Goal: Task Accomplishment & Management: Manage account settings

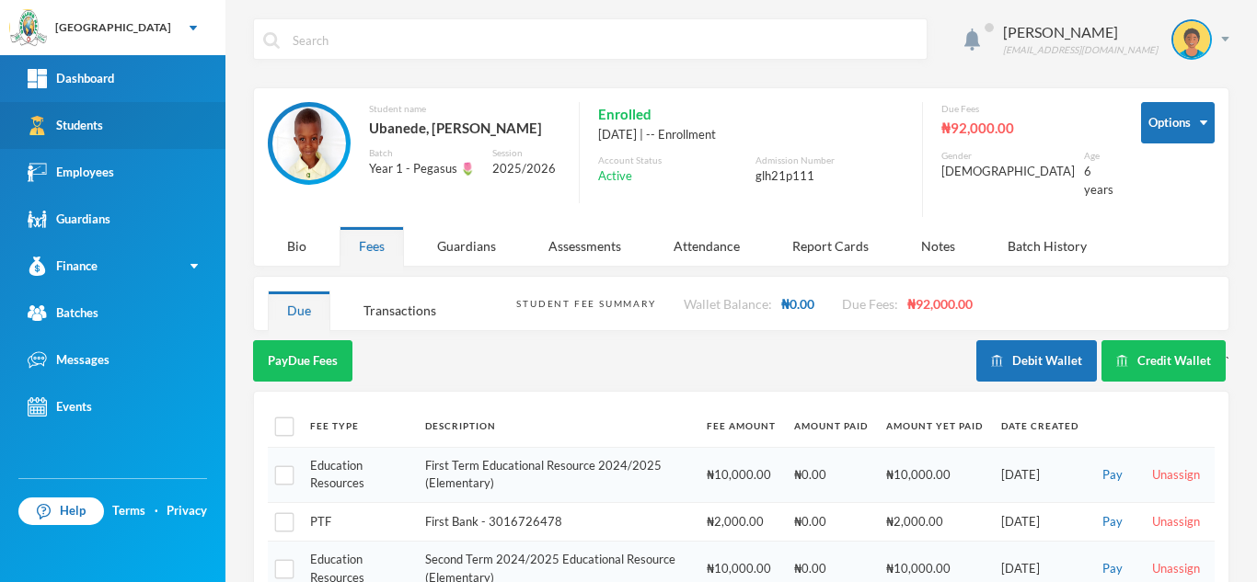
click at [131, 127] on link "Students" at bounding box center [112, 125] width 225 height 47
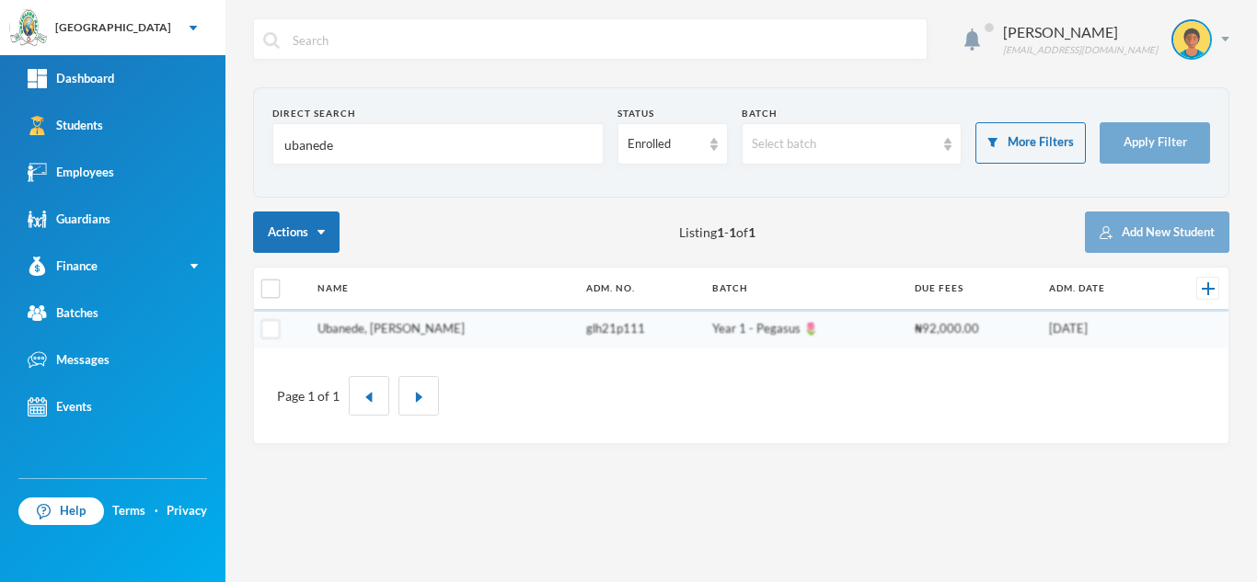
click at [409, 321] on link "Ubanede, Godwin Ebuka" at bounding box center [390, 328] width 147 height 15
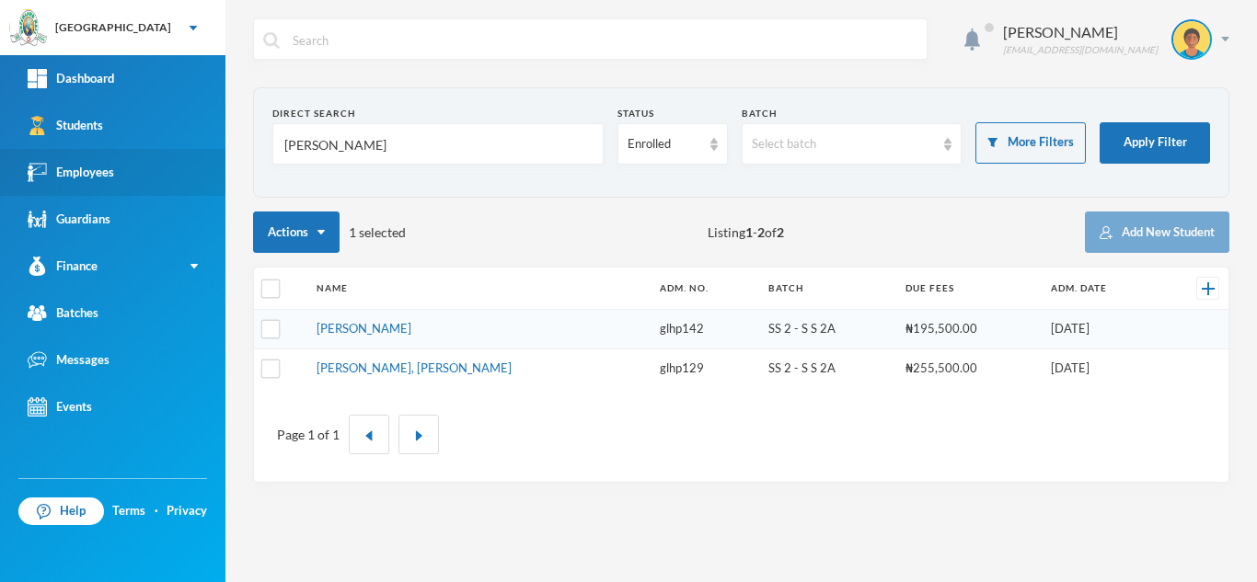
click at [99, 190] on div "Greenland Hall Your Bluebic Account Greenland Hall Add a New School Dashboard S…" at bounding box center [628, 291] width 1257 height 582
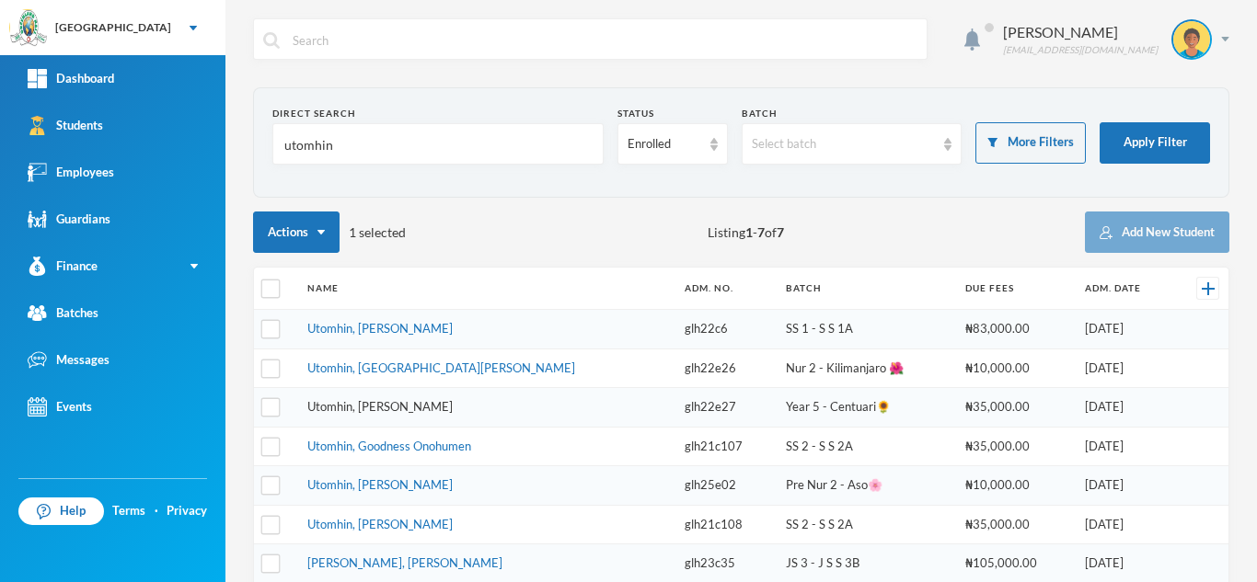
type input "utomhin"
click at [361, 400] on link "Utomhin, Faith Ibhade" at bounding box center [379, 406] width 145 height 15
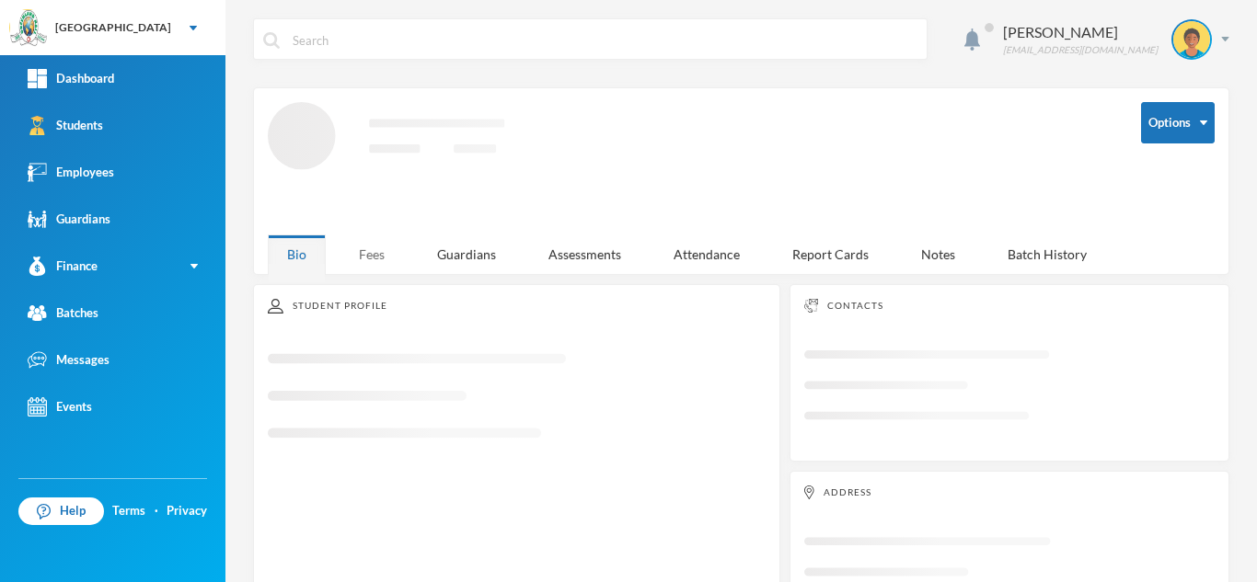
click at [367, 255] on div "Fees" at bounding box center [371, 255] width 64 height 40
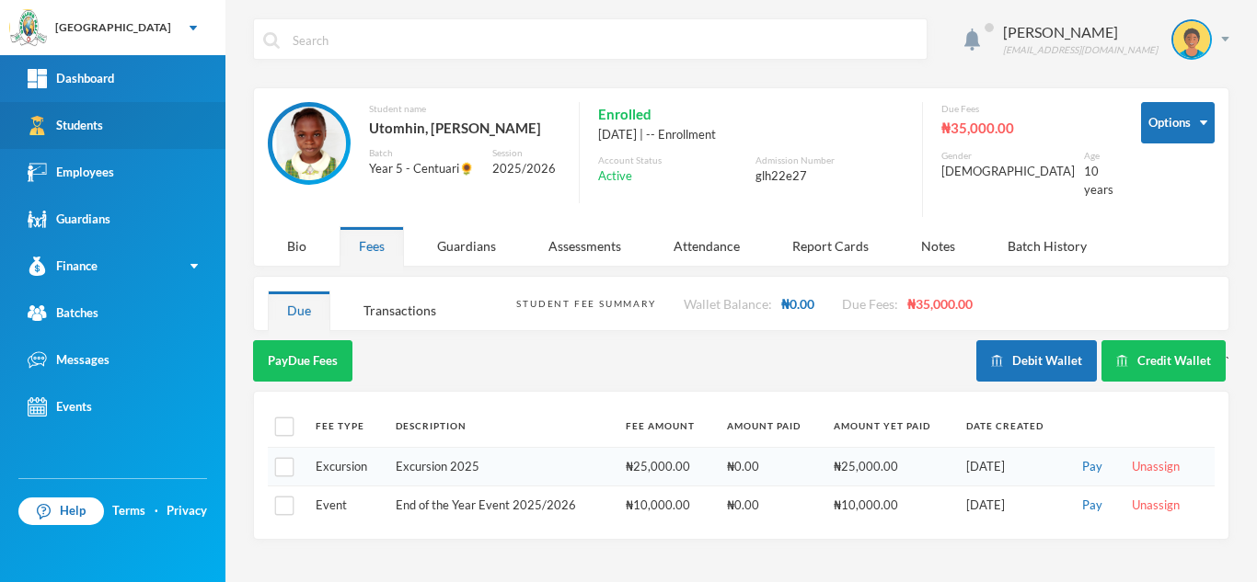
click at [149, 127] on link "Students" at bounding box center [112, 125] width 225 height 47
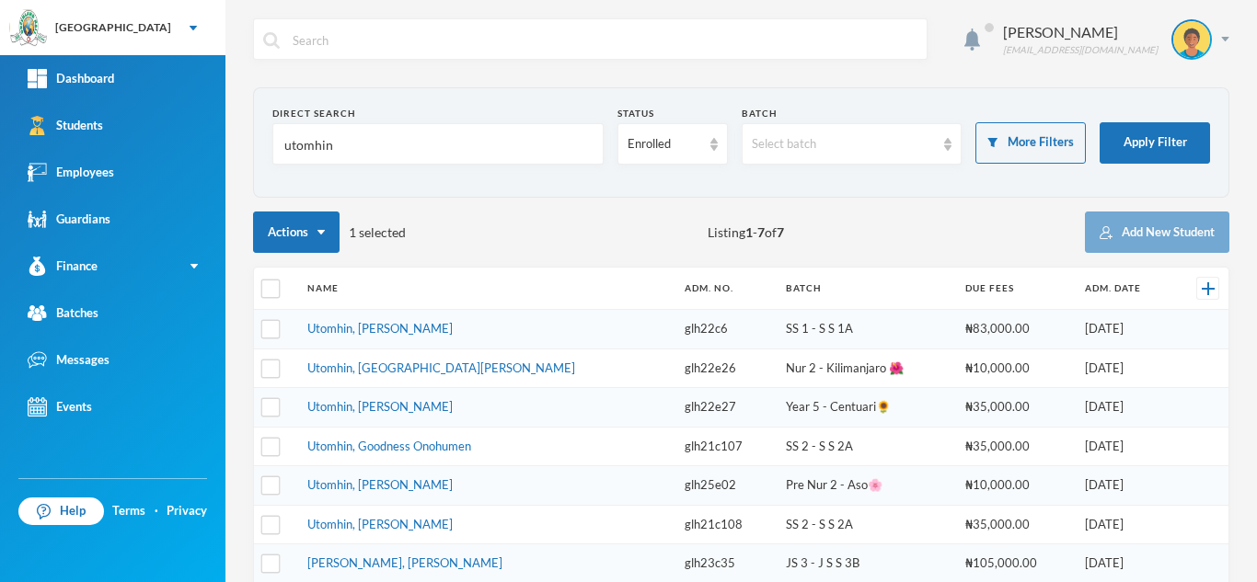
click at [334, 377] on td "Utomhin, Israel Osolase" at bounding box center [487, 369] width 378 height 40
click at [327, 362] on link "Utomhin, Israel Osolase" at bounding box center [441, 368] width 268 height 15
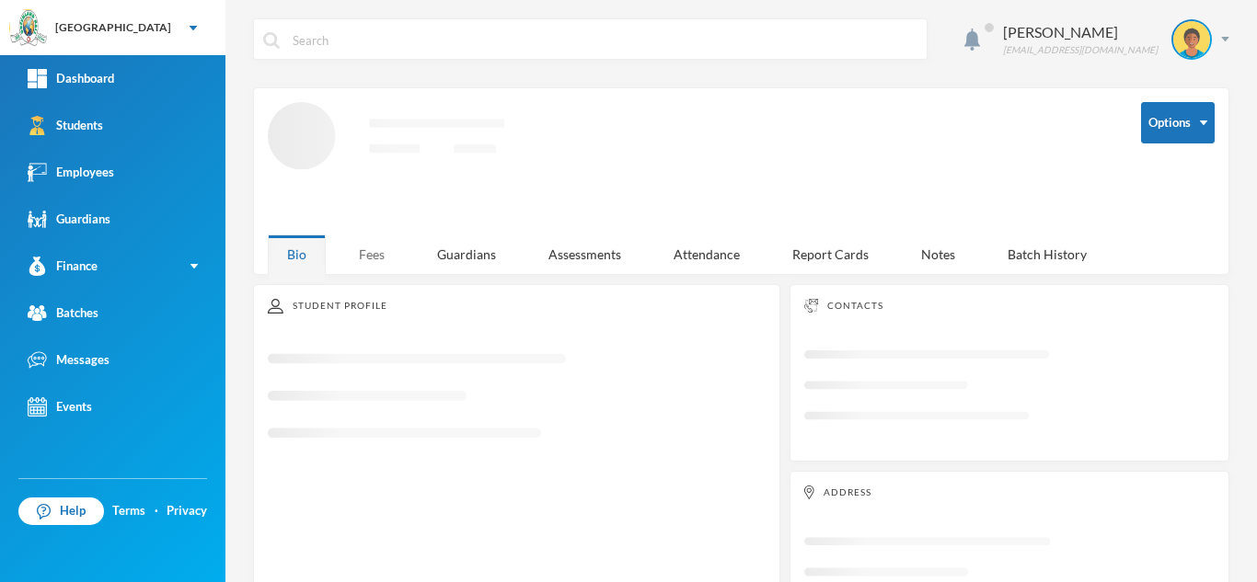
click at [383, 248] on div "Fees" at bounding box center [371, 255] width 64 height 40
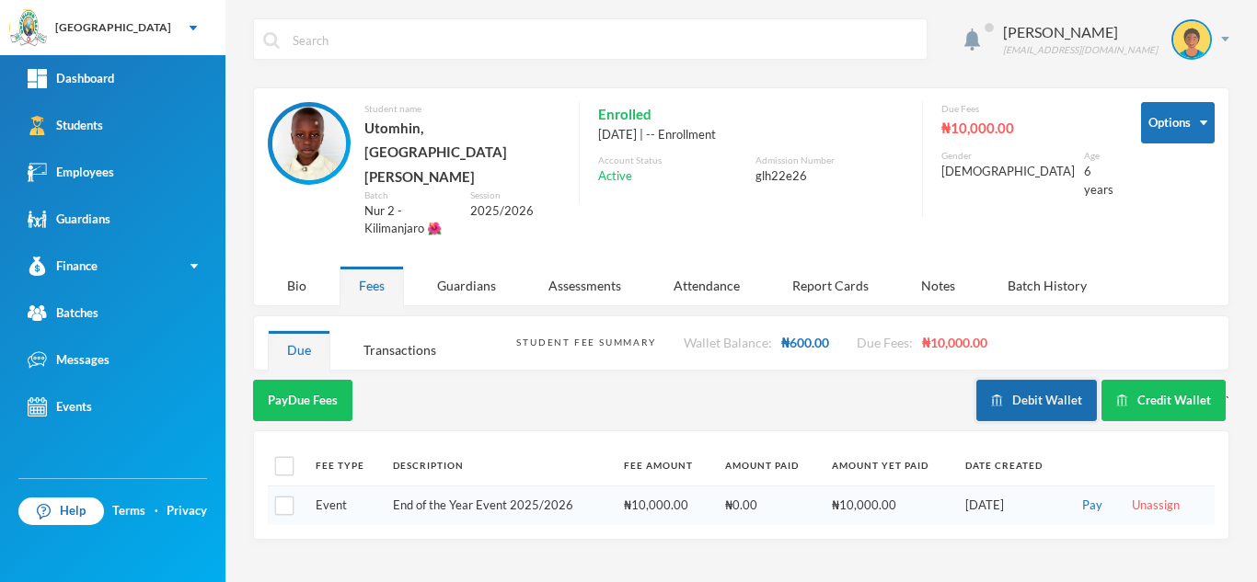
click at [1043, 380] on button "Debit Wallet" at bounding box center [1036, 400] width 121 height 41
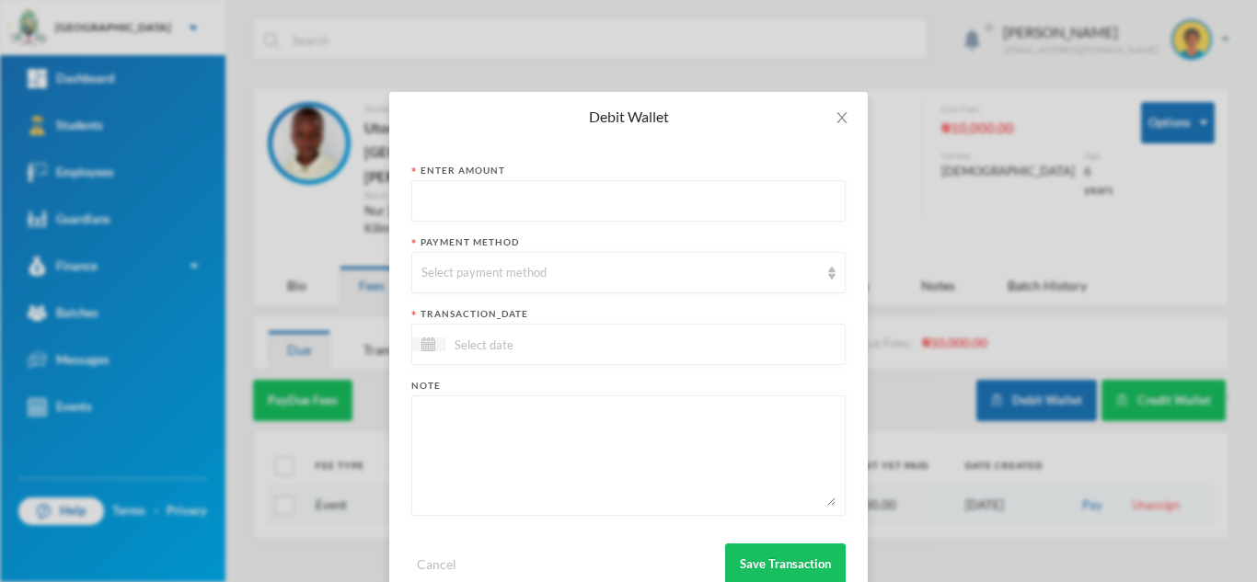
click at [513, 201] on input "text" at bounding box center [628, 201] width 414 height 41
type input "350"
click at [504, 266] on div "Select payment method" at bounding box center [619, 273] width 397 height 18
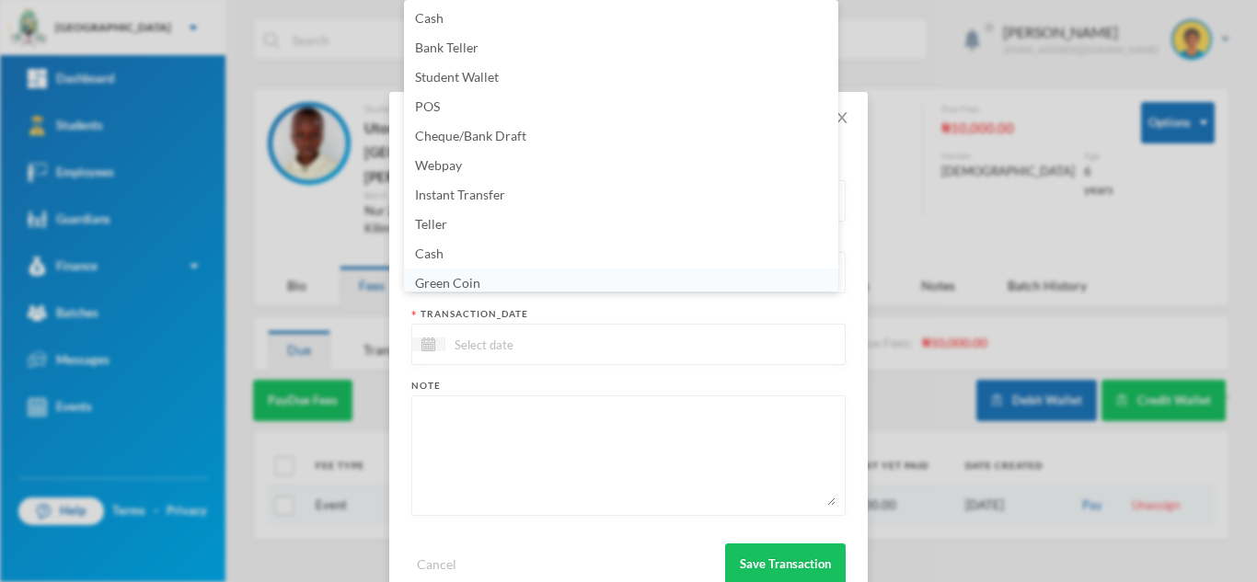
scroll to position [6, 0]
click at [502, 278] on li "Green Coin" at bounding box center [621, 276] width 434 height 29
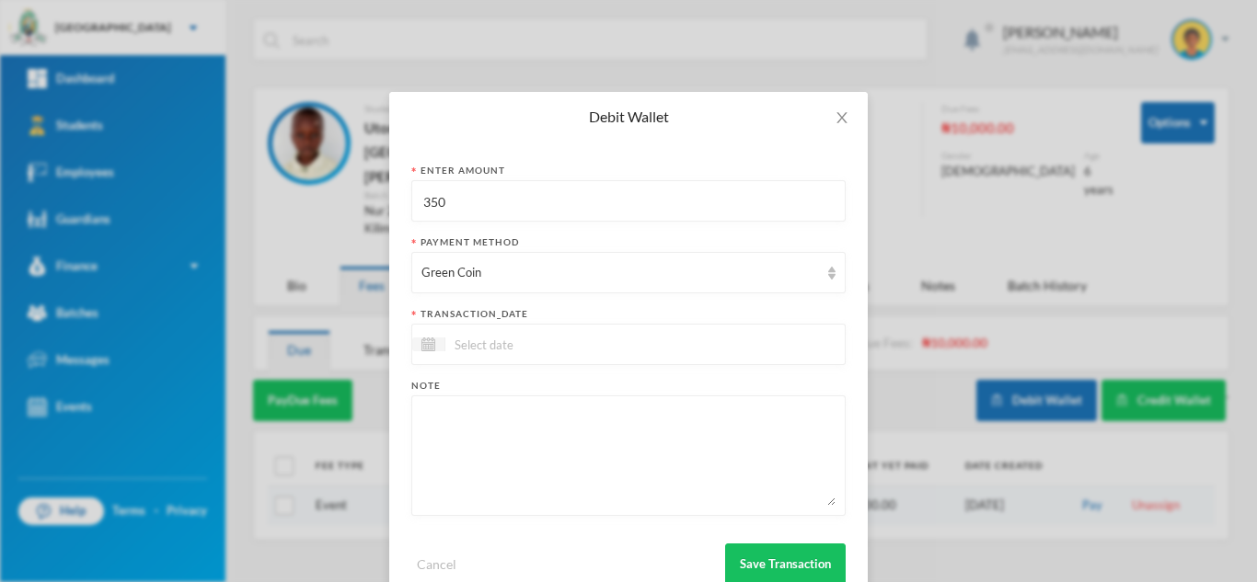
click at [489, 352] on input at bounding box center [522, 344] width 155 height 21
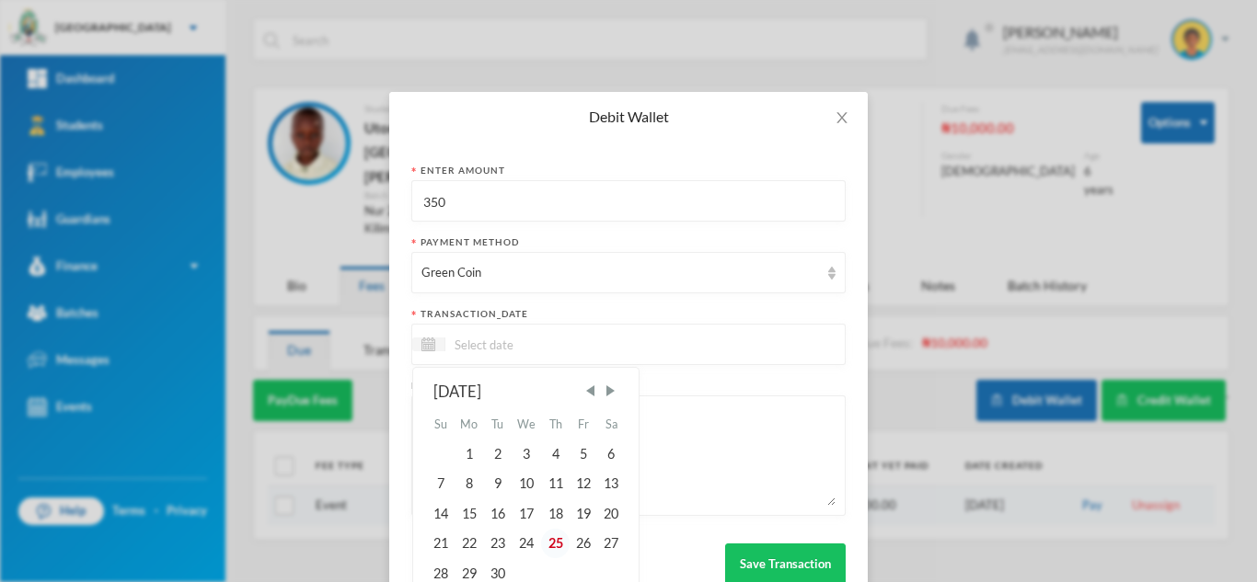
click at [557, 539] on div "25" at bounding box center [555, 543] width 28 height 29
type input "25/09/2025"
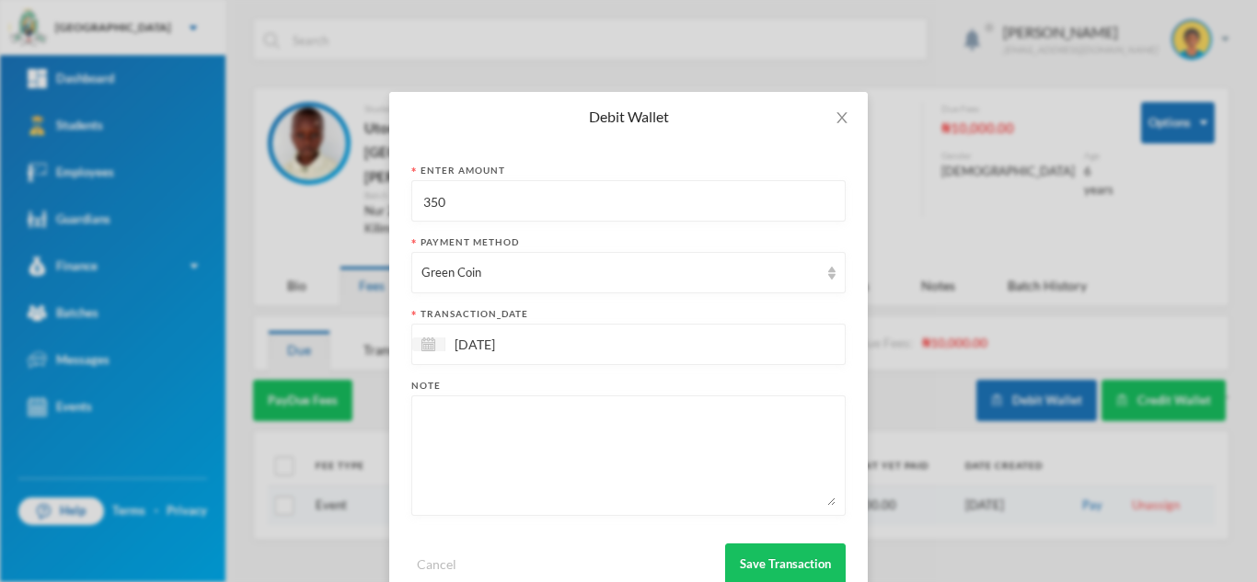
click at [525, 487] on textarea at bounding box center [628, 456] width 414 height 100
type textarea "2D for faith"
click at [782, 557] on button "Save Transaction" at bounding box center [785, 564] width 121 height 41
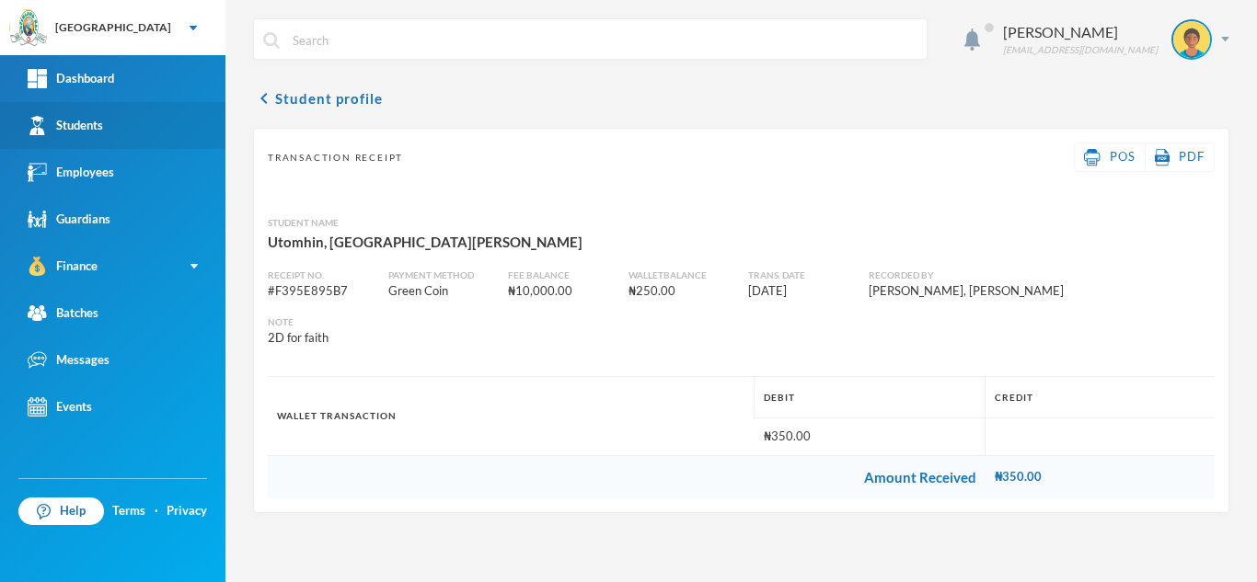
click at [114, 125] on link "Students" at bounding box center [112, 125] width 225 height 47
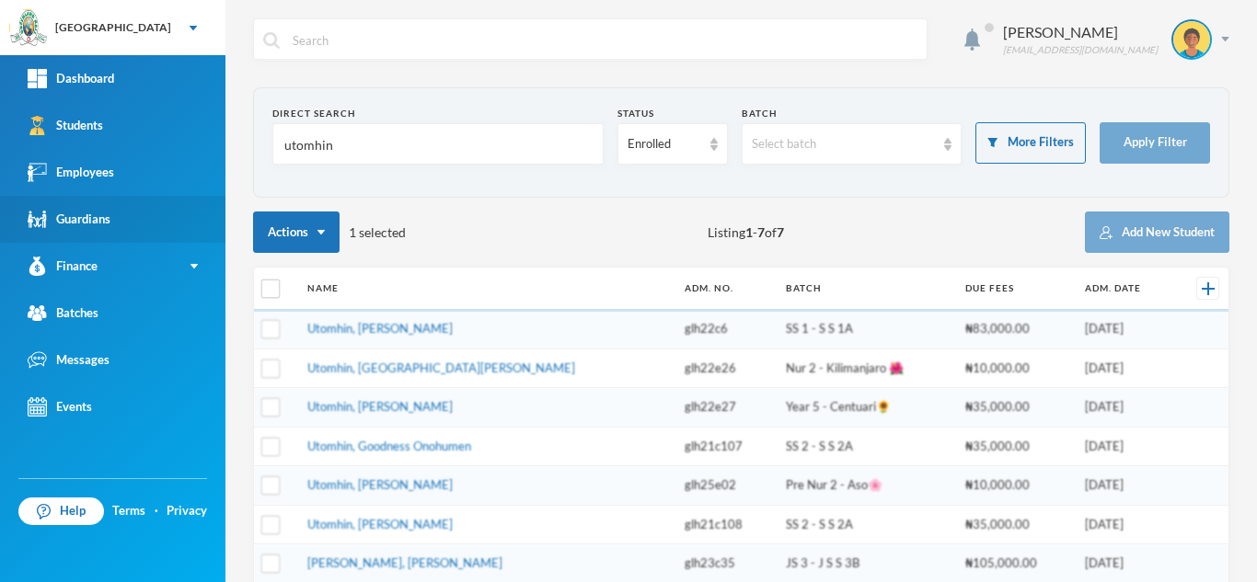
drag, startPoint x: 390, startPoint y: 147, endPoint x: 46, endPoint y: 217, distance: 351.1
click at [46, 217] on div "Greenland Hall Your Bluebic Account Greenland Hall Add a New School Dashboard S…" at bounding box center [628, 291] width 1257 height 582
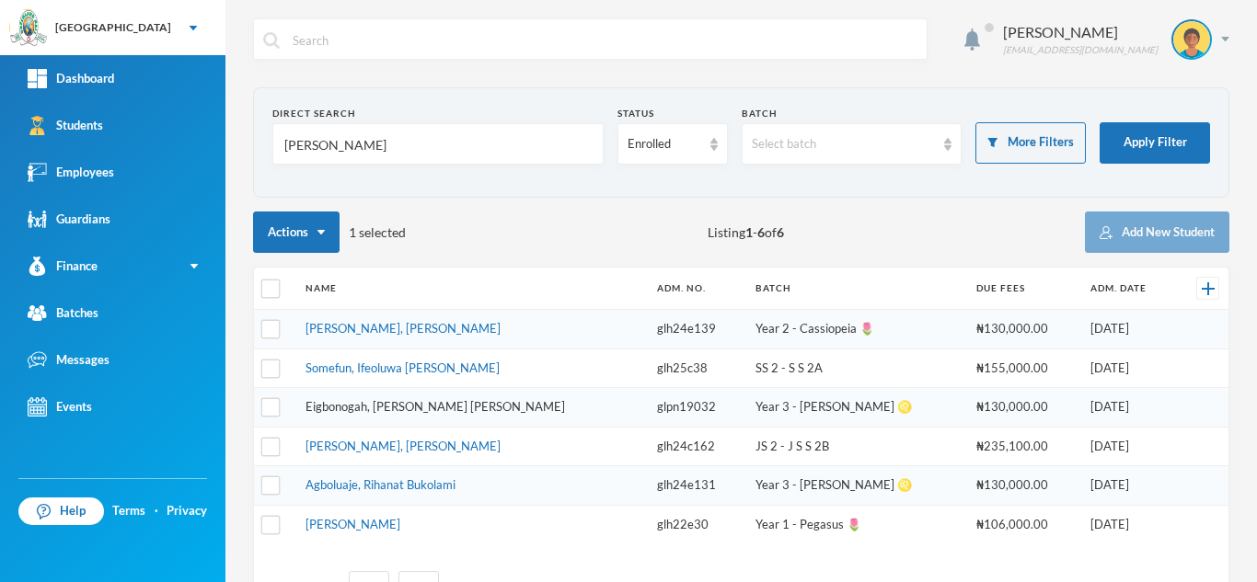
type input "judith"
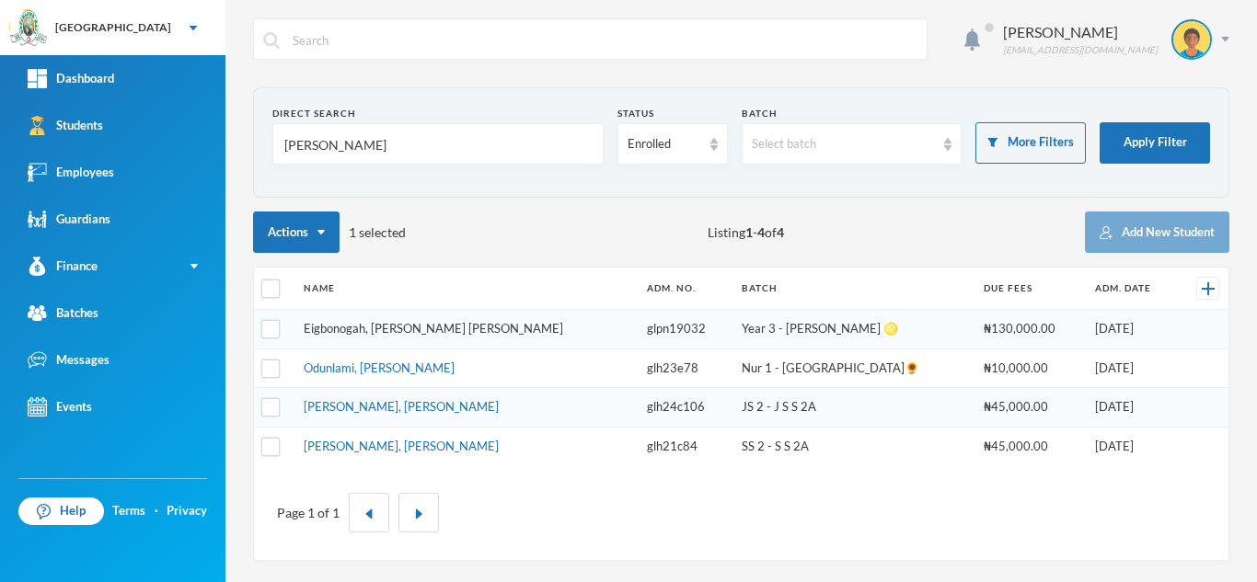
click at [399, 327] on link "Eigbonogah, [PERSON_NAME] [PERSON_NAME]" at bounding box center [433, 328] width 259 height 15
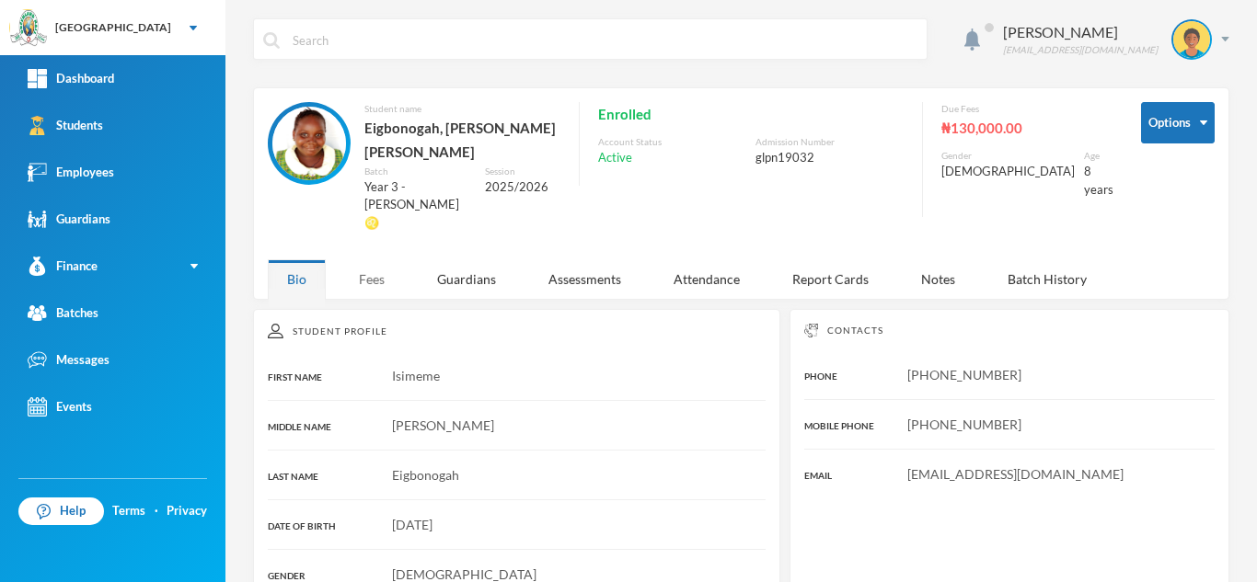
click at [386, 259] on div "Fees" at bounding box center [371, 279] width 64 height 40
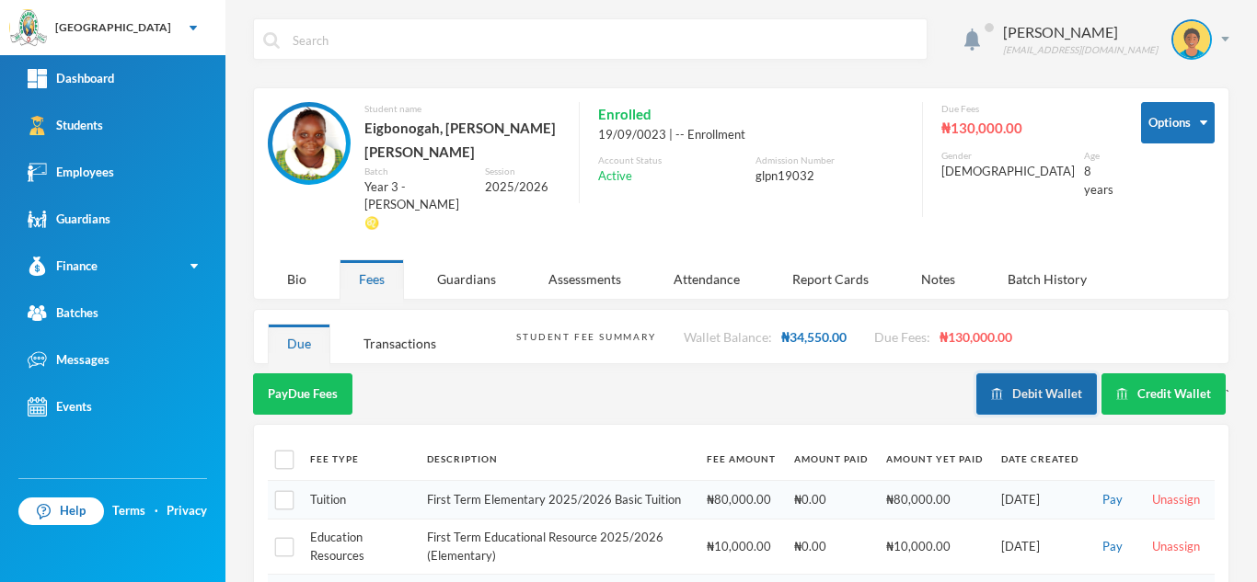
click at [1024, 373] on button "Debit Wallet" at bounding box center [1036, 393] width 121 height 41
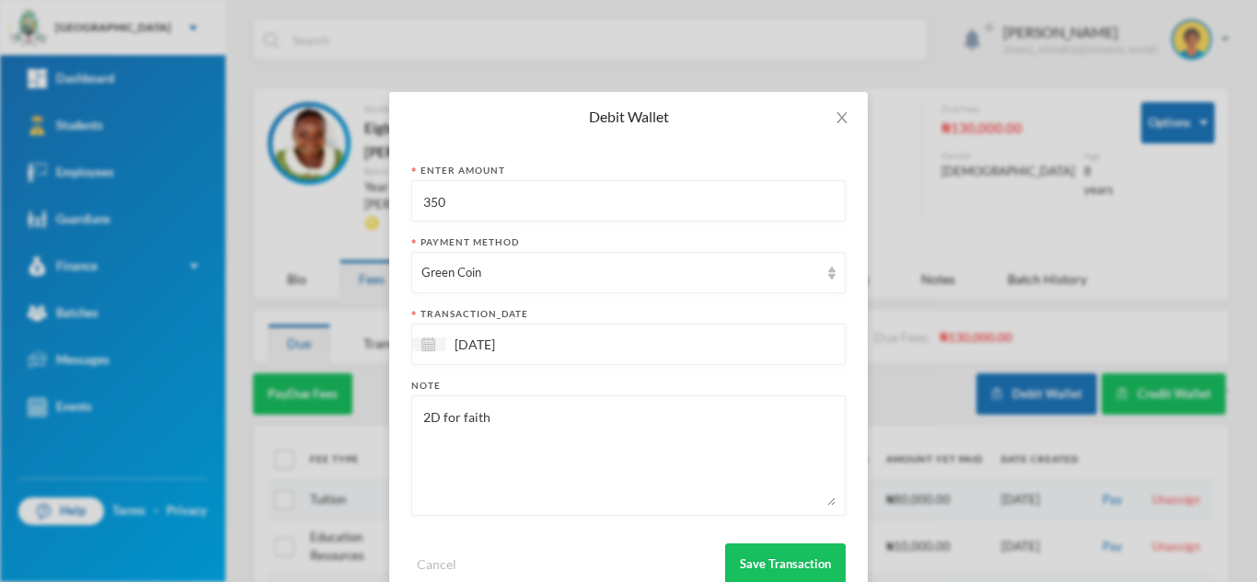
drag, startPoint x: 480, startPoint y: 212, endPoint x: 394, endPoint y: 212, distance: 86.5
click at [394, 212] on div "Enter Amount 350 Payment Method Green Coin transaction_date 25/09/2025 Note 2D …" at bounding box center [628, 374] width 478 height 465
drag, startPoint x: 382, startPoint y: 429, endPoint x: 228, endPoint y: 424, distance: 153.7
click at [228, 424] on div "Debit Wallet Enter Amount 350 Payment Method Green Coin transaction_date 25/09/…" at bounding box center [628, 291] width 1257 height 582
type textarea "poster color"
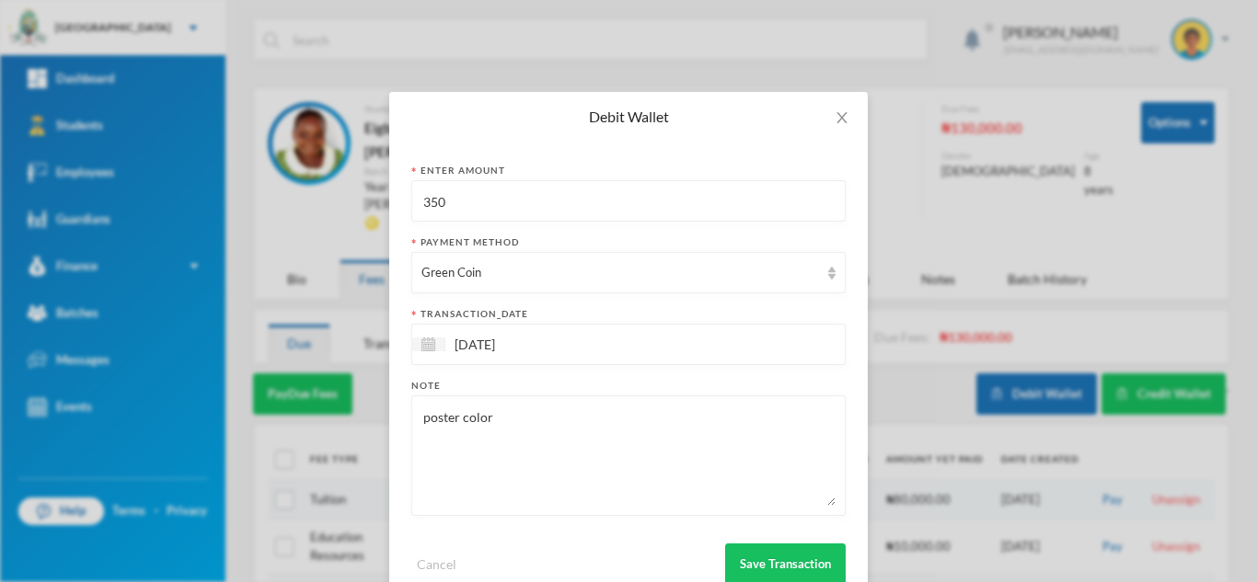
drag, startPoint x: 467, startPoint y: 193, endPoint x: 322, endPoint y: 211, distance: 146.4
click at [322, 211] on div "Debit Wallet Enter Amount 350 Payment Method Green Coin transaction_date 25/09/…" at bounding box center [628, 291] width 1257 height 582
type input "1500"
click at [758, 569] on button "Save Transaction" at bounding box center [785, 564] width 121 height 41
click at [837, 119] on icon "icon: close" at bounding box center [841, 117] width 15 height 15
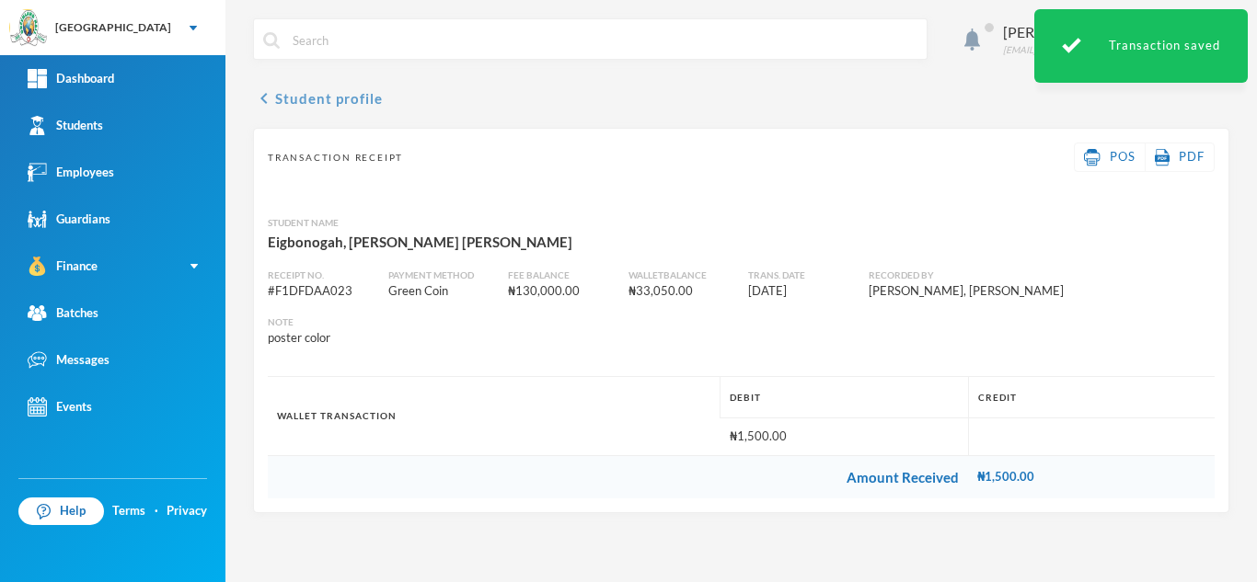
click at [311, 101] on button "chevron_left Student profile" at bounding box center [318, 98] width 130 height 22
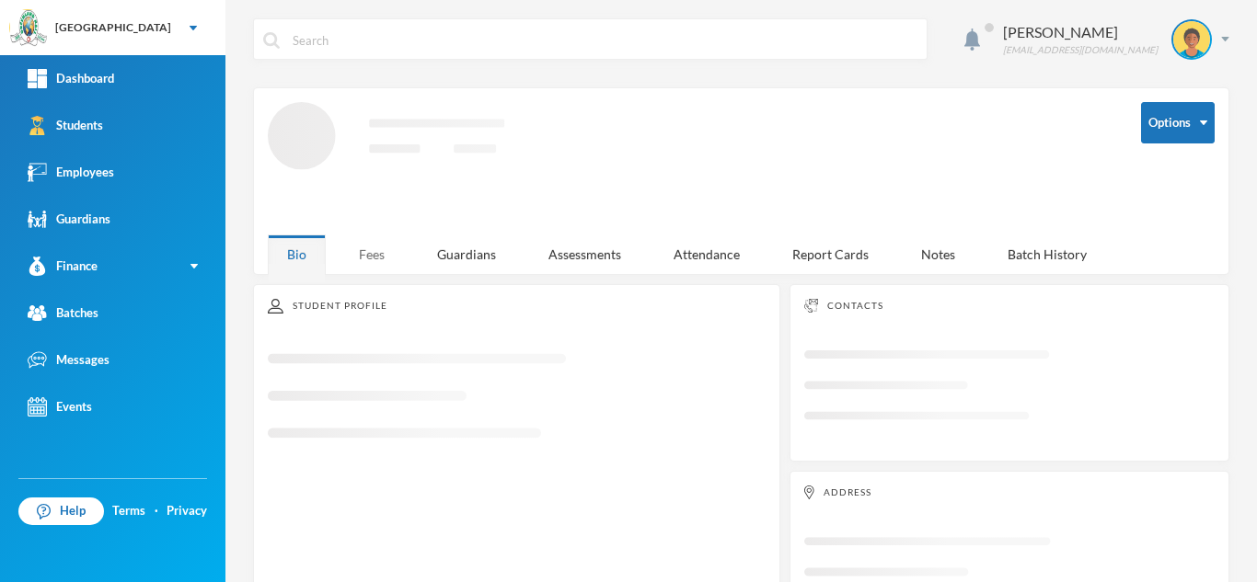
click at [373, 241] on div "Fees" at bounding box center [371, 255] width 64 height 40
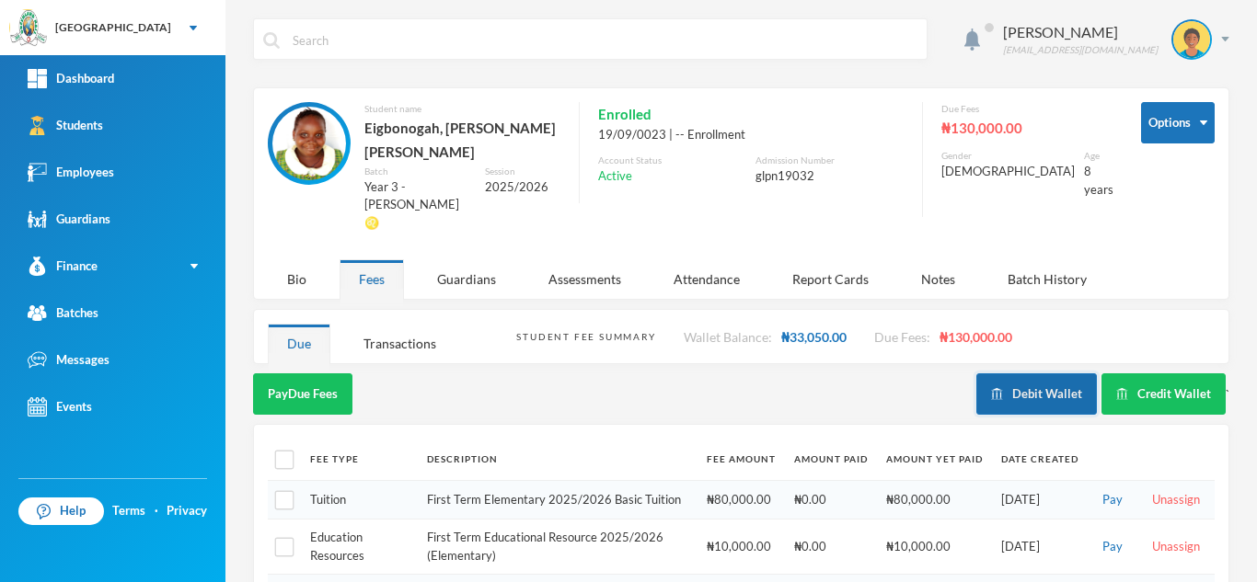
click at [1030, 373] on button "Debit Wallet" at bounding box center [1036, 393] width 121 height 41
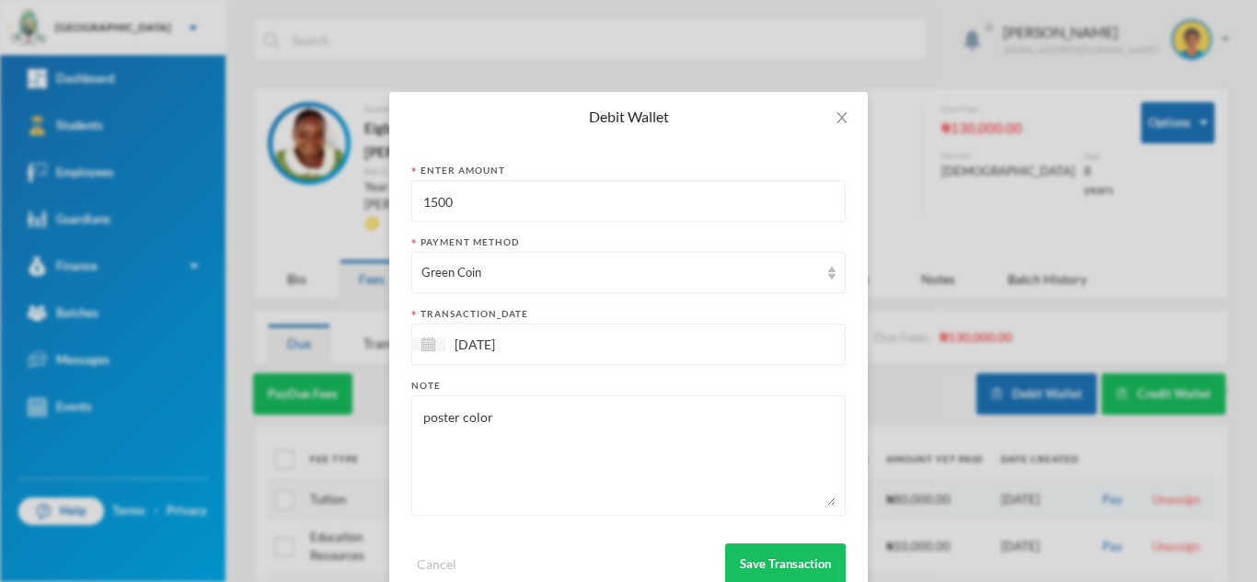
drag, startPoint x: 500, startPoint y: 200, endPoint x: 243, endPoint y: 228, distance: 259.1
click at [248, 228] on div "Debit Wallet Enter Amount 1500 Payment Method Green Coin transaction_date 25/09…" at bounding box center [628, 291] width 1257 height 582
type input "5500"
drag, startPoint x: 540, startPoint y: 412, endPoint x: 199, endPoint y: 430, distance: 341.8
click at [199, 430] on div "Debit Wallet Enter Amount 5500 Payment Method Green Coin transaction_date 25/09…" at bounding box center [628, 291] width 1257 height 582
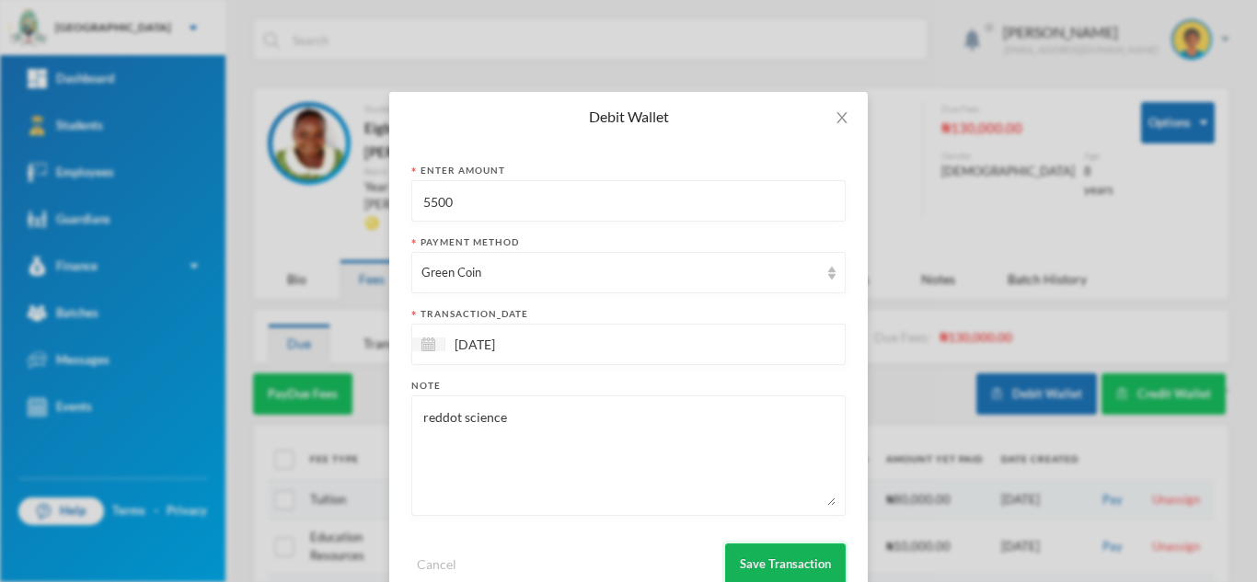
type textarea "reddot science"
click at [741, 570] on button "Save Transaction" at bounding box center [785, 564] width 121 height 41
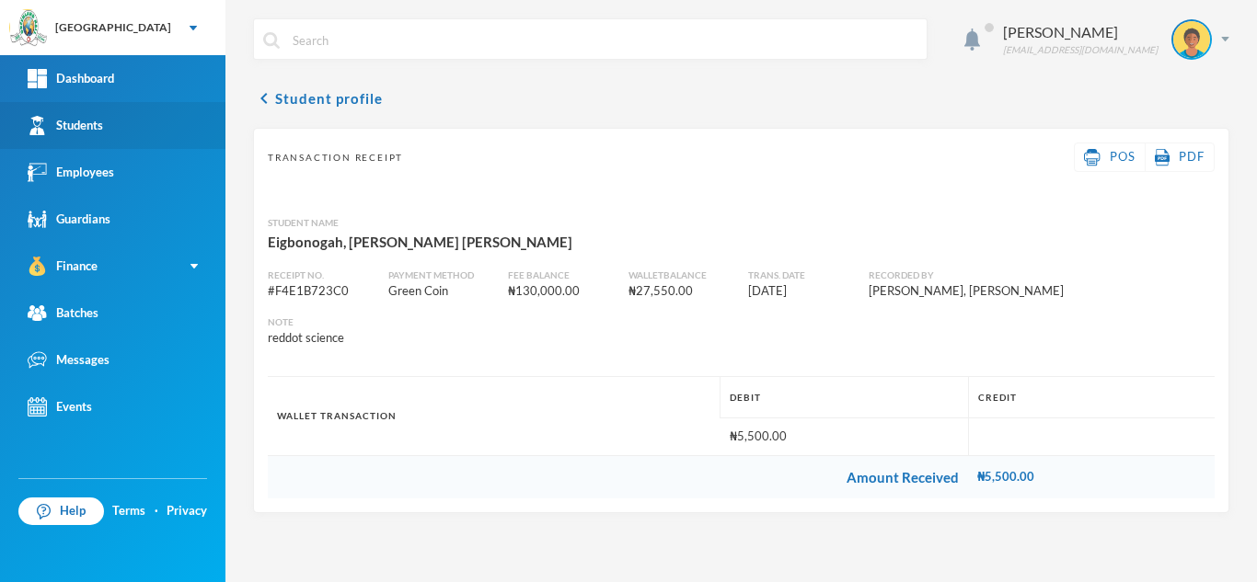
click at [109, 116] on link "Students" at bounding box center [112, 125] width 225 height 47
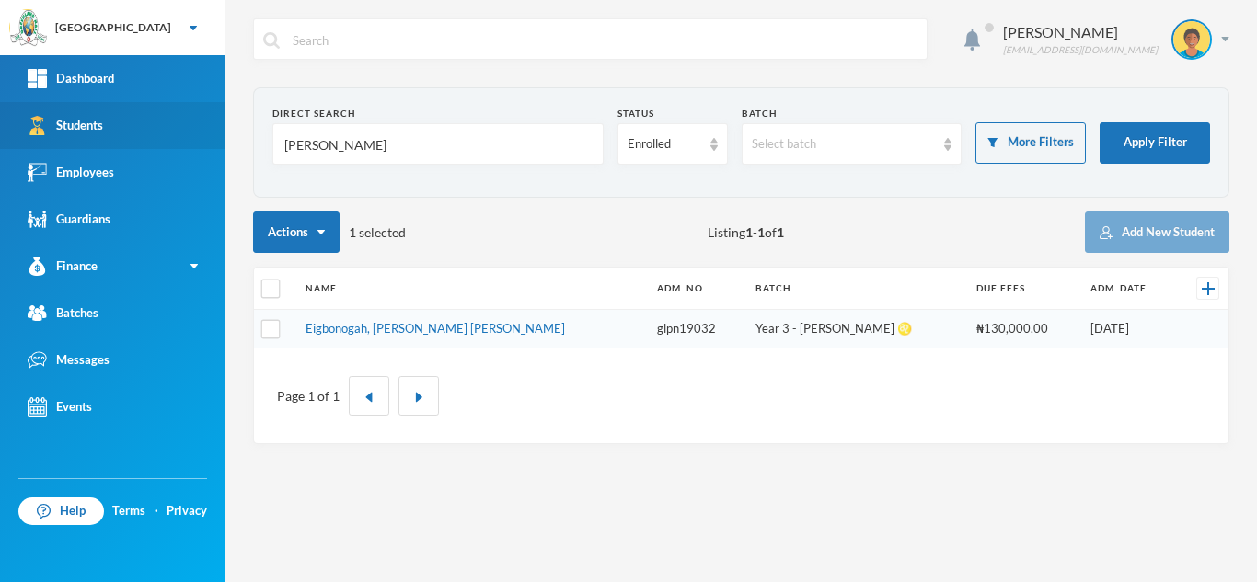
drag, startPoint x: 339, startPoint y: 157, endPoint x: 43, endPoint y: 143, distance: 295.6
click at [43, 143] on div "Greenland Hall Your Bluebic Account Greenland Hall Add a New School Dashboard S…" at bounding box center [628, 291] width 1257 height 582
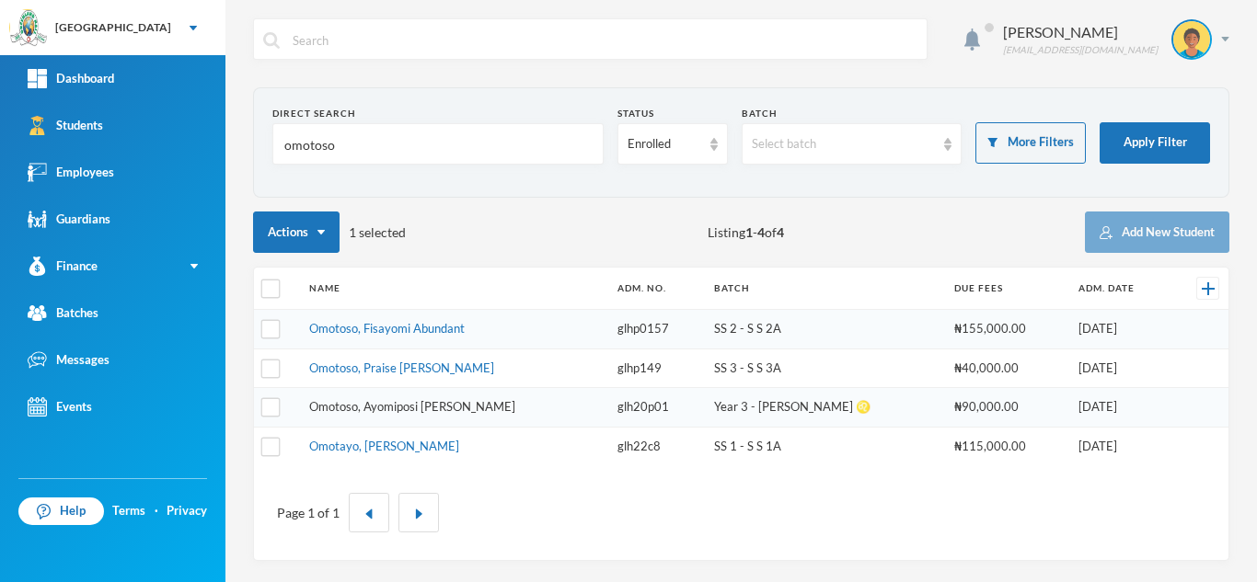
type input "omotoso"
click at [383, 411] on link "Omotoso, Ayomiposi Deborah" at bounding box center [412, 406] width 206 height 15
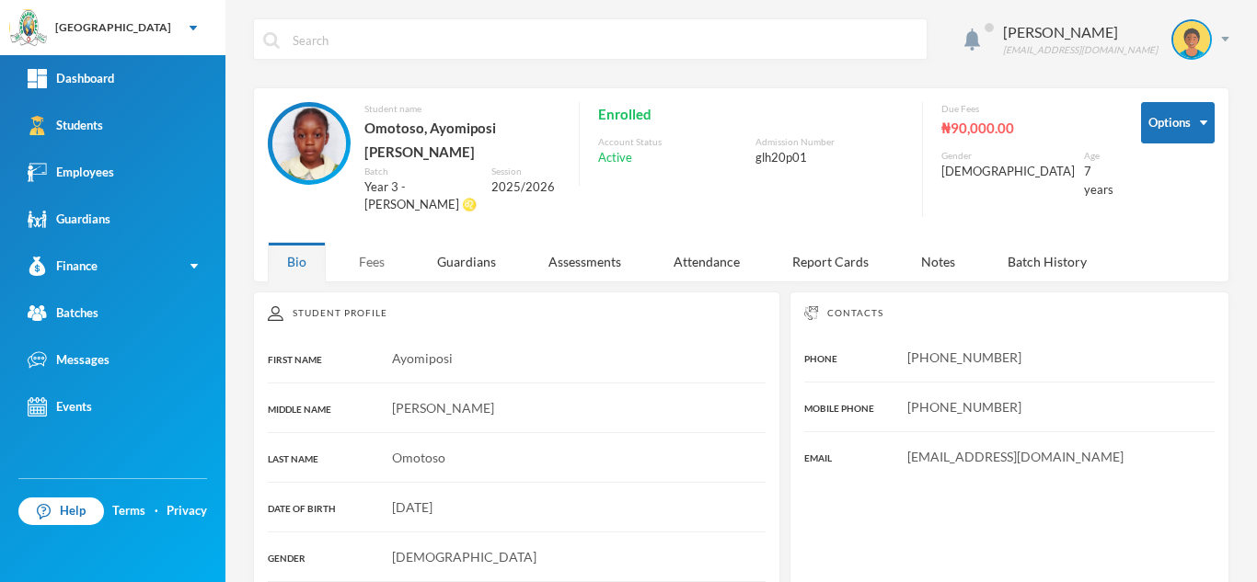
click at [379, 242] on div "Fees" at bounding box center [371, 262] width 64 height 40
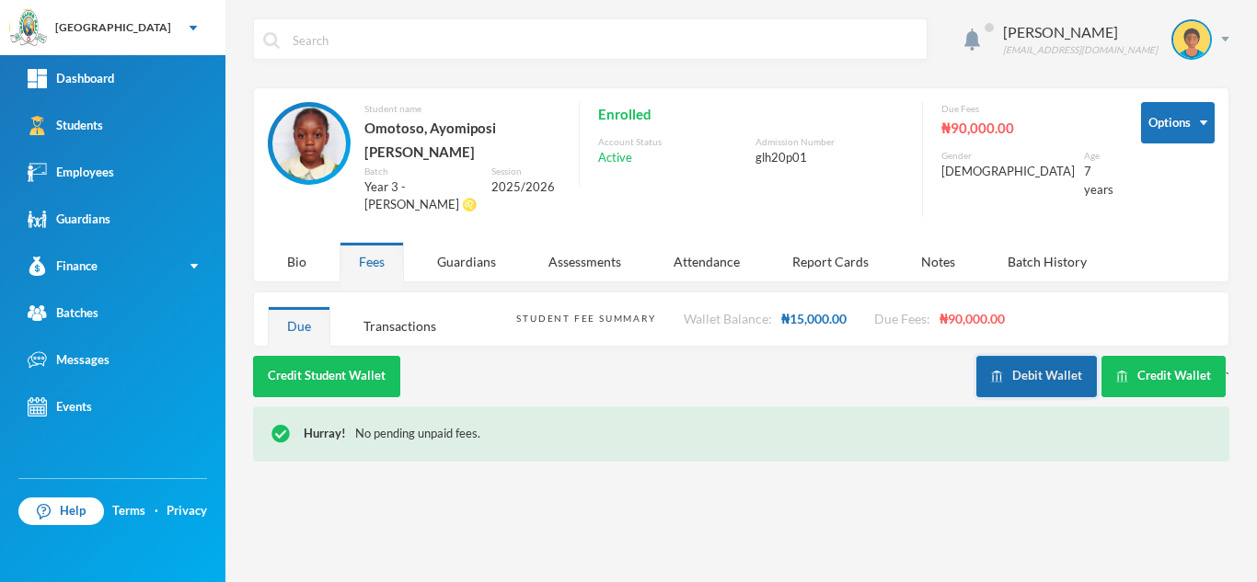
click at [1006, 356] on button "Debit Wallet" at bounding box center [1036, 376] width 121 height 41
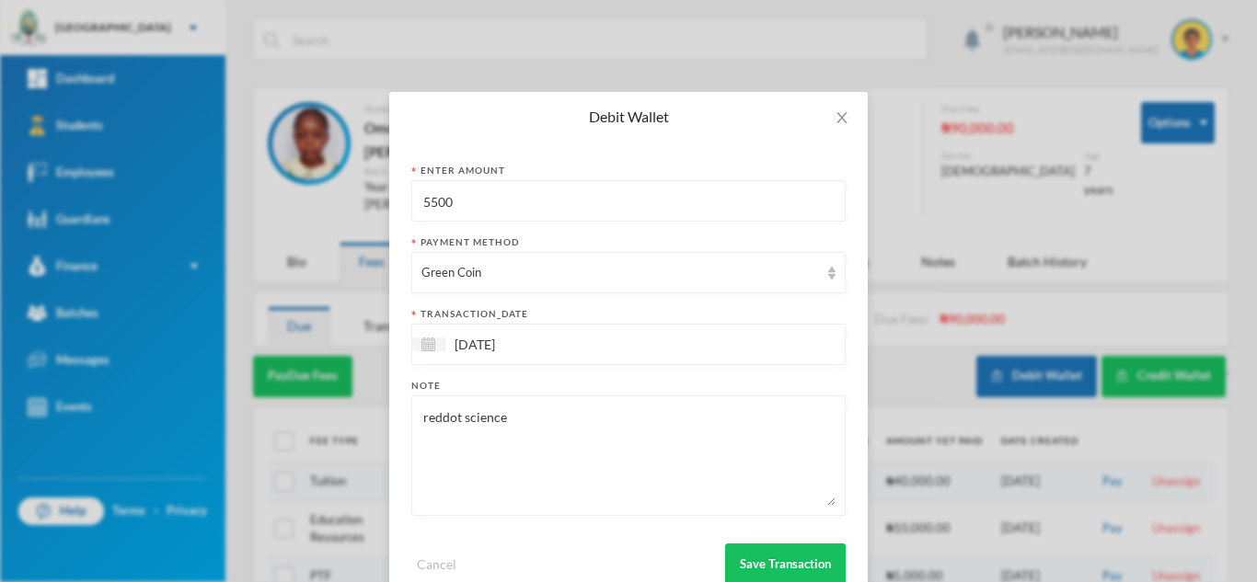
click at [531, 208] on input "5500" at bounding box center [628, 201] width 414 height 41
click at [801, 545] on button "Save Transaction" at bounding box center [785, 564] width 121 height 41
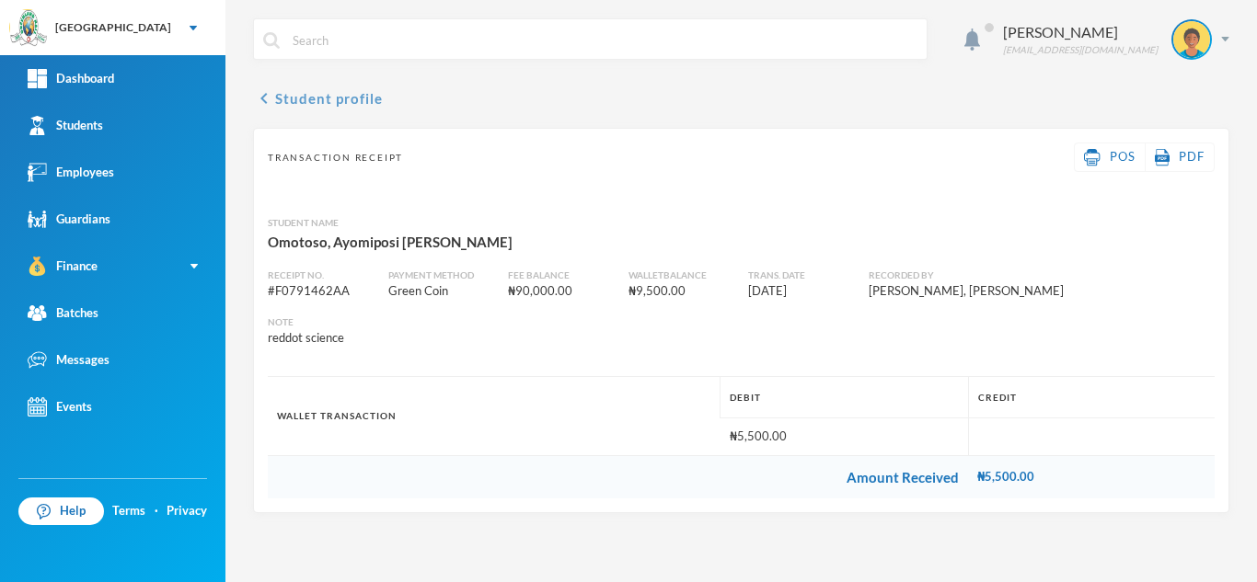
click at [332, 90] on button "chevron_left Student profile" at bounding box center [318, 98] width 130 height 22
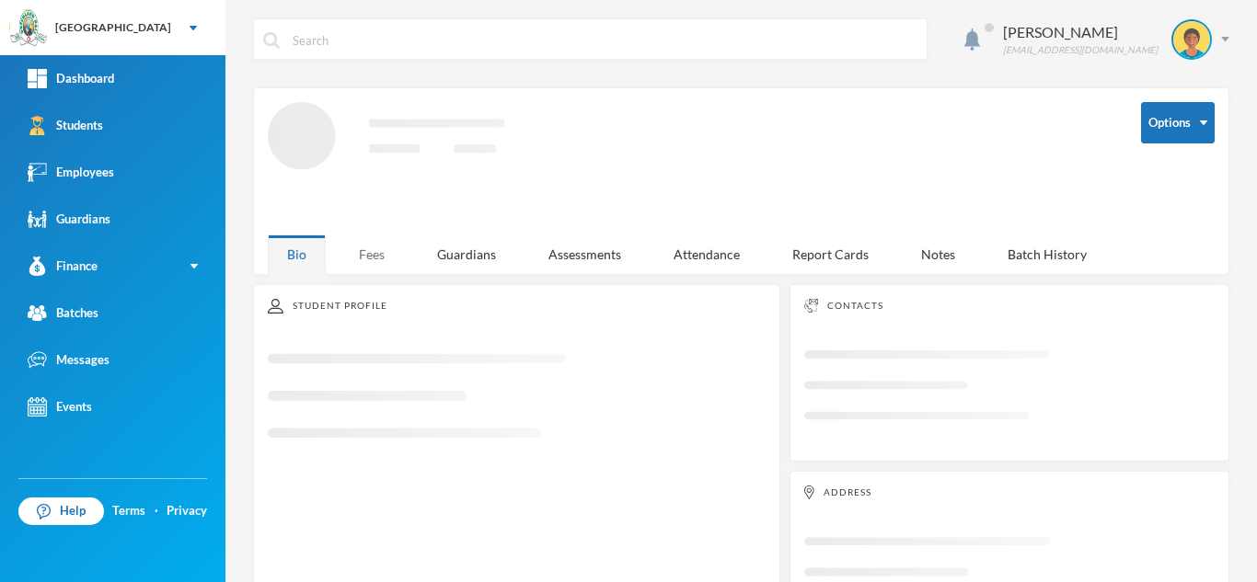
click at [383, 246] on div "Fees" at bounding box center [371, 255] width 64 height 40
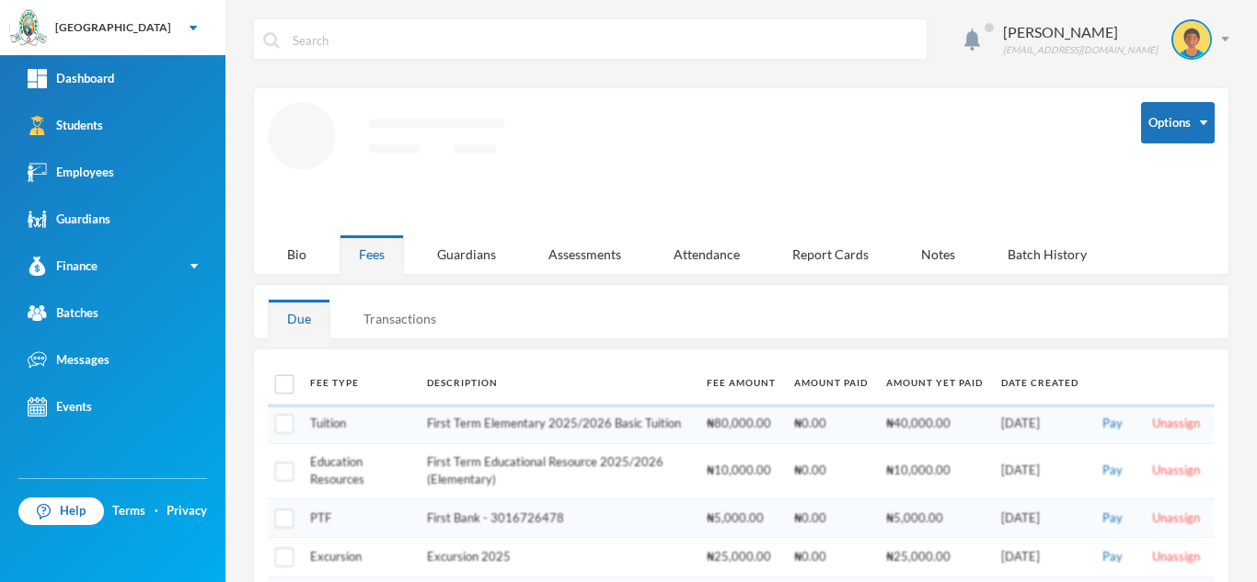
click at [384, 327] on div "Transactions" at bounding box center [399, 319] width 111 height 40
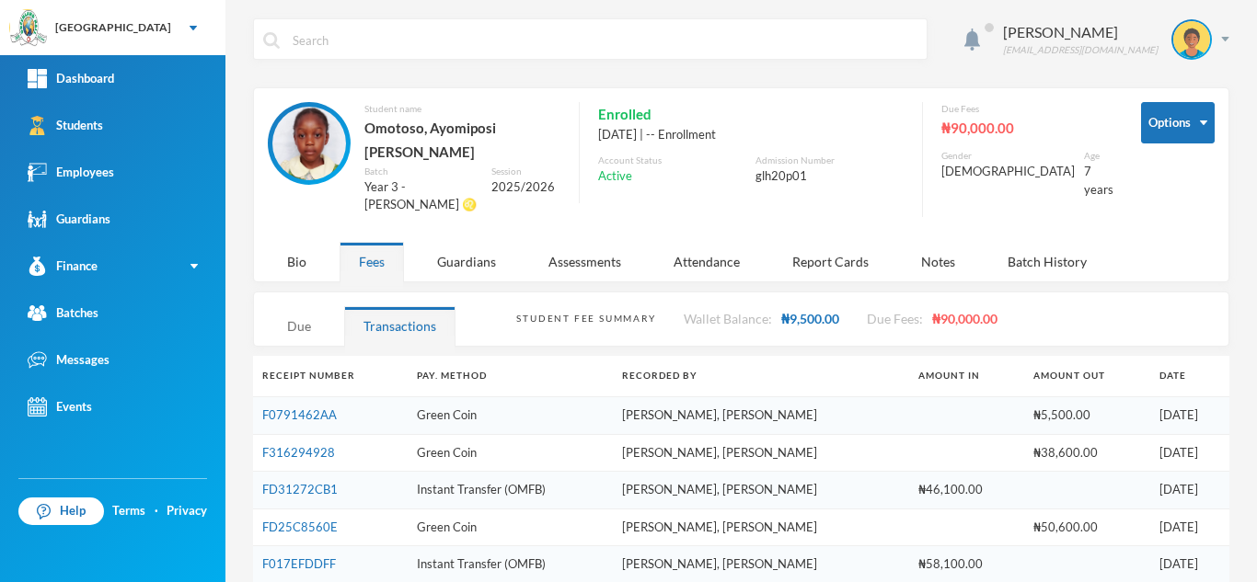
click at [297, 308] on div "Due" at bounding box center [299, 326] width 63 height 40
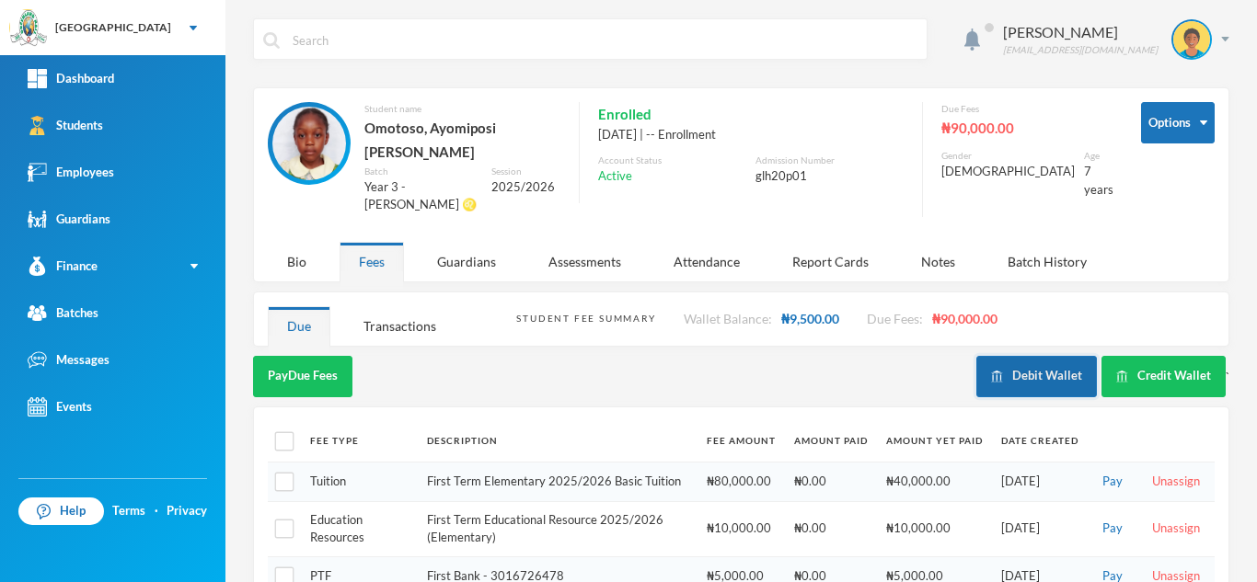
click at [1031, 356] on button "Debit Wallet" at bounding box center [1036, 376] width 121 height 41
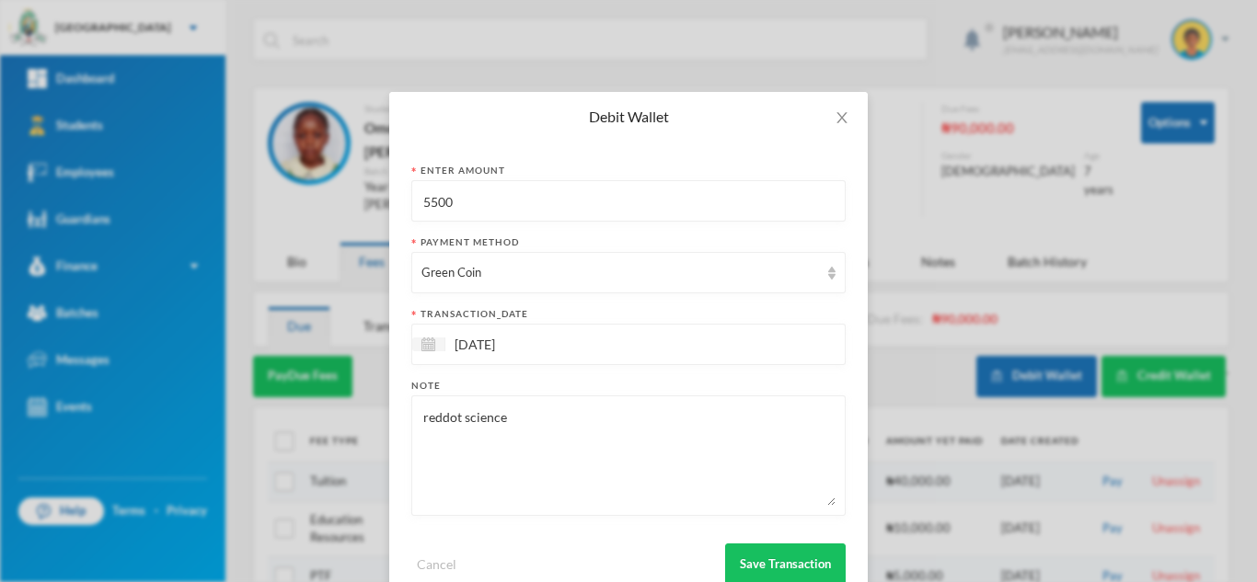
drag, startPoint x: 501, startPoint y: 208, endPoint x: 203, endPoint y: 175, distance: 299.9
click at [203, 175] on div "Debit Wallet Enter Amount 5500 Payment Method Green Coin transaction_date 25/09…" at bounding box center [628, 291] width 1257 height 582
type input "600"
drag, startPoint x: 518, startPoint y: 435, endPoint x: 231, endPoint y: 417, distance: 287.6
click at [231, 417] on div "Debit Wallet Enter Amount 600 Payment Method Green Coin transaction_date 25/09/…" at bounding box center [628, 291] width 1257 height 582
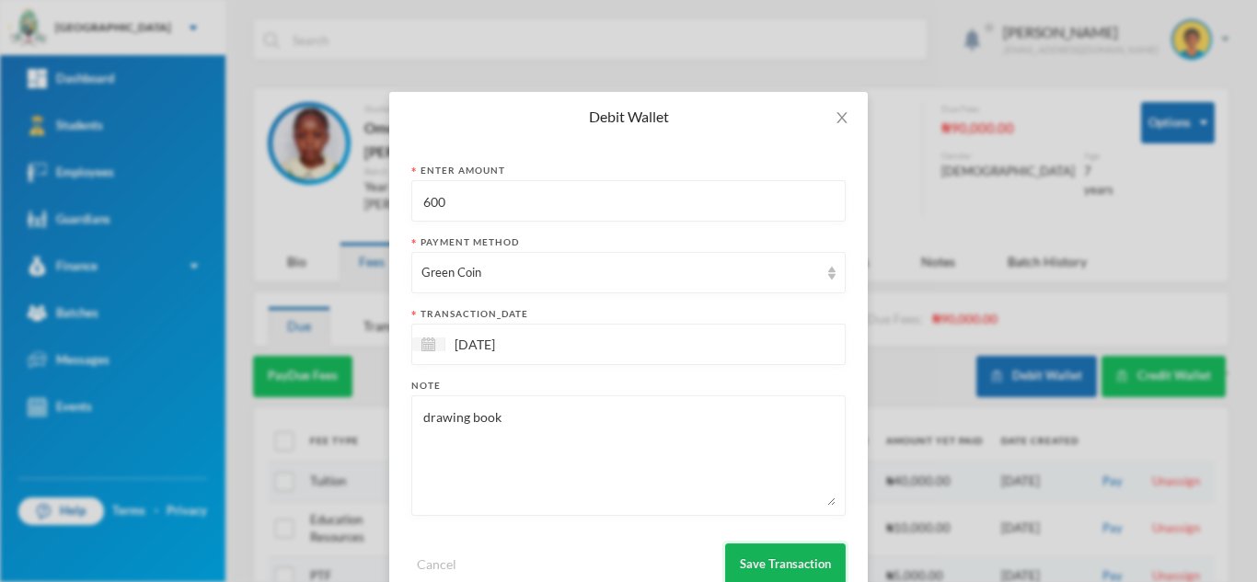
type textarea "drawing book"
click at [757, 562] on button "Save Transaction" at bounding box center [785, 564] width 121 height 41
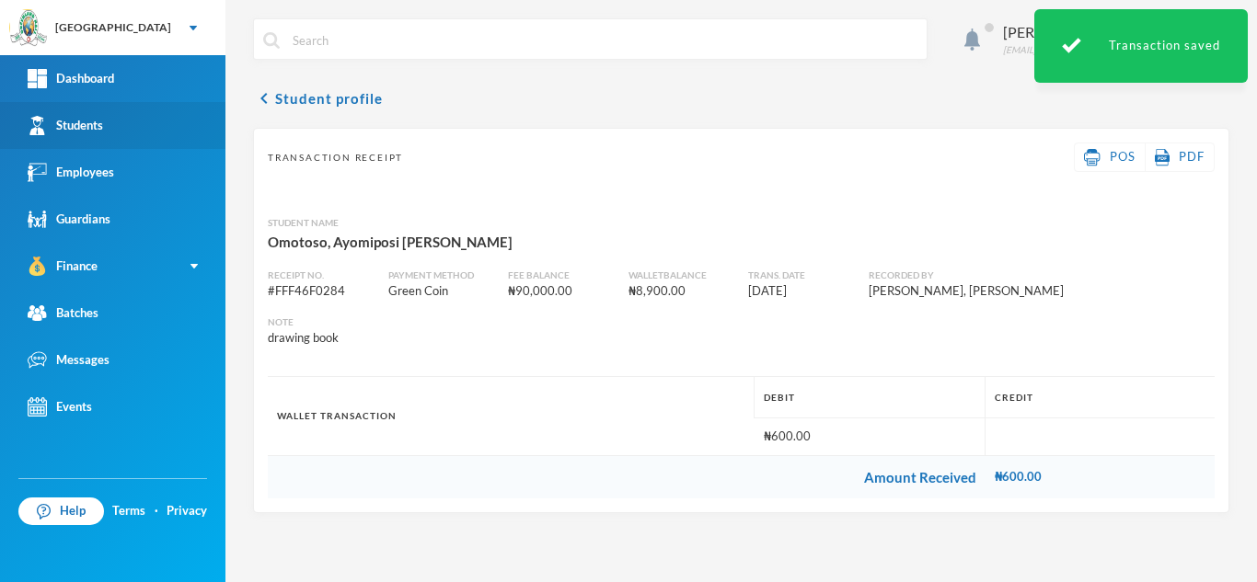
click at [165, 122] on link "Students" at bounding box center [112, 125] width 225 height 47
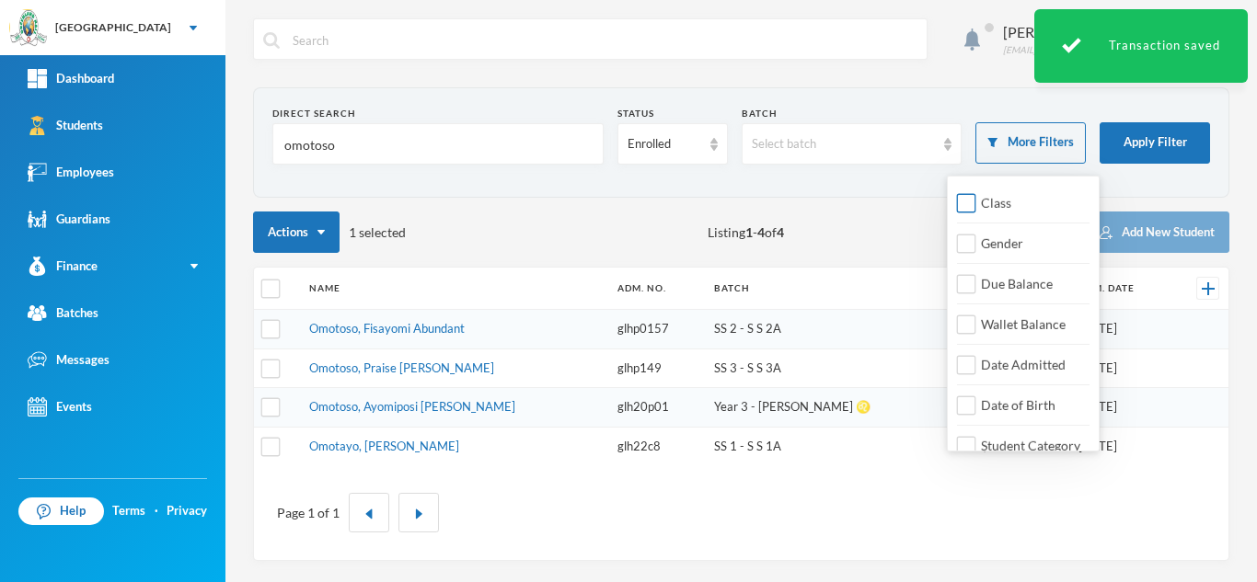
click at [967, 194] on input "Class" at bounding box center [966, 203] width 19 height 19
checkbox input "true"
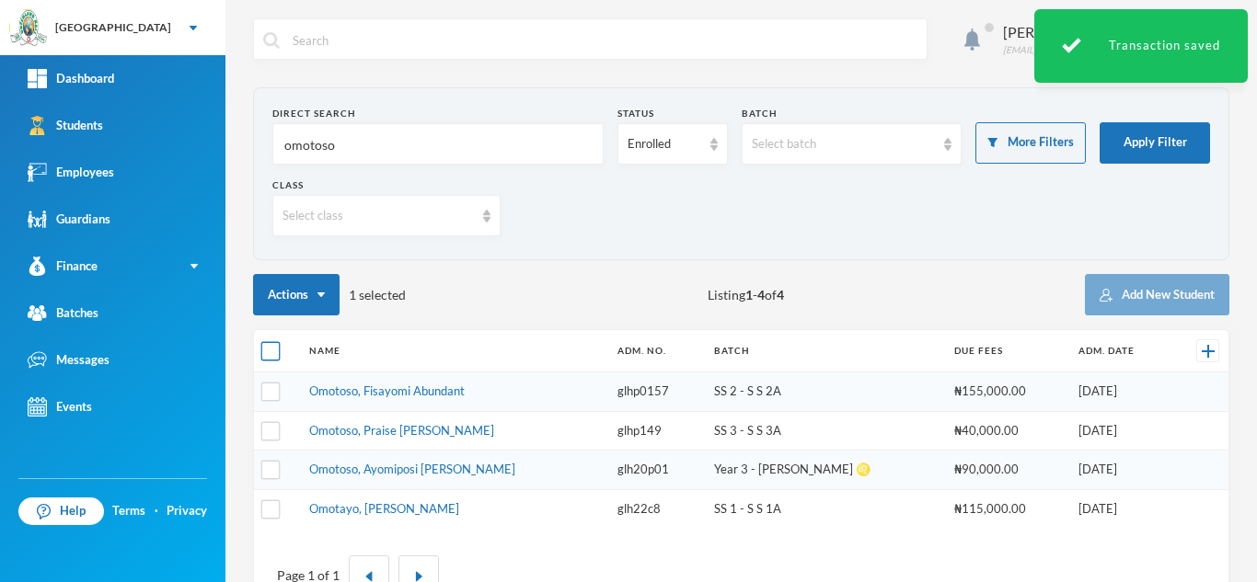
click at [261, 350] on input "checkbox" at bounding box center [270, 351] width 19 height 19
checkbox input "true"
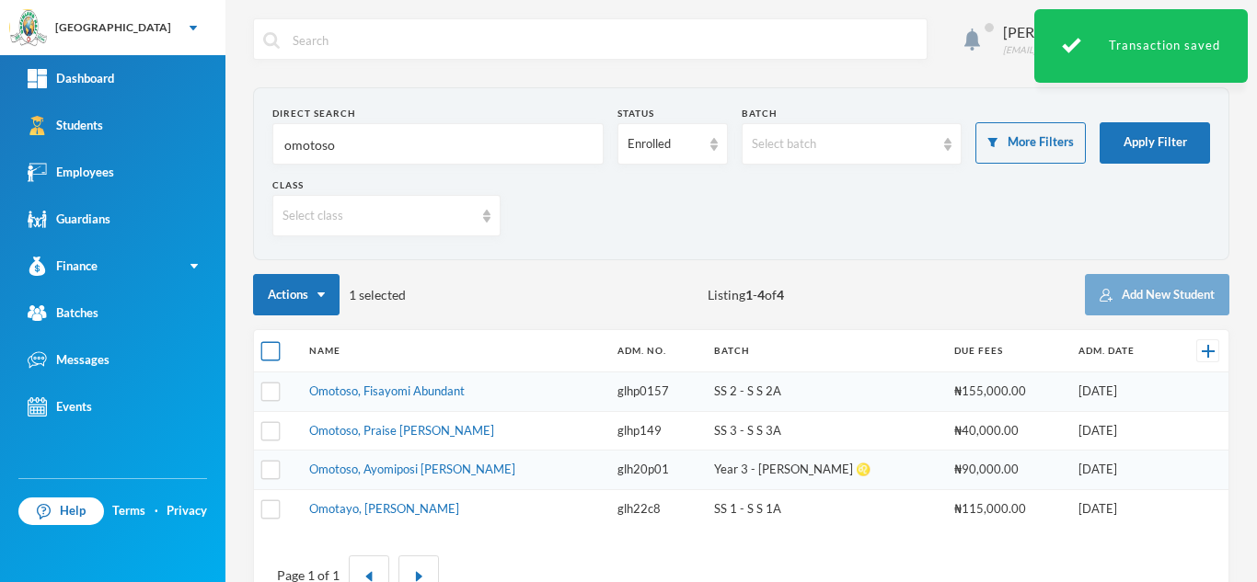
checkbox input "true"
click at [378, 210] on div "Select class" at bounding box center [377, 216] width 191 height 18
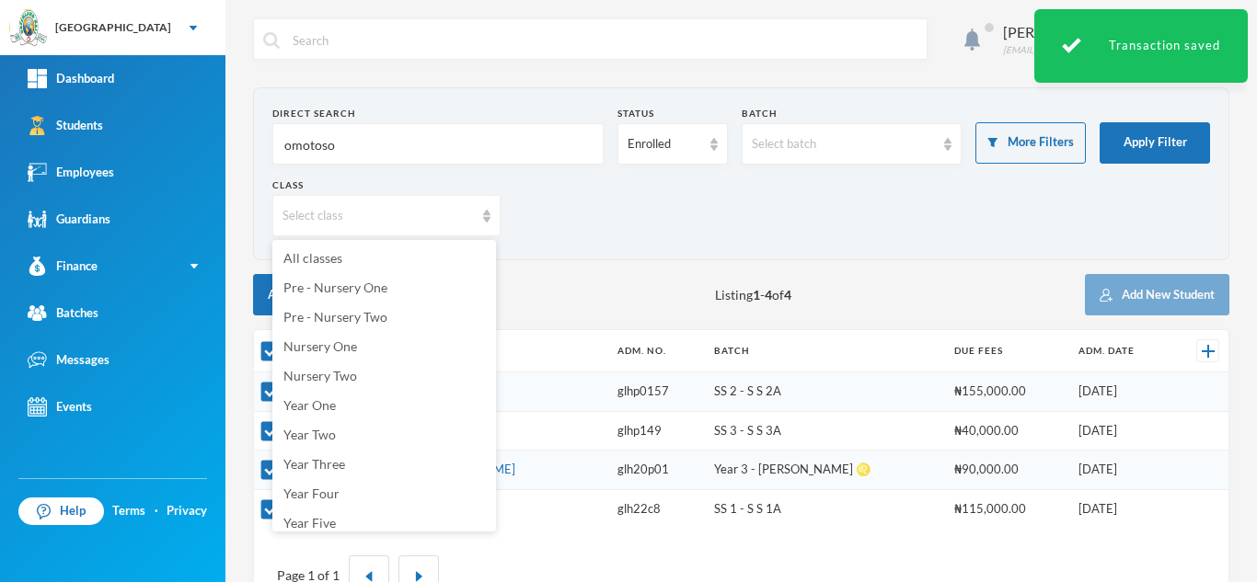
click at [580, 265] on div "Direct Search omotoso Status Enrolled Batch Select batch More Filters Apply Fil…" at bounding box center [741, 355] width 976 height 536
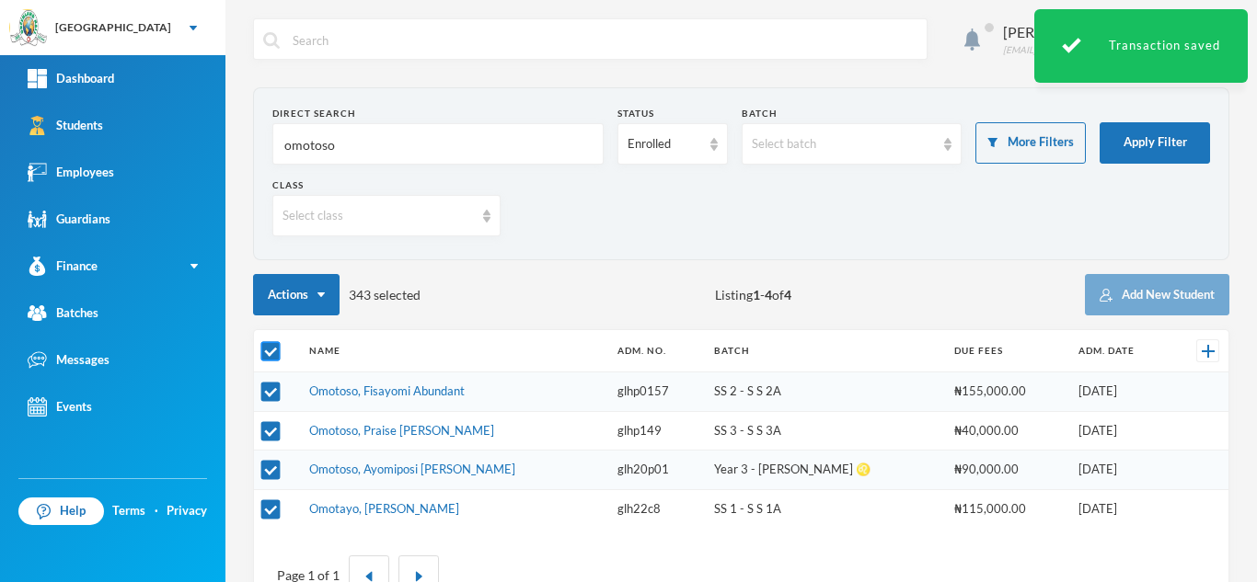
click at [280, 351] on input "checkbox" at bounding box center [270, 351] width 19 height 19
checkbox input "false"
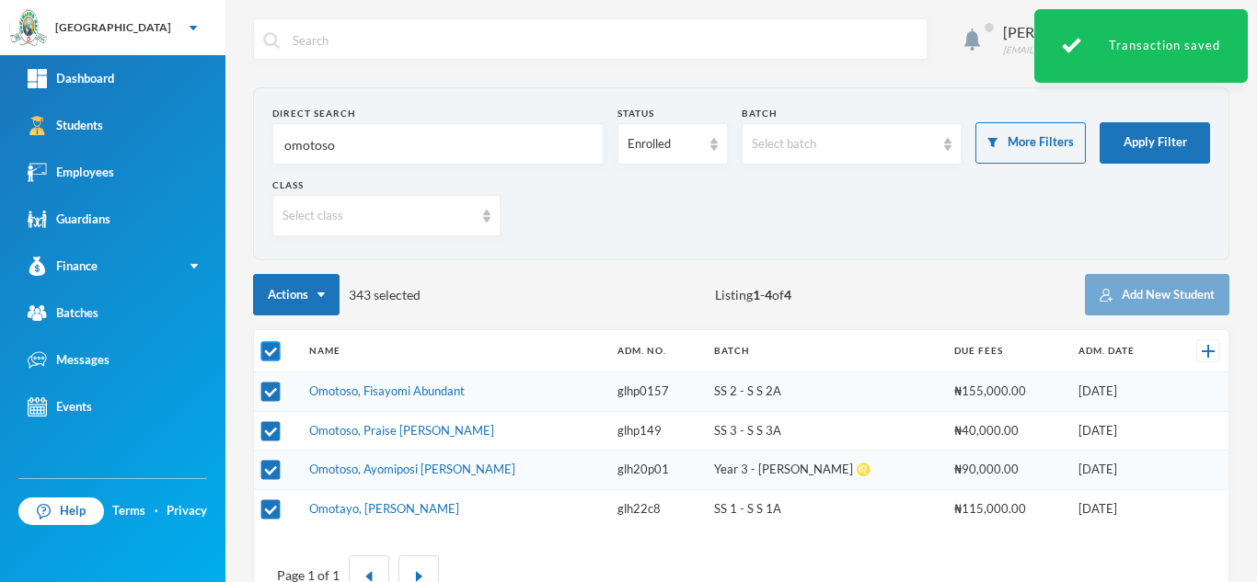
checkbox input "false"
click at [340, 208] on div "Select class" at bounding box center [377, 216] width 191 height 18
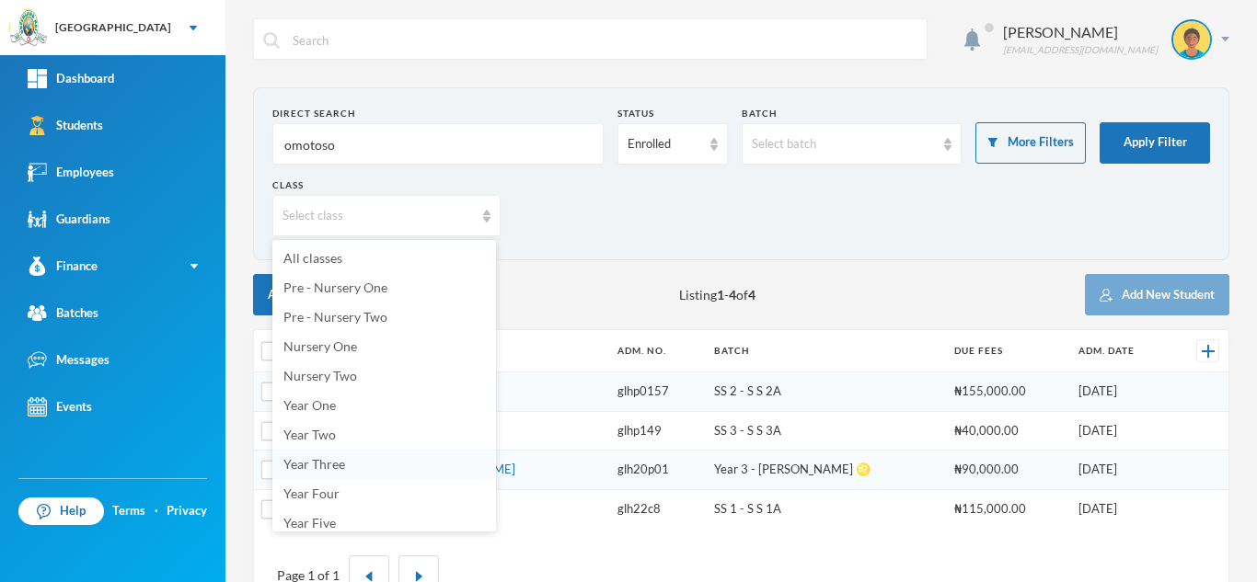
click at [392, 457] on li "Year Three" at bounding box center [384, 464] width 224 height 29
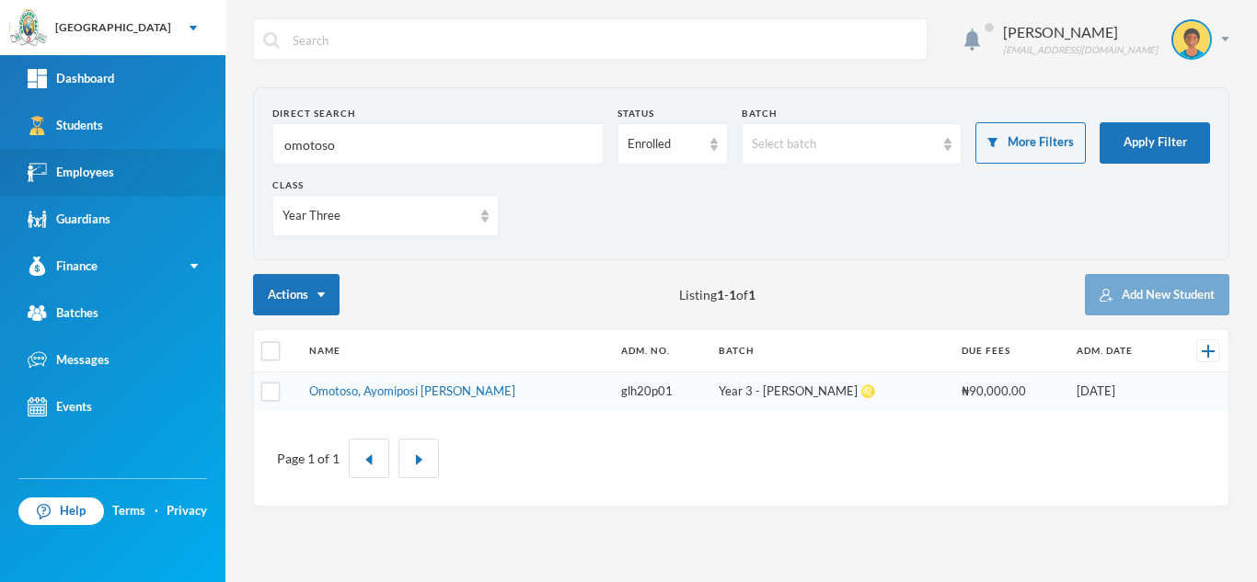
drag, startPoint x: 330, startPoint y: 158, endPoint x: 131, endPoint y: 164, distance: 199.7
click at [131, 164] on div "Greenland Hall Your Bluebic Account Greenland Hall Add a New School Dashboard S…" at bounding box center [628, 291] width 1257 height 582
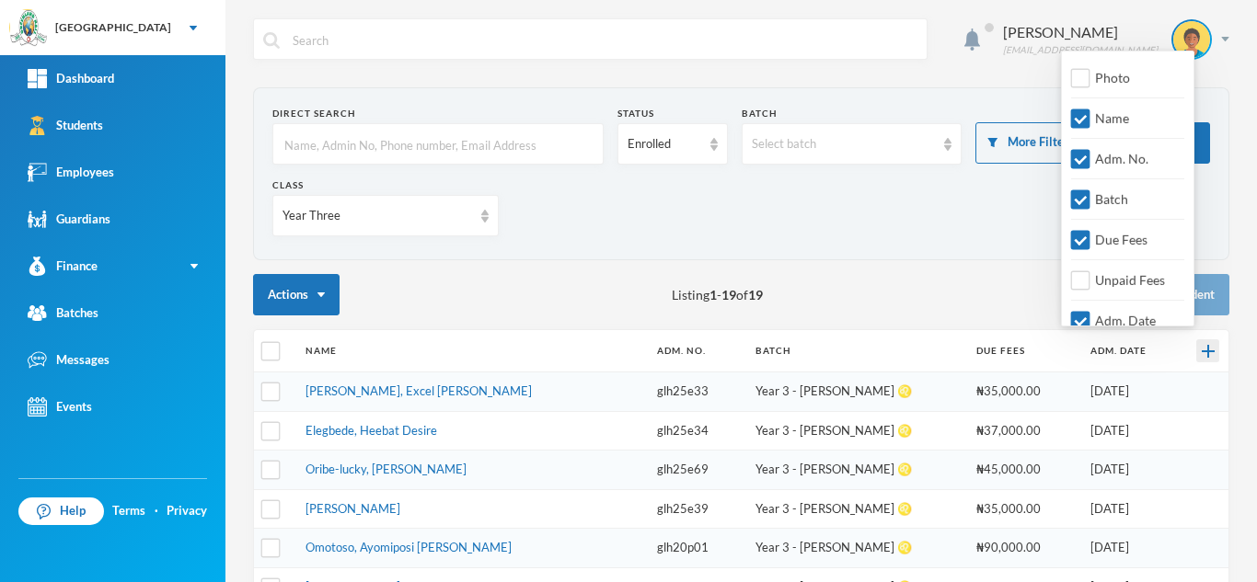
click at [1201, 355] on img at bounding box center [1207, 351] width 13 height 13
click at [1201, 351] on img at bounding box center [1207, 351] width 13 height 13
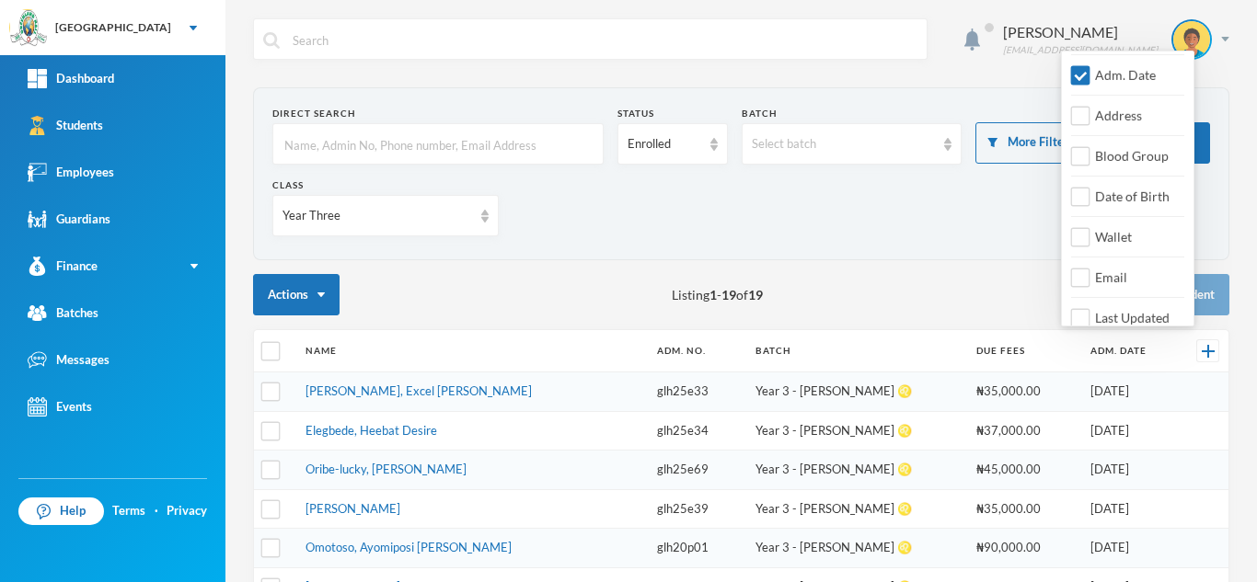
scroll to position [294, 0]
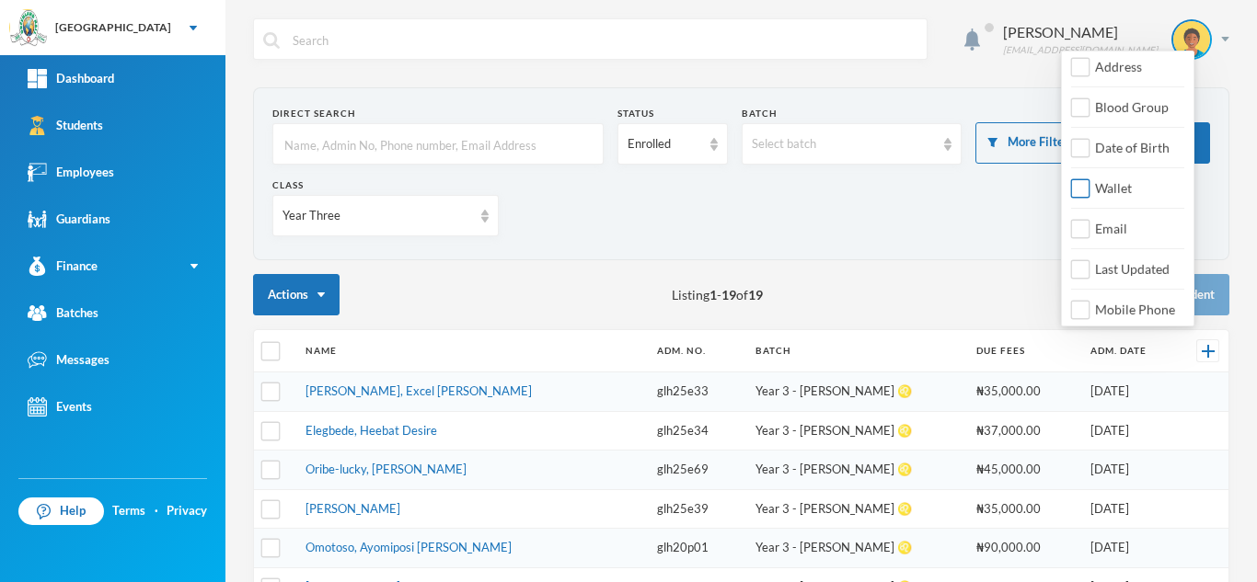
click at [1085, 189] on input "Wallet" at bounding box center [1080, 188] width 19 height 19
checkbox input "true"
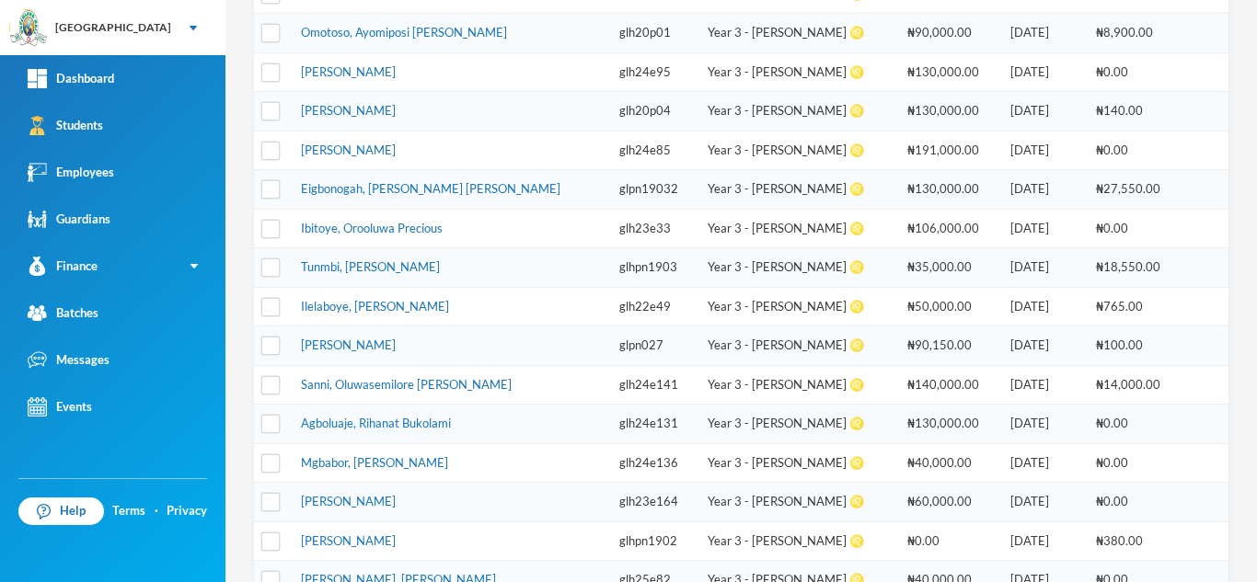
scroll to position [505, 0]
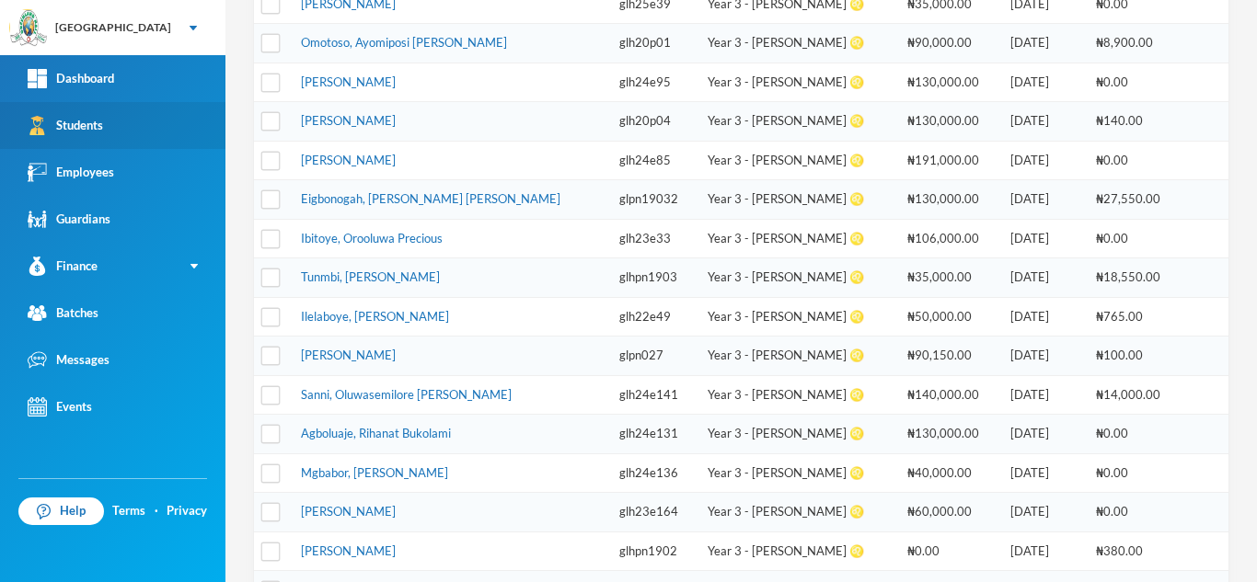
click at [189, 121] on link "Students" at bounding box center [112, 125] width 225 height 47
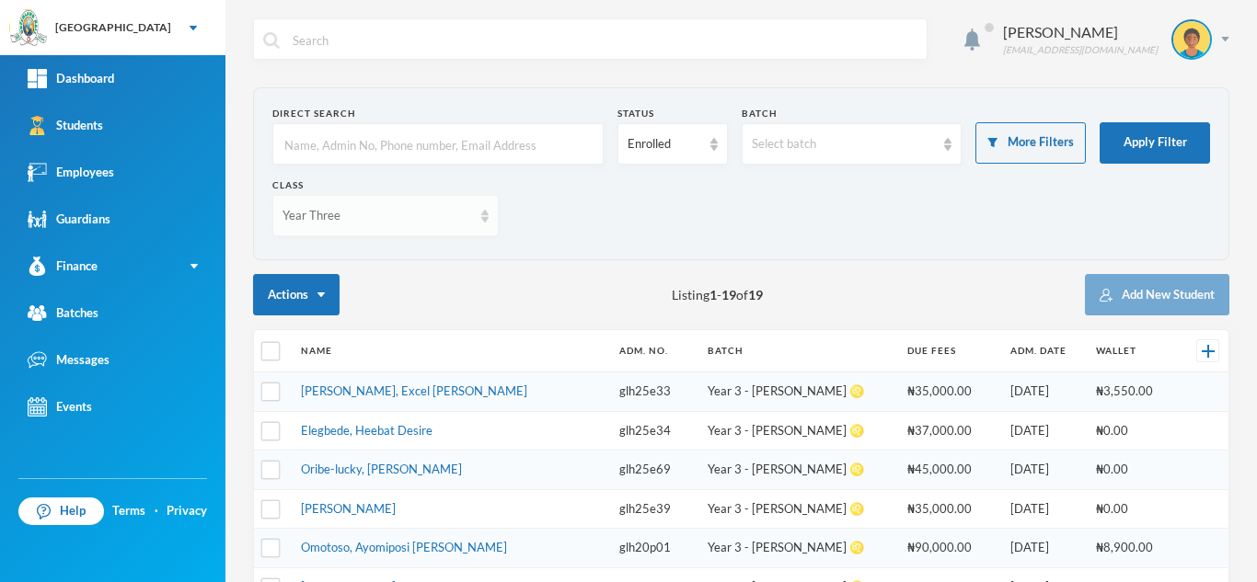
click at [394, 225] on div "Year Three" at bounding box center [385, 215] width 226 height 41
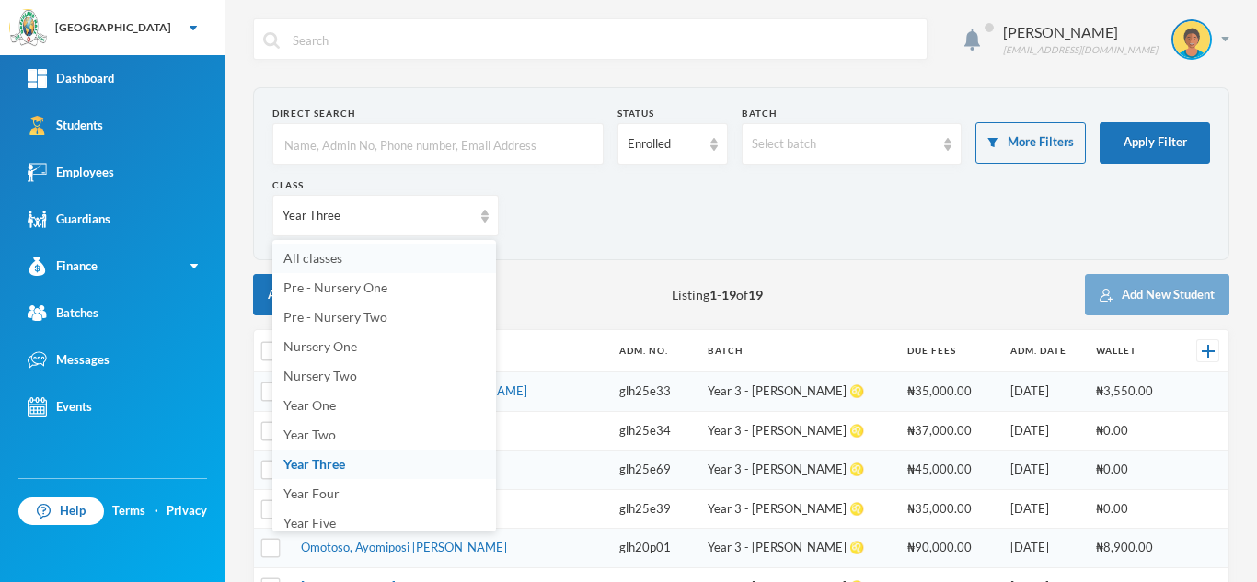
click at [361, 258] on li "All classes" at bounding box center [384, 258] width 224 height 29
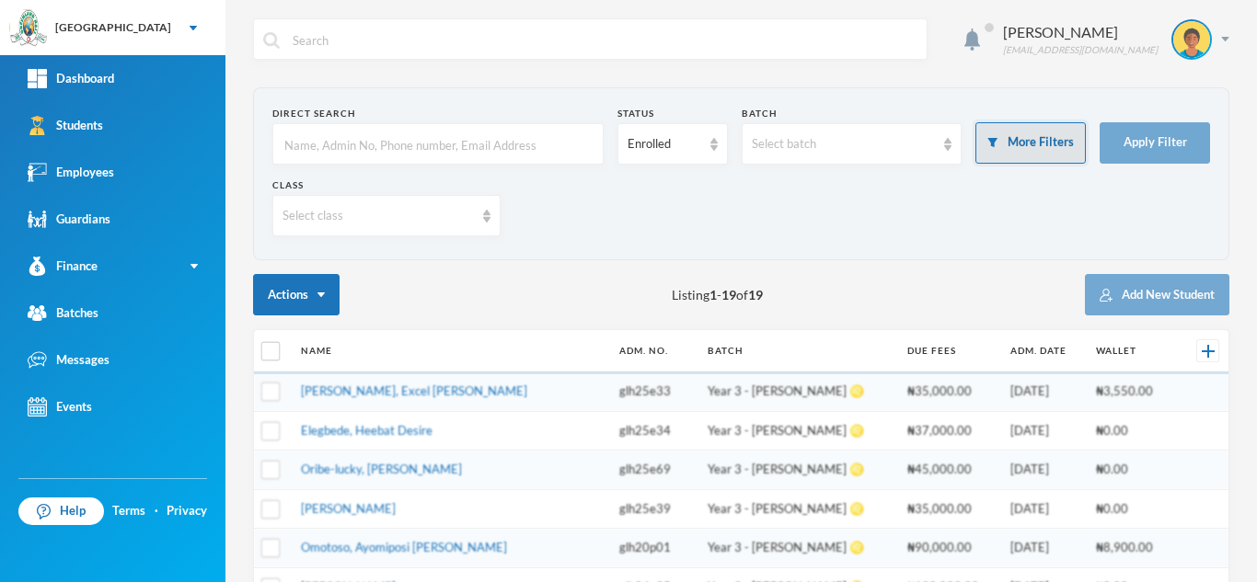
click at [1001, 126] on button "More Filters" at bounding box center [1030, 142] width 110 height 41
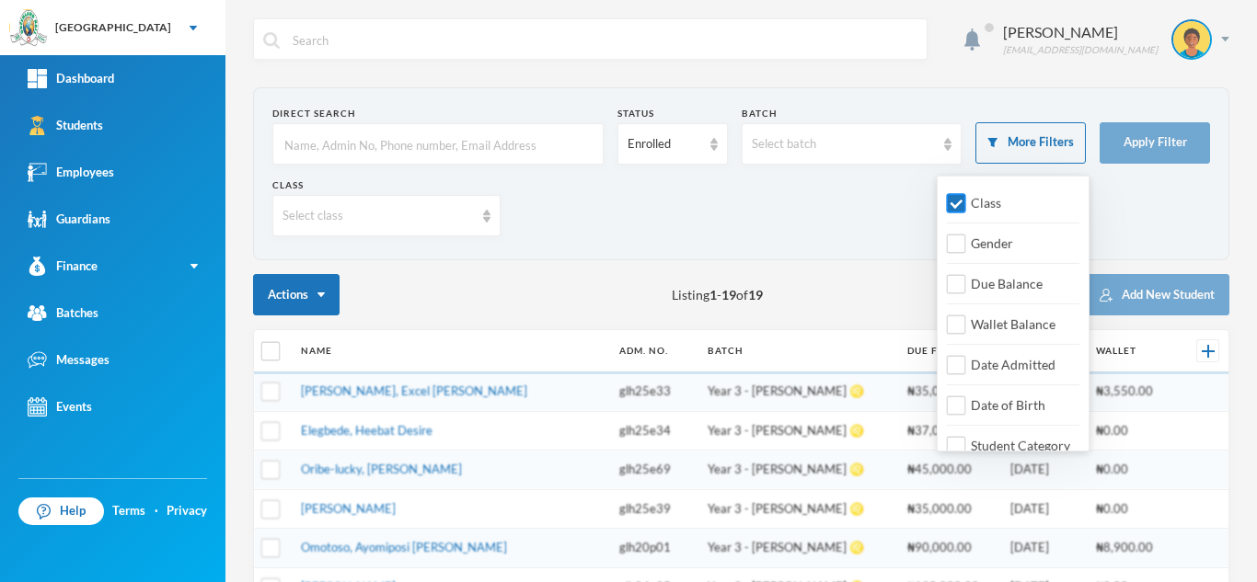
click at [958, 200] on input "Class" at bounding box center [956, 203] width 19 height 19
checkbox input "false"
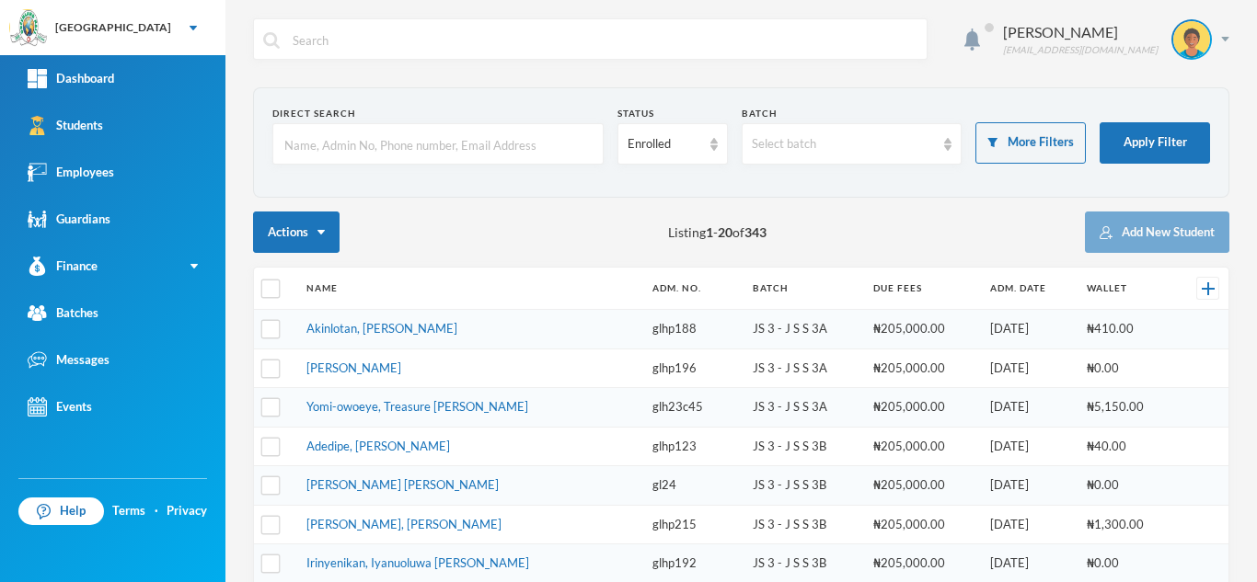
click at [523, 147] on input "text" at bounding box center [437, 144] width 311 height 41
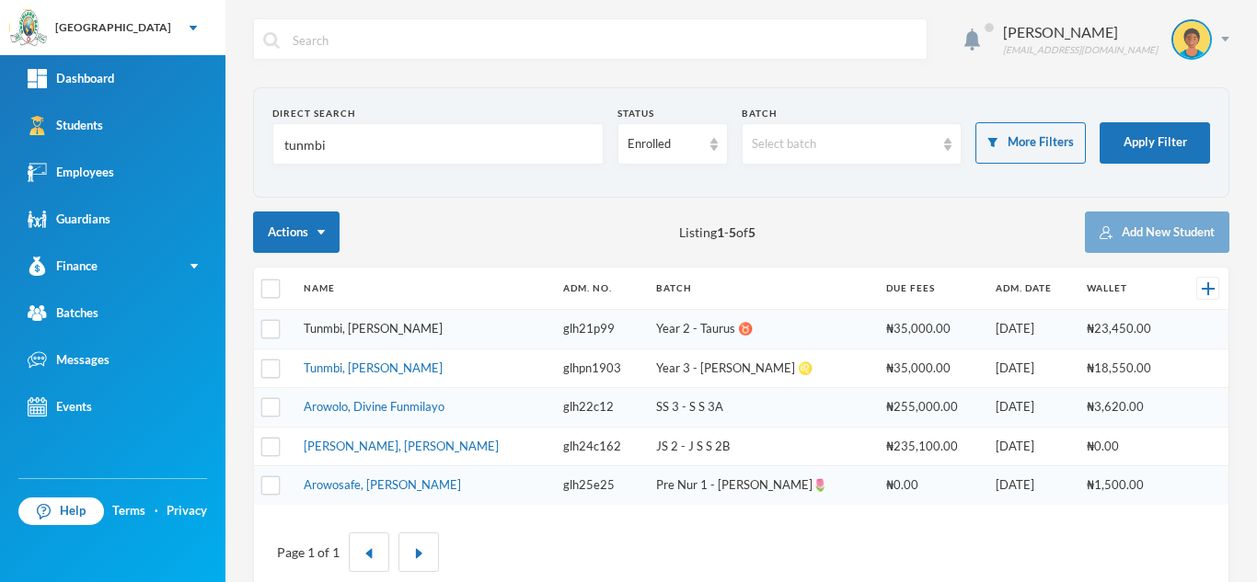
type input "tunmbi"
click at [366, 323] on link "Tunmbi, Agbolahan Derrick" at bounding box center [373, 328] width 139 height 15
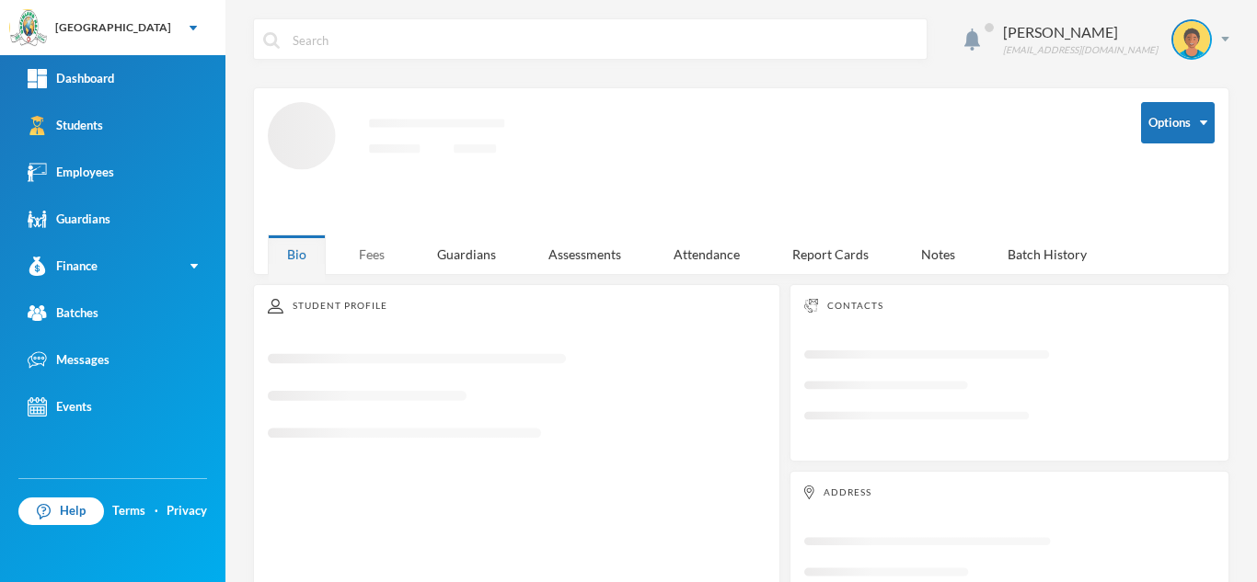
click at [350, 248] on div "Fees" at bounding box center [371, 255] width 64 height 40
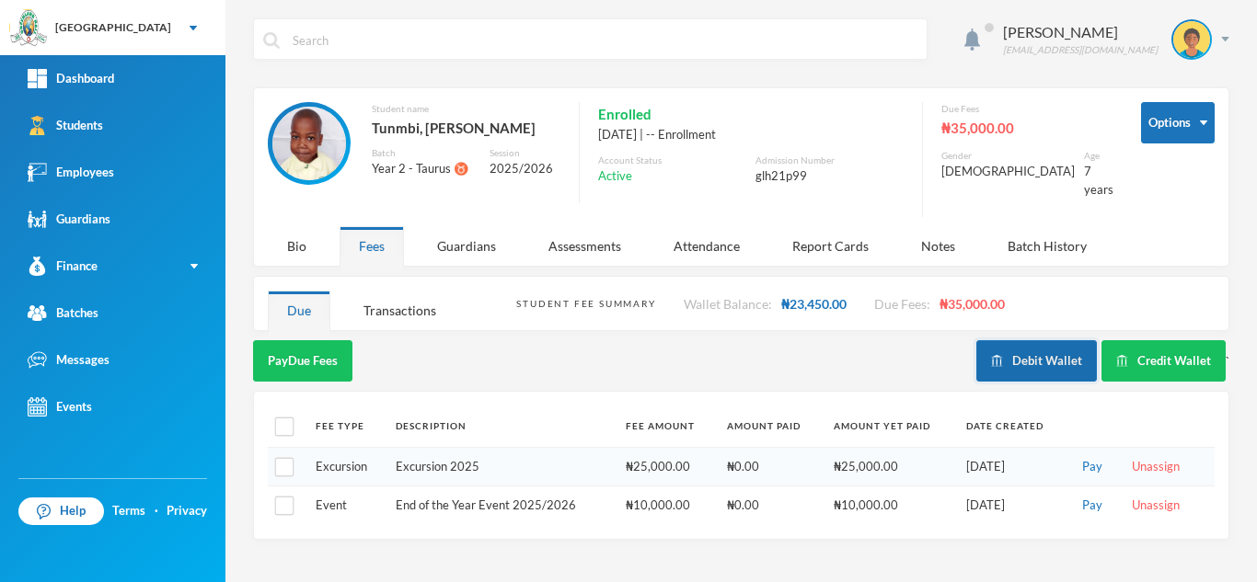
click at [1050, 341] on button "Debit Wallet" at bounding box center [1036, 360] width 121 height 41
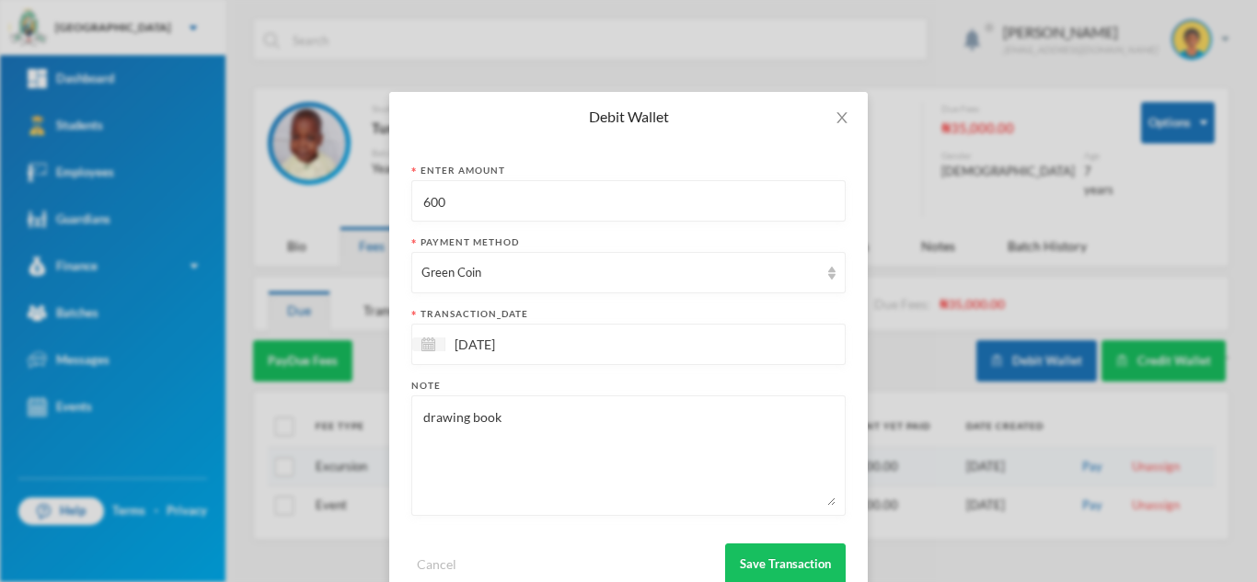
drag, startPoint x: 584, startPoint y: 214, endPoint x: 285, endPoint y: 222, distance: 299.0
click at [285, 222] on div "Debit Wallet Enter Amount 600 Payment Method Green Coin transaction_date 25/09/…" at bounding box center [628, 291] width 1257 height 582
type input "3500"
drag, startPoint x: 537, startPoint y: 426, endPoint x: 280, endPoint y: 387, distance: 260.4
click at [280, 387] on div "Debit Wallet Enter Amount 3500 Payment Method Green Coin transaction_date 25/09…" at bounding box center [628, 291] width 1257 height 582
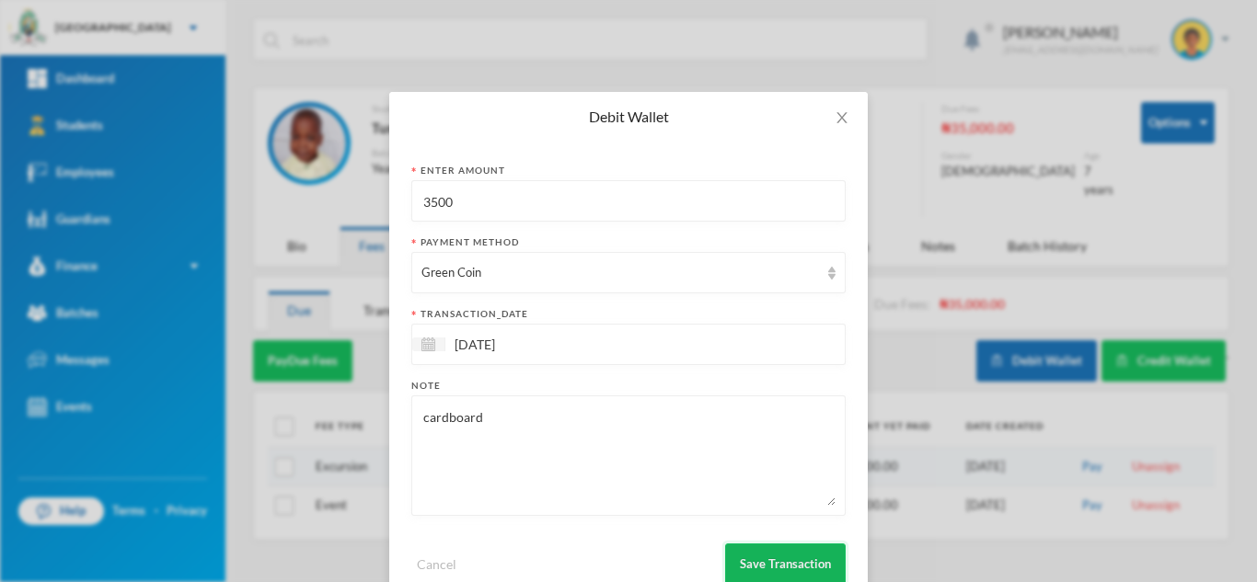
type textarea "cardboard"
click at [762, 565] on button "Save Transaction" at bounding box center [785, 564] width 121 height 41
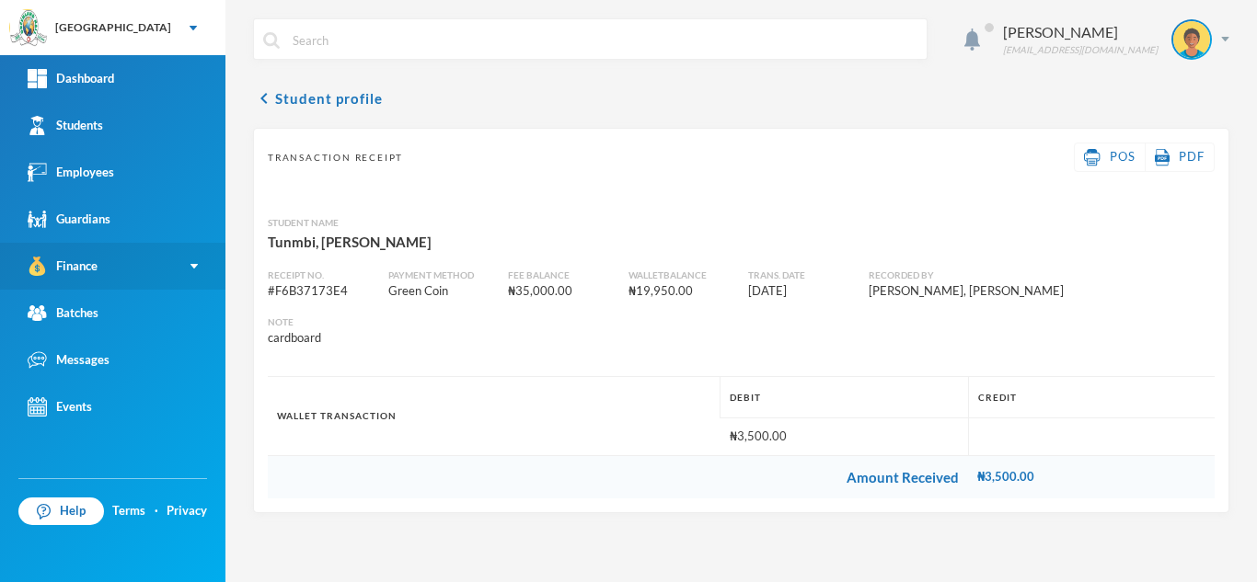
click at [100, 260] on link "Finance" at bounding box center [112, 266] width 225 height 47
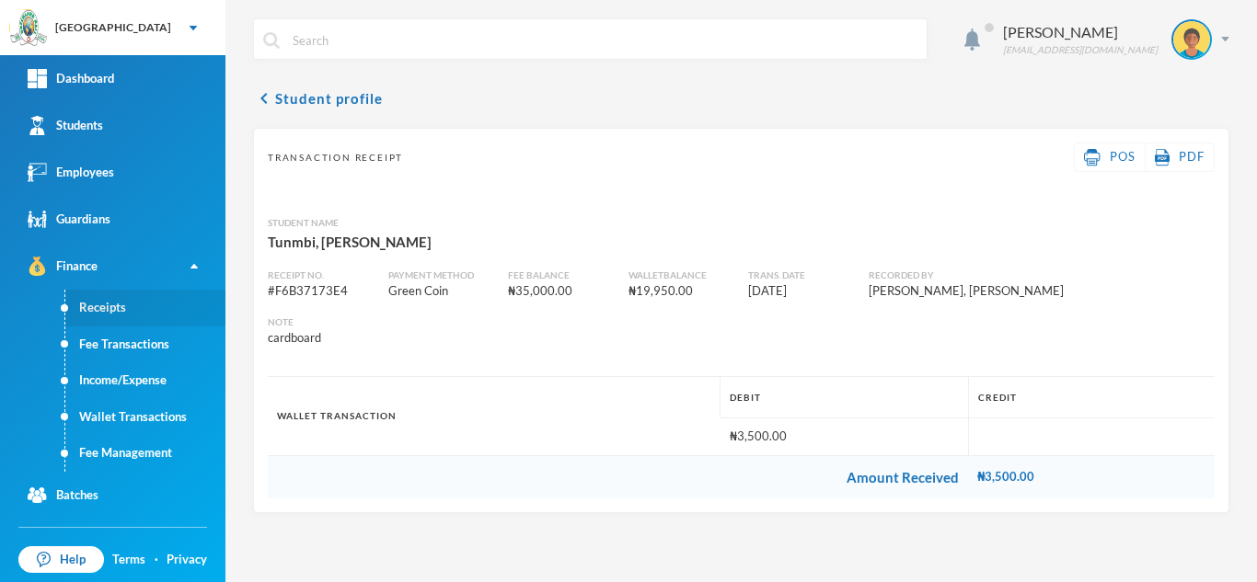
click at [94, 304] on link "Receipts" at bounding box center [145, 308] width 160 height 37
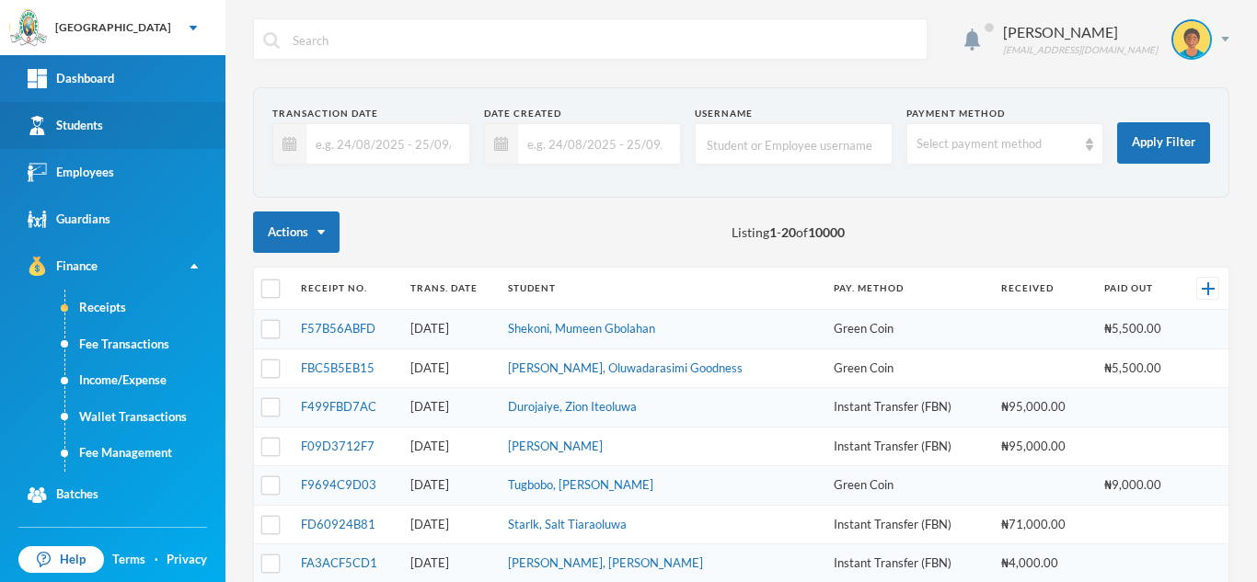
click at [65, 128] on div "Students" at bounding box center [65, 125] width 75 height 19
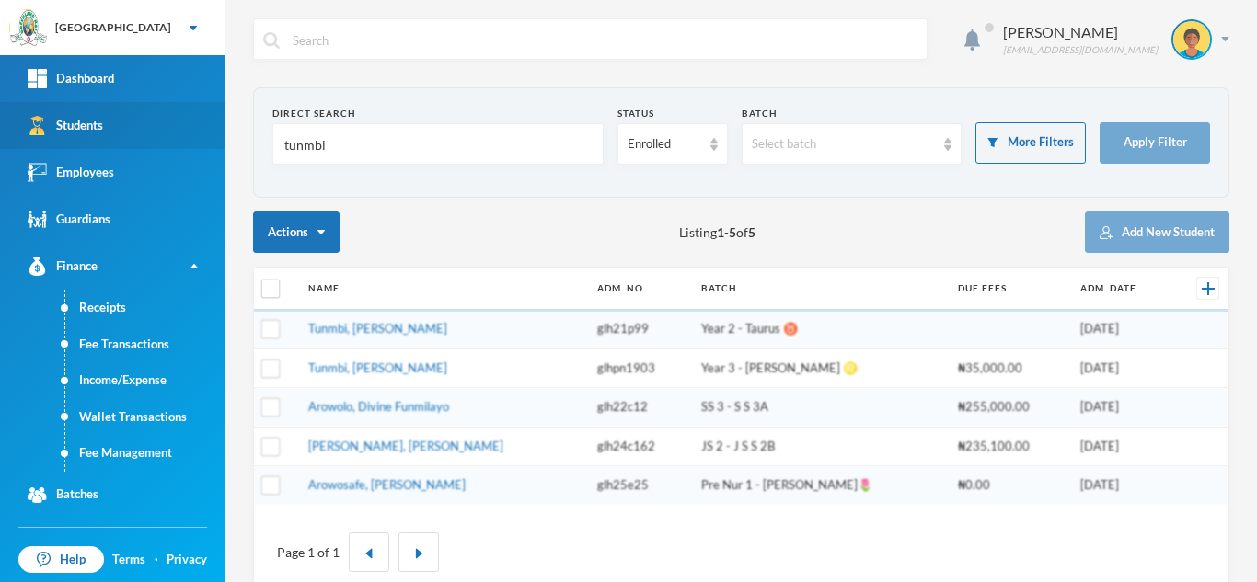
drag, startPoint x: 331, startPoint y: 144, endPoint x: 119, endPoint y: 129, distance: 213.1
click at [119, 129] on div "Greenland Hall Your Bluebic Account Greenland Hall Add a New School Dashboard S…" at bounding box center [628, 291] width 1257 height 582
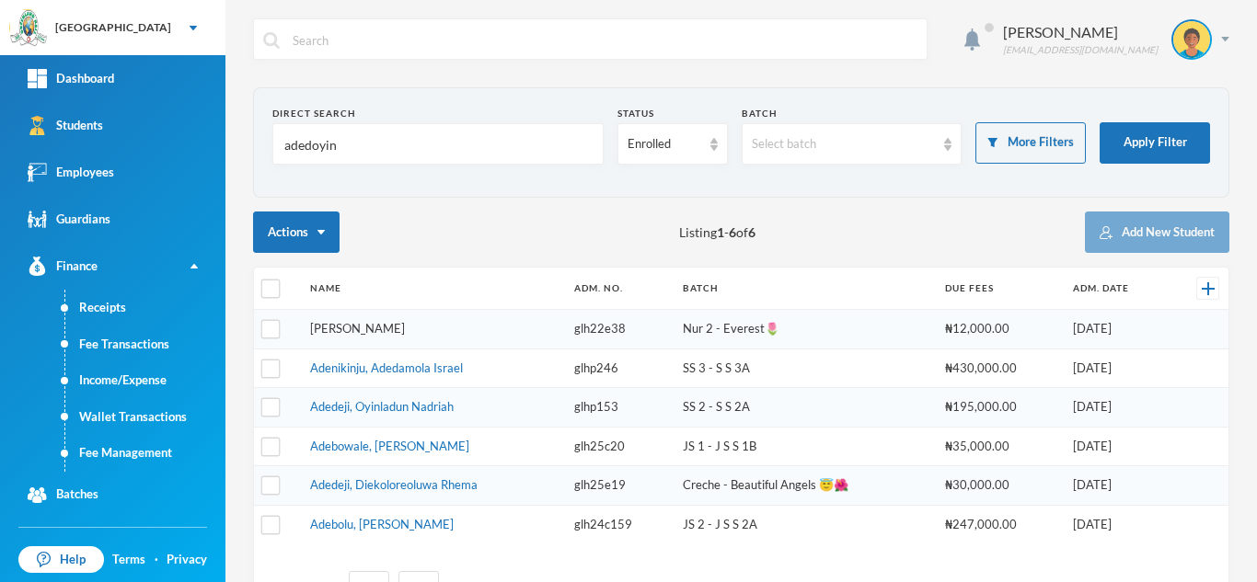
type input "adedoyin"
click at [380, 323] on link "Adedoyin, Ariana Ayokunmi" at bounding box center [357, 328] width 95 height 15
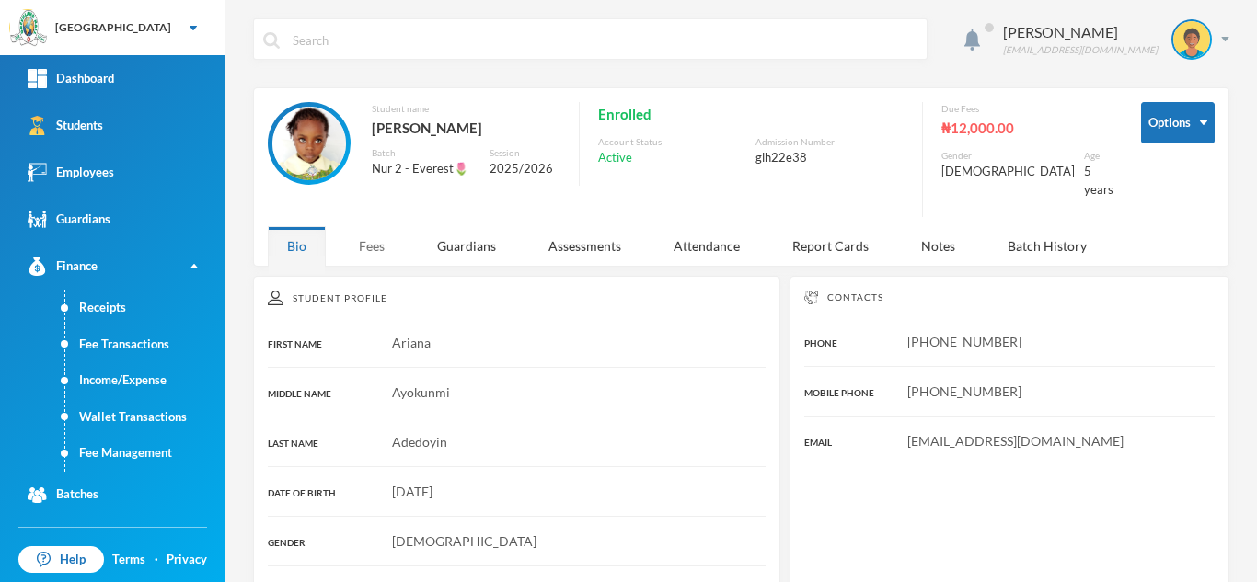
click at [374, 239] on div "Fees" at bounding box center [371, 246] width 64 height 40
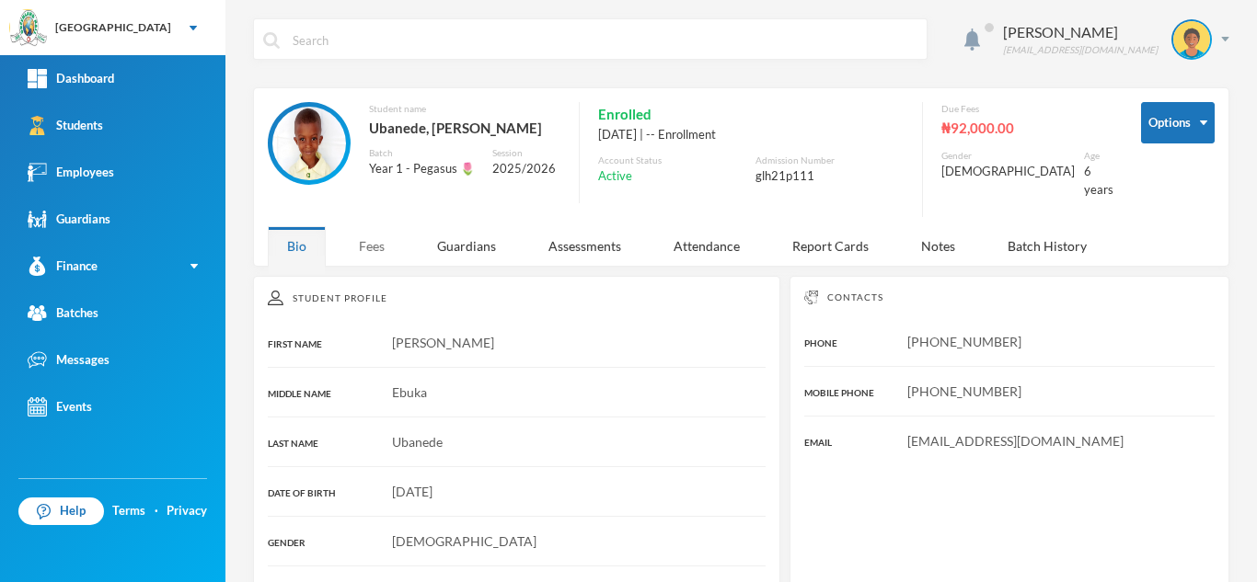
click at [362, 236] on div "Fees" at bounding box center [371, 246] width 64 height 40
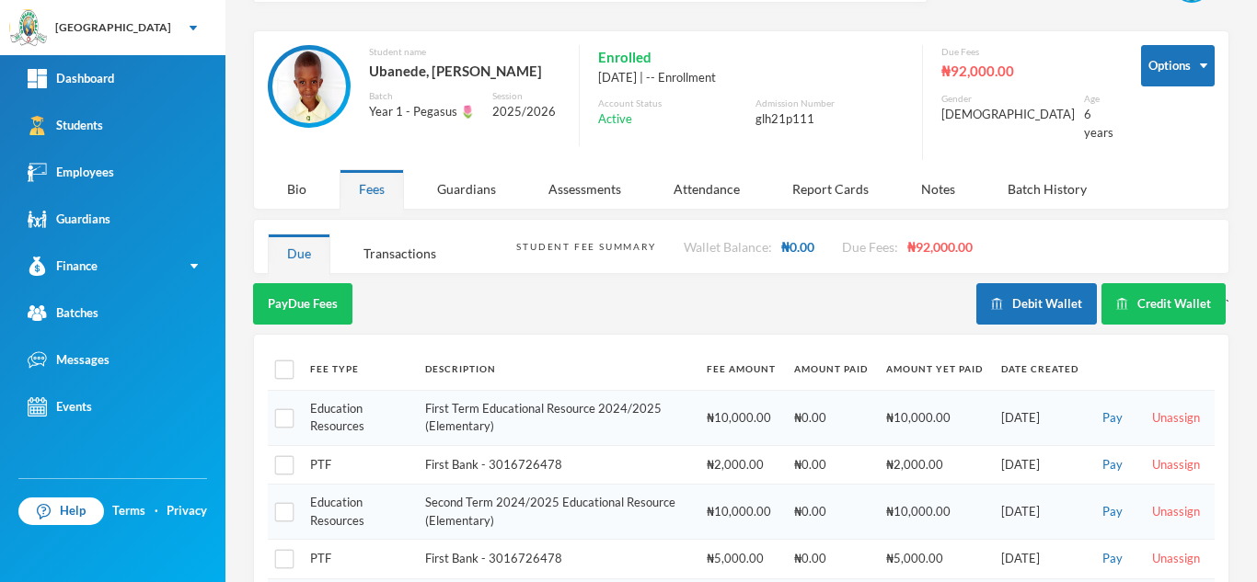
scroll to position [48, 0]
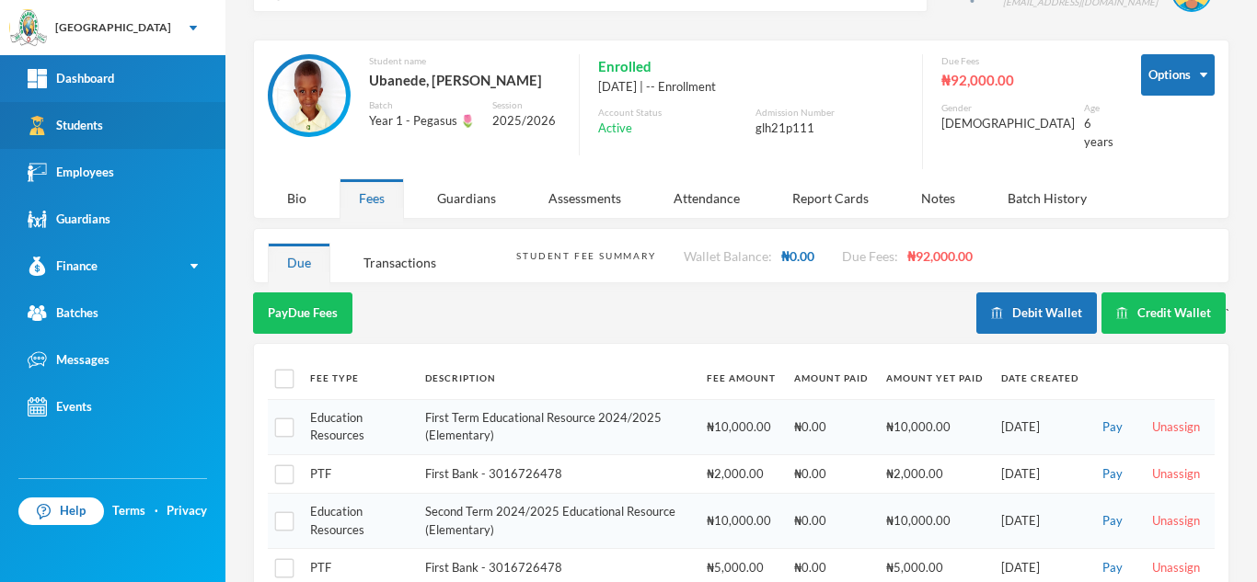
click at [117, 130] on link "Students" at bounding box center [112, 125] width 225 height 47
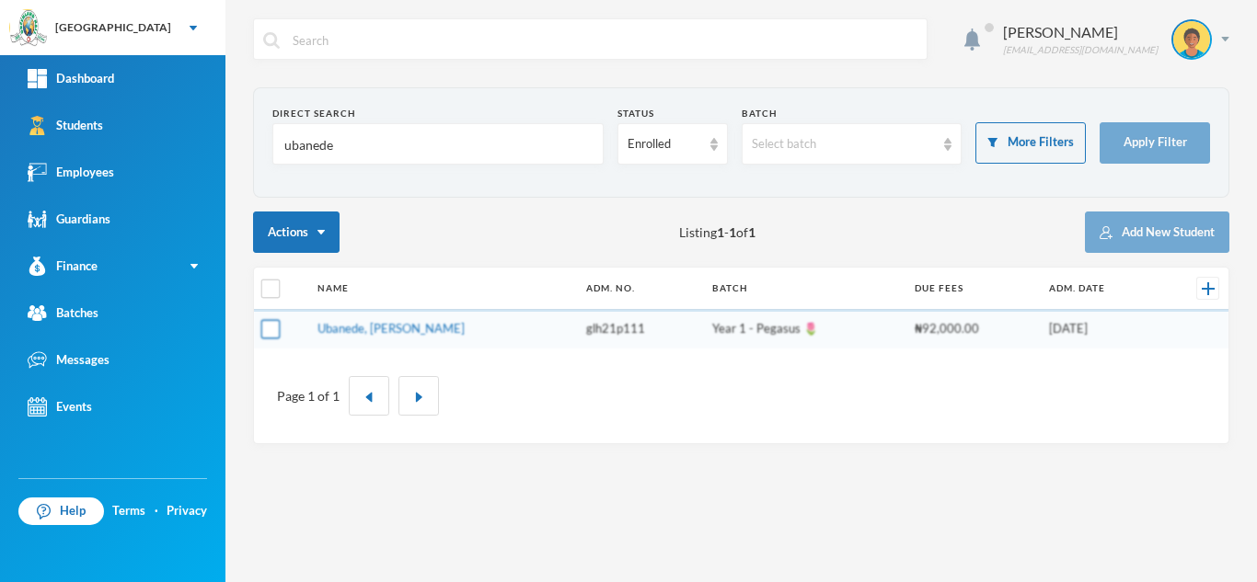
click at [271, 329] on input "checkbox" at bounding box center [270, 329] width 19 height 19
checkbox input "true"
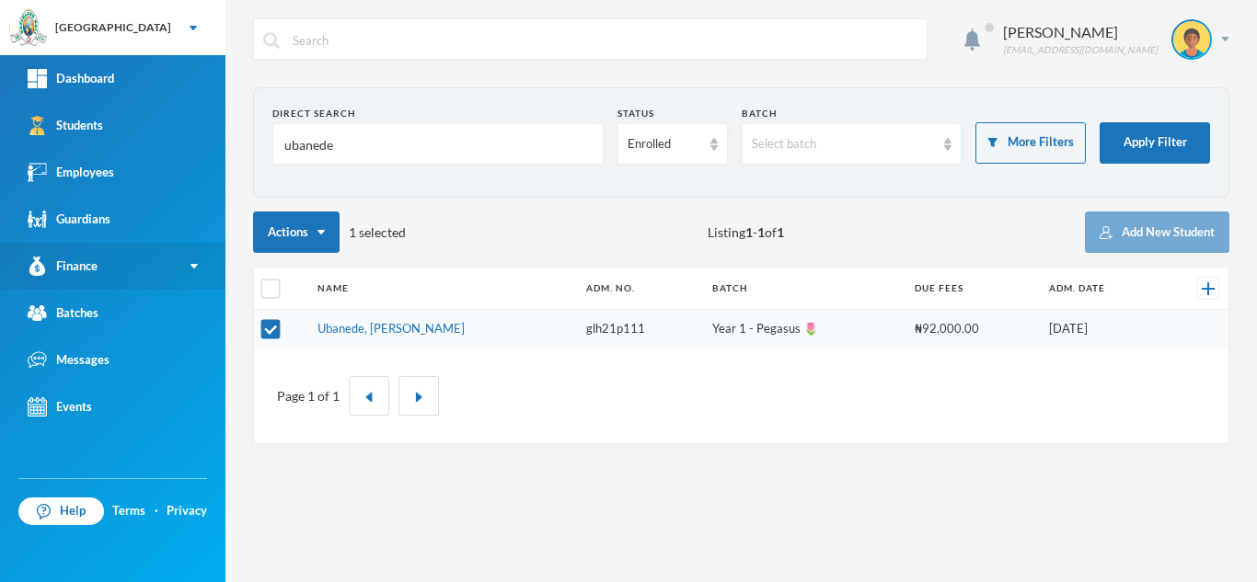
click at [151, 255] on link "Finance" at bounding box center [112, 266] width 225 height 47
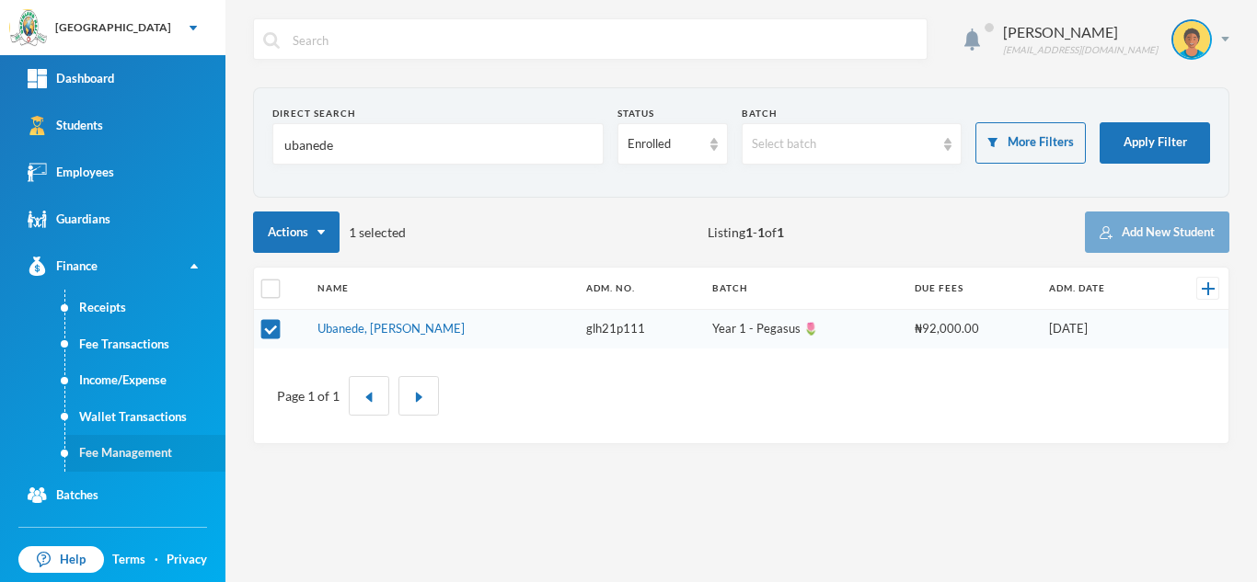
click at [154, 456] on link "Fee Management" at bounding box center [145, 453] width 160 height 37
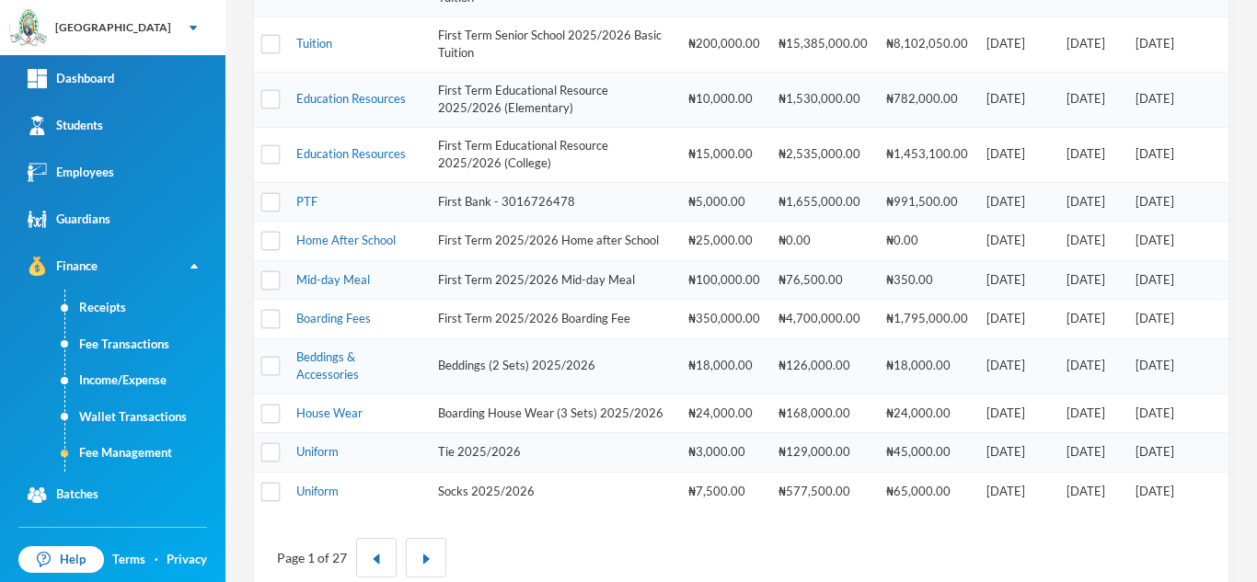
scroll to position [216, 0]
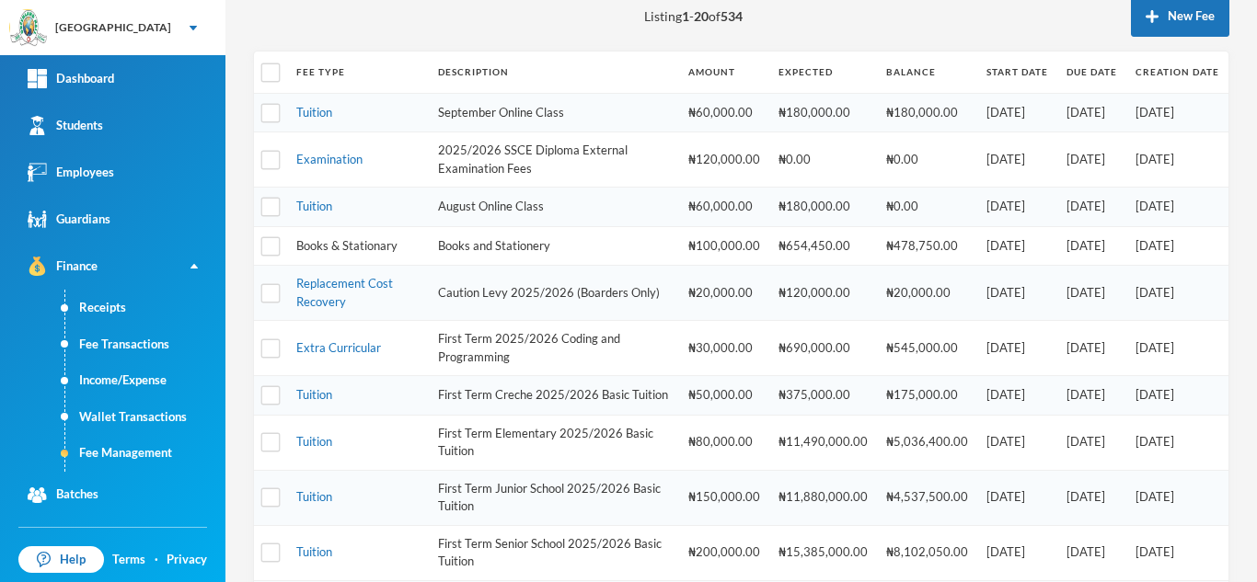
click at [342, 244] on link "Books & Stationary" at bounding box center [346, 245] width 101 height 15
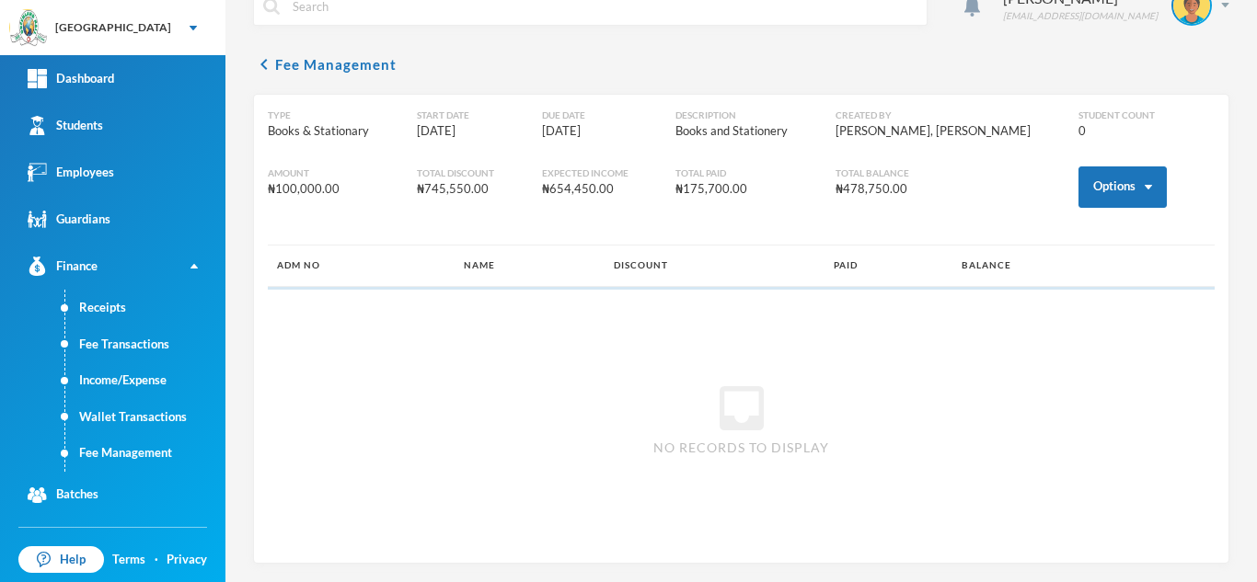
scroll to position [34, 0]
click at [1096, 195] on button "Options" at bounding box center [1122, 186] width 88 height 41
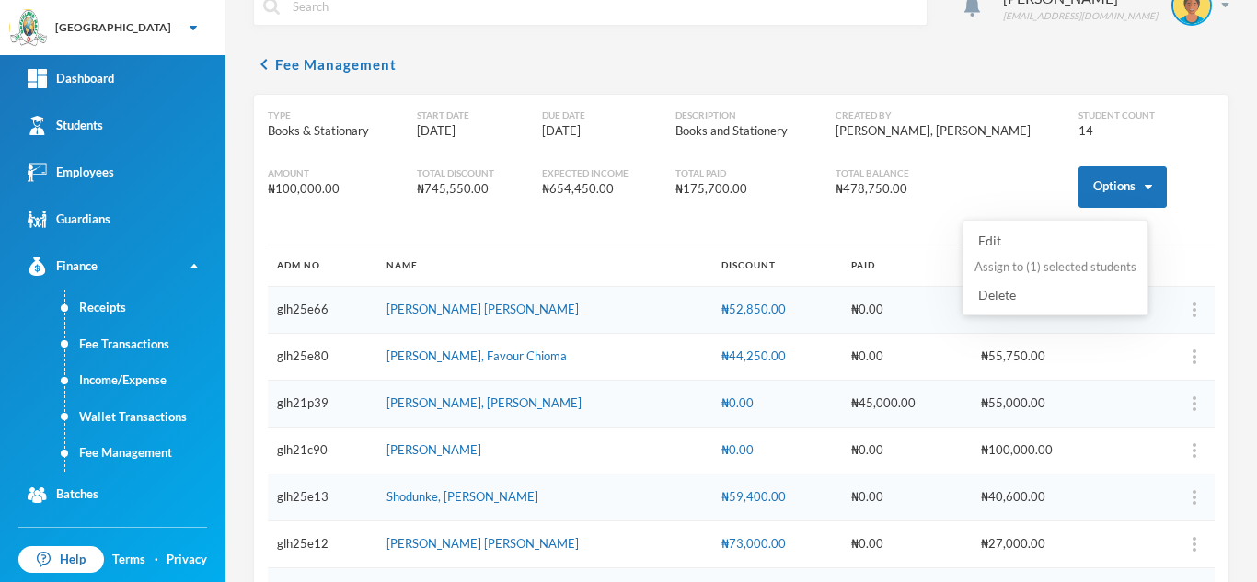
click at [1047, 263] on button "Assign to ( 1 ) selected students" at bounding box center [1055, 267] width 166 height 33
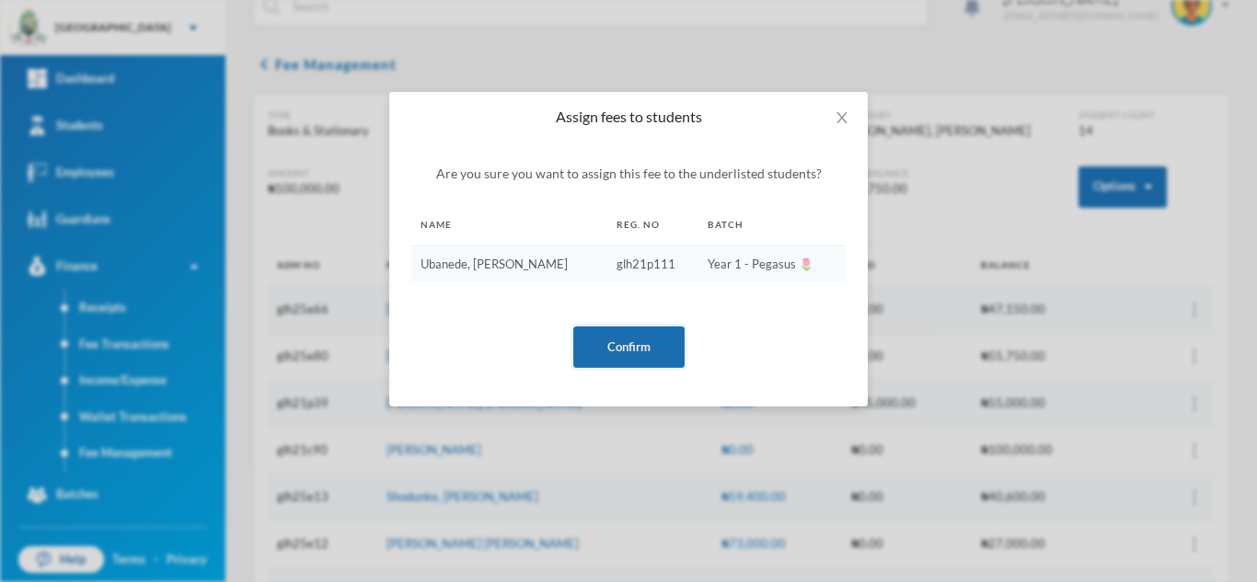
click at [607, 337] on button "Confirm" at bounding box center [628, 347] width 111 height 41
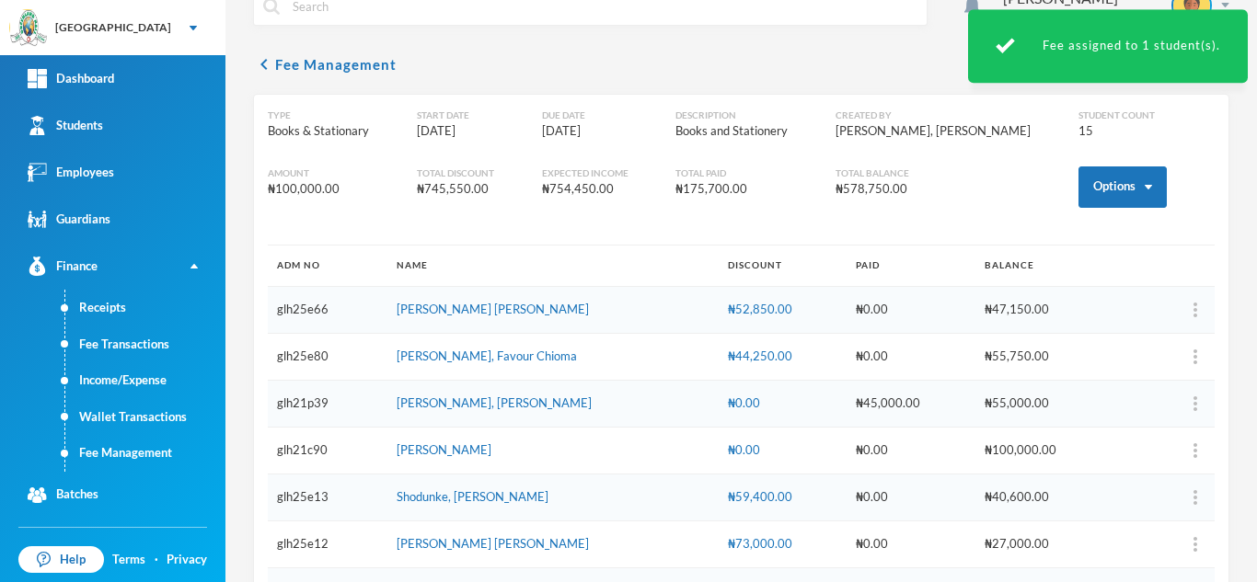
scroll to position [475, 0]
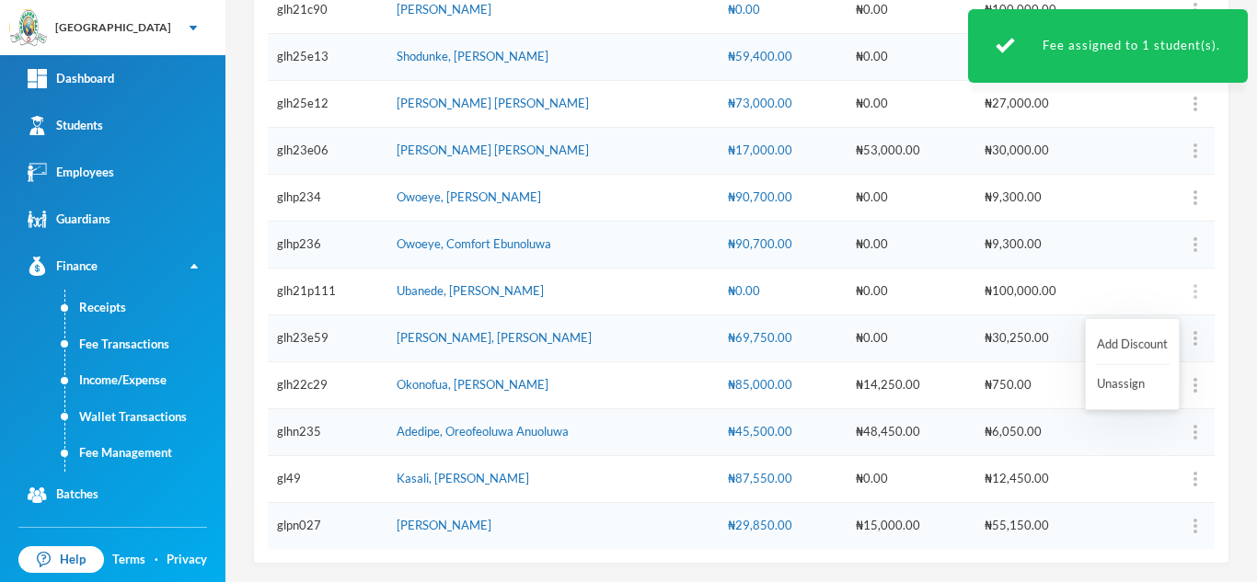
click at [1193, 293] on img "button" at bounding box center [1195, 291] width 4 height 15
click at [1126, 338] on button "Add Discount" at bounding box center [1132, 344] width 75 height 33
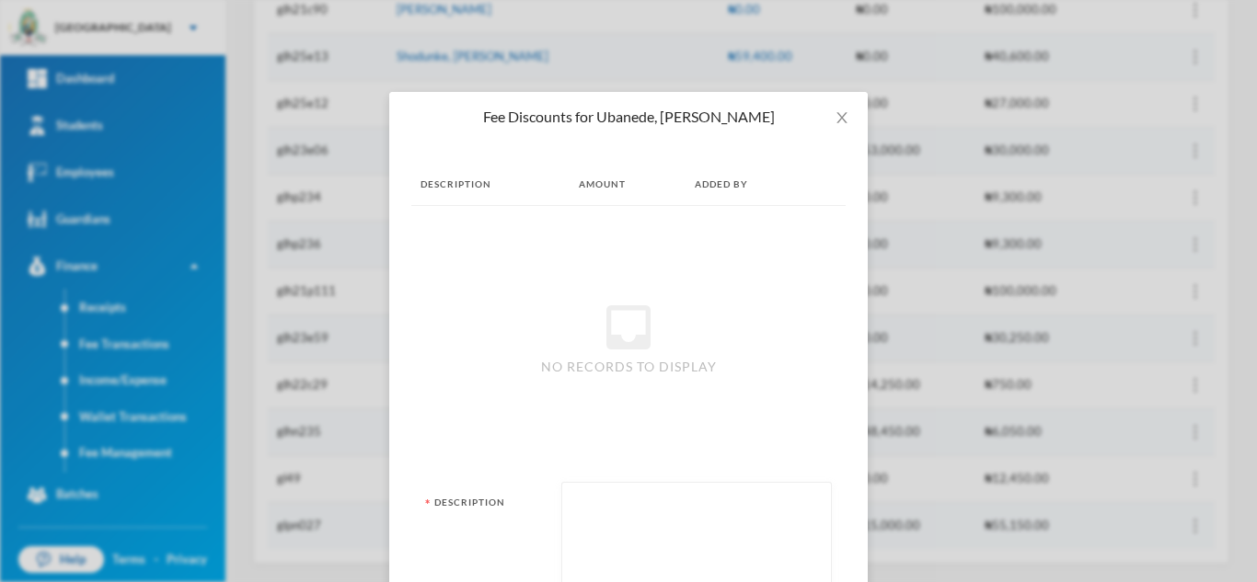
click at [690, 543] on textarea at bounding box center [696, 542] width 250 height 100
type textarea "BOOKS"
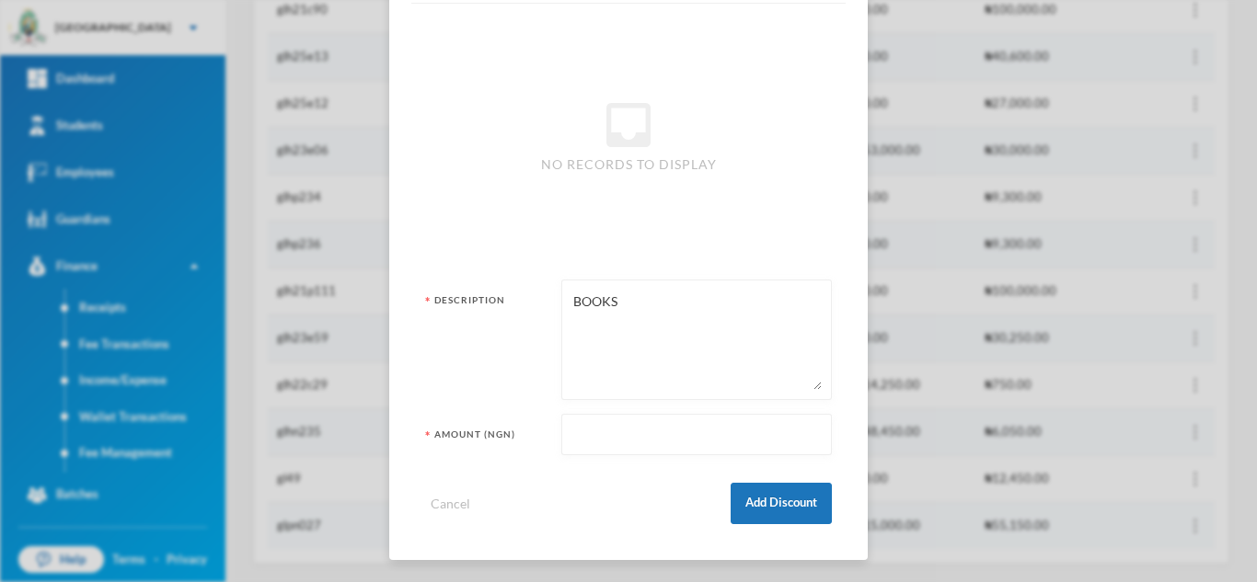
click at [694, 420] on input "text" at bounding box center [696, 435] width 250 height 41
type input "58400"
click at [750, 499] on button "Add Discount" at bounding box center [780, 503] width 101 height 41
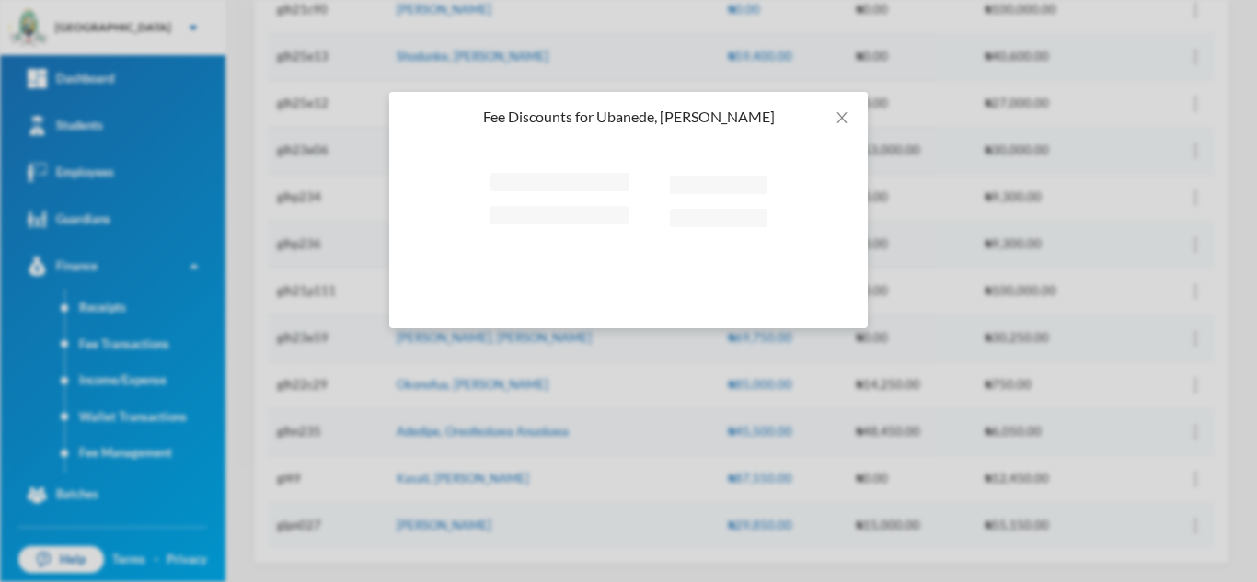
scroll to position [0, 0]
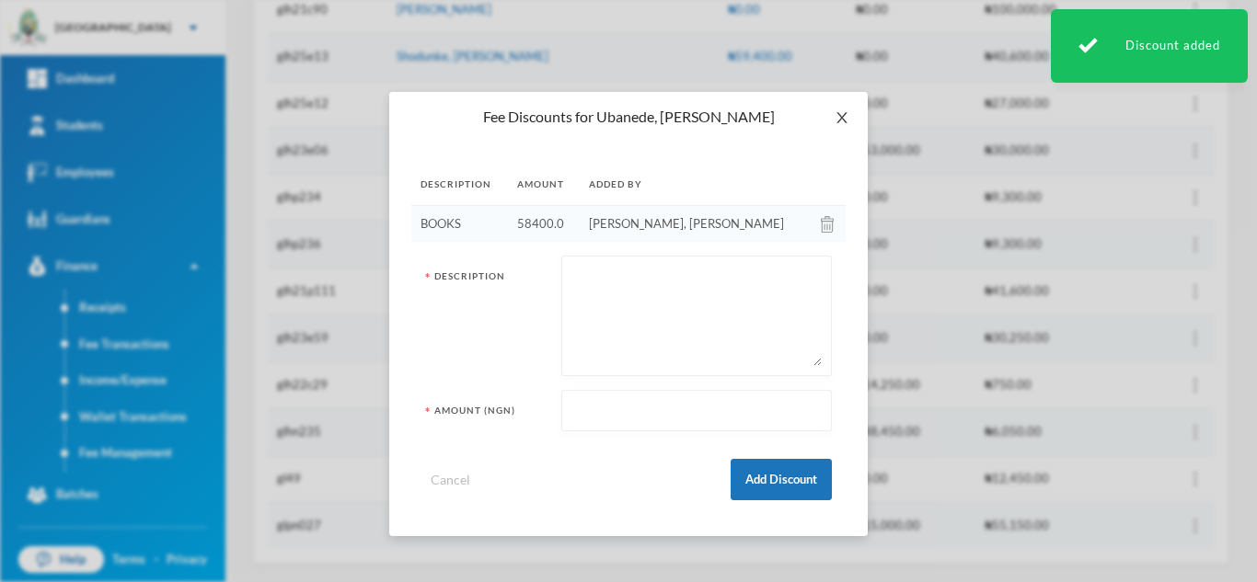
click at [843, 109] on span "Close" at bounding box center [842, 118] width 52 height 52
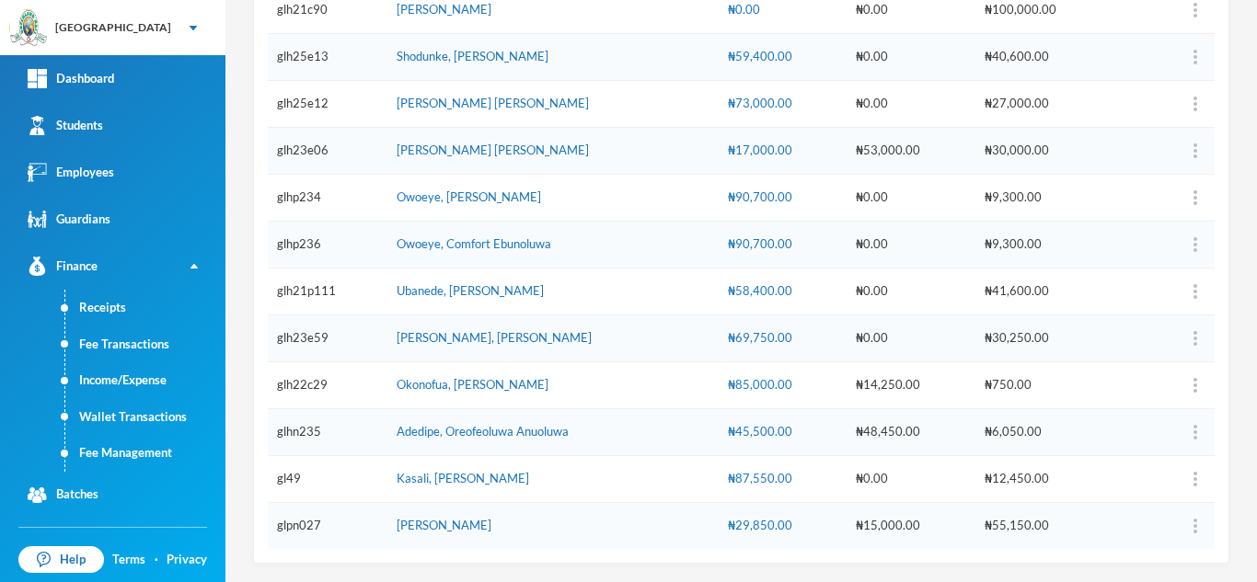
click at [755, 473] on div "₦87,550.00" at bounding box center [782, 479] width 109 height 18
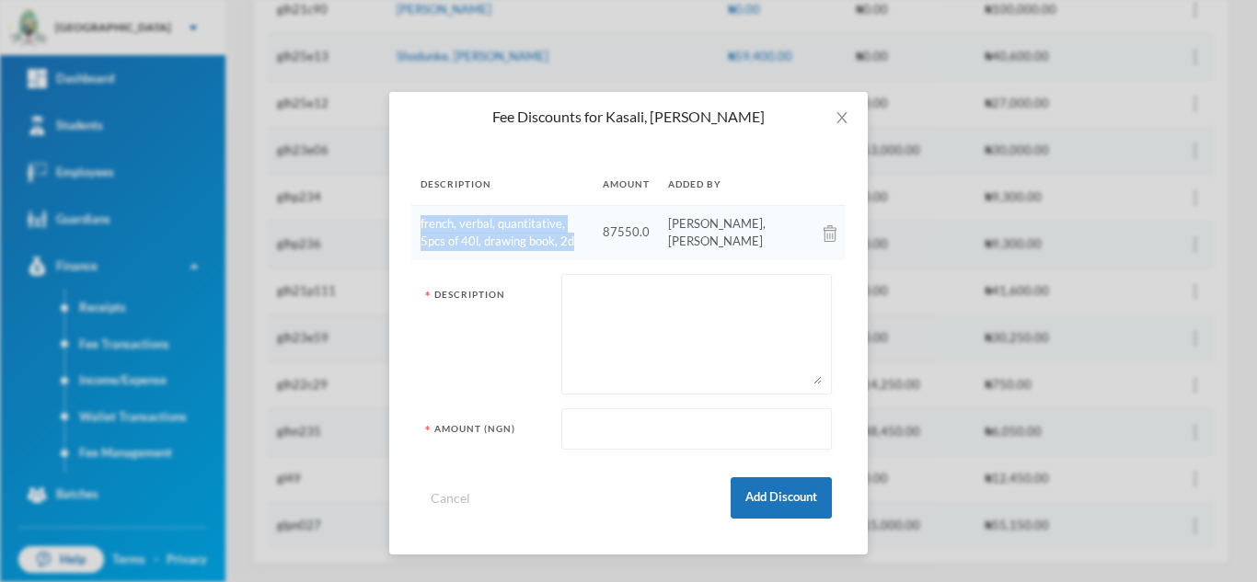
drag, startPoint x: 538, startPoint y: 238, endPoint x: 420, endPoint y: 222, distance: 118.9
click at [420, 222] on td "french, verbal, quantitative, 5pcs of 40l, drawing book, 2d" at bounding box center [502, 232] width 182 height 55
copy td "french, verbal, quantitative, 5pcs of 40l, drawing book, 2d"
click at [827, 231] on img at bounding box center [829, 233] width 13 height 17
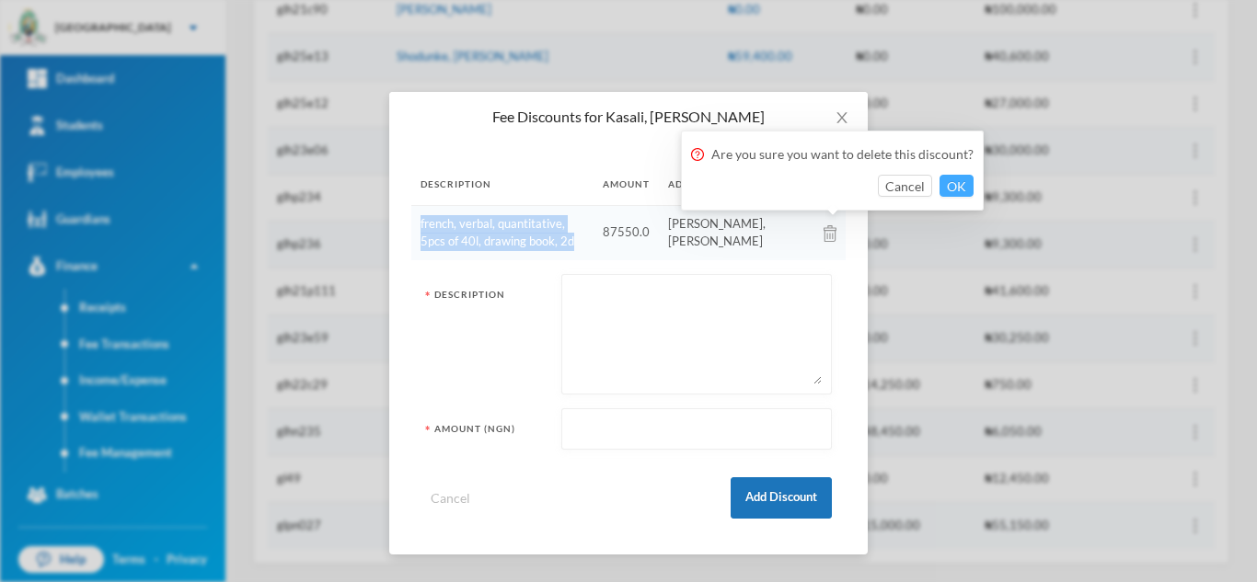
click at [948, 183] on button "OK" at bounding box center [956, 186] width 34 height 22
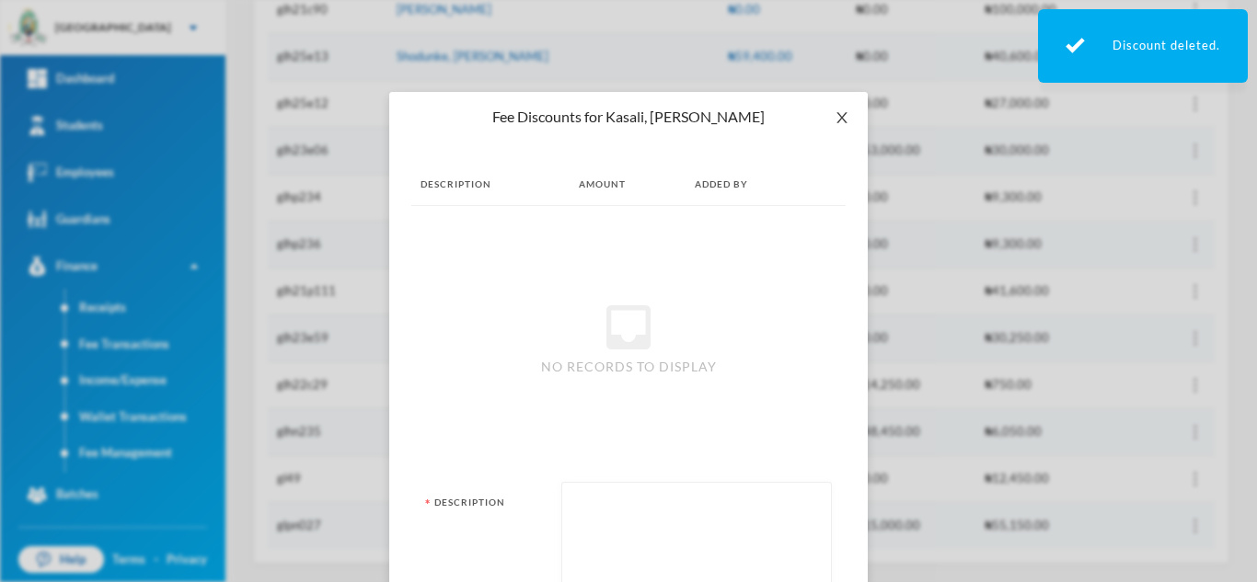
click at [834, 122] on icon "icon: close" at bounding box center [841, 117] width 15 height 15
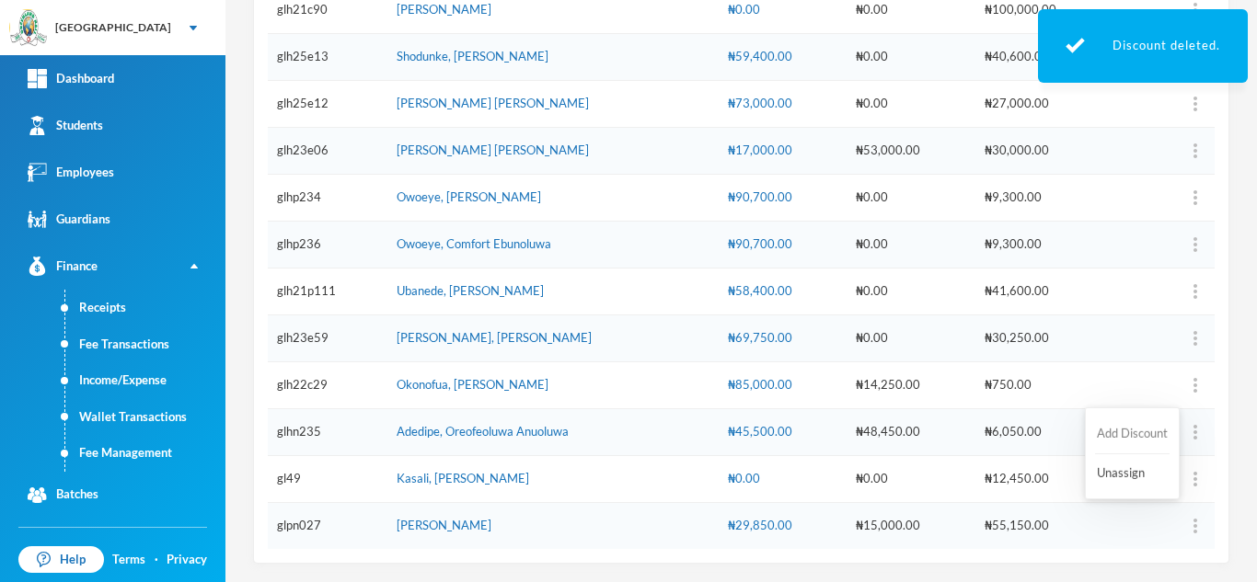
click at [1150, 429] on button "Add Discount" at bounding box center [1132, 434] width 75 height 33
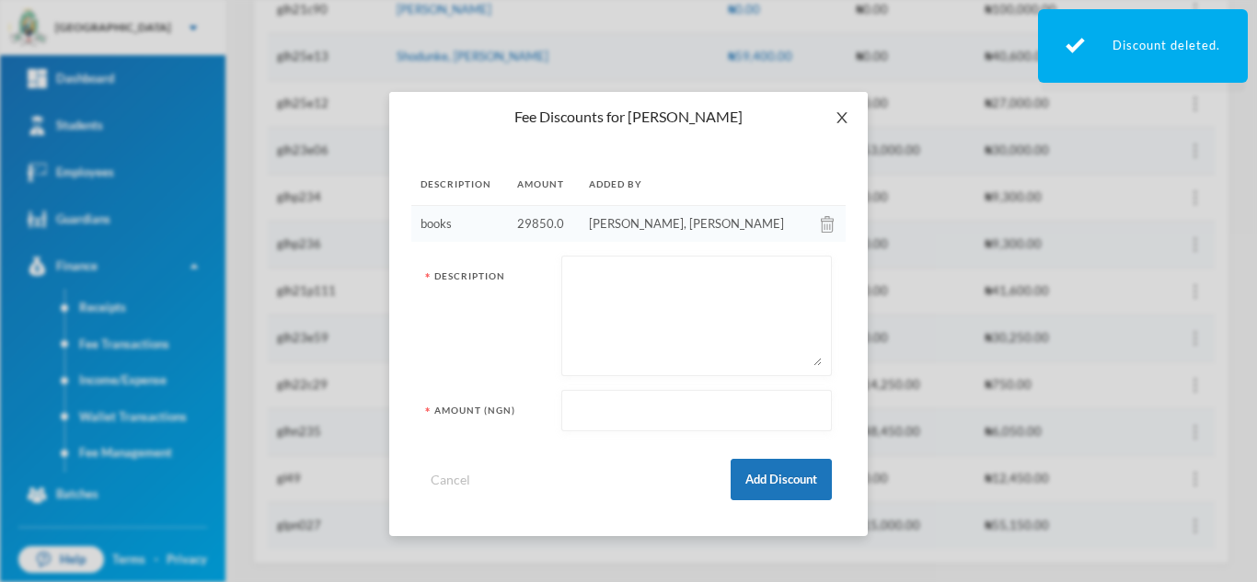
click at [846, 111] on icon "icon: close" at bounding box center [841, 117] width 15 height 15
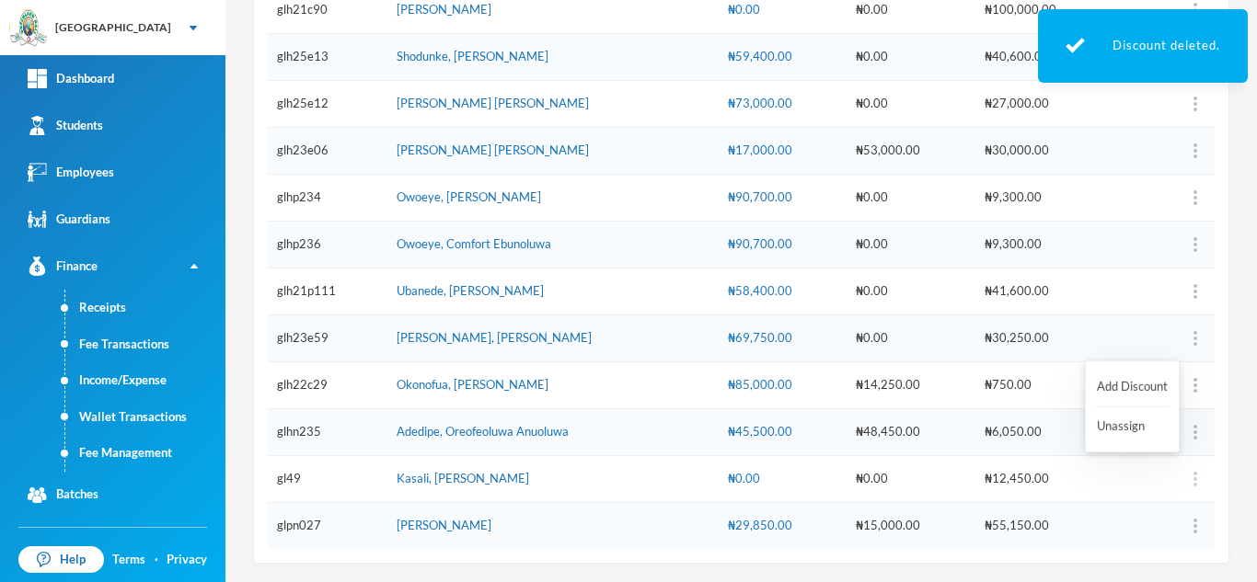
click at [1193, 482] on img "button" at bounding box center [1195, 479] width 4 height 15
click at [1116, 389] on button "Add Discount" at bounding box center [1132, 387] width 75 height 33
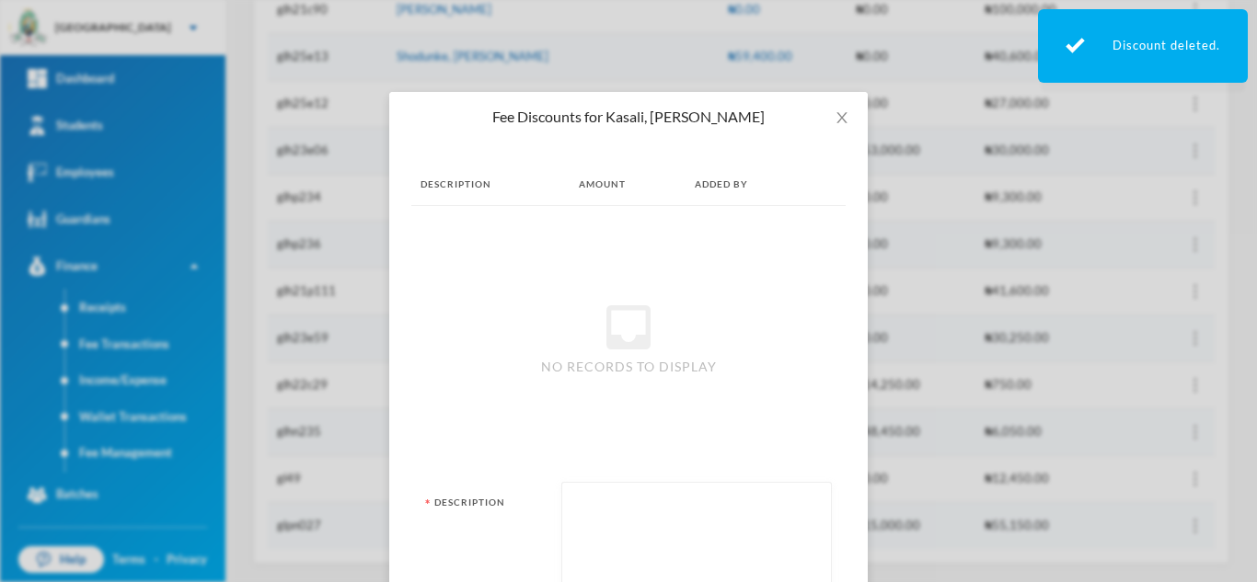
click at [655, 511] on textarea at bounding box center [696, 542] width 250 height 100
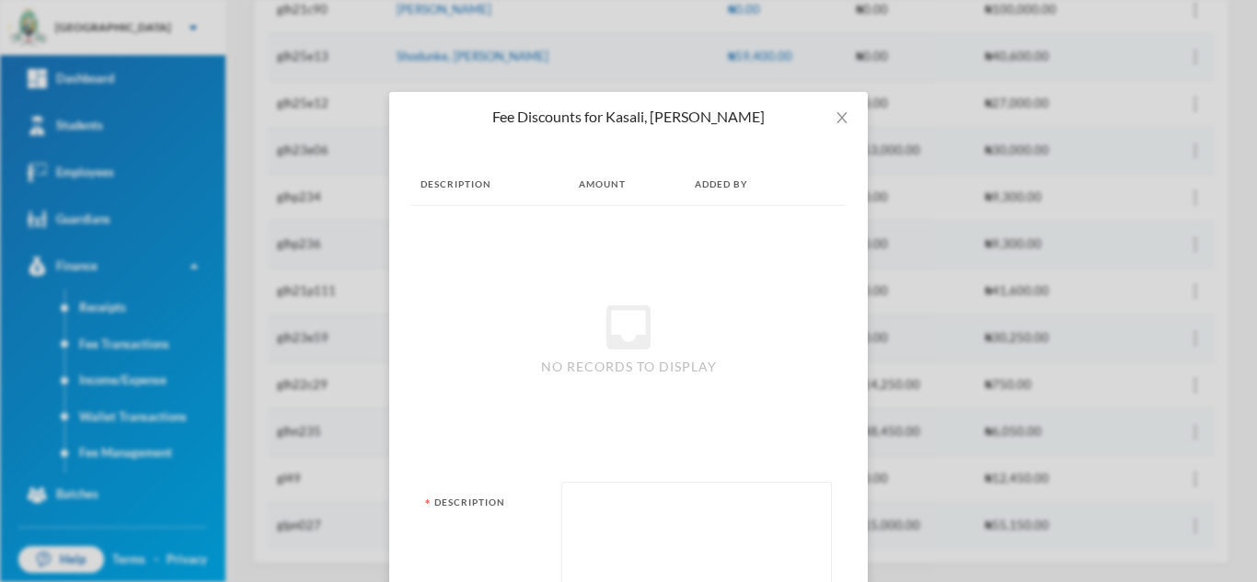
paste textarea "french, verbal, quantitative, 5pcs of 40l, drawing book, 2d"
click at [683, 309] on div "inbox No records to display" at bounding box center [628, 337] width 434 height 262
click at [758, 522] on textarea "french, verbal, quantitative, 5pcs of 40l, drawing book, 2d, 5PCS OF 60" at bounding box center [696, 542] width 250 height 100
type textarea "french, verbal, quantitative, 5pcs of 40l, drawing book, 2d, 5PCS OF 60L"
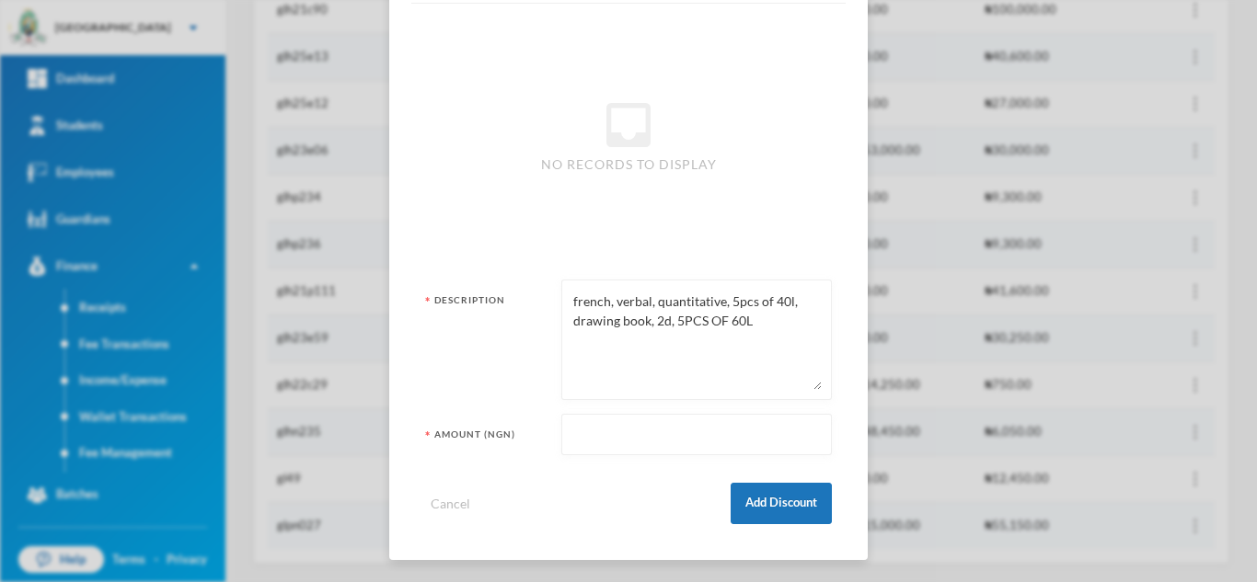
click at [706, 434] on input "text" at bounding box center [696, 435] width 250 height 41
type input "84800"
click at [765, 493] on button "Add Discount" at bounding box center [780, 503] width 101 height 41
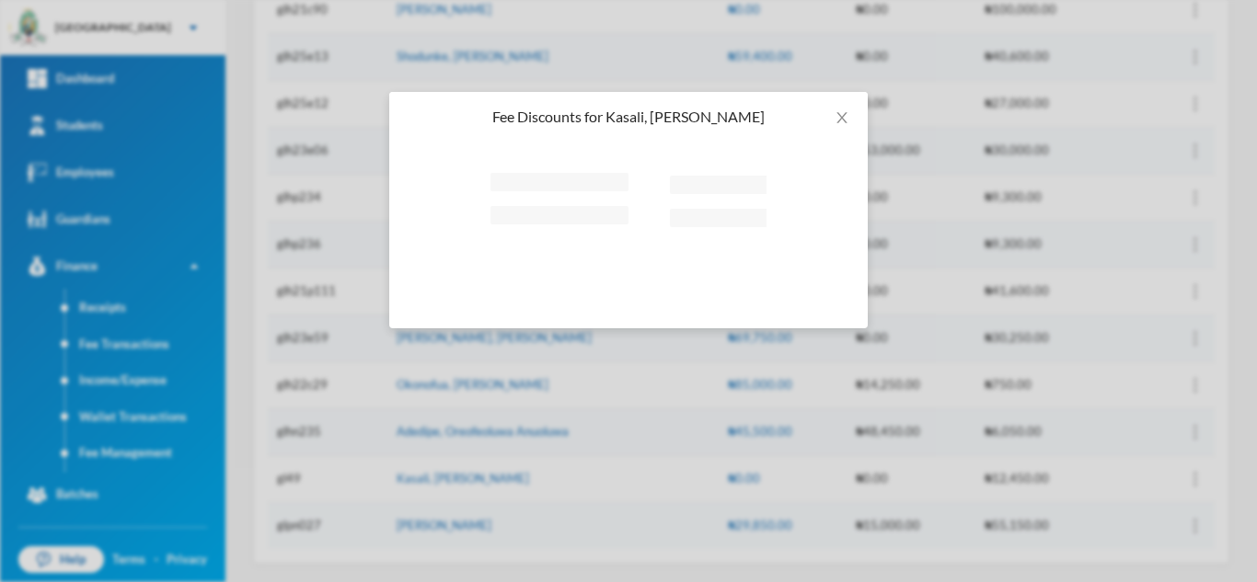
scroll to position [0, 0]
click at [840, 119] on icon "icon: close" at bounding box center [841, 117] width 15 height 15
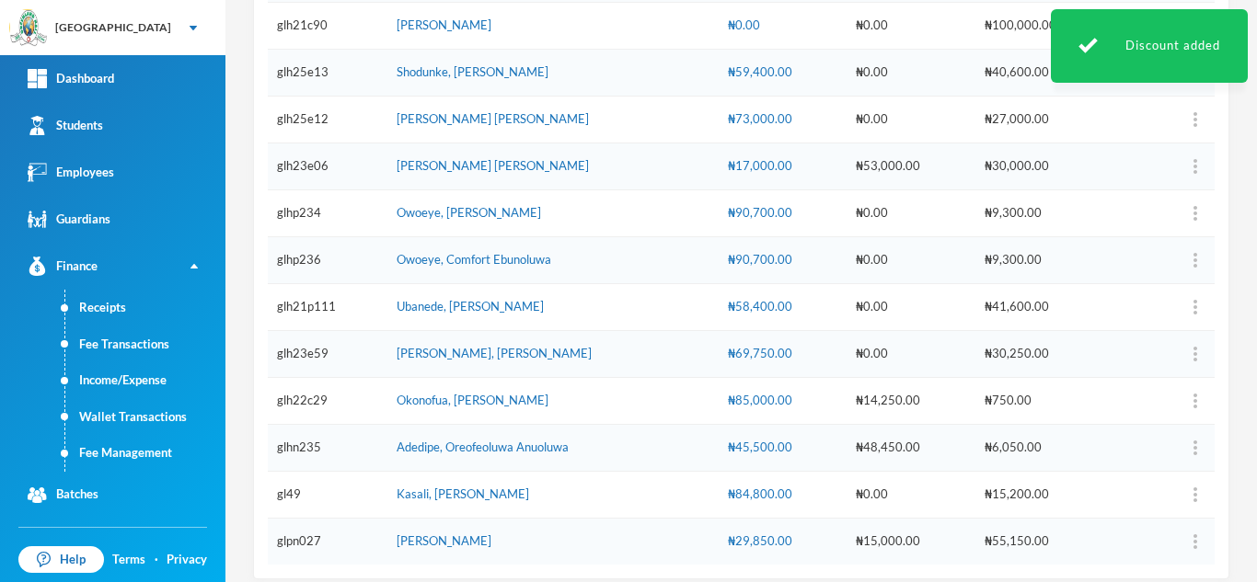
scroll to position [457, 0]
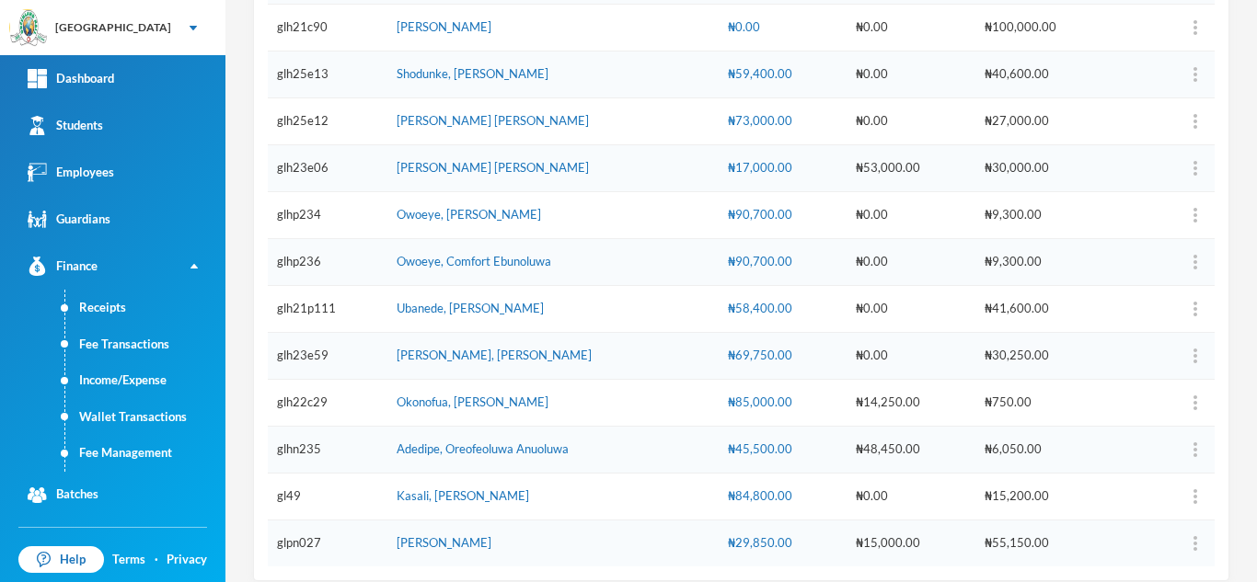
click at [743, 348] on div "₦69,750.00" at bounding box center [782, 356] width 109 height 18
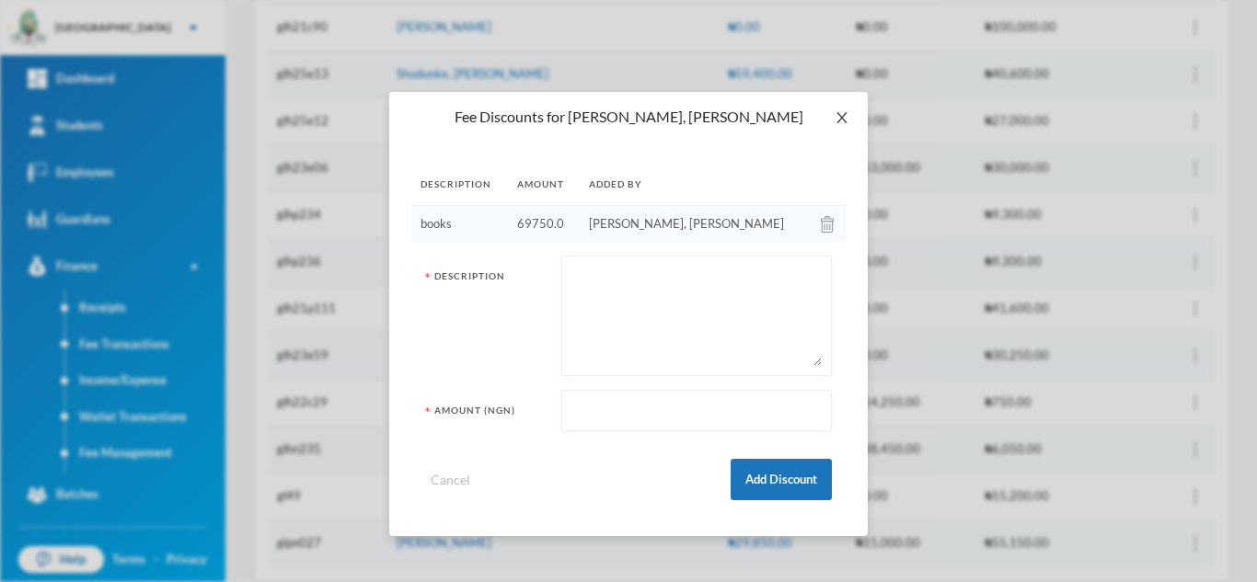
click at [835, 117] on icon "icon: close" at bounding box center [841, 117] width 15 height 15
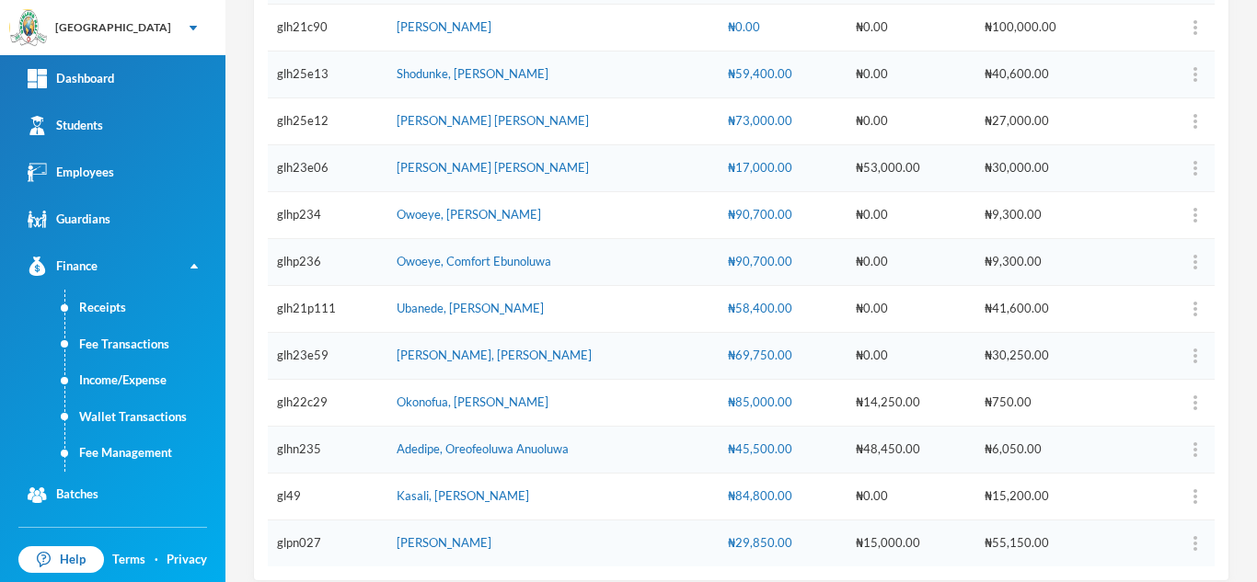
click at [748, 355] on div "₦69,750.00" at bounding box center [782, 356] width 109 height 18
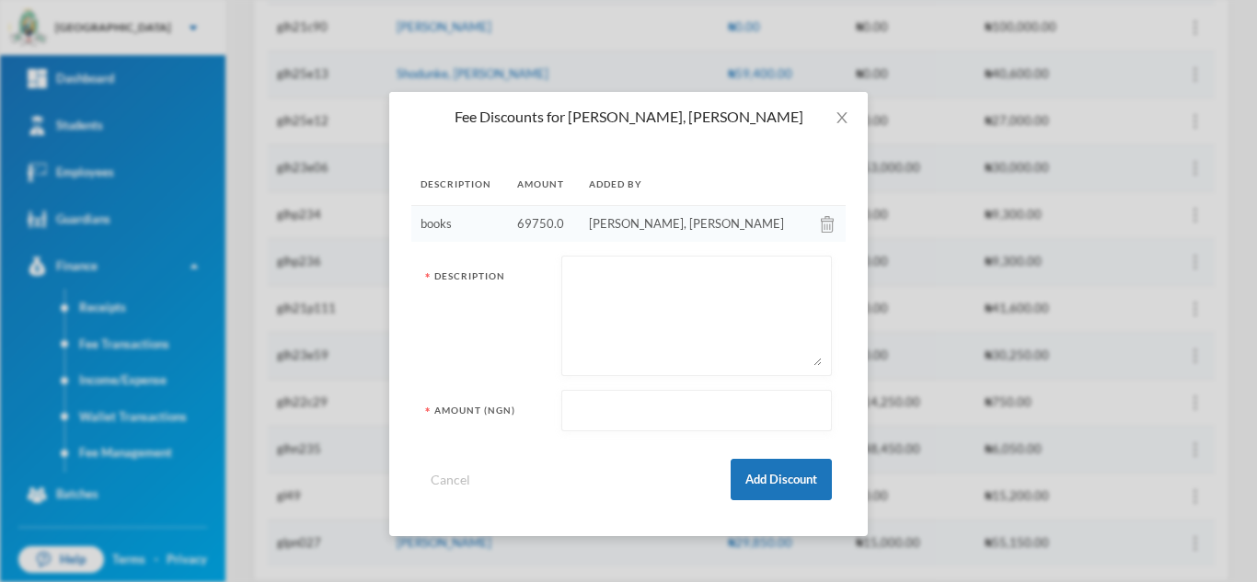
click at [821, 220] on img at bounding box center [827, 224] width 13 height 17
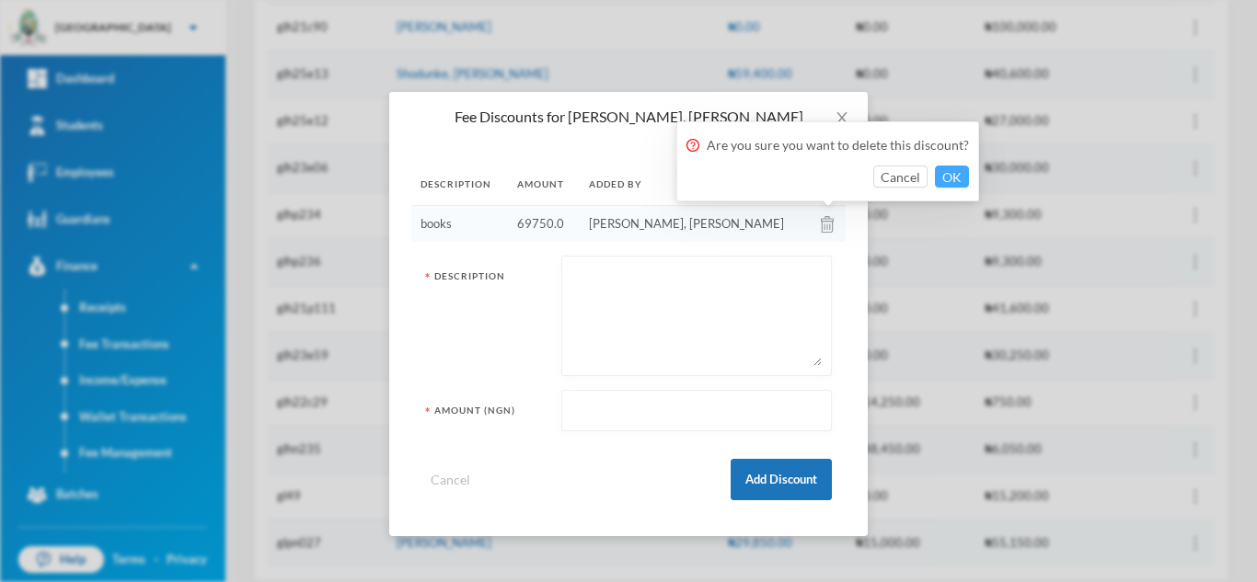
click at [943, 177] on button "OK" at bounding box center [952, 177] width 34 height 22
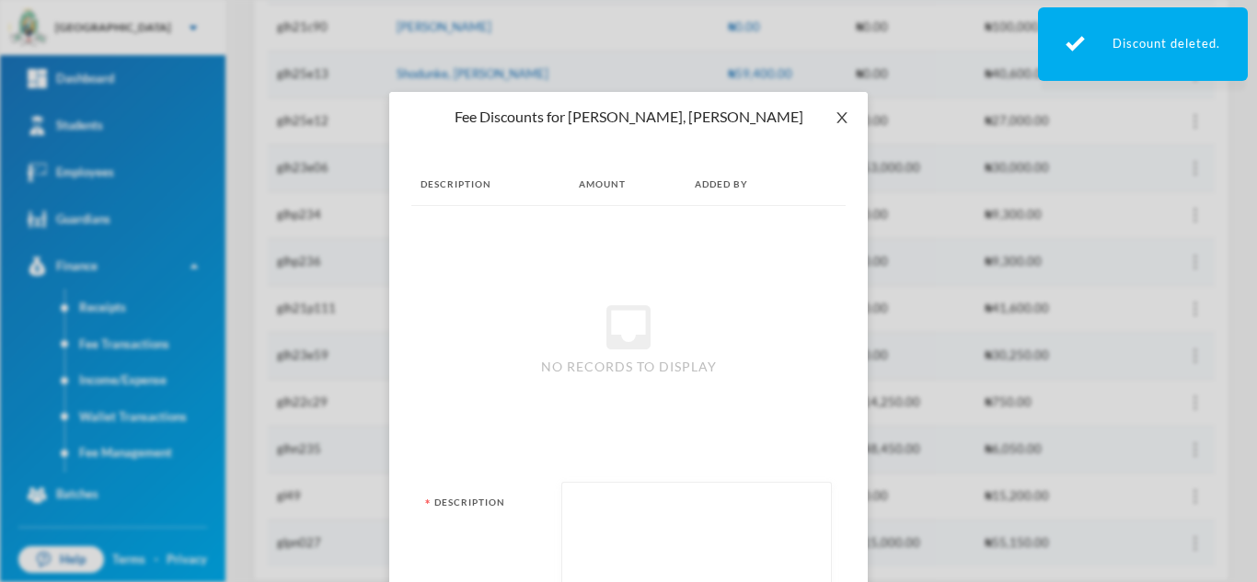
click at [836, 115] on icon "icon: close" at bounding box center [841, 117] width 15 height 15
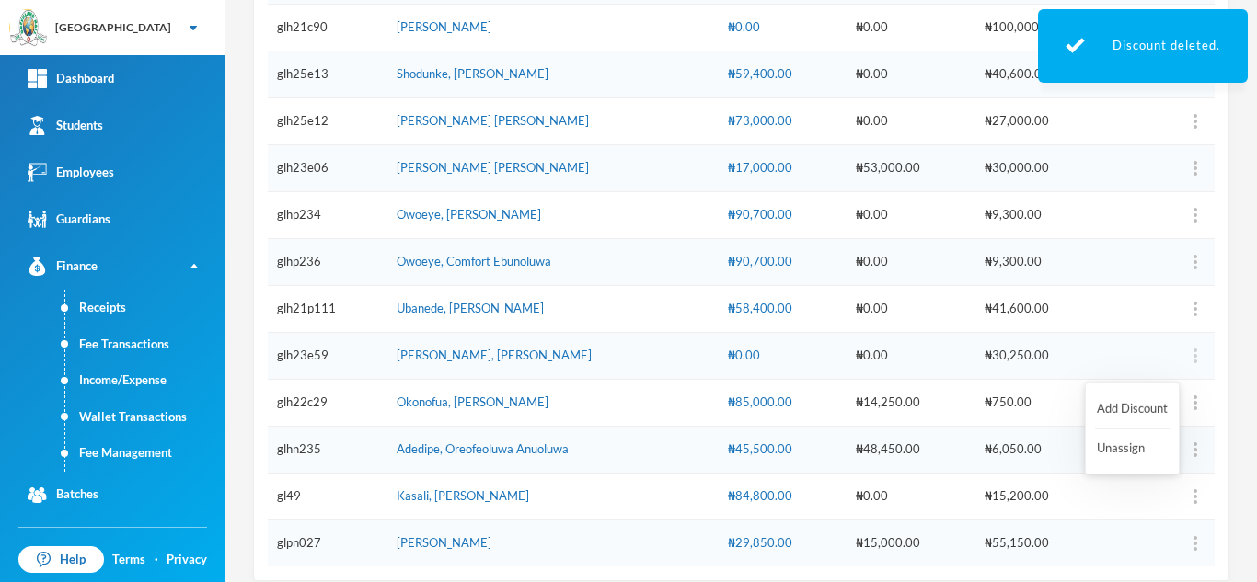
click at [1193, 355] on img "button" at bounding box center [1195, 356] width 4 height 15
click at [1119, 409] on button "Add Discount" at bounding box center [1132, 409] width 75 height 33
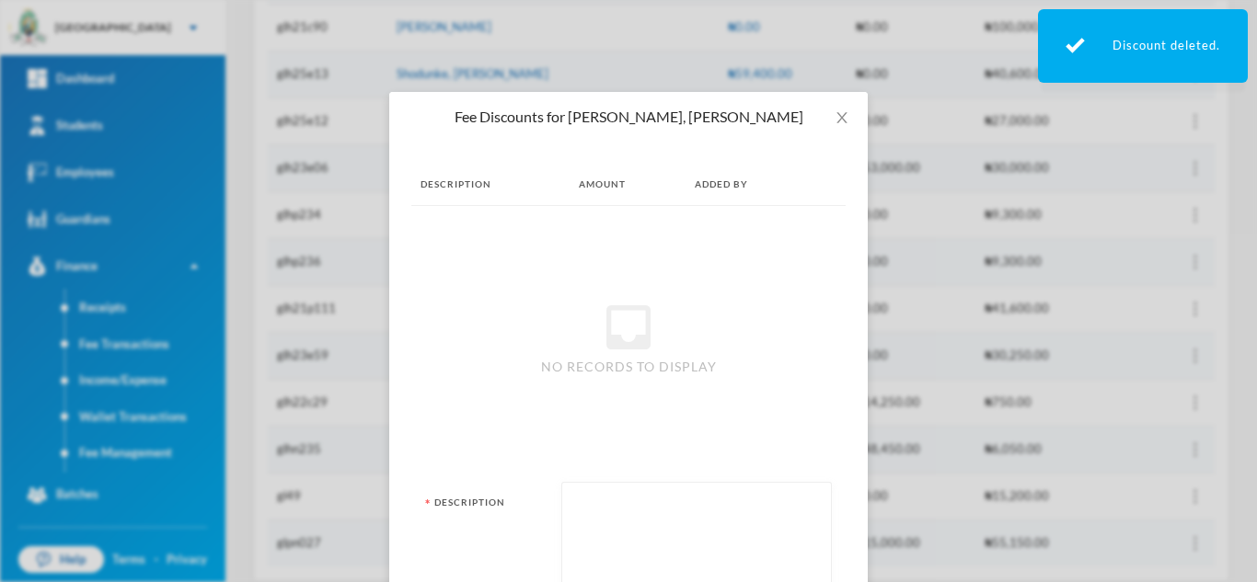
click at [644, 517] on textarea at bounding box center [696, 542] width 250 height 100
type textarea "BOOKS"
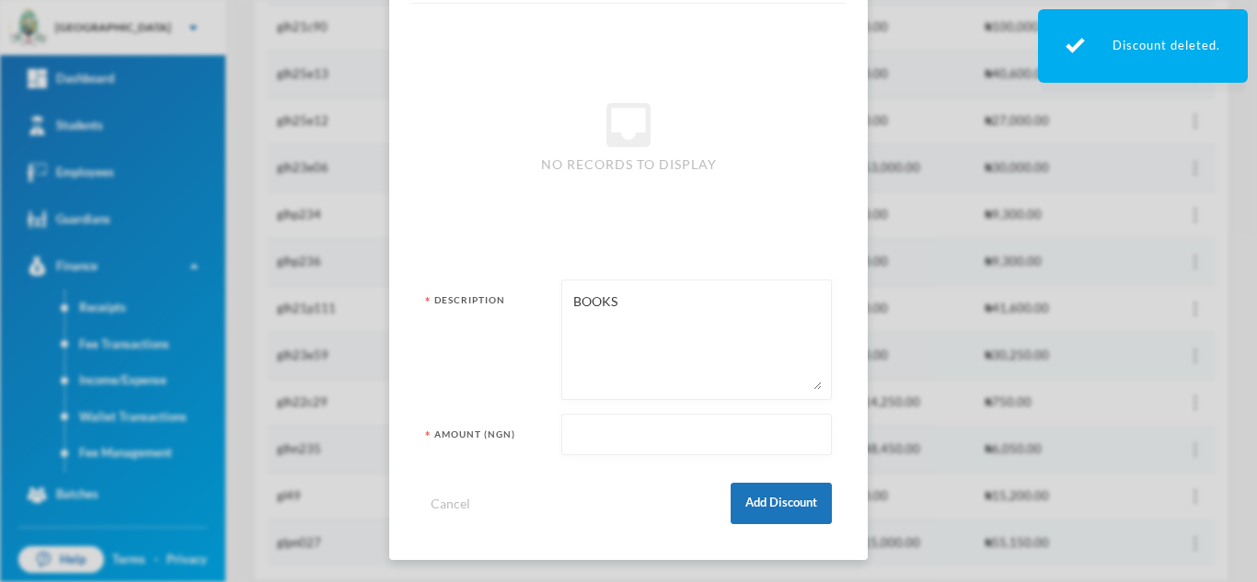
click at [586, 441] on input "text" at bounding box center [696, 435] width 250 height 41
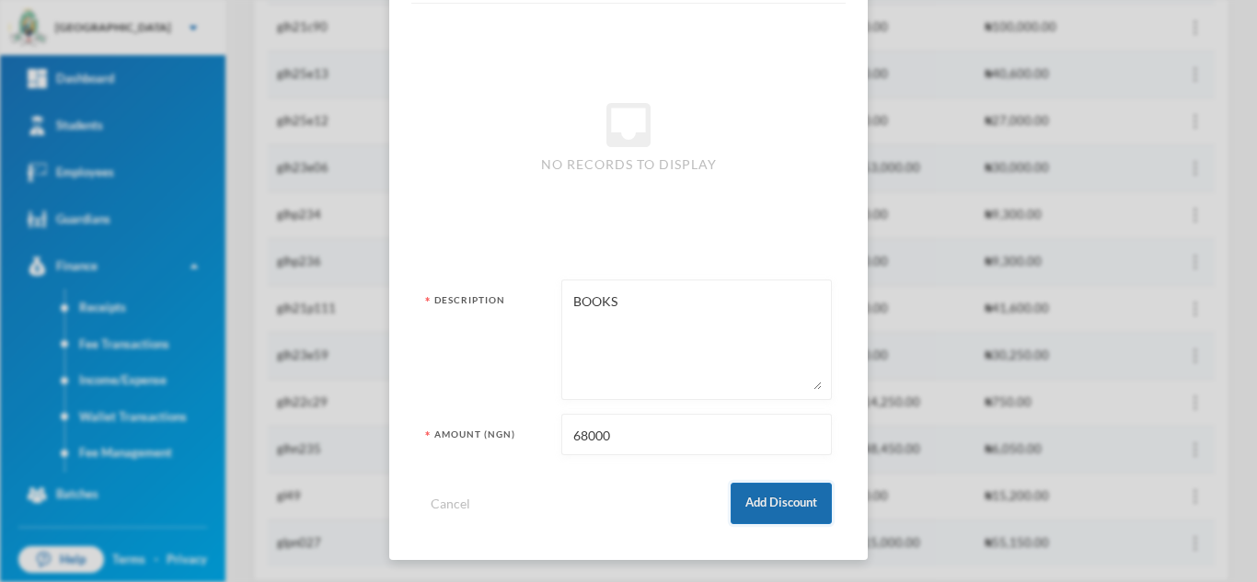
type input "68000"
click at [745, 499] on button "Add Discount" at bounding box center [780, 503] width 101 height 41
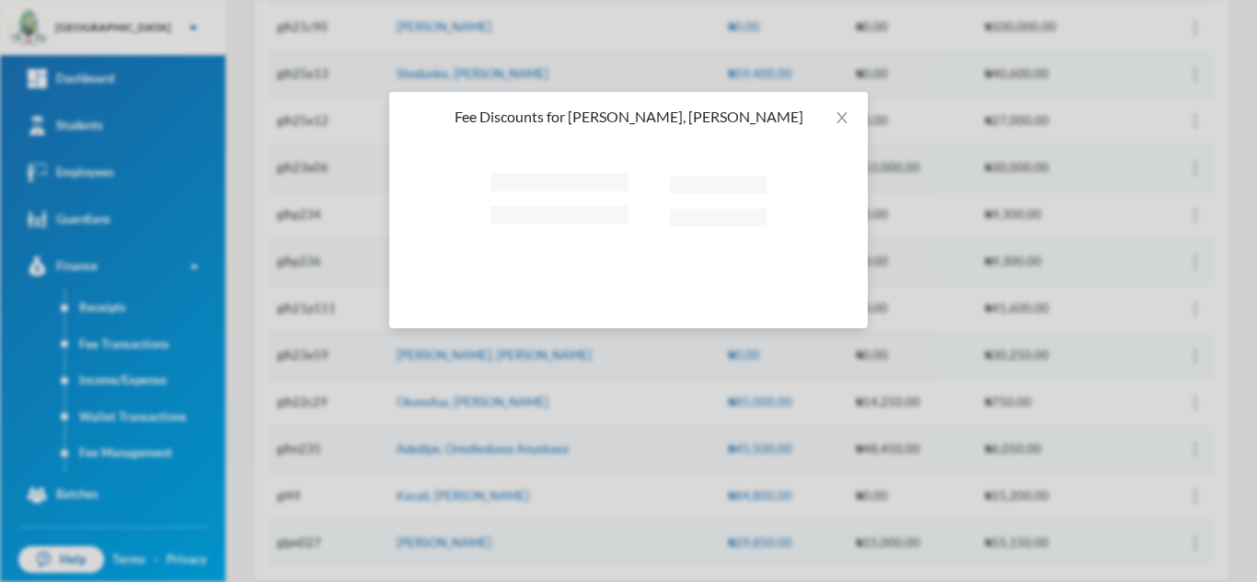
scroll to position [0, 0]
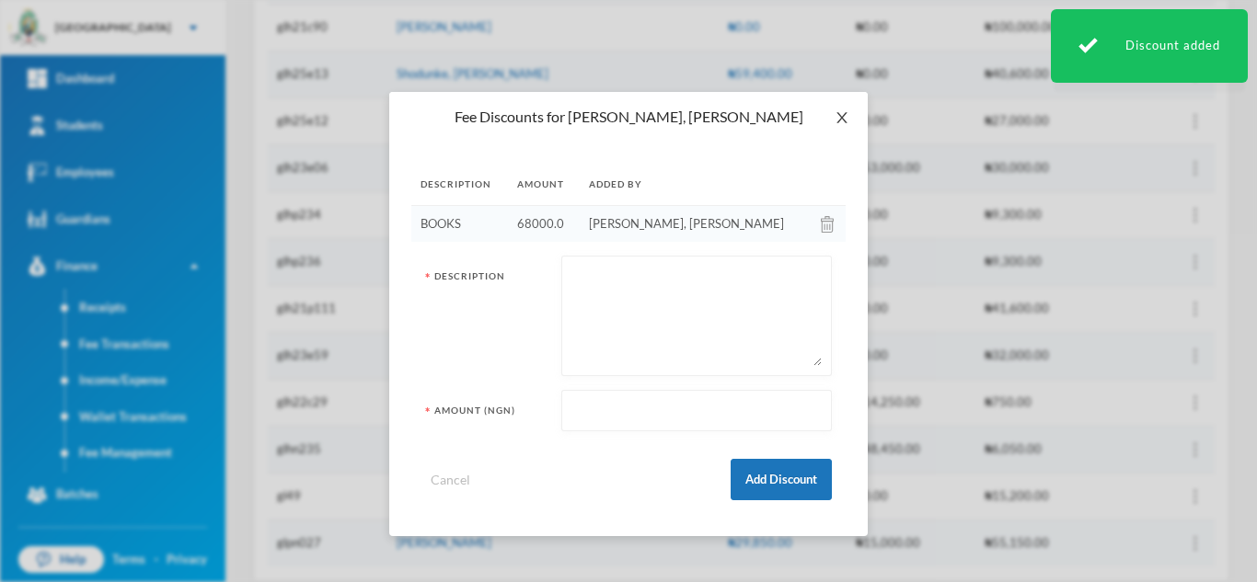
click at [840, 111] on icon "icon: close" at bounding box center [841, 117] width 15 height 15
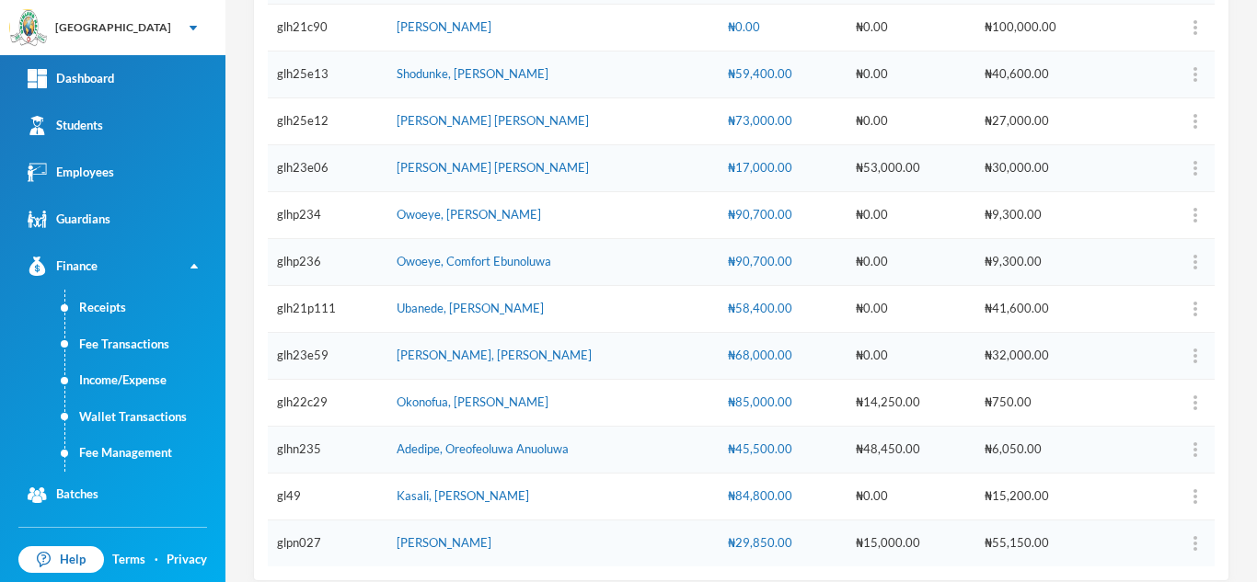
click at [754, 262] on div "₦90,700.00" at bounding box center [782, 262] width 109 height 18
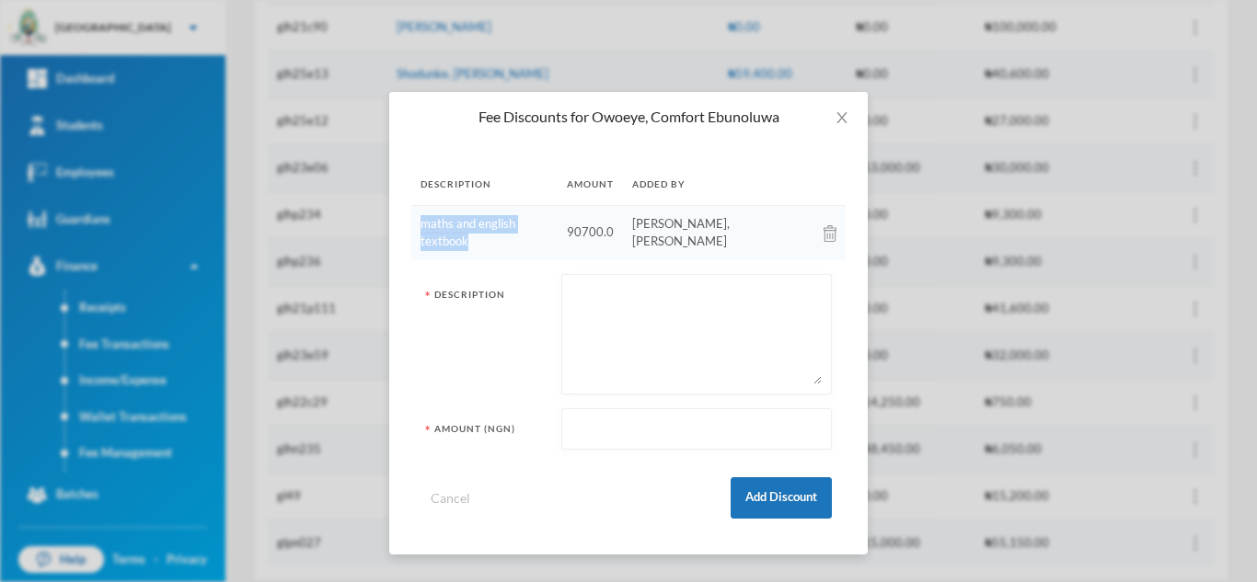
drag, startPoint x: 576, startPoint y: 226, endPoint x: 417, endPoint y: 217, distance: 159.4
click at [417, 217] on td "maths and english textbook" at bounding box center [484, 232] width 146 height 55
copy td "maths and english textbook"
click at [830, 225] on img at bounding box center [829, 233] width 13 height 17
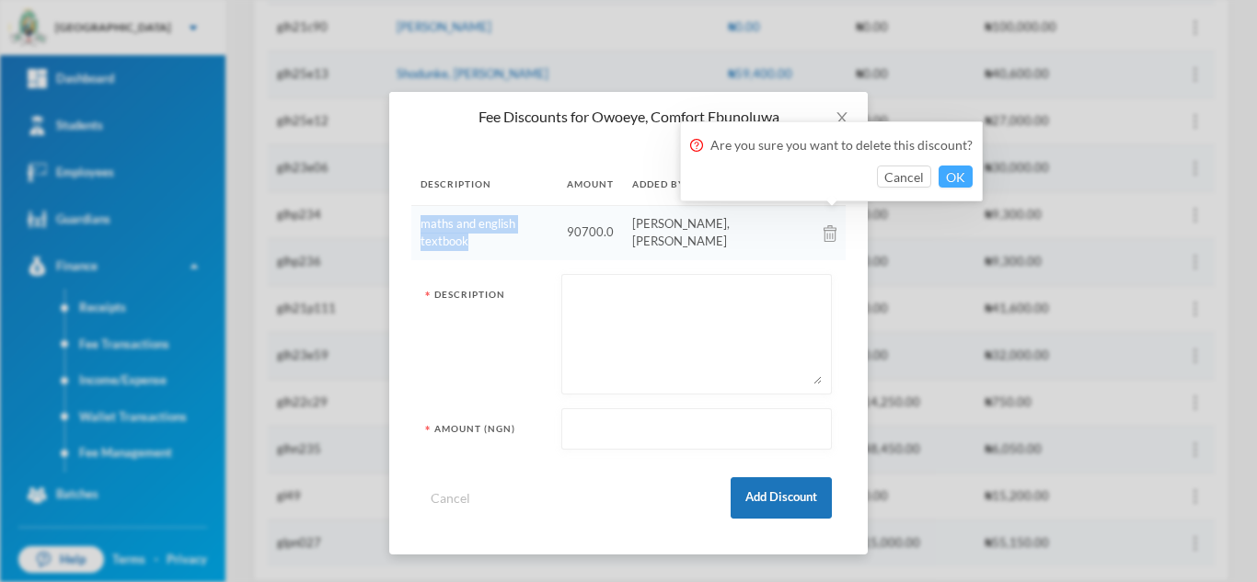
click at [940, 182] on button "OK" at bounding box center [955, 177] width 34 height 22
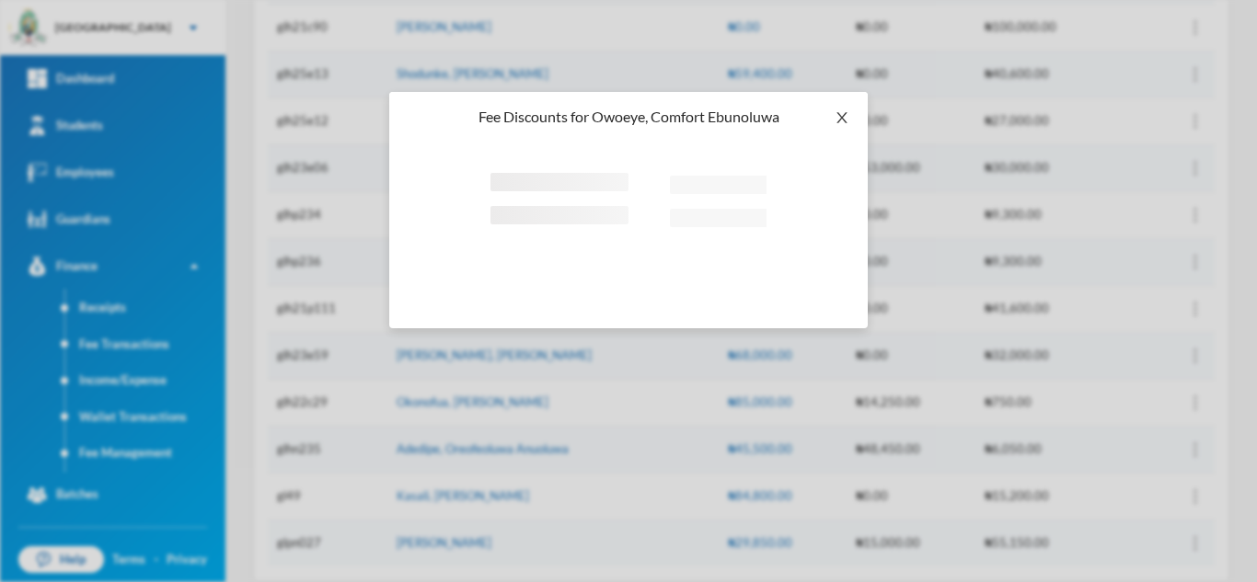
click at [843, 110] on icon "icon: close" at bounding box center [841, 117] width 15 height 15
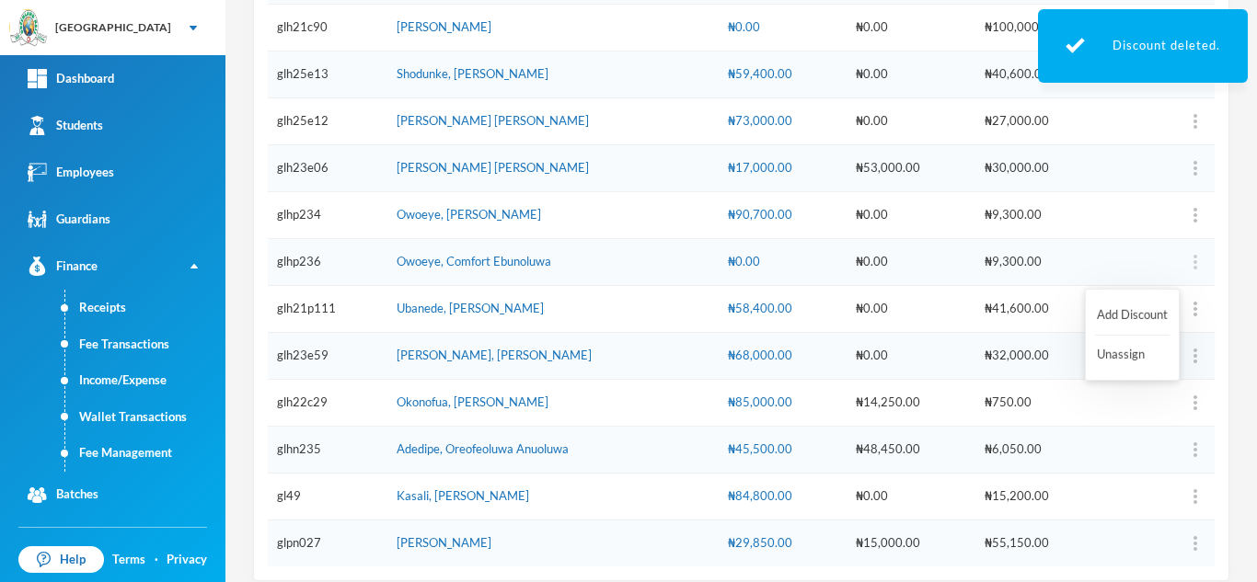
click at [1193, 263] on img "button" at bounding box center [1195, 262] width 4 height 15
click at [1122, 311] on button "Add Discount" at bounding box center [1132, 315] width 75 height 33
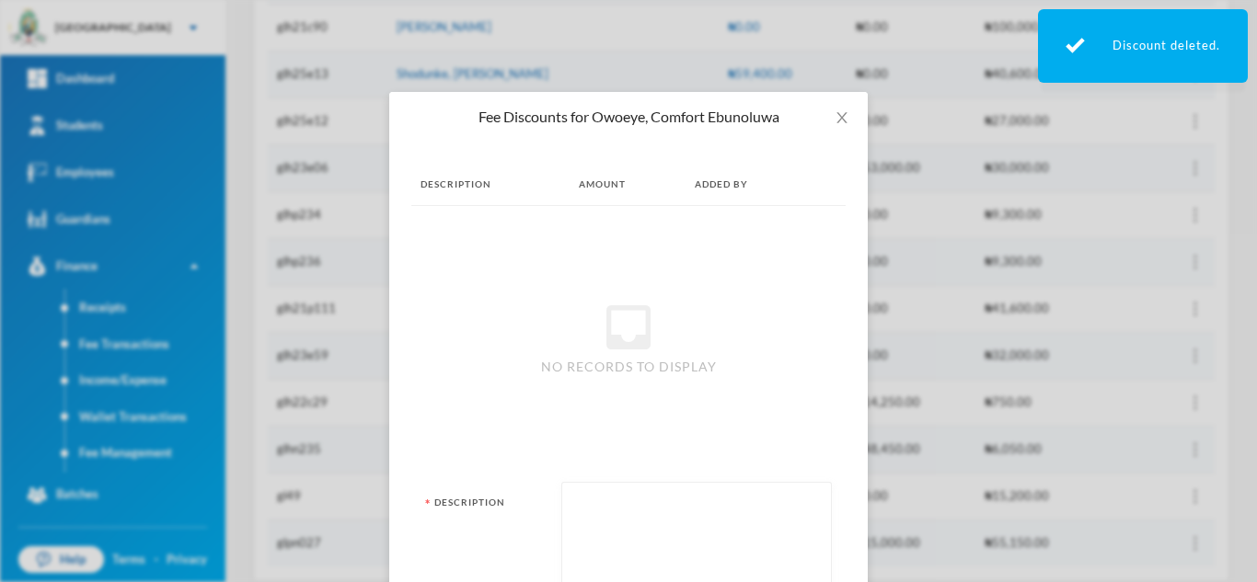
click at [619, 548] on textarea at bounding box center [696, 542] width 250 height 100
paste textarea "maths and english textbook"
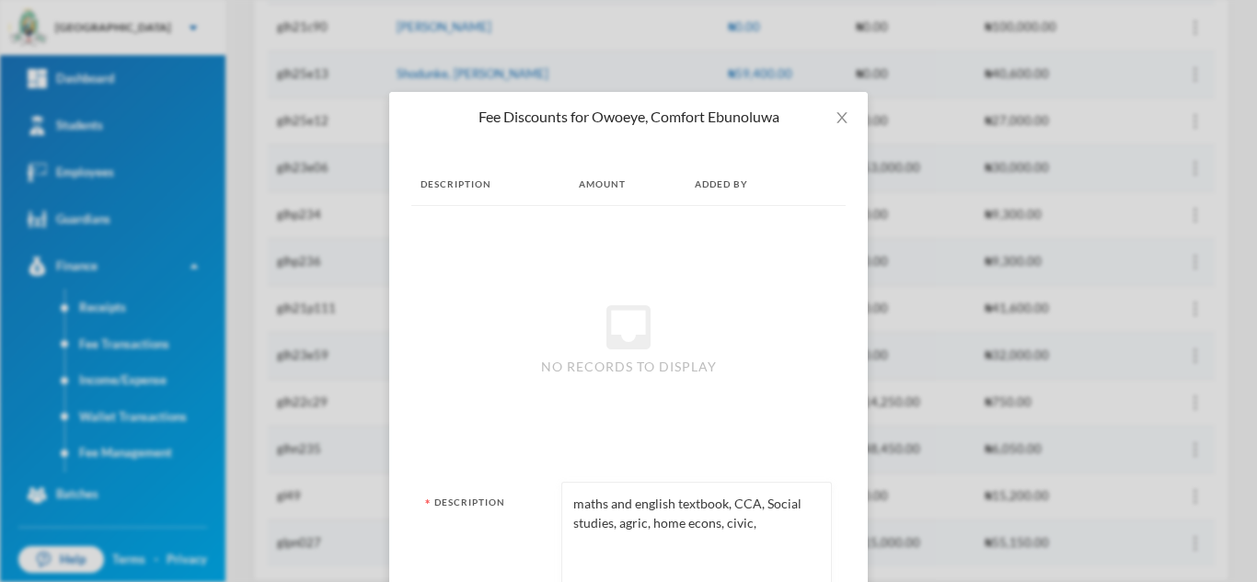
type textarea "maths and english textbook, CCA, Social studies, agric, home econs, civic,"
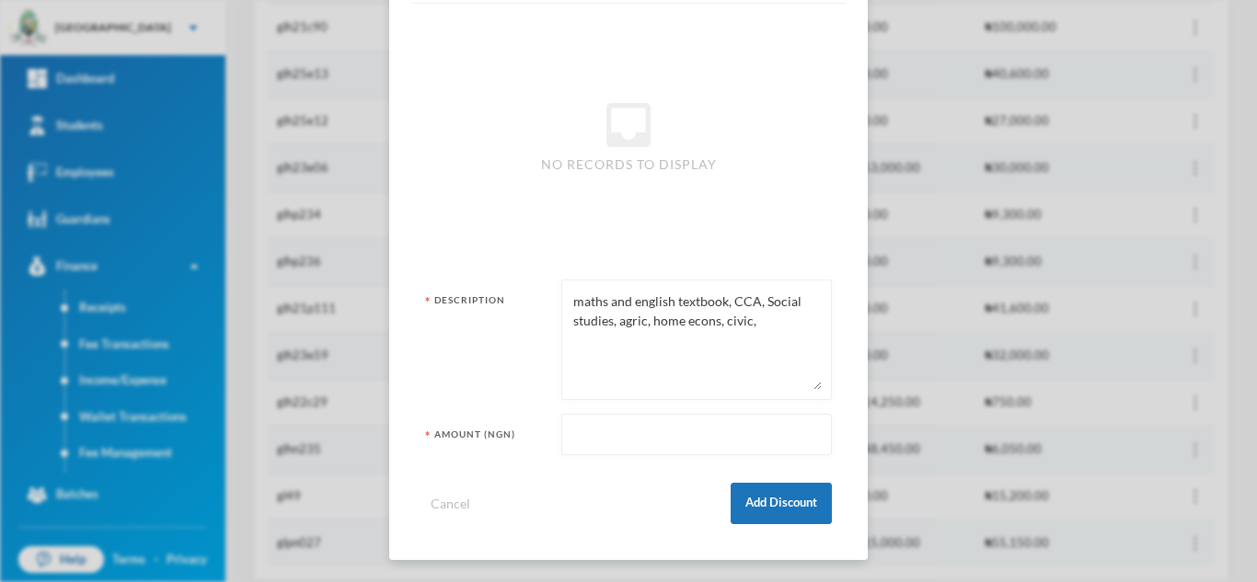
click at [716, 444] on input "text" at bounding box center [696, 435] width 250 height 41
drag, startPoint x: 716, startPoint y: 444, endPoint x: 494, endPoint y: 422, distance: 222.8
click at [494, 422] on div "Amount (NGN) 77600" at bounding box center [628, 434] width 407 height 41
type input "77600"
click at [763, 506] on button "Add Discount" at bounding box center [780, 503] width 101 height 41
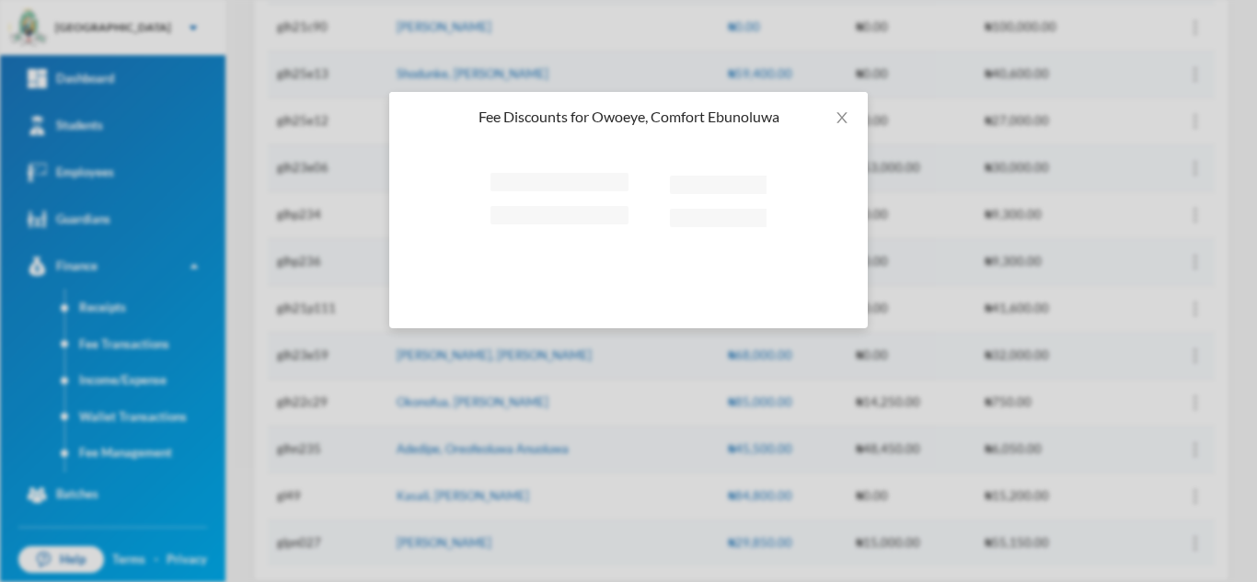
scroll to position [0, 0]
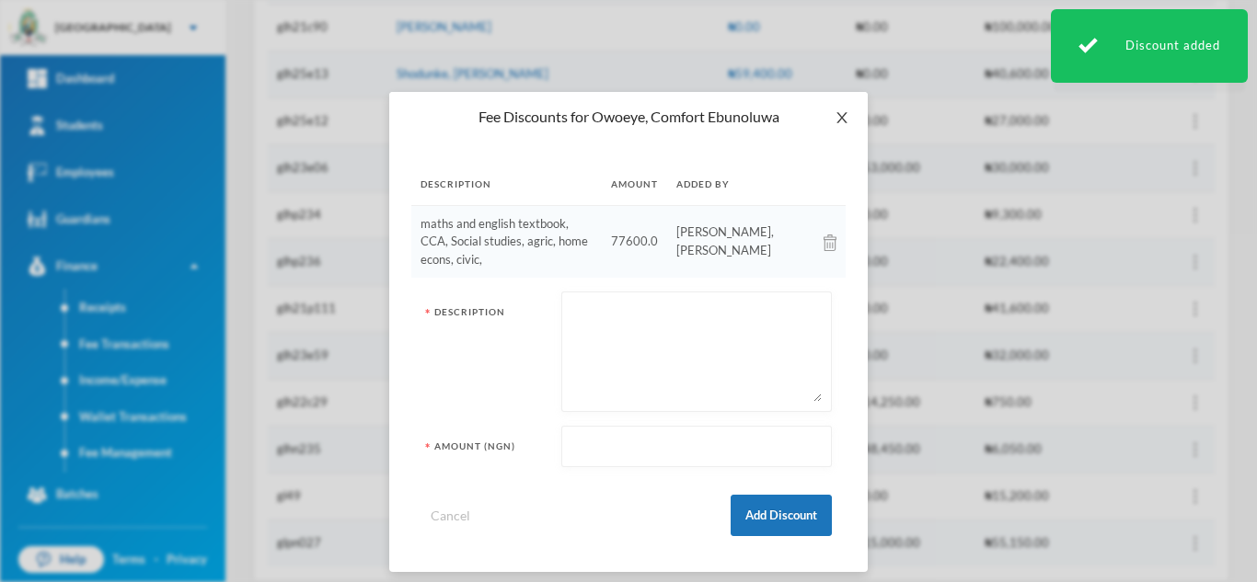
click at [831, 112] on span "Close" at bounding box center [842, 118] width 52 height 52
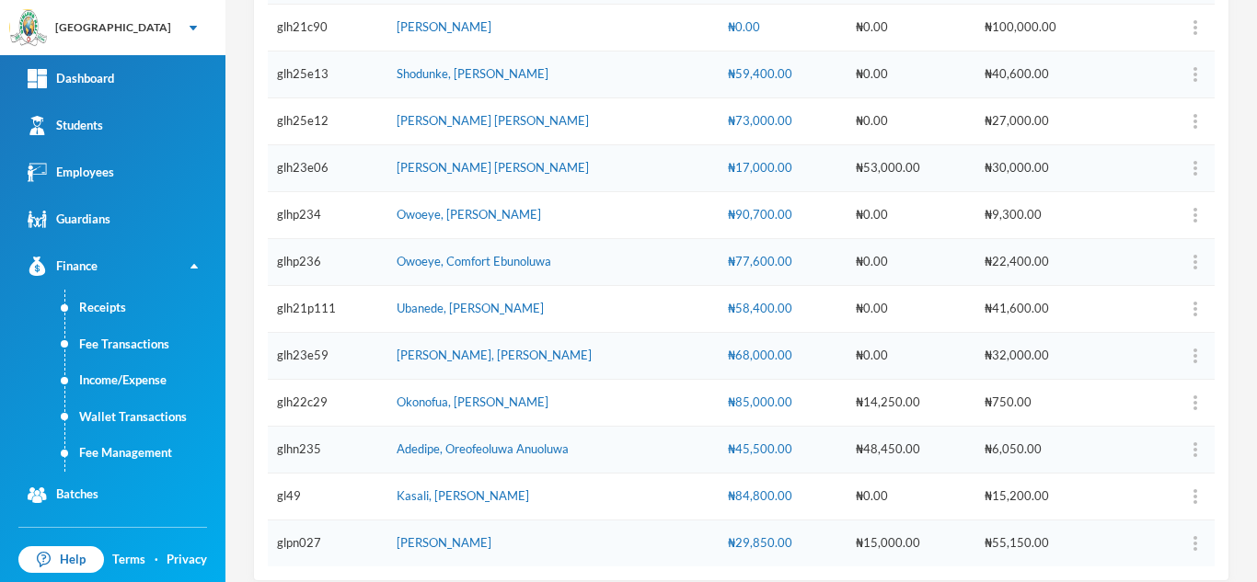
scroll to position [475, 0]
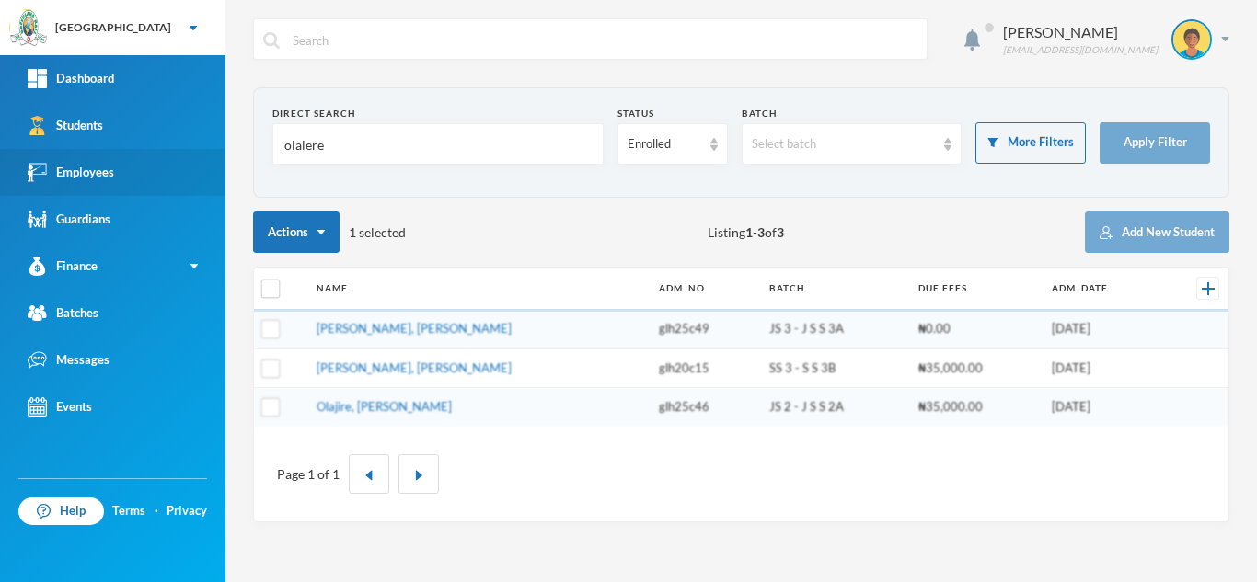
drag, startPoint x: 354, startPoint y: 137, endPoint x: 85, endPoint y: 184, distance: 273.6
click at [85, 184] on div "Greenland Hall Your Bluebic Account Greenland Hall Add a New School Dashboard S…" at bounding box center [628, 291] width 1257 height 582
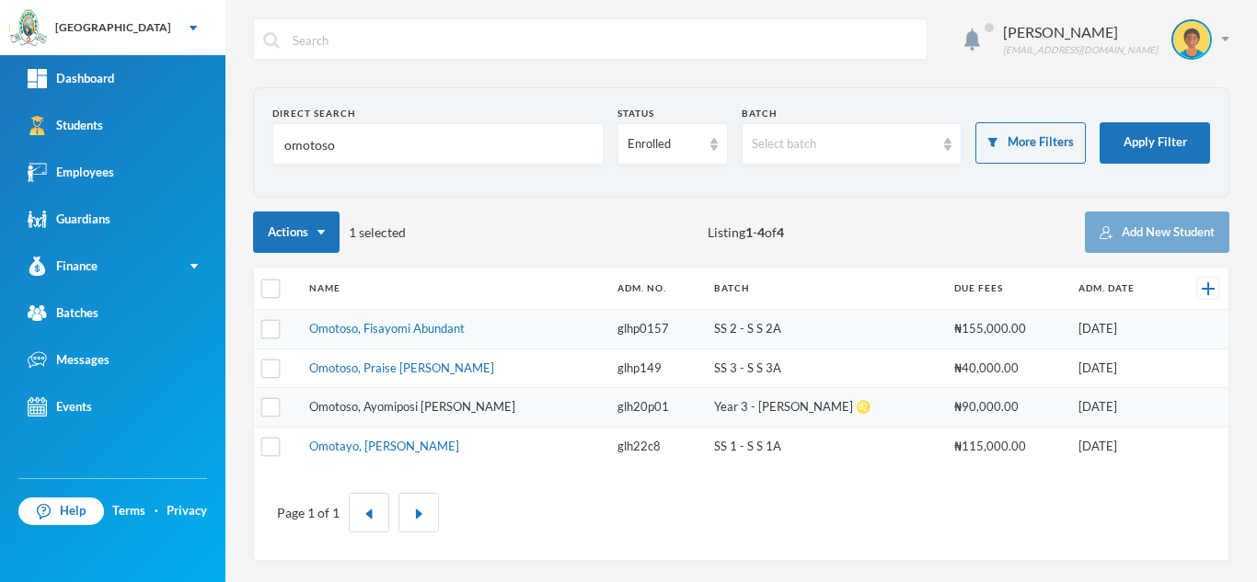
type input "omotoso"
click at [409, 405] on link "Omotoso, Ayomiposi [PERSON_NAME]" at bounding box center [412, 406] width 206 height 15
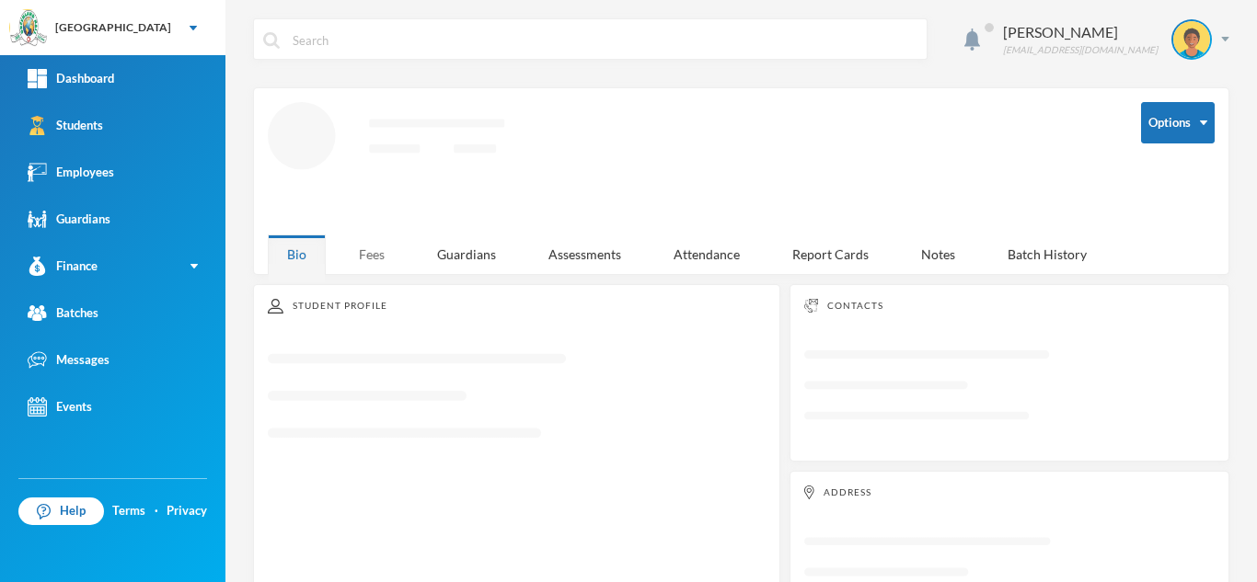
click at [377, 257] on div "Fees" at bounding box center [371, 255] width 64 height 40
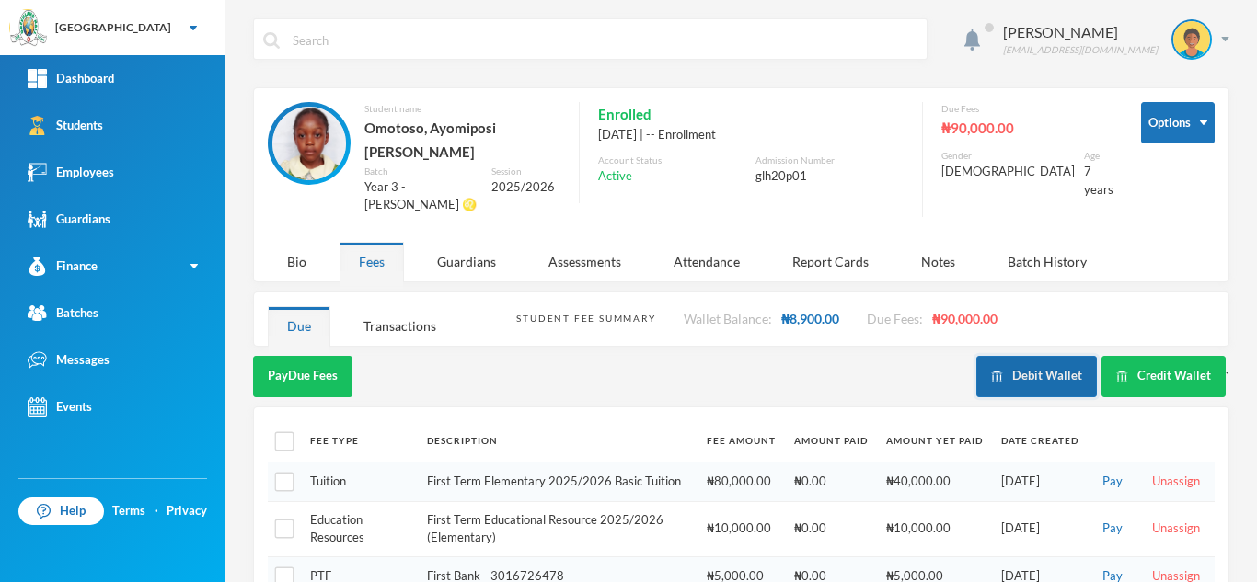
click at [1000, 356] on button "Debit Wallet" at bounding box center [1036, 376] width 121 height 41
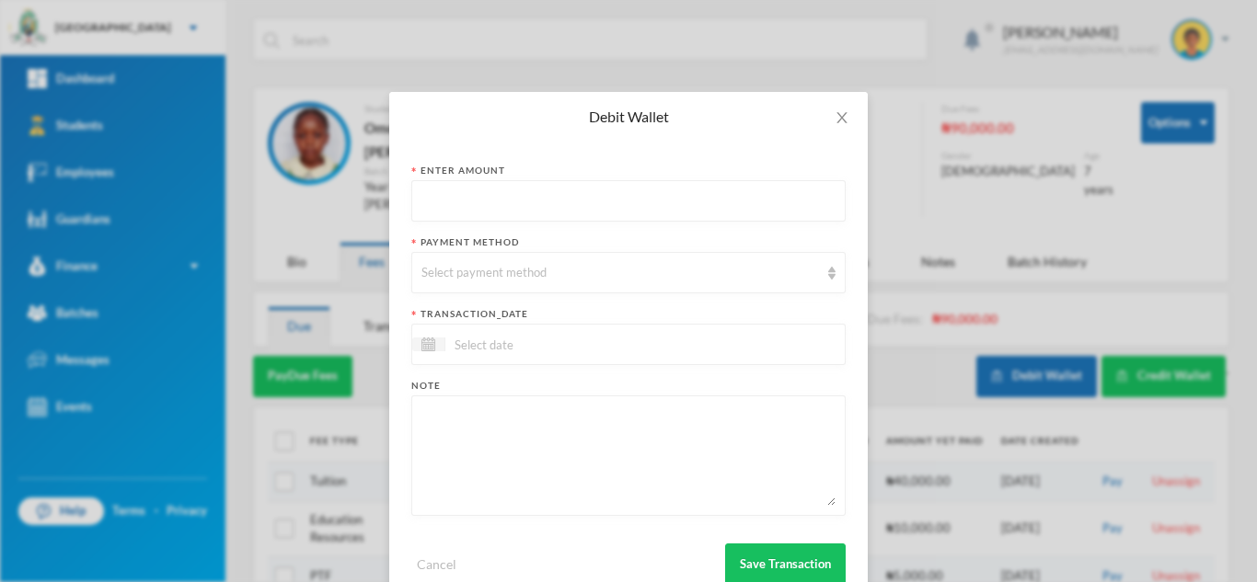
click at [481, 206] on input "text" at bounding box center [628, 201] width 414 height 41
type input "6500"
click at [486, 272] on div "Select payment method" at bounding box center [619, 273] width 397 height 18
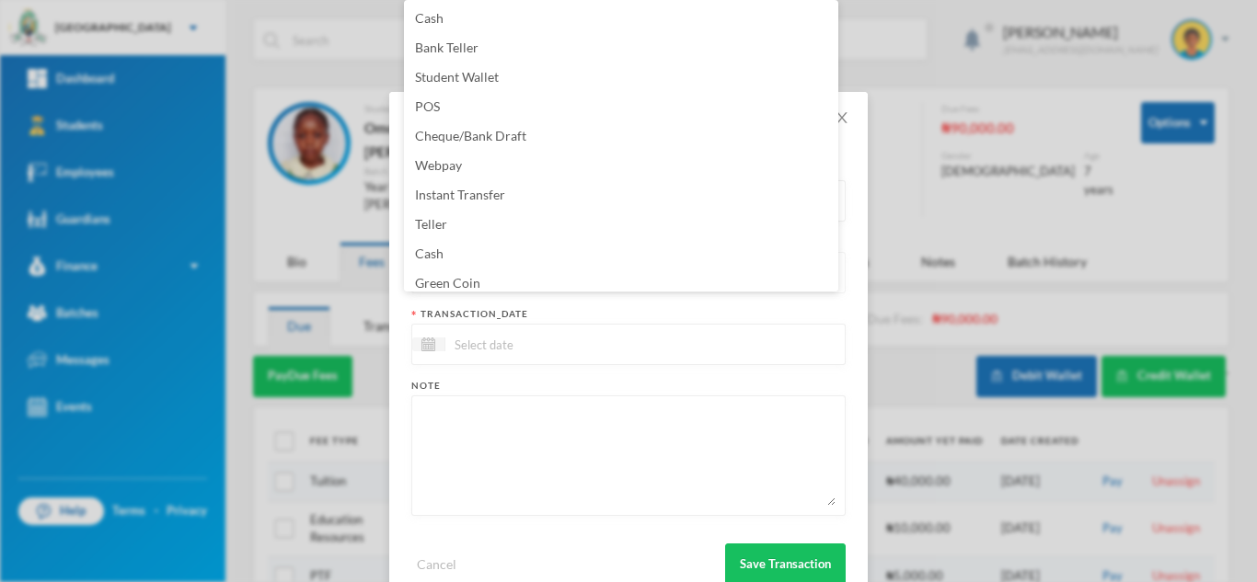
scroll to position [6, 0]
click at [486, 272] on li "Green Coin" at bounding box center [621, 276] width 434 height 29
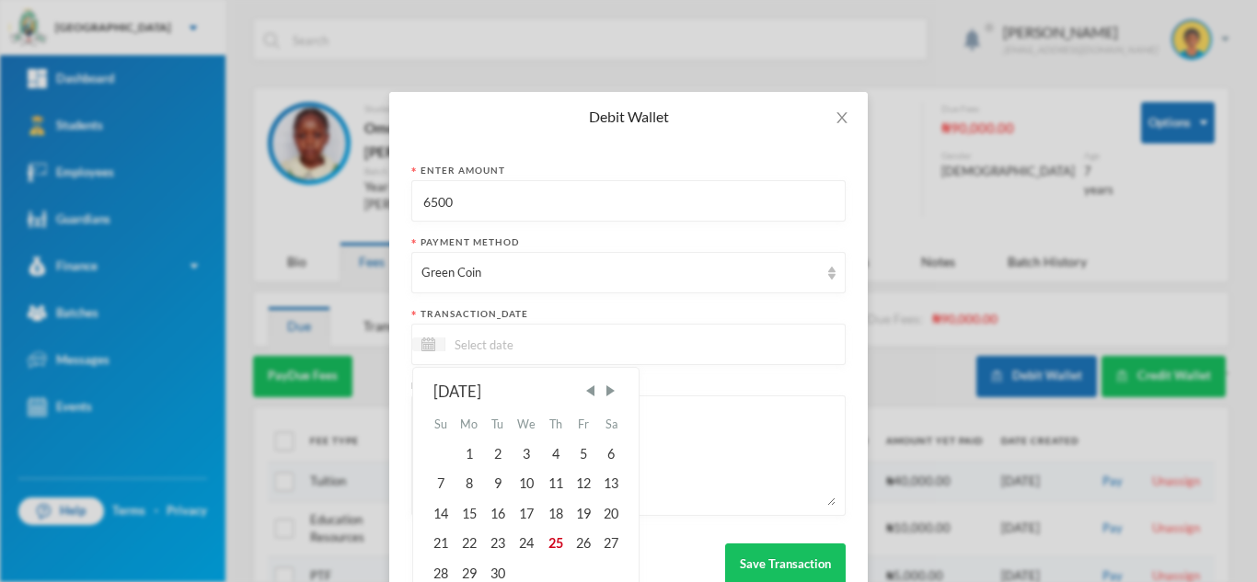
click at [489, 346] on input at bounding box center [522, 344] width 155 height 21
click at [561, 547] on div "25" at bounding box center [555, 543] width 28 height 29
type input "25/09/2025"
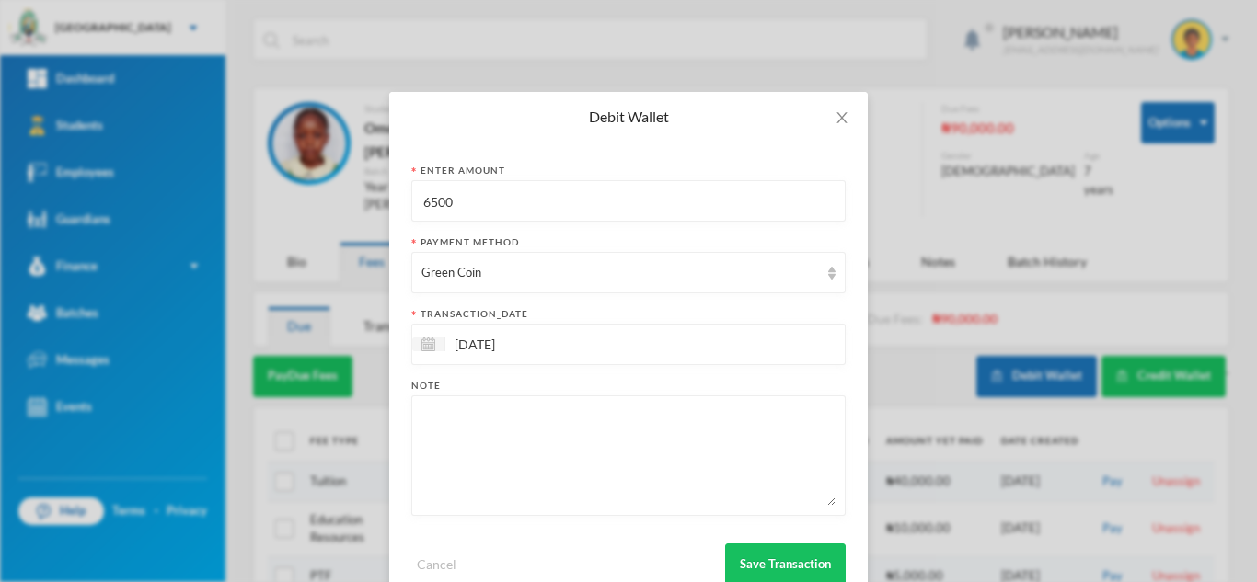
click at [512, 491] on textarea at bounding box center [628, 456] width 414 height 100
type textarea "reddot english"
click at [743, 567] on button "Save Transaction" at bounding box center [785, 564] width 121 height 41
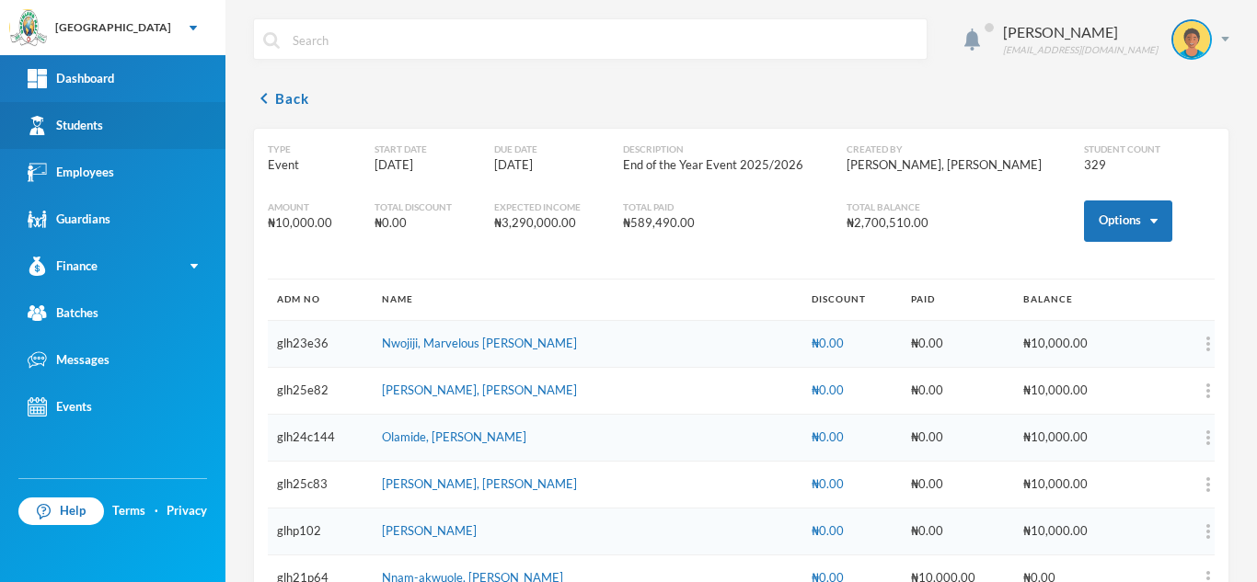
click at [167, 127] on link "Students" at bounding box center [112, 125] width 225 height 47
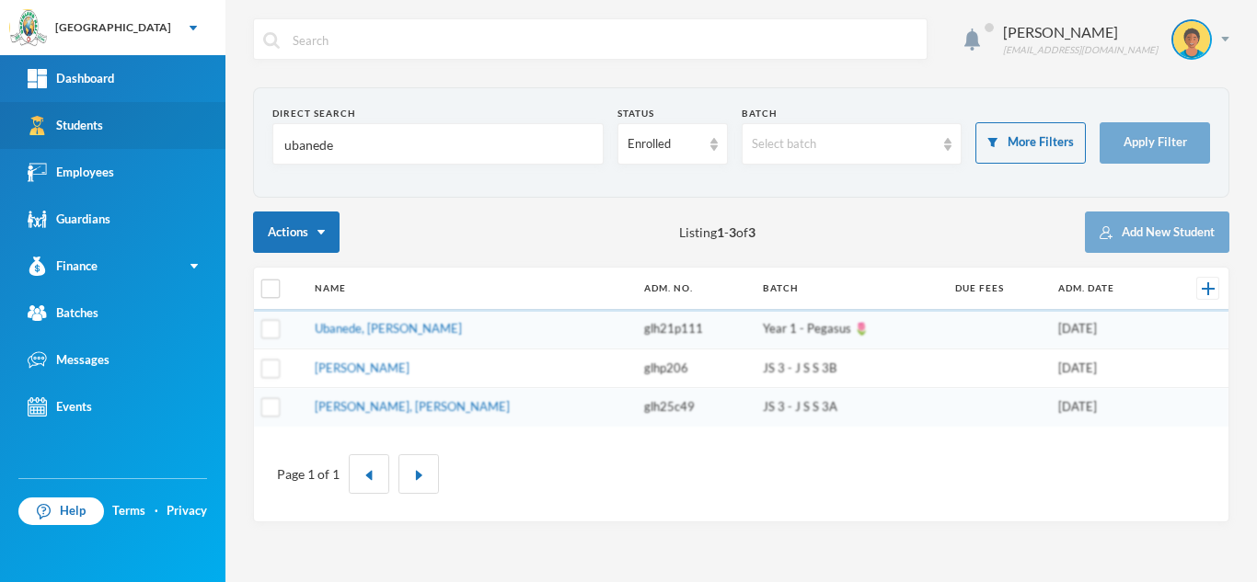
drag, startPoint x: 364, startPoint y: 139, endPoint x: 118, endPoint y: 136, distance: 246.5
click at [118, 136] on div "Greenland Hall Your Bluebic Account Greenland Hall Add a New School Dashboard S…" at bounding box center [628, 291] width 1257 height 582
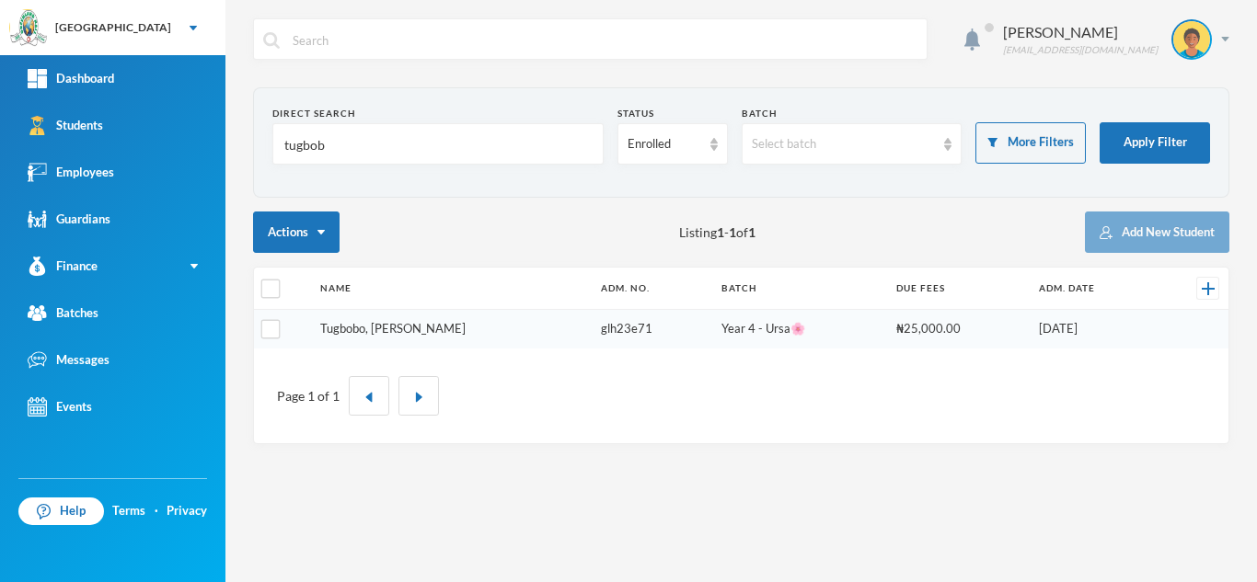
type input "tugbob"
click at [382, 330] on link "Tugbobo, [PERSON_NAME]" at bounding box center [392, 328] width 145 height 15
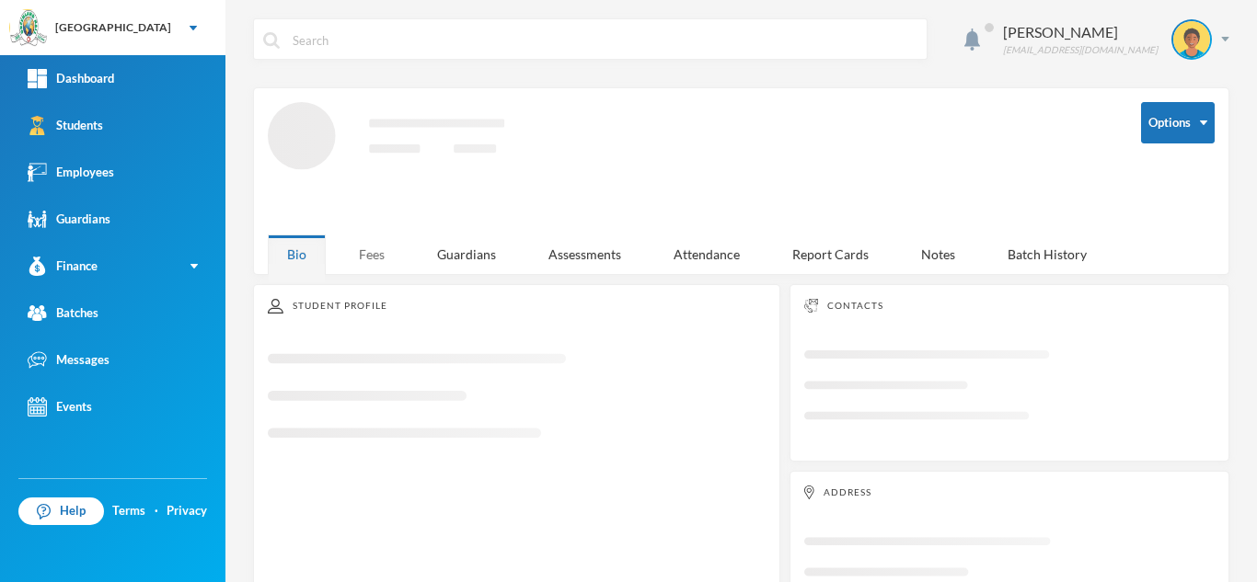
click at [368, 258] on div "Fees" at bounding box center [371, 255] width 64 height 40
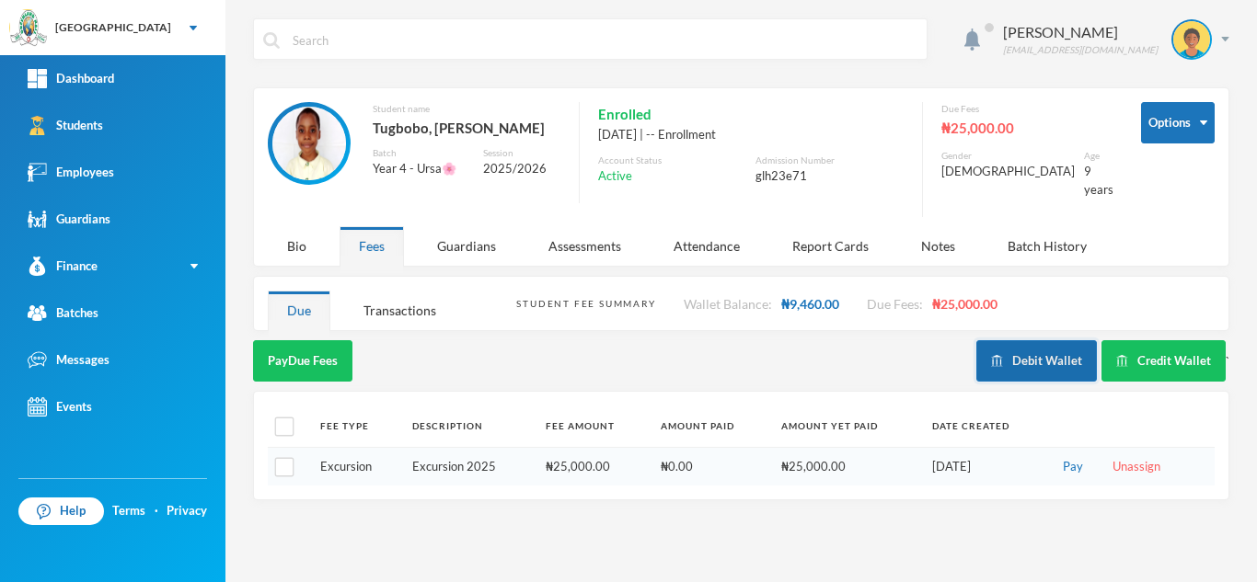
click at [1016, 341] on button "Debit Wallet" at bounding box center [1036, 360] width 121 height 41
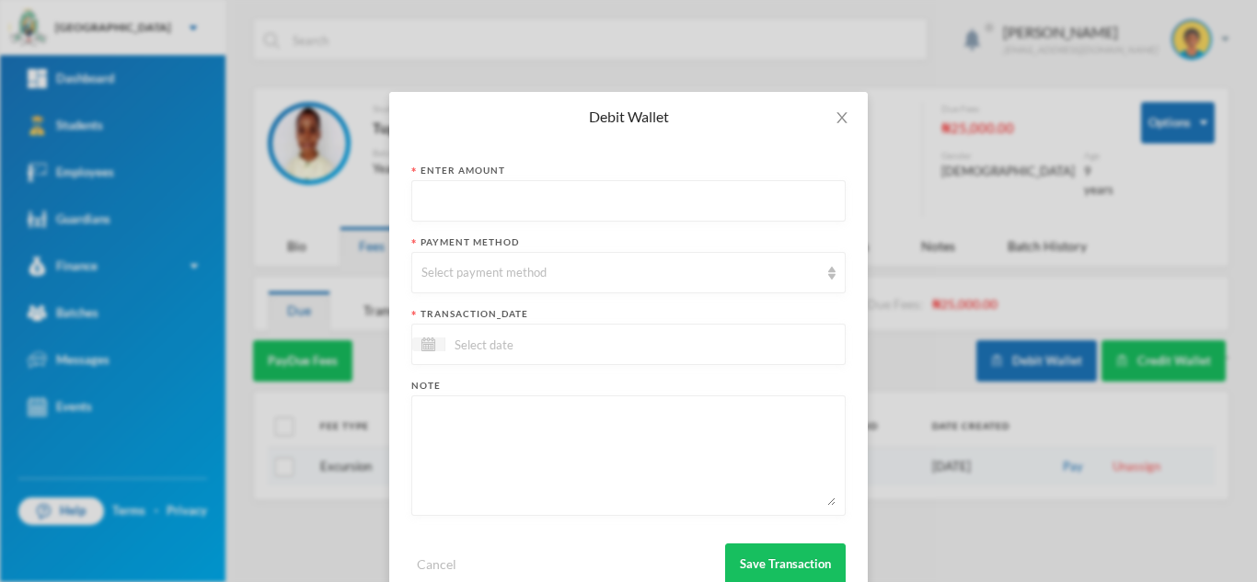
click at [534, 203] on input "text" at bounding box center [628, 201] width 414 height 41
type input "9000"
click at [502, 272] on div "Select payment method" at bounding box center [619, 273] width 397 height 18
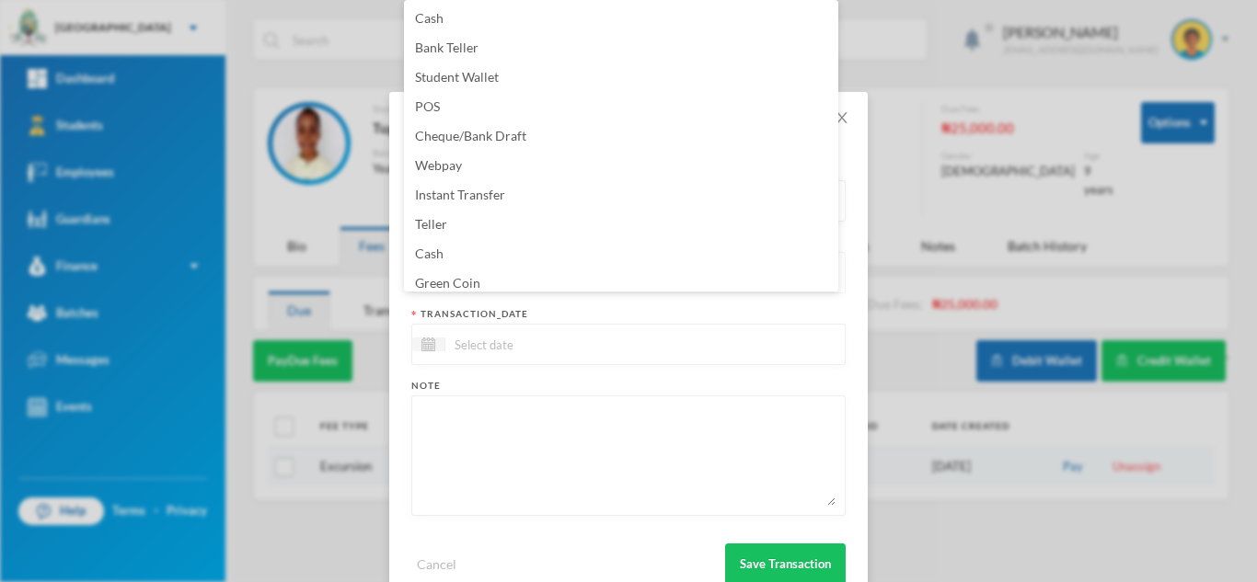
scroll to position [6, 0]
click at [491, 270] on li "Green Coin" at bounding box center [621, 276] width 434 height 29
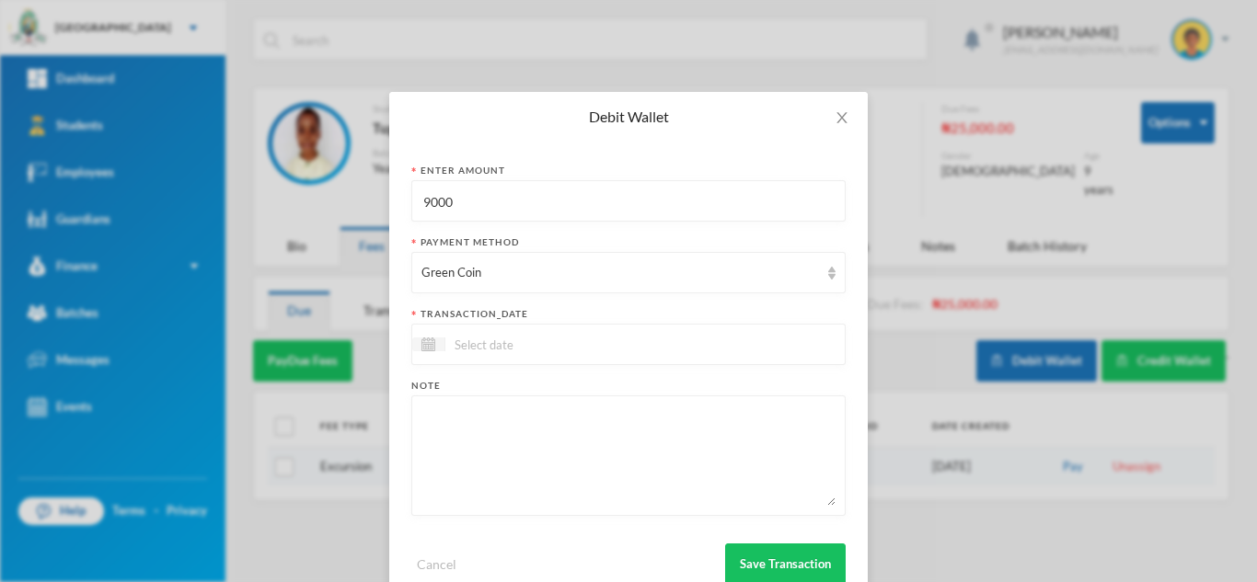
click at [521, 358] on div at bounding box center [628, 344] width 434 height 41
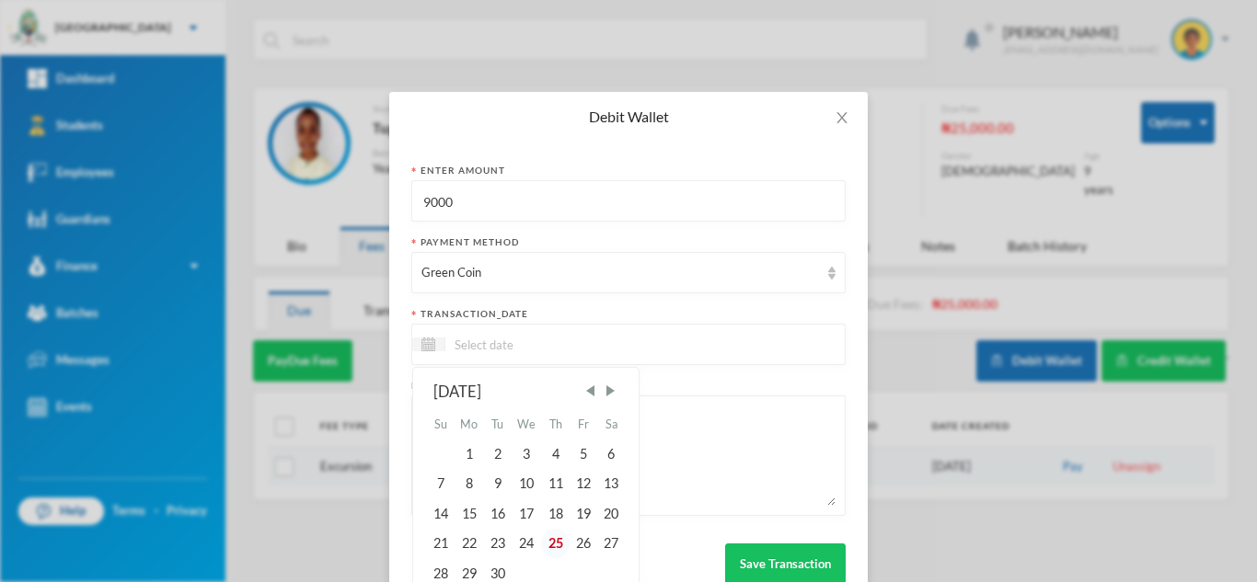
click at [546, 548] on div "25" at bounding box center [555, 543] width 28 height 29
type input "[DATE]"
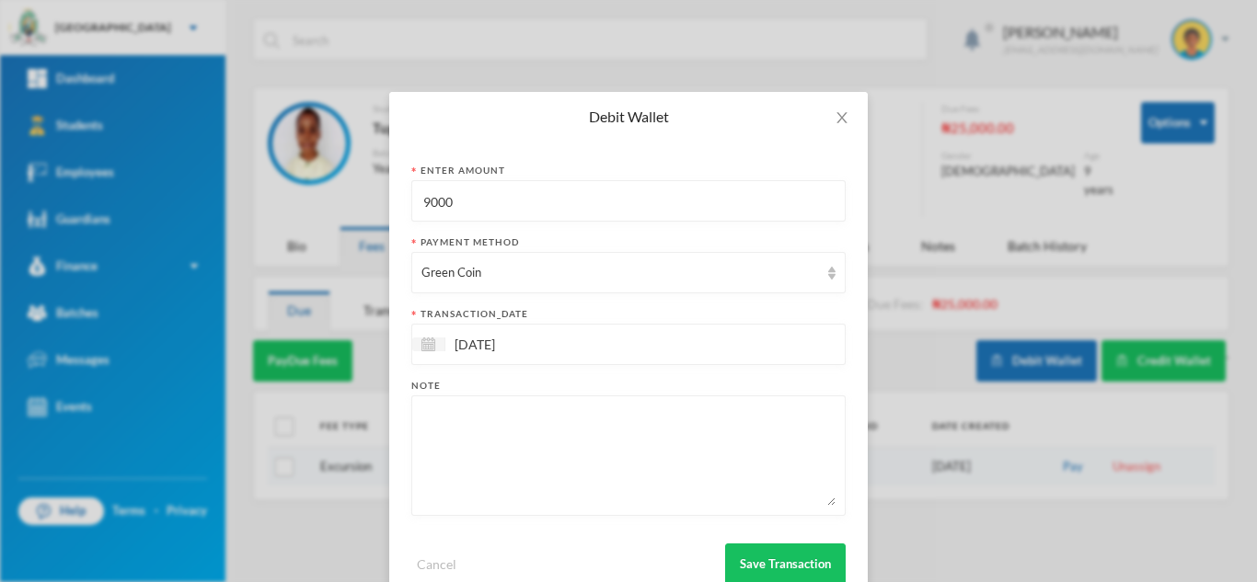
click at [511, 472] on textarea at bounding box center [628, 456] width 414 height 100
type textarea "basic science and cardboard"
click at [782, 556] on button "Save Transaction" at bounding box center [785, 564] width 121 height 41
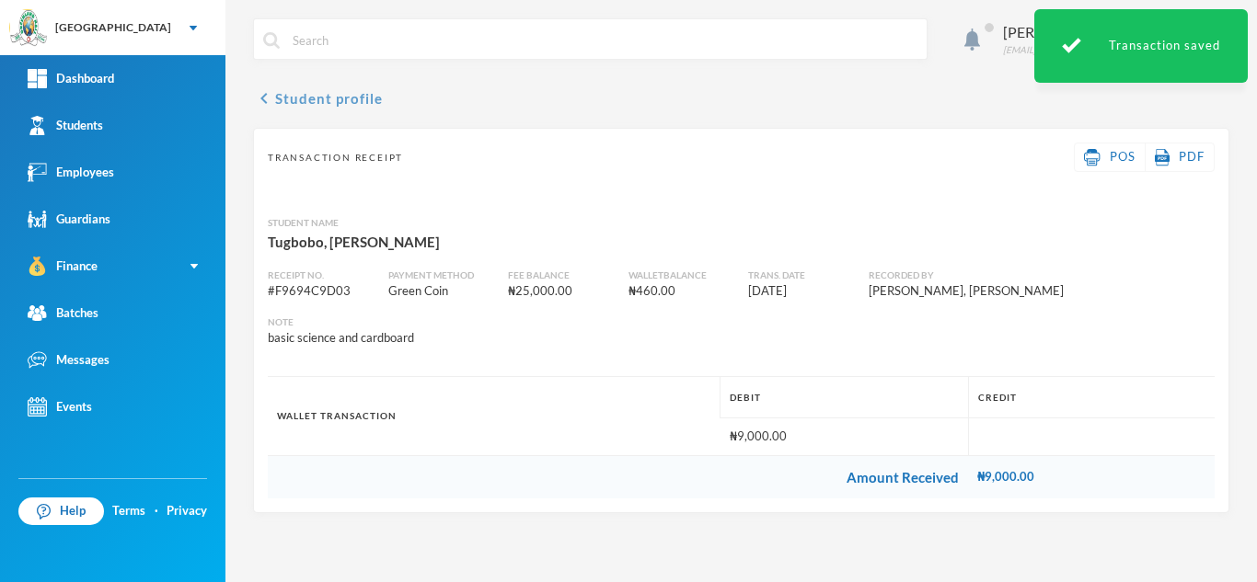
click at [333, 101] on button "chevron_left Student profile" at bounding box center [318, 98] width 130 height 22
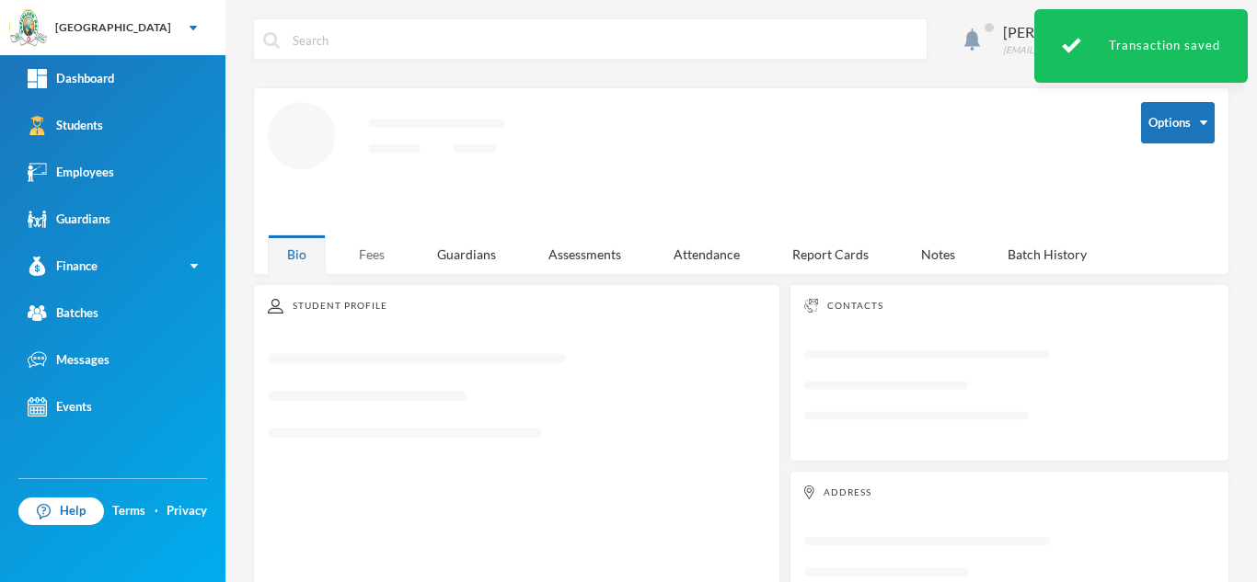
click at [376, 243] on div "Fees" at bounding box center [371, 255] width 64 height 40
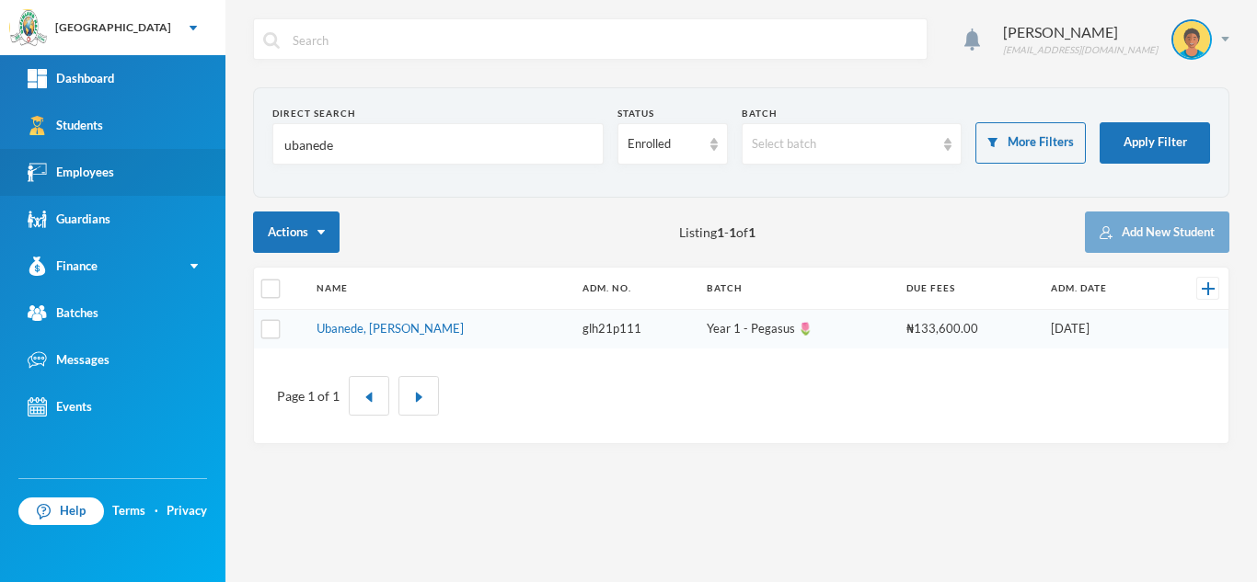
drag, startPoint x: 217, startPoint y: 153, endPoint x: 206, endPoint y: 153, distance: 11.0
click at [206, 153] on div "Greenland Hall Your Bluebic Account Greenland Hall Add a New School Dashboard S…" at bounding box center [628, 291] width 1257 height 582
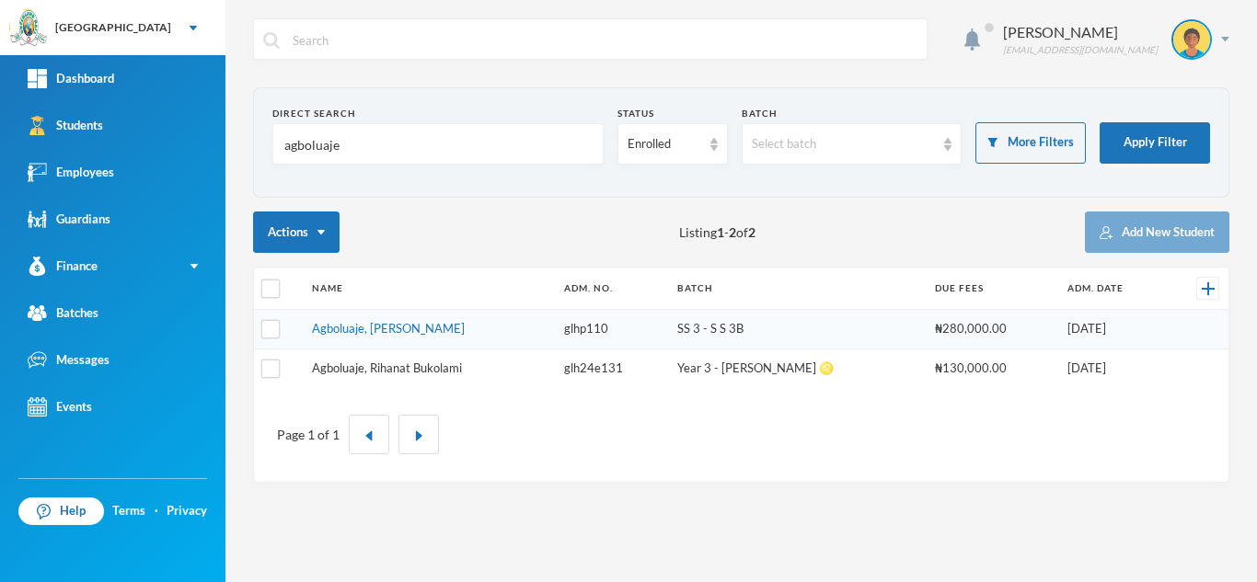
type input "agboluaje"
click at [418, 365] on link "Agboluaje, Rihanat Bukolami" at bounding box center [387, 368] width 150 height 15
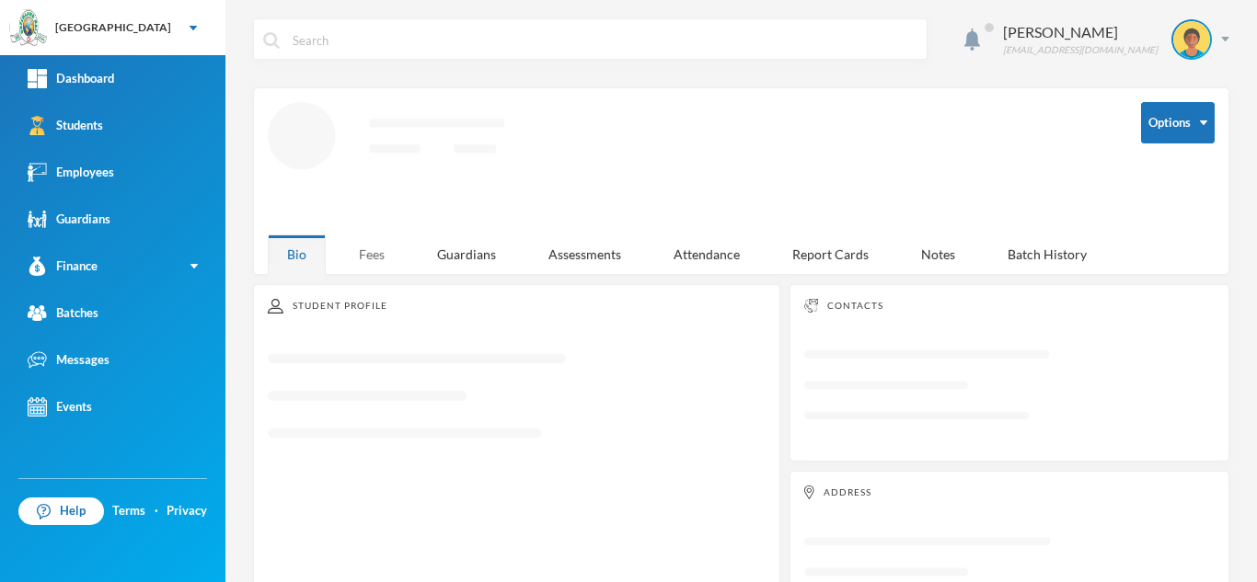
click at [354, 247] on div "Fees" at bounding box center [371, 255] width 64 height 40
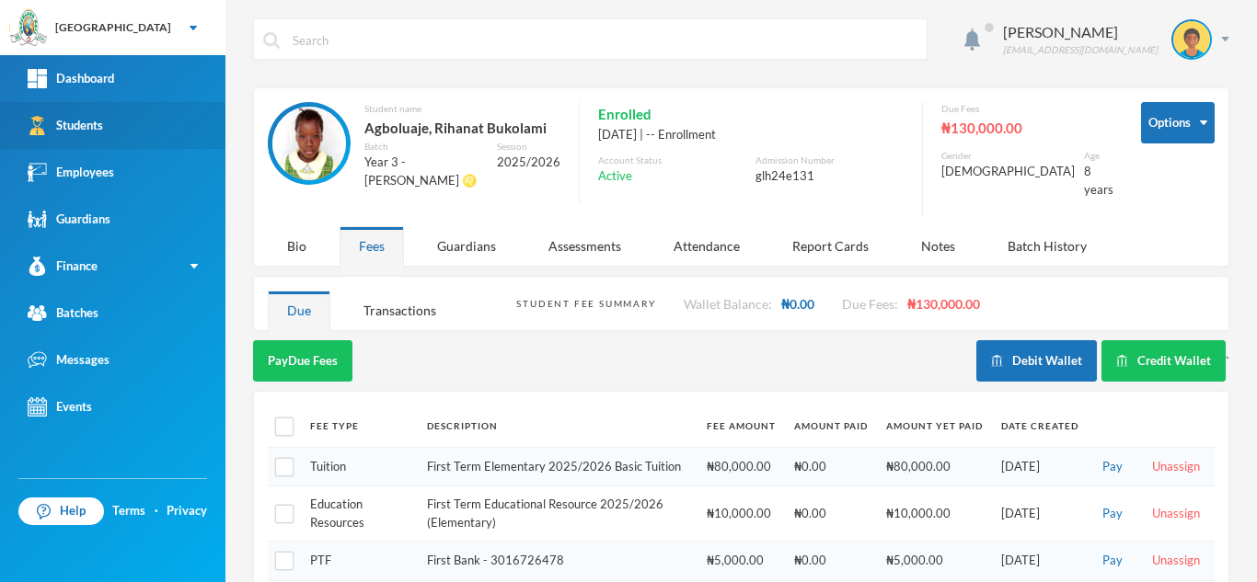
click at [175, 130] on link "Students" at bounding box center [112, 125] width 225 height 47
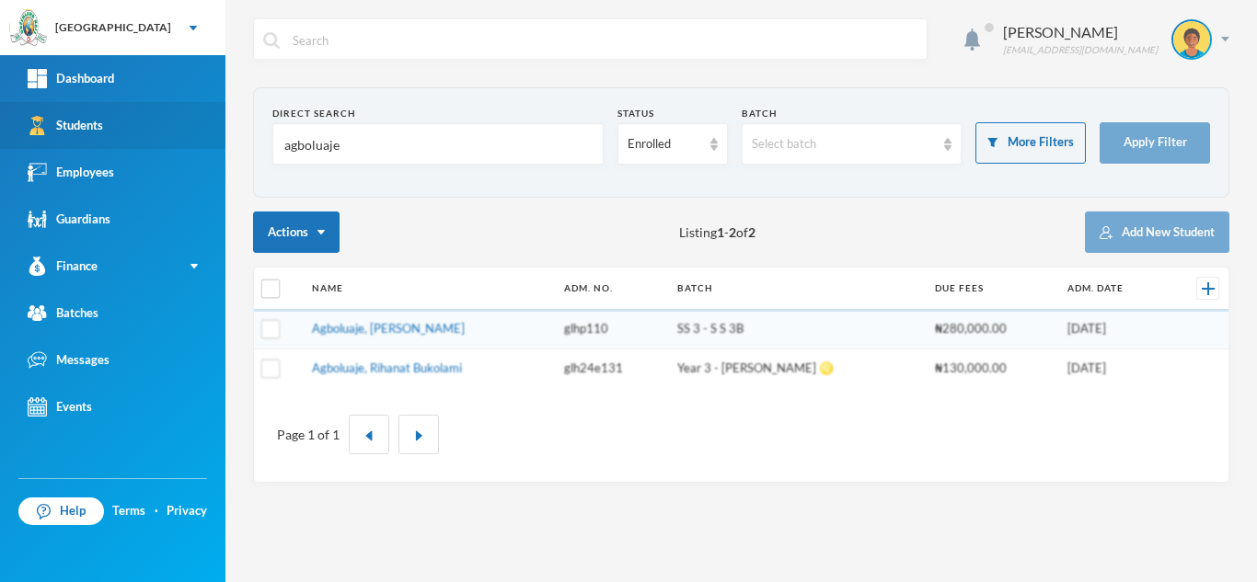
drag, startPoint x: 362, startPoint y: 148, endPoint x: 111, endPoint y: 147, distance: 250.2
click at [111, 147] on div "Greenland Hall Your Bluebic Account Greenland Hall Add a New School Dashboard S…" at bounding box center [628, 291] width 1257 height 582
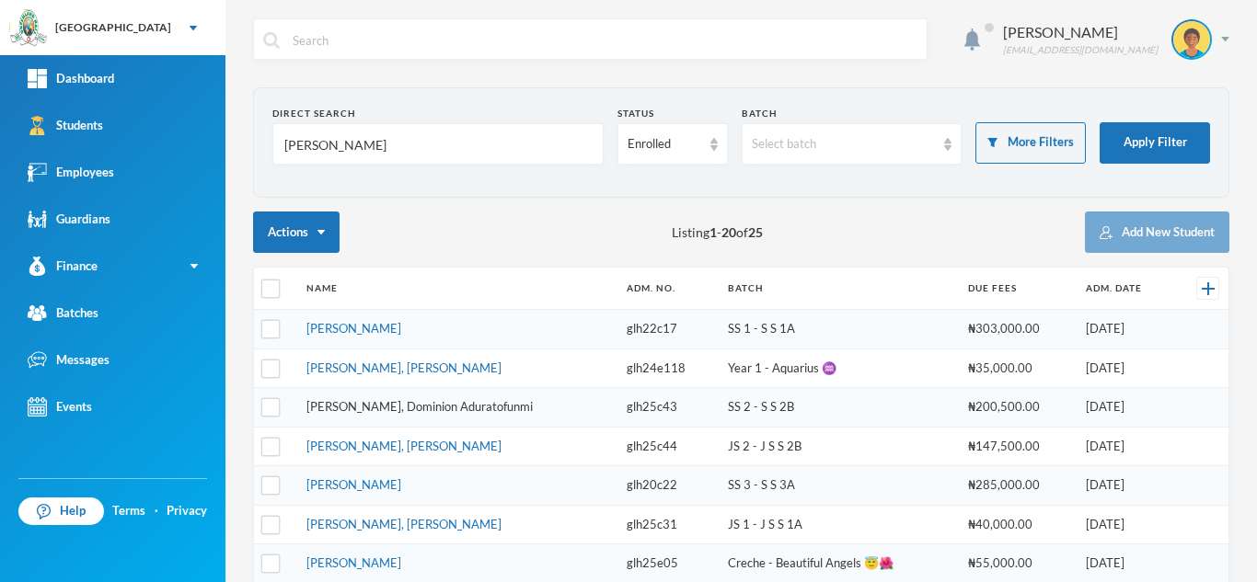
type input "[PERSON_NAME]"
click at [413, 407] on link "[PERSON_NAME], Dominion Aduratofunmi" at bounding box center [419, 406] width 226 height 15
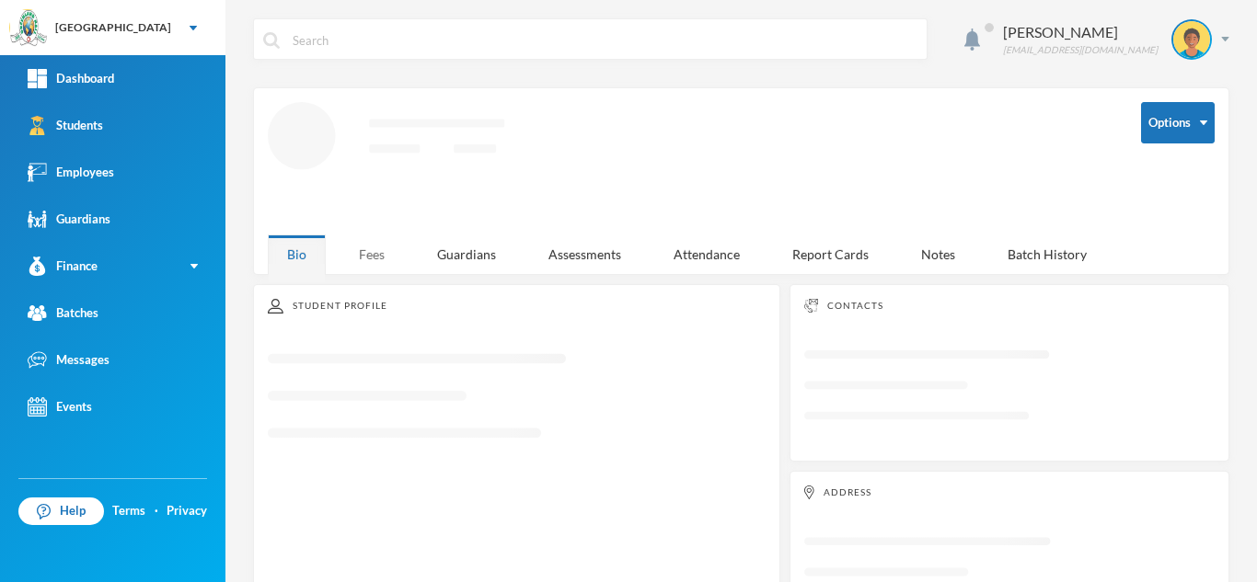
click at [380, 244] on div "Fees" at bounding box center [371, 255] width 64 height 40
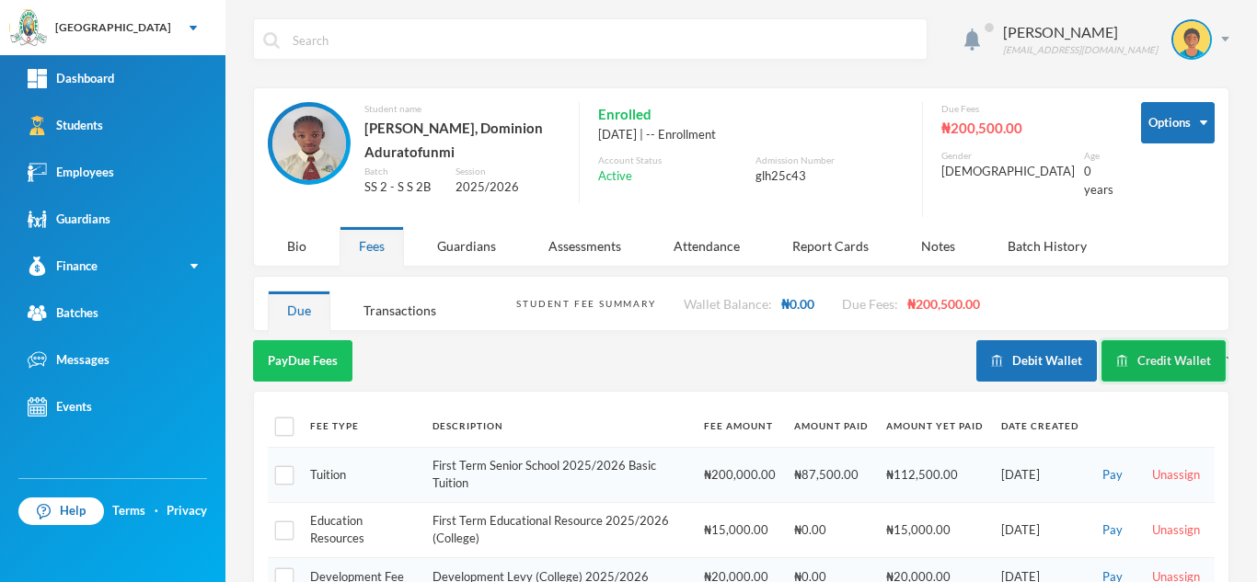
click at [1127, 344] on button "Credit Wallet" at bounding box center [1163, 360] width 124 height 41
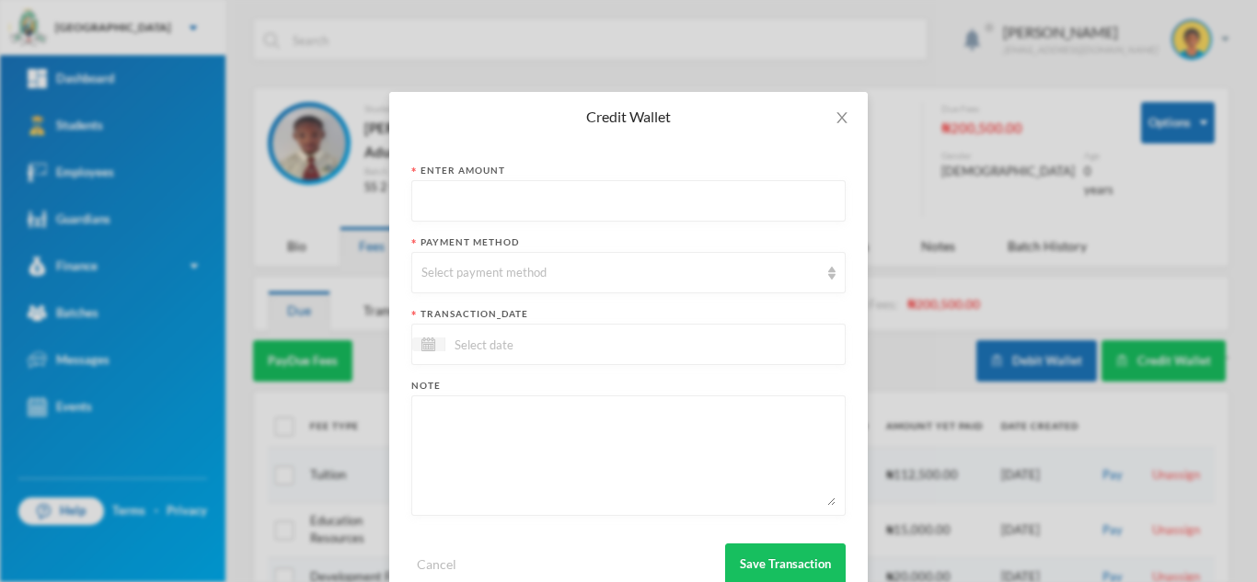
click at [511, 197] on input "text" at bounding box center [628, 201] width 414 height 41
type input "4000"
click at [485, 280] on div "Select payment method" at bounding box center [619, 273] width 397 height 18
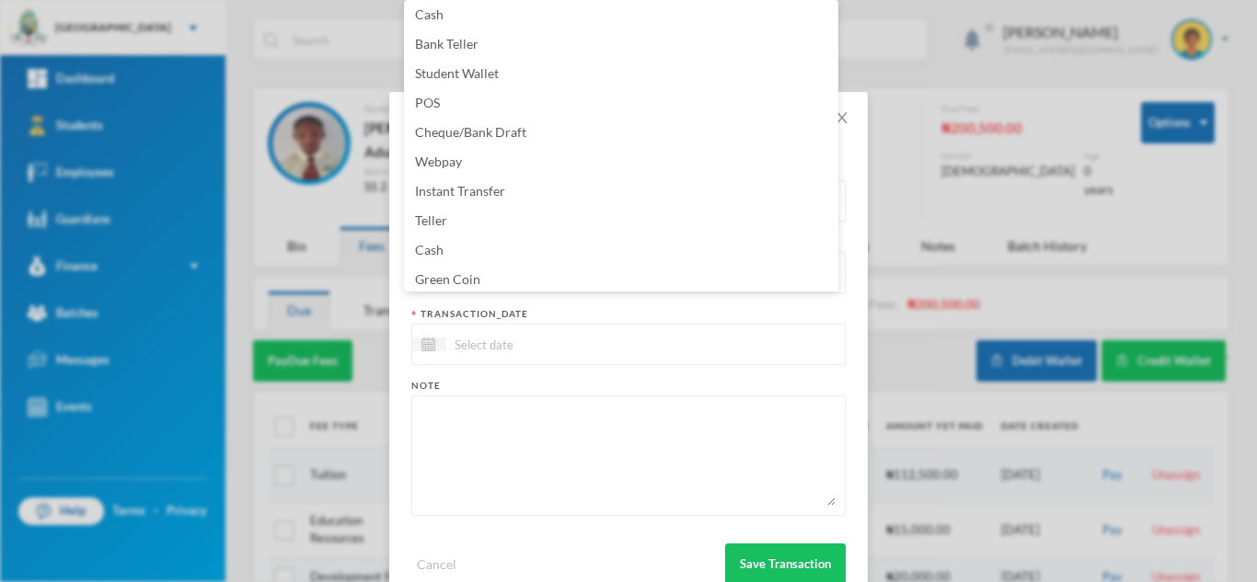
scroll to position [187, 0]
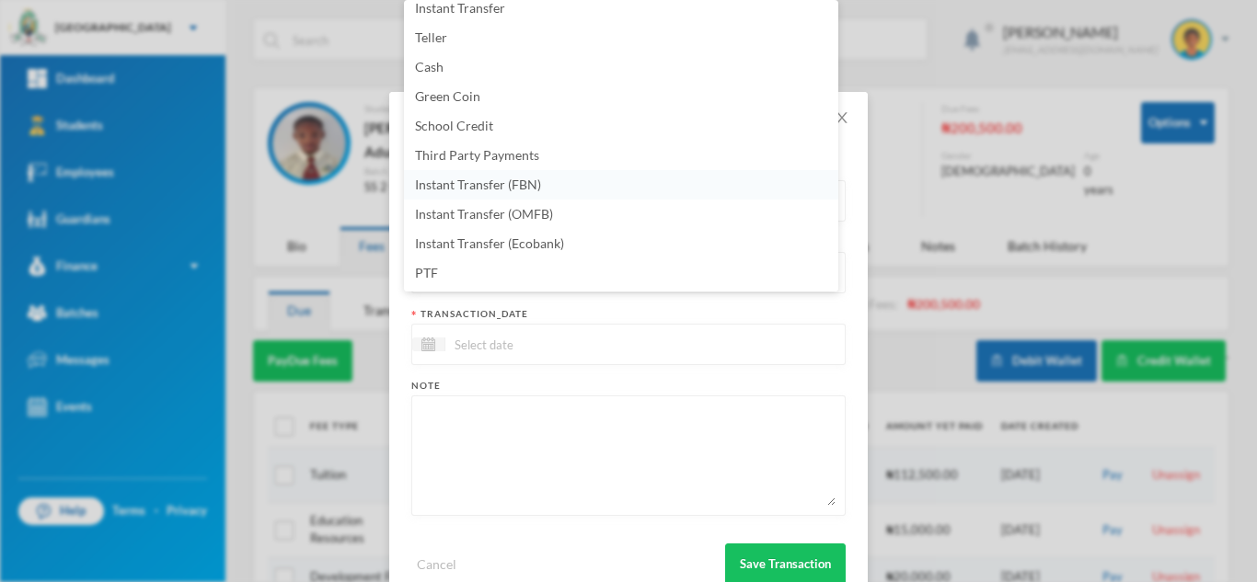
click at [541, 188] on li "Instant Transfer (FBN)" at bounding box center [621, 184] width 434 height 29
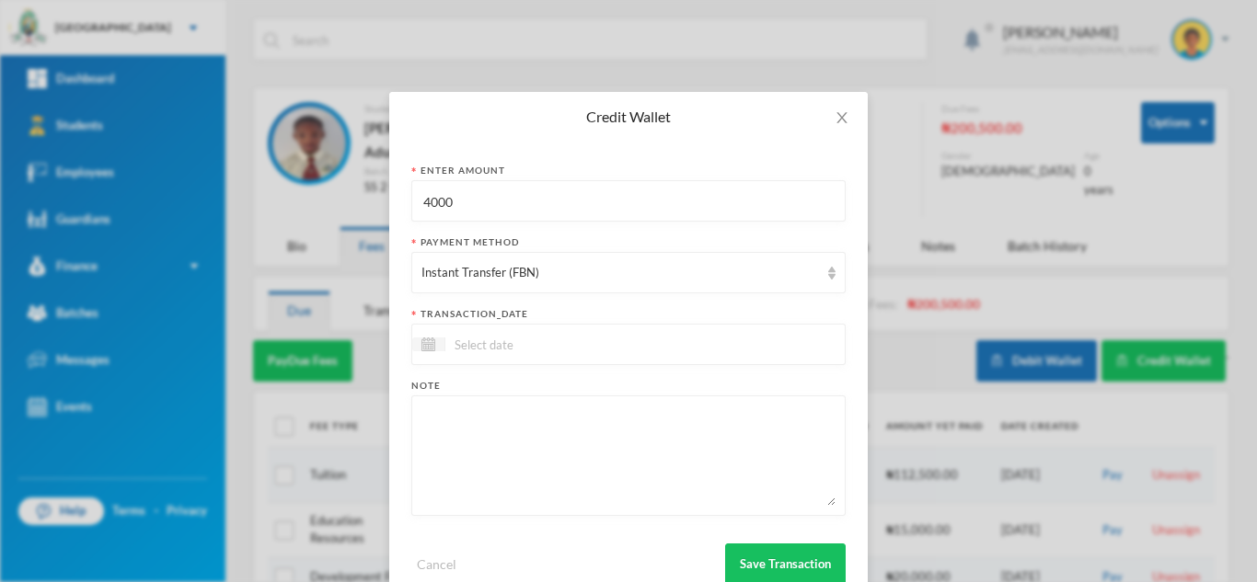
click at [507, 338] on input at bounding box center [522, 344] width 155 height 21
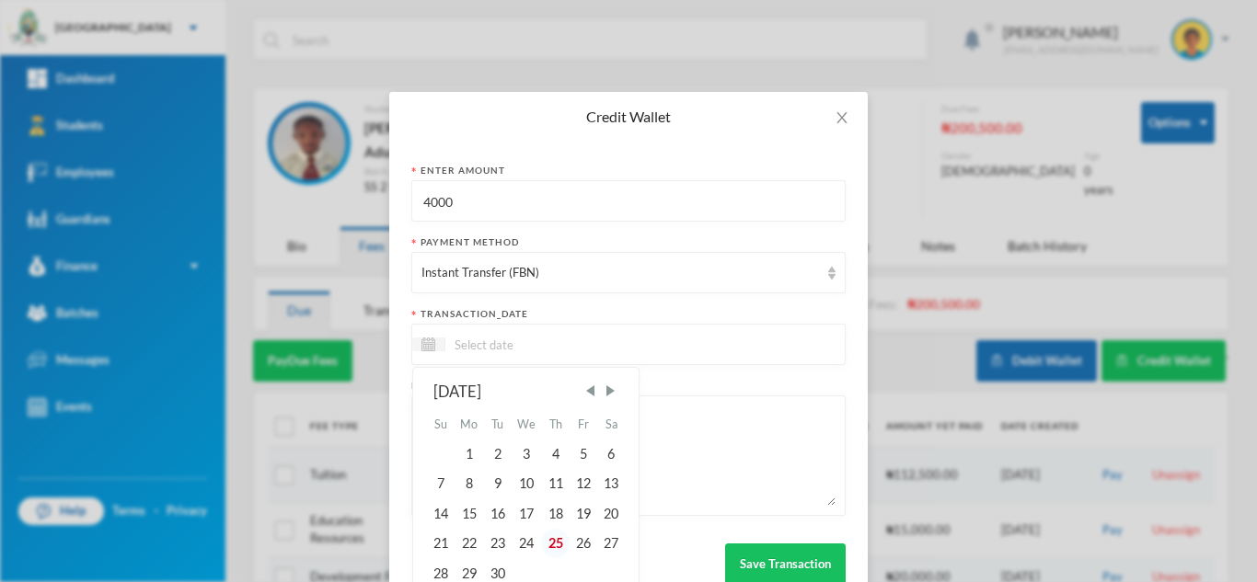
click at [551, 542] on div "25" at bounding box center [555, 543] width 28 height 29
type input "[DATE]"
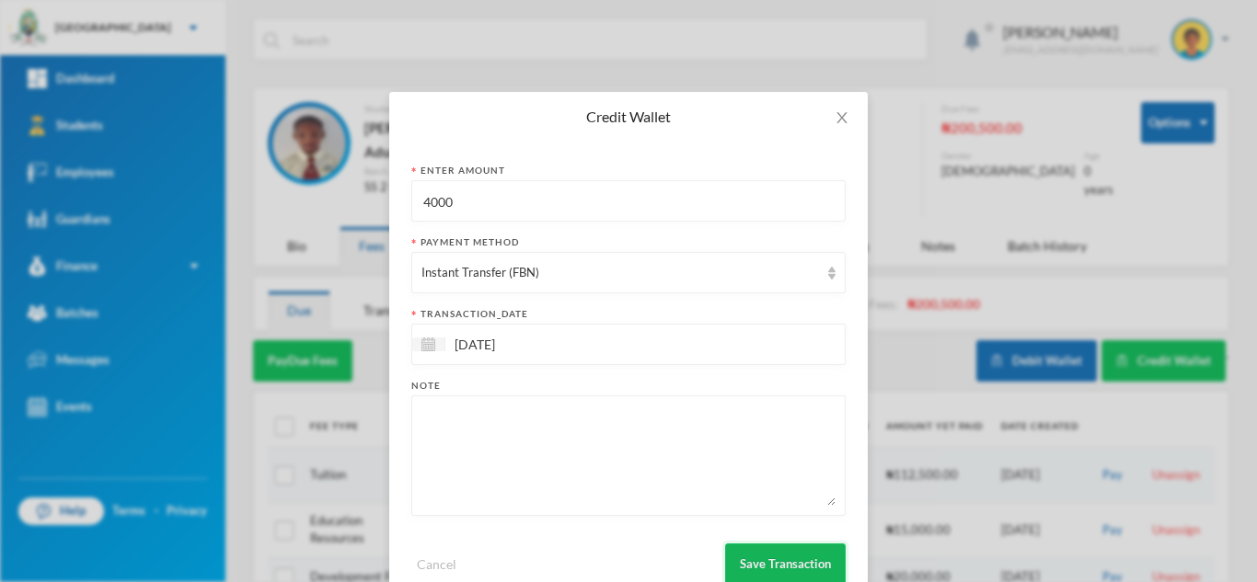
click at [765, 562] on button "Save Transaction" at bounding box center [785, 564] width 121 height 41
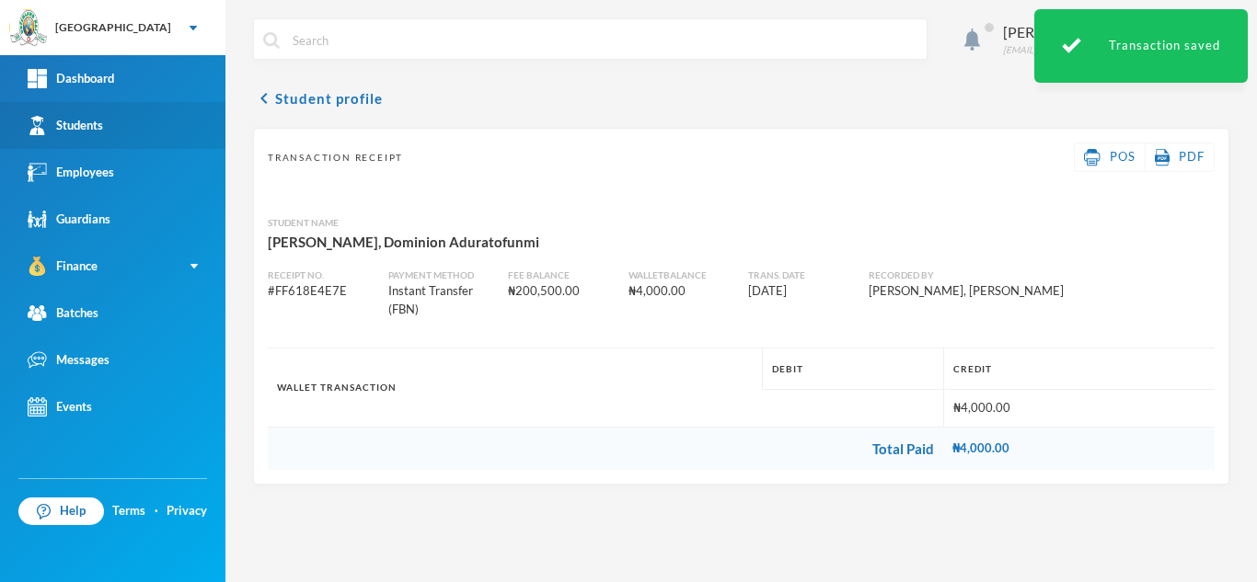
click at [163, 115] on link "Students" at bounding box center [112, 125] width 225 height 47
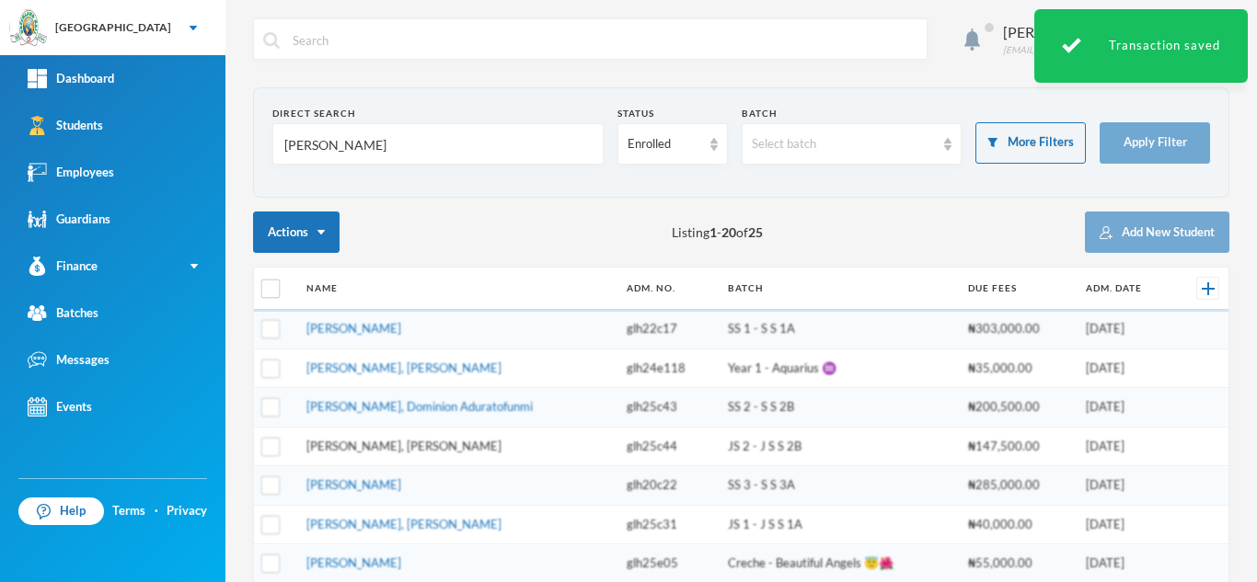
click at [383, 442] on link "Emmanuel, Hephzibah Adurafeyifunmi" at bounding box center [403, 446] width 195 height 15
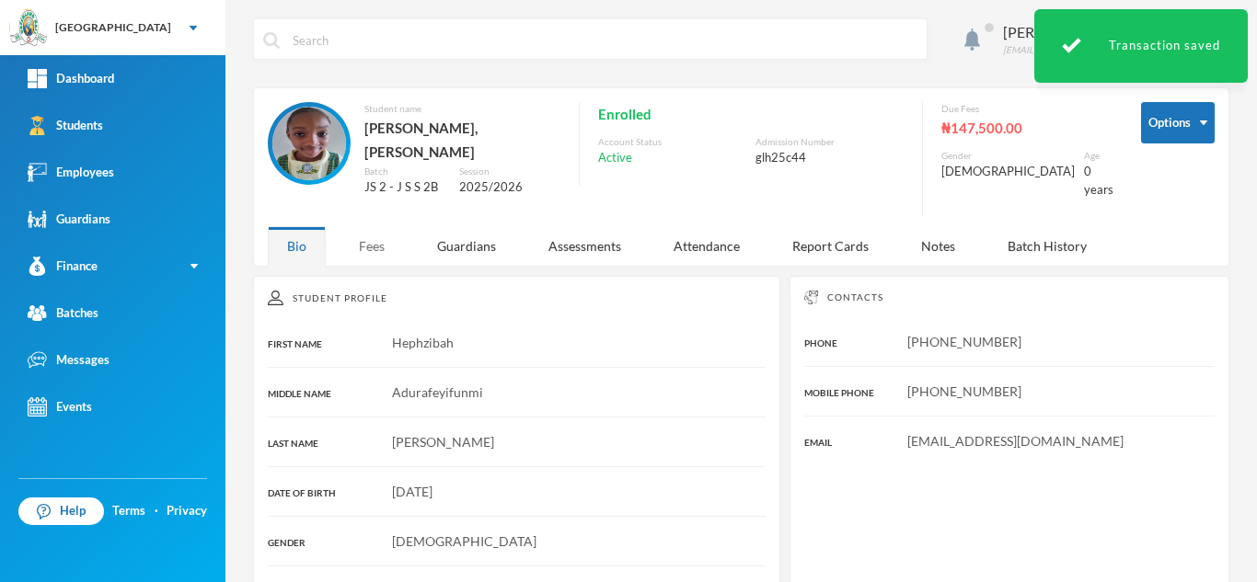
click at [374, 248] on div "Fees" at bounding box center [371, 246] width 64 height 40
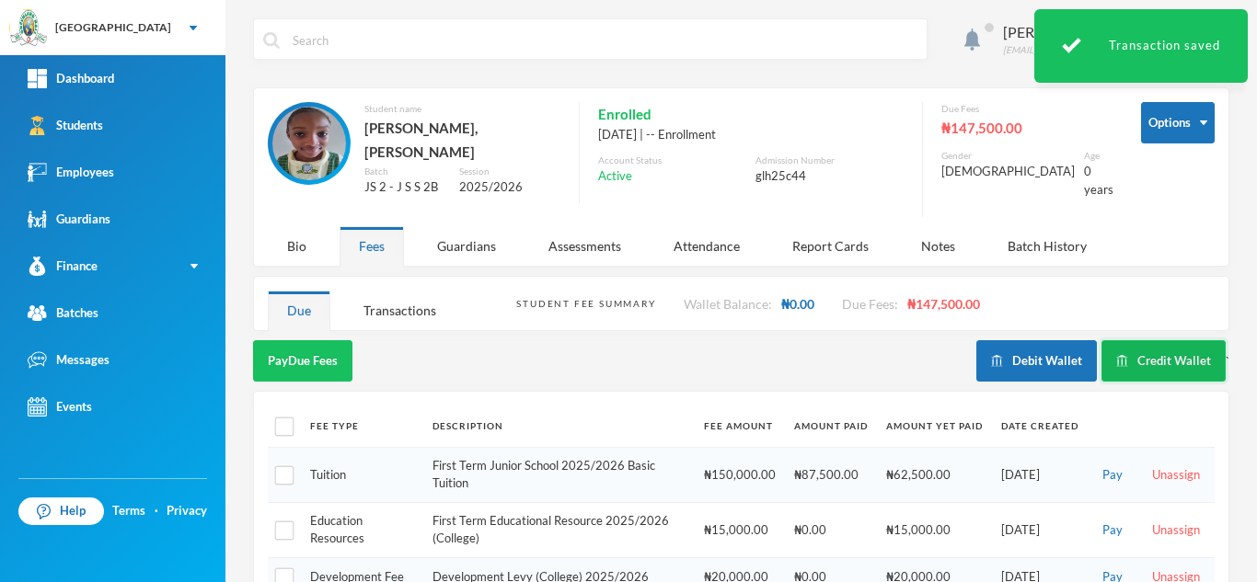
click at [1119, 358] on button "Credit Wallet" at bounding box center [1163, 360] width 124 height 41
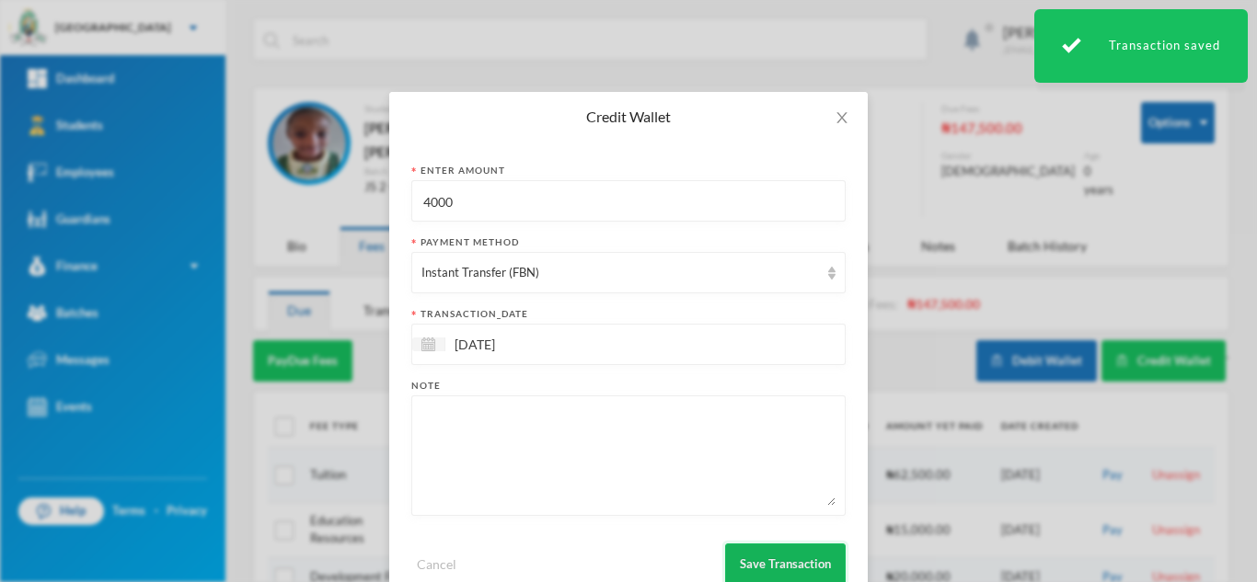
click at [753, 568] on button "Save Transaction" at bounding box center [785, 564] width 121 height 41
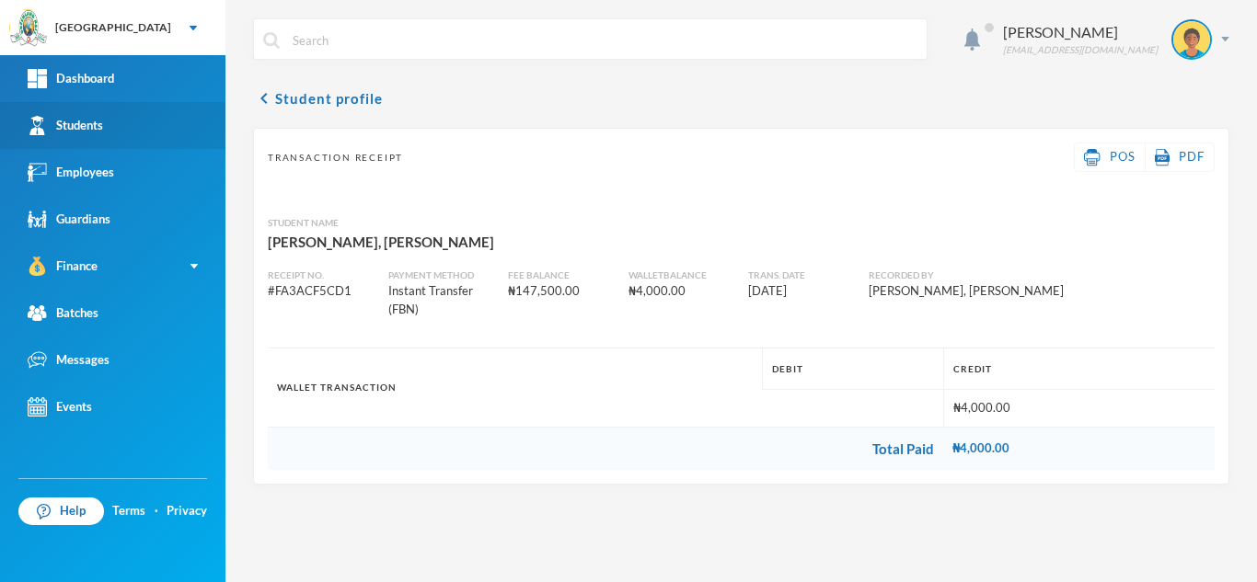
click at [81, 129] on div "Students" at bounding box center [65, 125] width 75 height 19
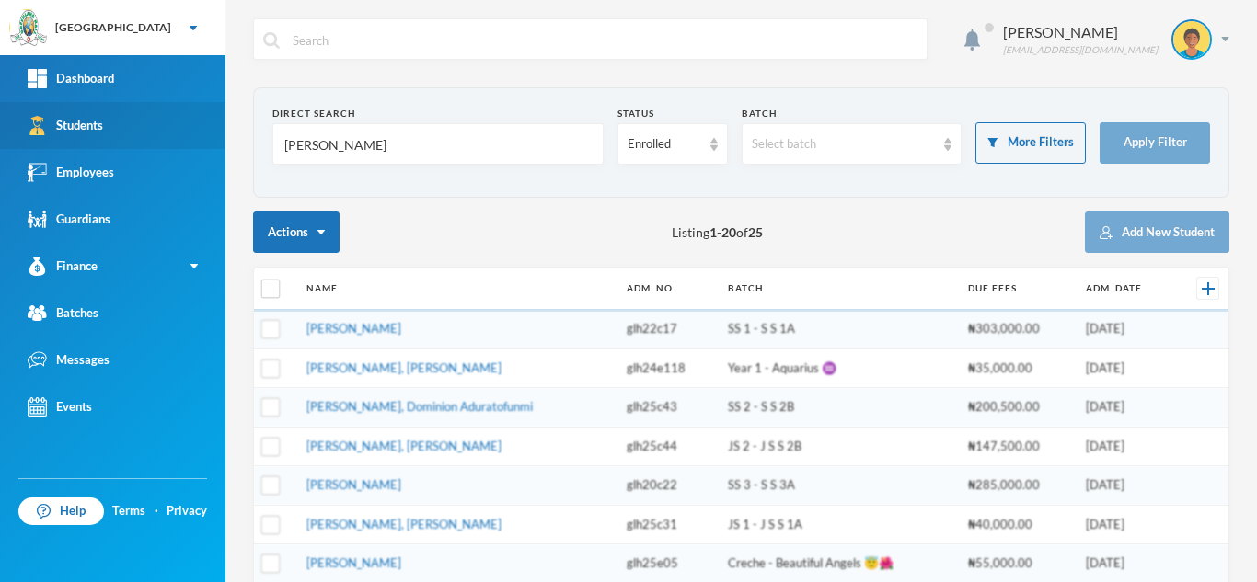
drag, startPoint x: 348, startPoint y: 136, endPoint x: 173, endPoint y: 115, distance: 176.0
click at [173, 115] on div "Greenland Hall Your Bluebic Account Greenland Hall Add a New School Dashboard S…" at bounding box center [628, 291] width 1257 height 582
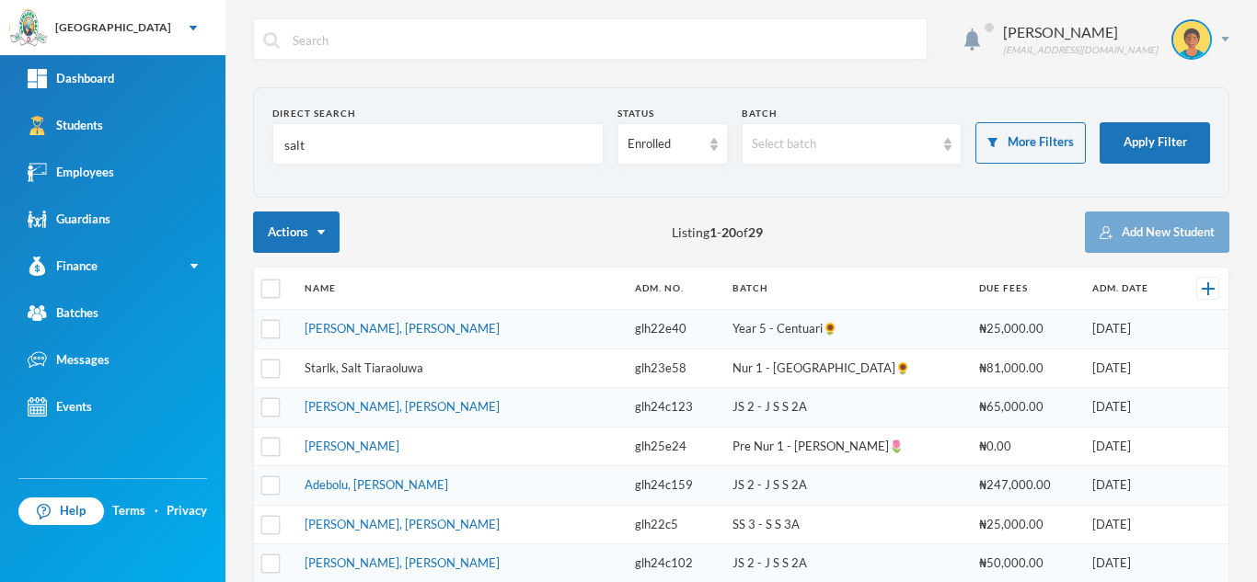
type input "salt"
click at [371, 369] on link "Starlk, Salt Tiaraoluwa" at bounding box center [363, 368] width 119 height 15
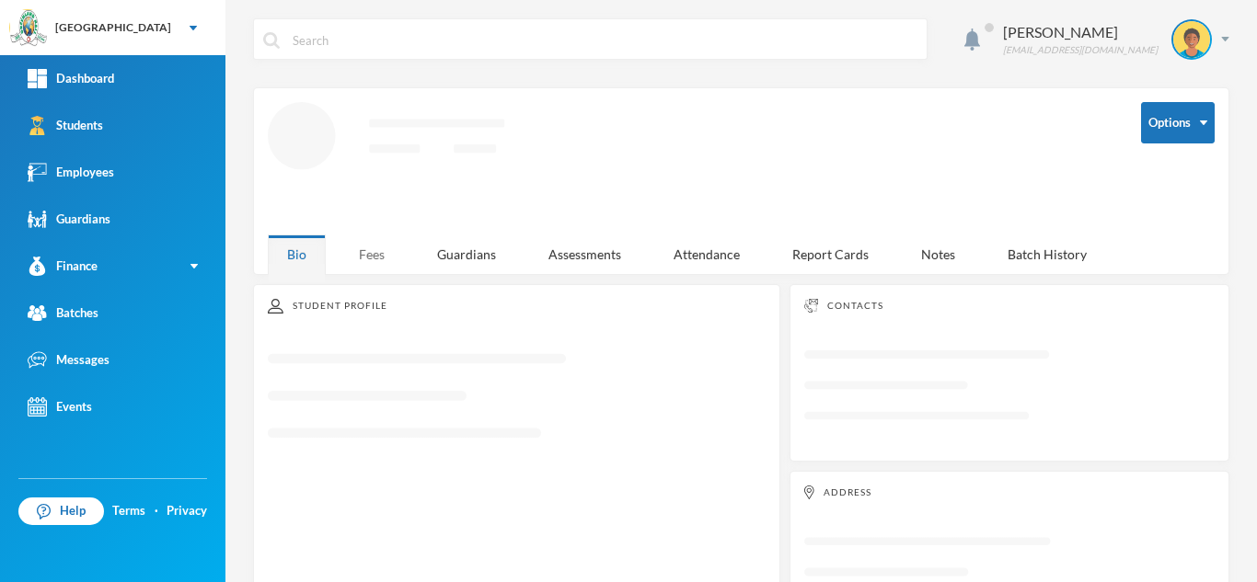
click at [360, 244] on div "Fees" at bounding box center [371, 255] width 64 height 40
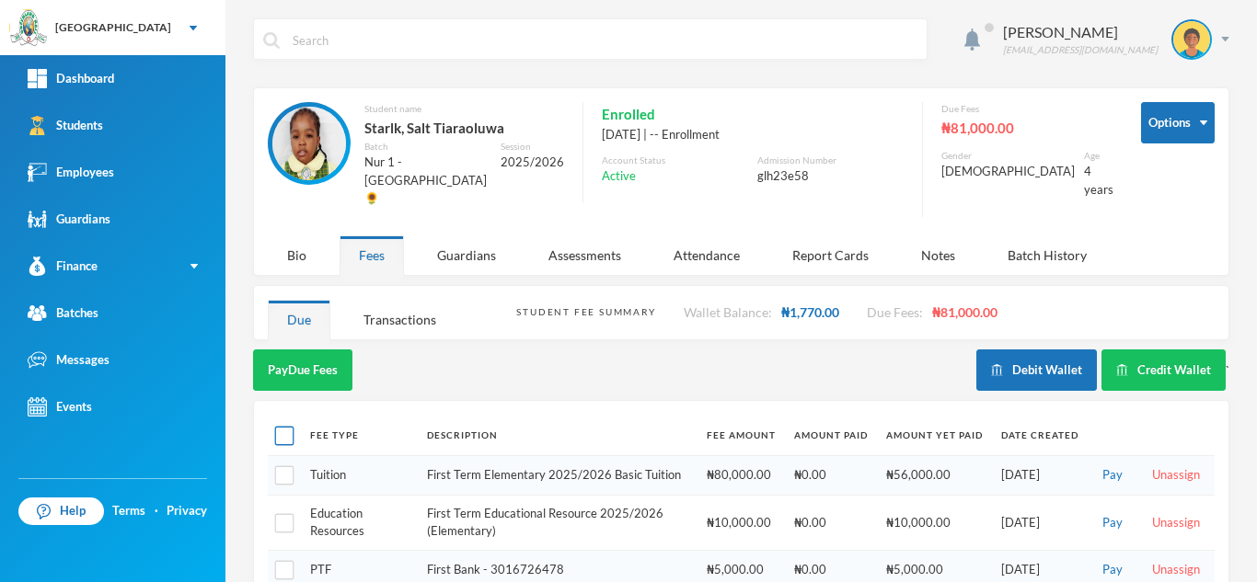
click at [280, 426] on input "checkbox" at bounding box center [284, 435] width 19 height 19
checkbox input "true"
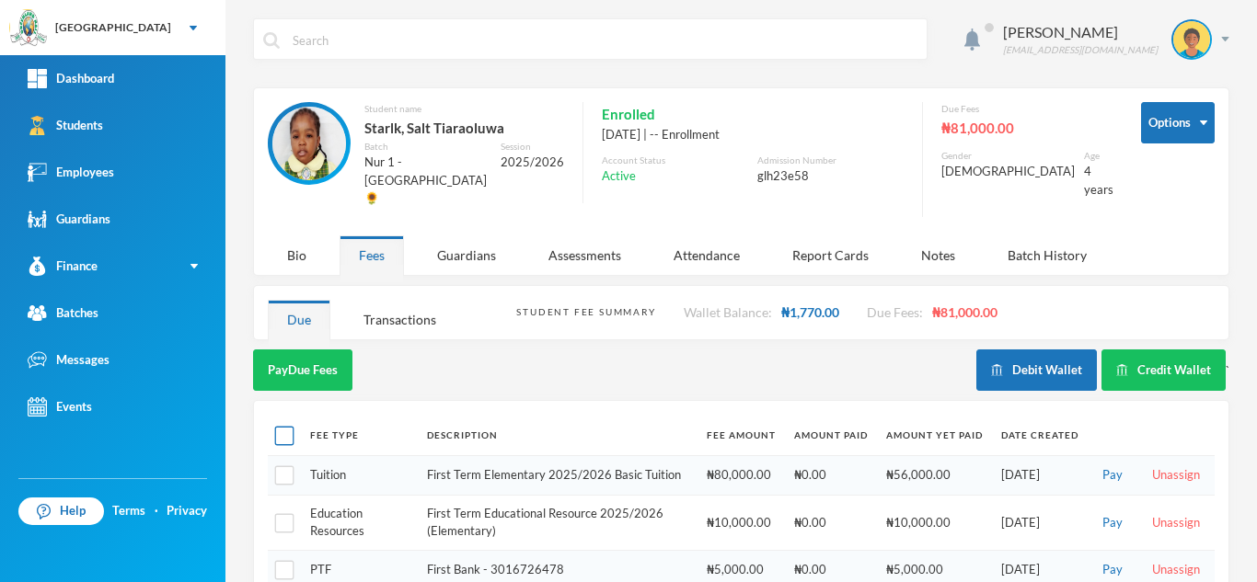
checkbox input "true"
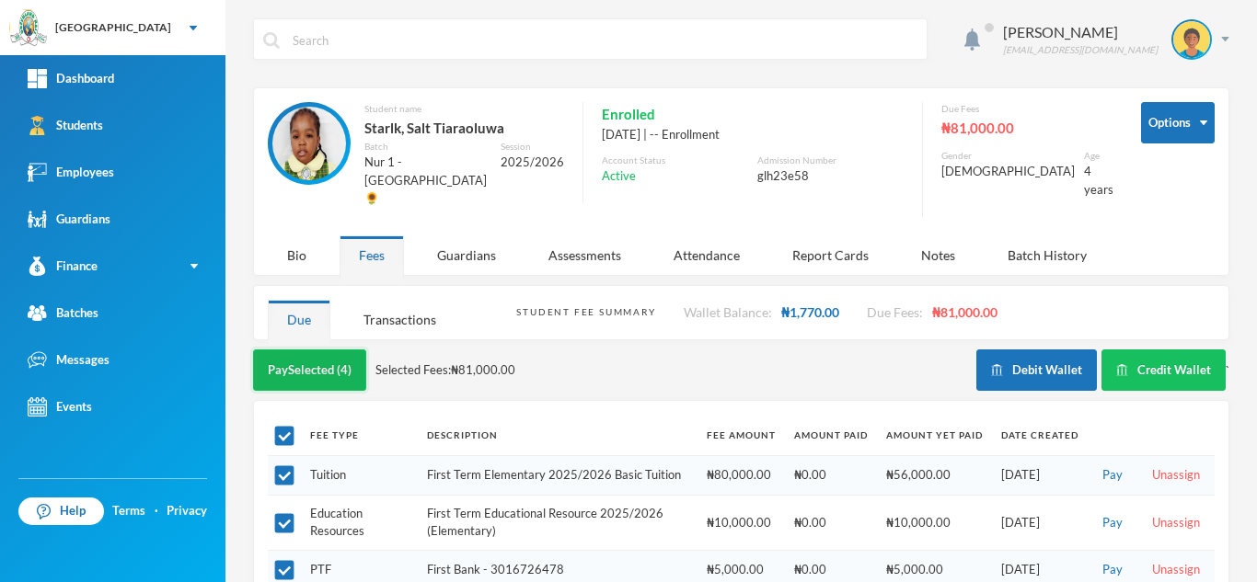
click at [323, 350] on button "Pay Selected (4)" at bounding box center [309, 370] width 113 height 41
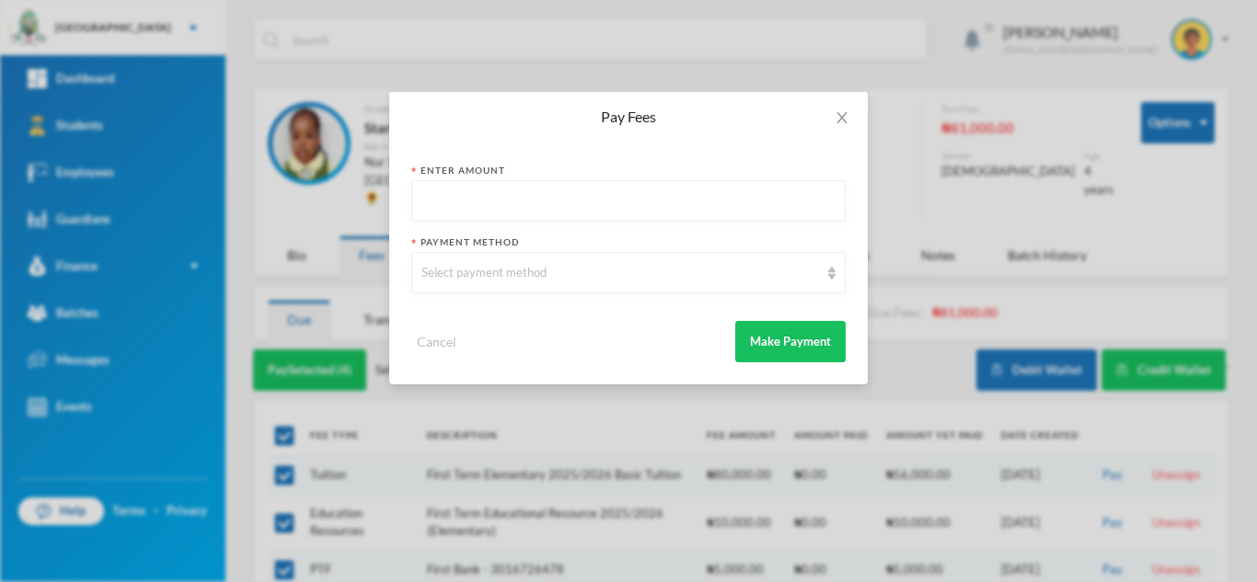
click at [587, 196] on input "text" at bounding box center [628, 201] width 414 height 41
type input "71000"
click at [571, 278] on div "Select payment method" at bounding box center [619, 273] width 397 height 18
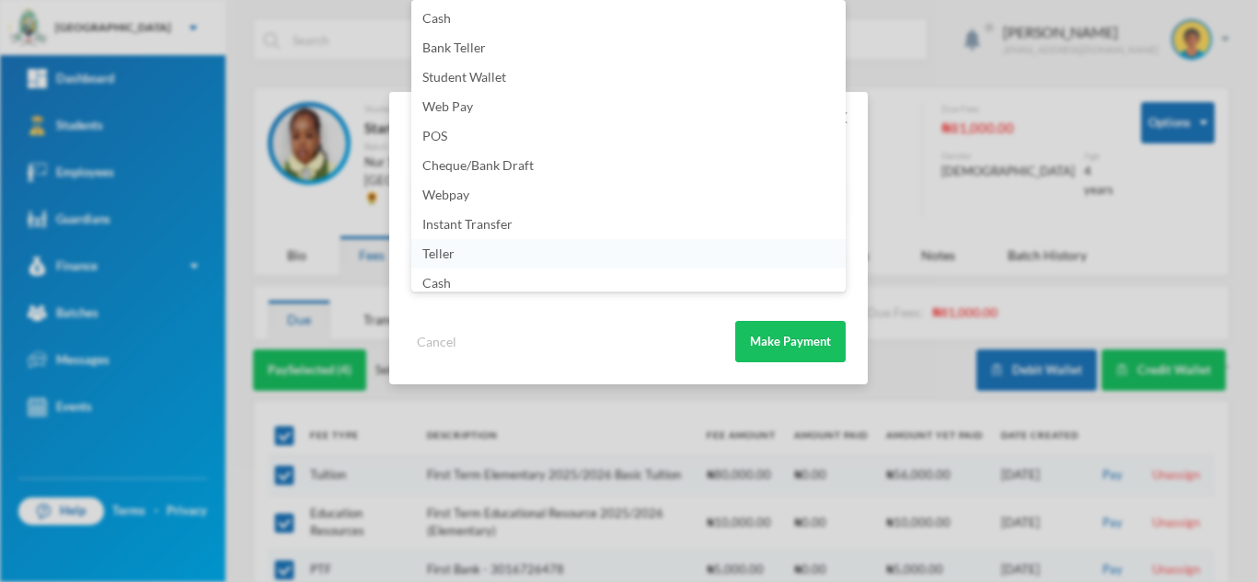
click at [830, 263] on li "Teller" at bounding box center [628, 253] width 434 height 29
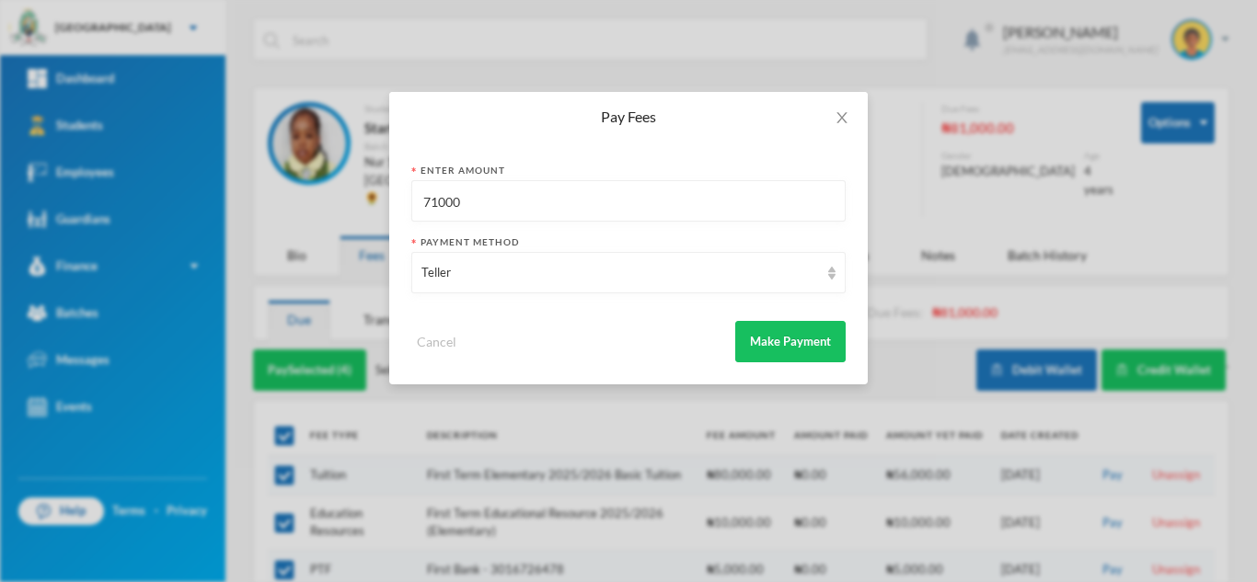
click at [819, 246] on div "Payment Method" at bounding box center [628, 242] width 434 height 14
click at [813, 269] on div "Teller" at bounding box center [619, 273] width 397 height 18
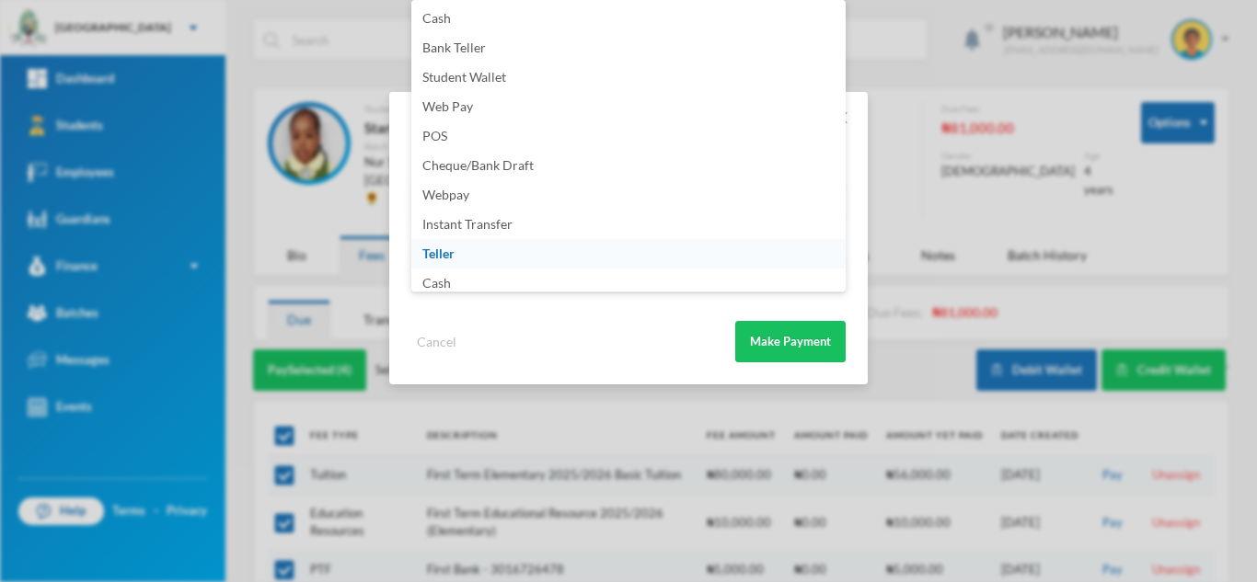
scroll to position [216, 0]
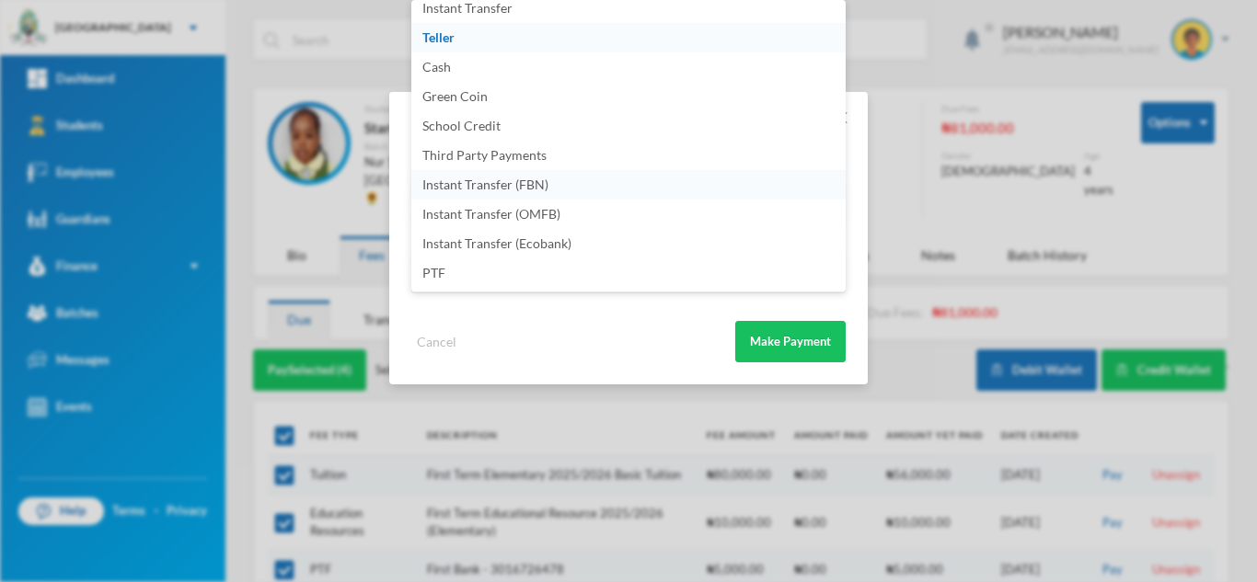
click at [611, 185] on li "Instant Transfer (FBN)" at bounding box center [628, 184] width 434 height 29
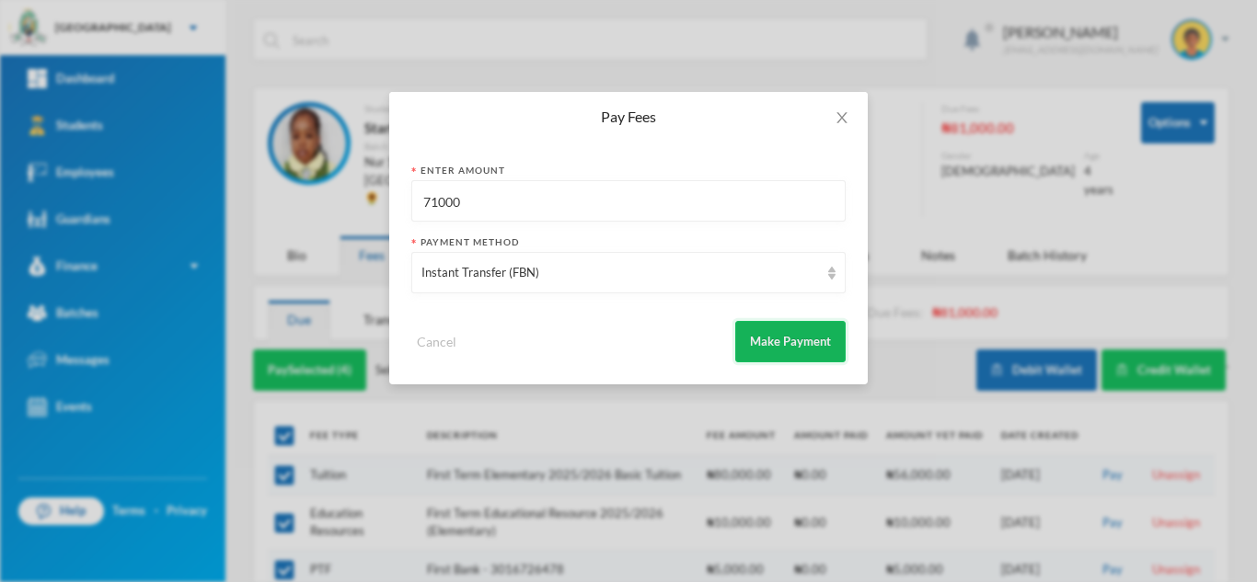
click at [778, 333] on button "Make Payment" at bounding box center [790, 341] width 110 height 41
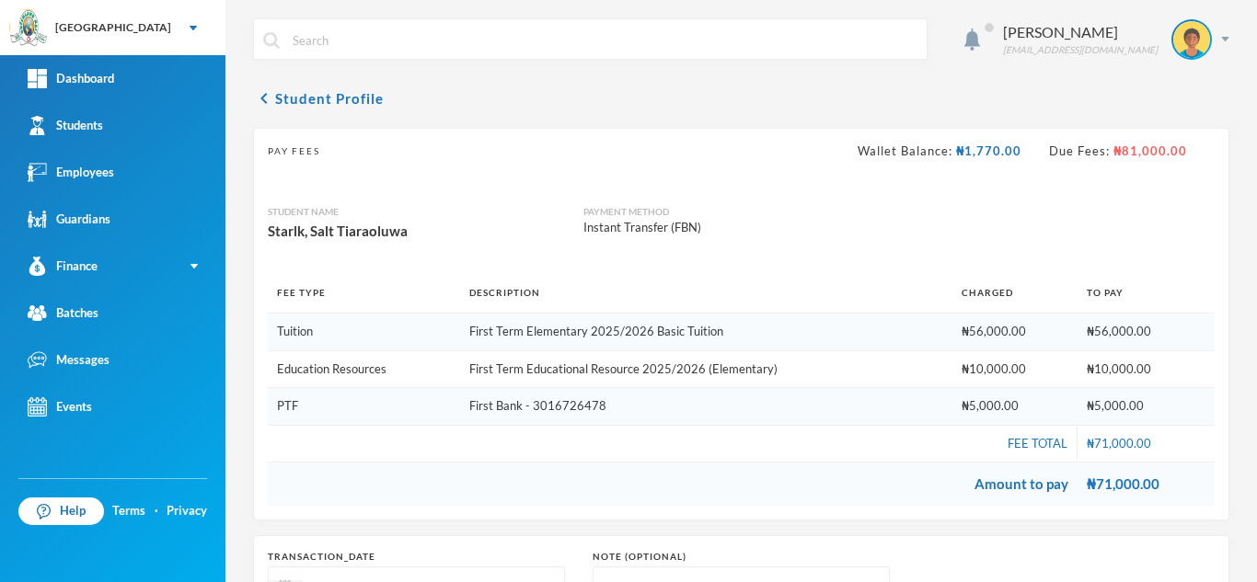
scroll to position [230, 0]
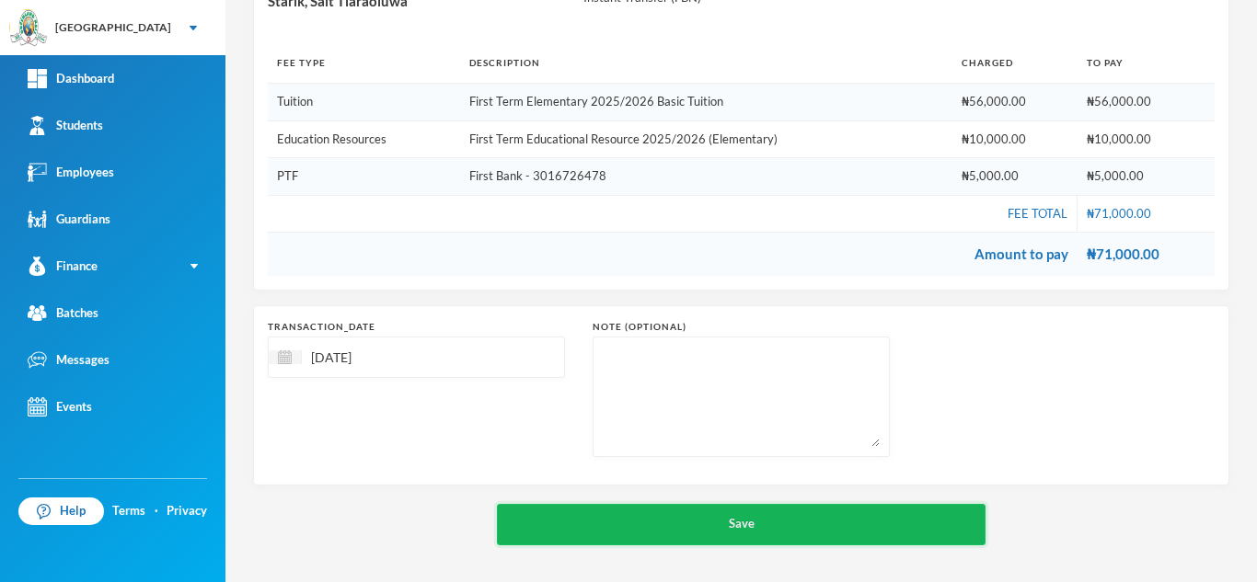
click at [574, 512] on button "Save" at bounding box center [741, 524] width 488 height 41
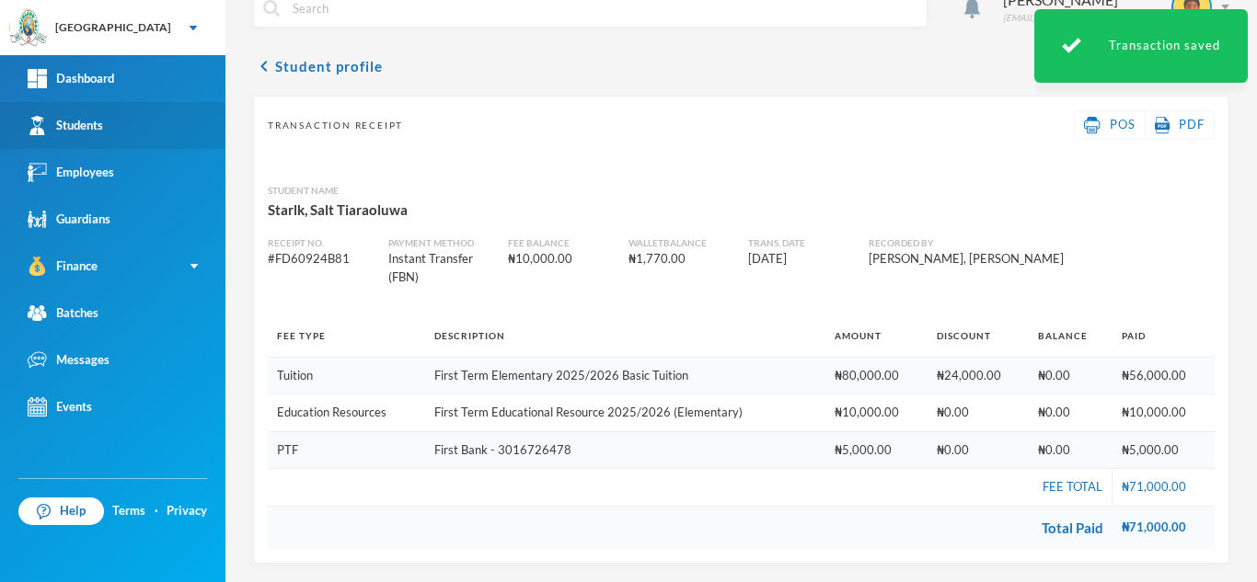
scroll to position [32, 0]
click at [176, 117] on link "Students" at bounding box center [112, 125] width 225 height 47
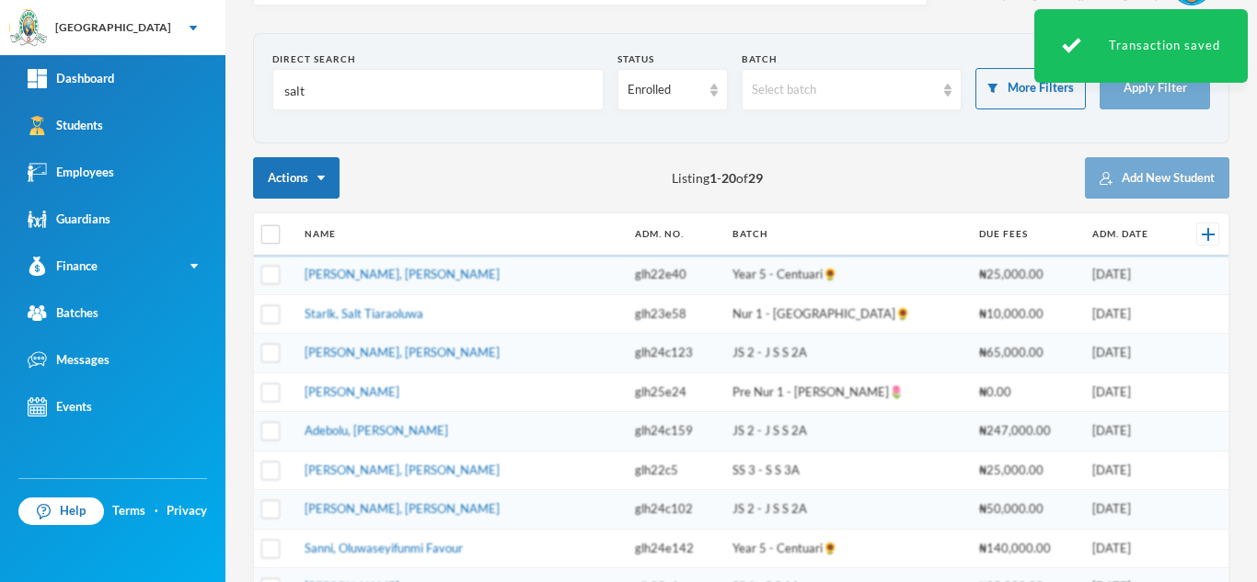
scroll to position [37, 0]
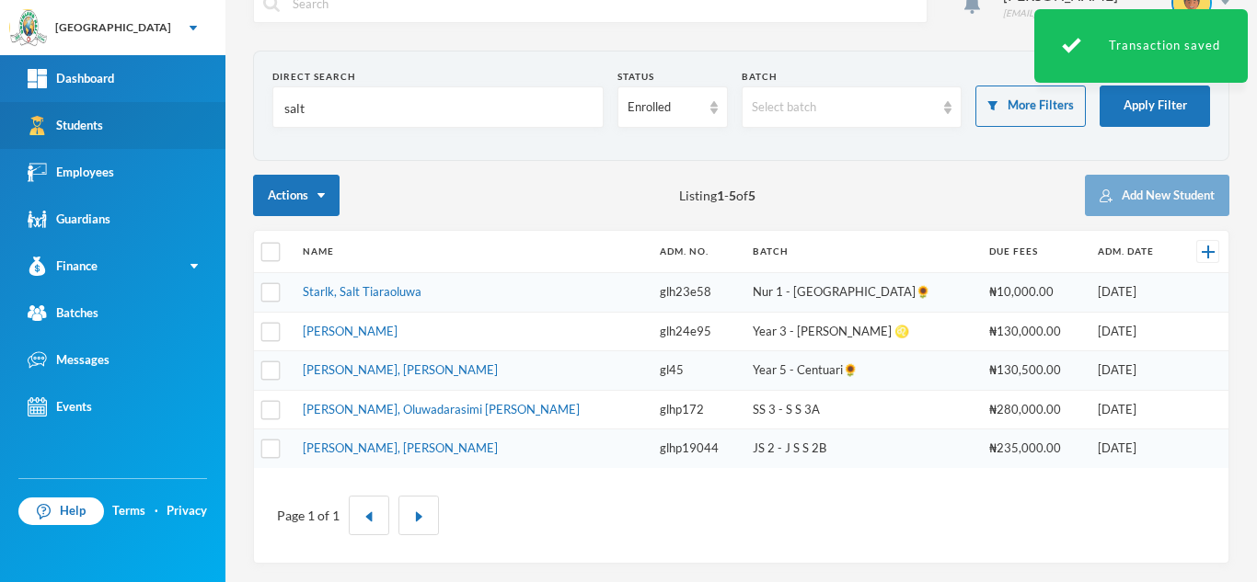
drag, startPoint x: 344, startPoint y: 119, endPoint x: 224, endPoint y: 114, distance: 120.6
click at [224, 114] on div "Greenland Hall Your Bluebic Account Greenland Hall Add a New School Dashboard S…" at bounding box center [628, 291] width 1257 height 582
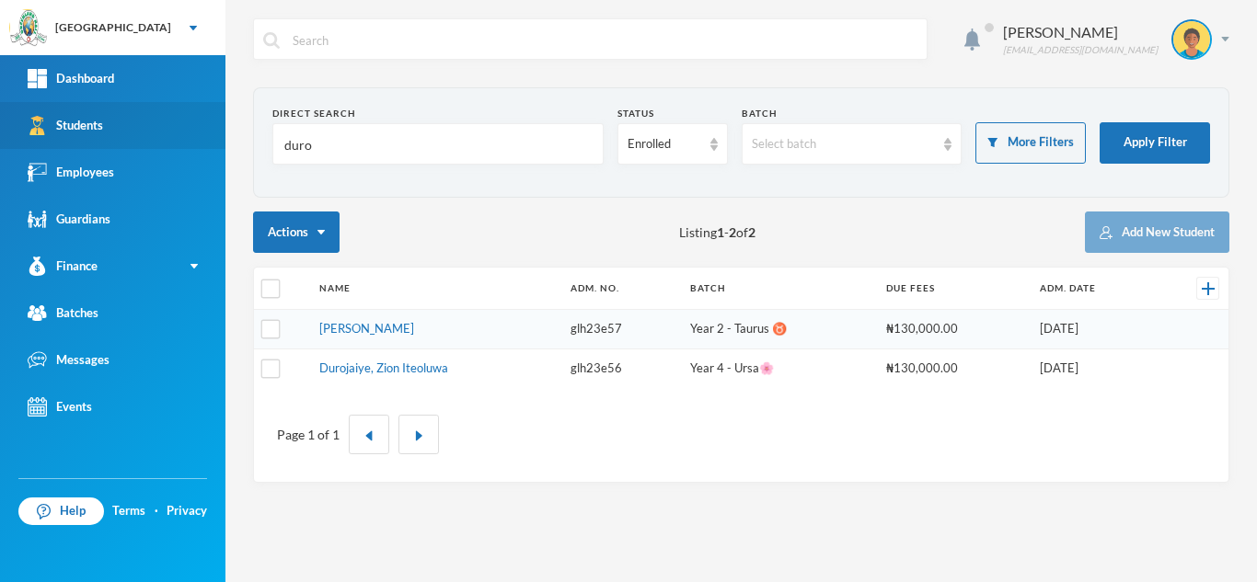
scroll to position [0, 0]
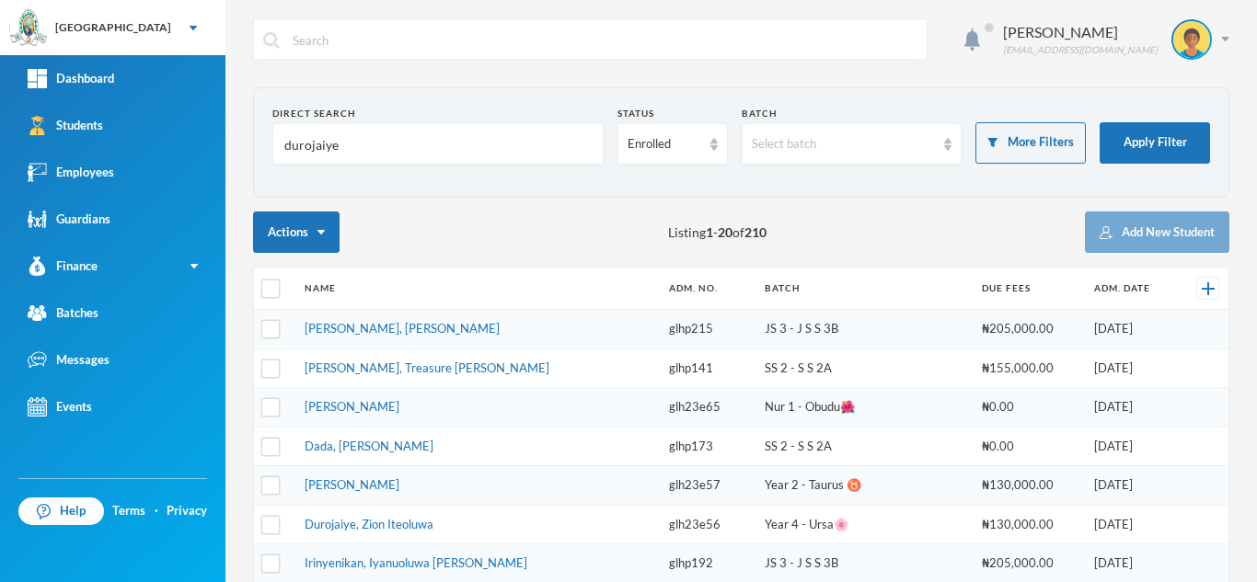
type input "durojaiye"
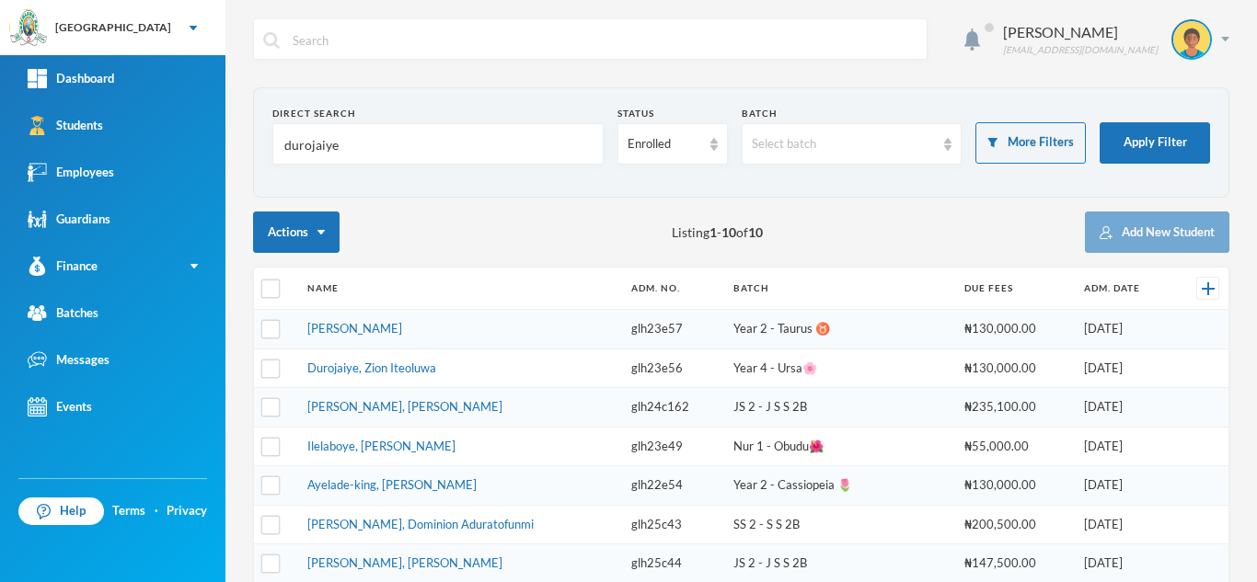
click at [361, 329] on link "Durojaiye, Bethel Aseoluwa" at bounding box center [354, 328] width 95 height 15
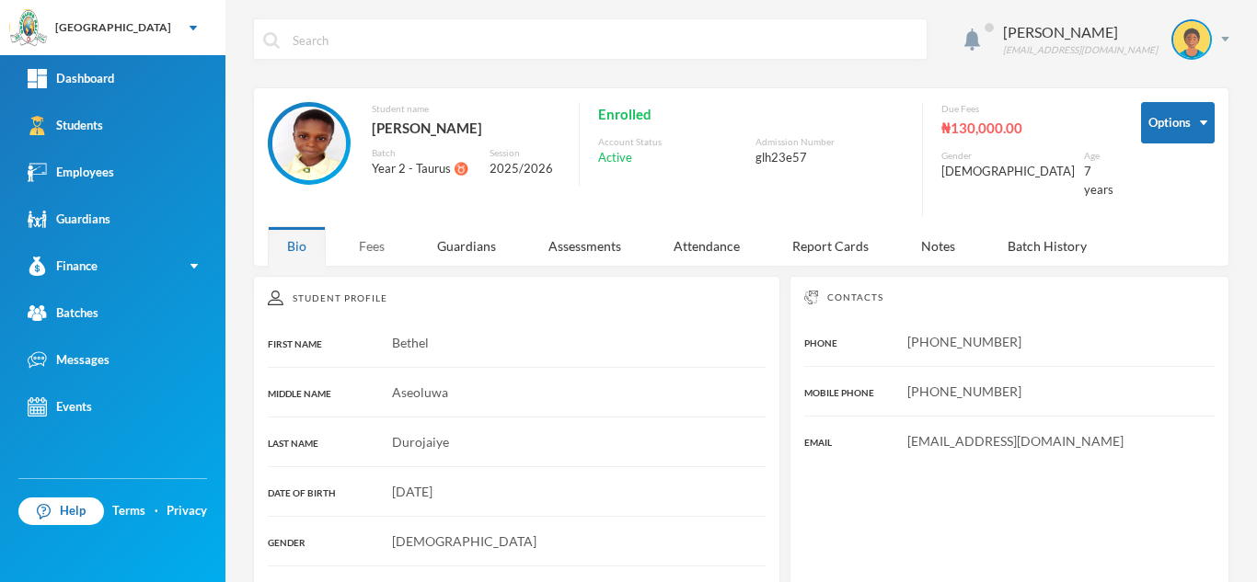
click at [361, 226] on div "Fees" at bounding box center [371, 246] width 64 height 40
click at [357, 241] on div "Fees" at bounding box center [371, 246] width 64 height 40
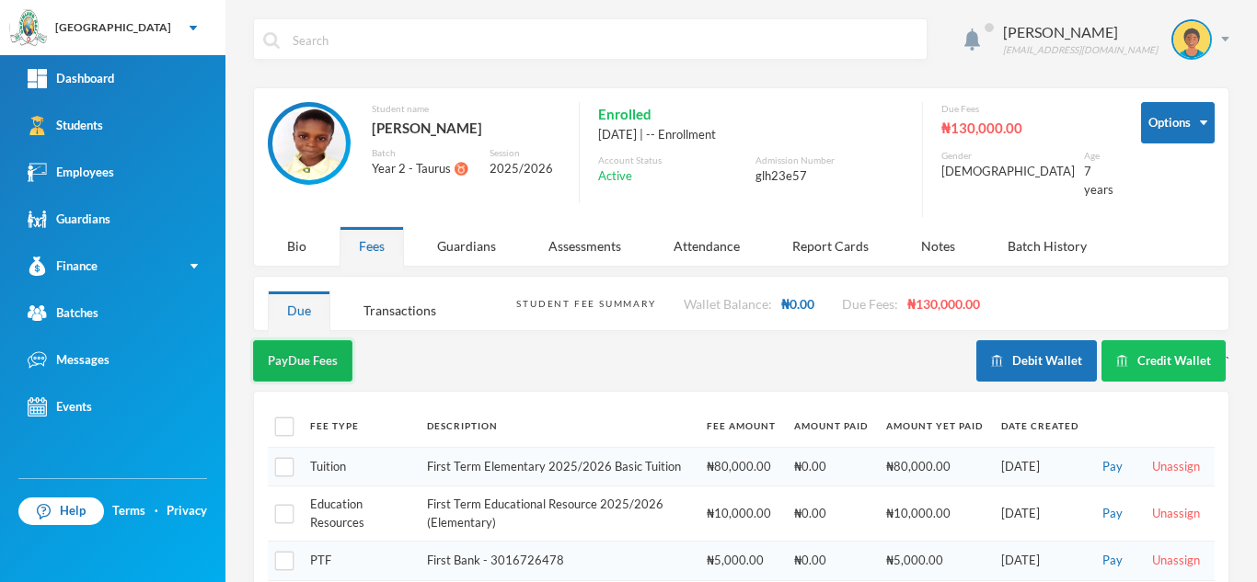
click at [283, 345] on button "Pay Due Fees" at bounding box center [302, 360] width 99 height 41
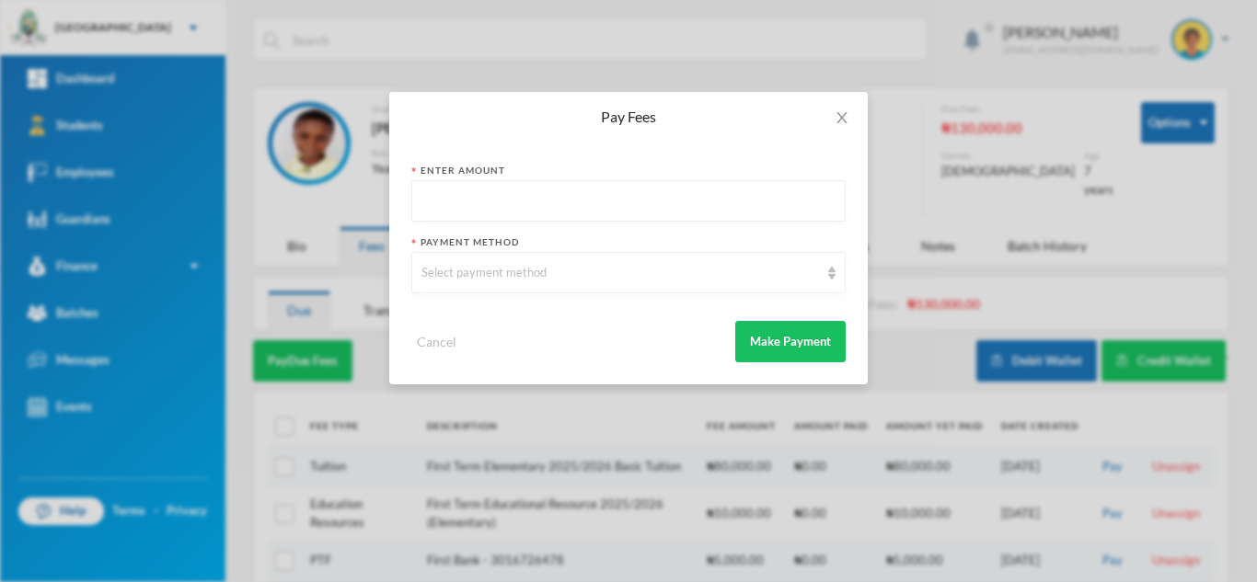
click at [511, 212] on input "text" at bounding box center [628, 201] width 414 height 41
type input "95000"
click at [491, 281] on div "Select payment method" at bounding box center [619, 273] width 397 height 18
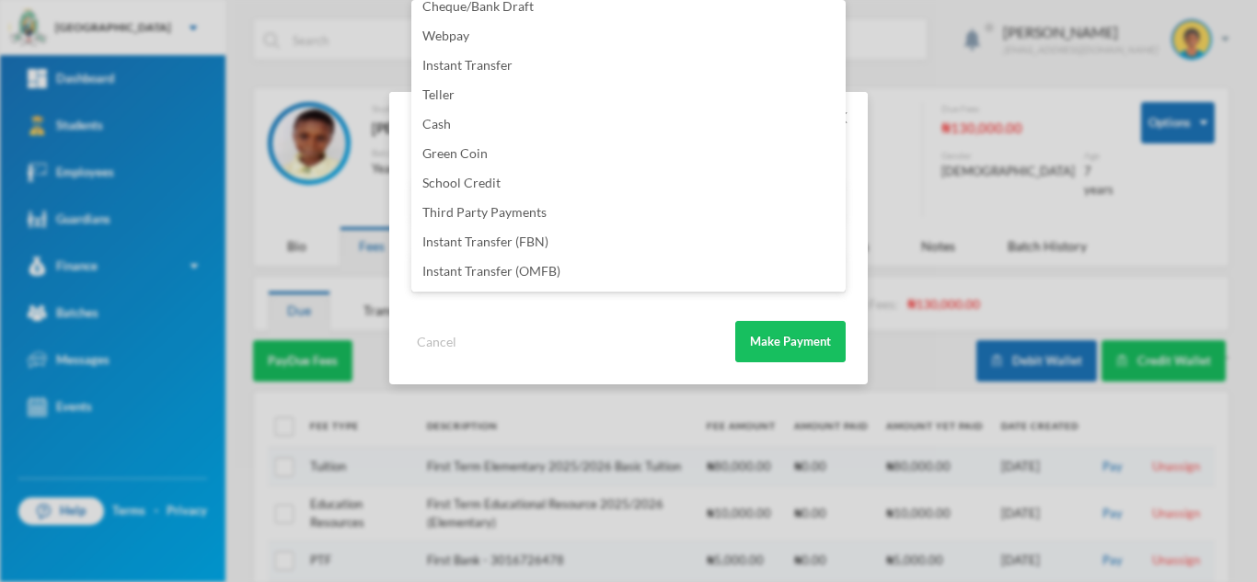
scroll to position [216, 0]
click at [577, 180] on li "Instant Transfer (FBN)" at bounding box center [628, 184] width 434 height 29
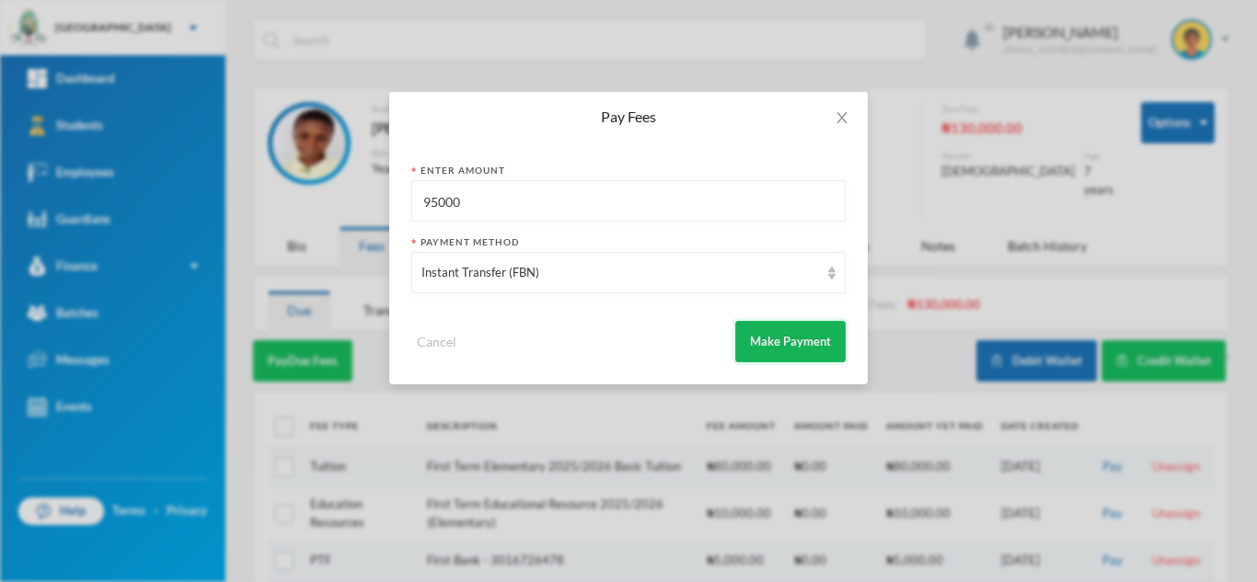
click at [776, 328] on button "Make Payment" at bounding box center [790, 341] width 110 height 41
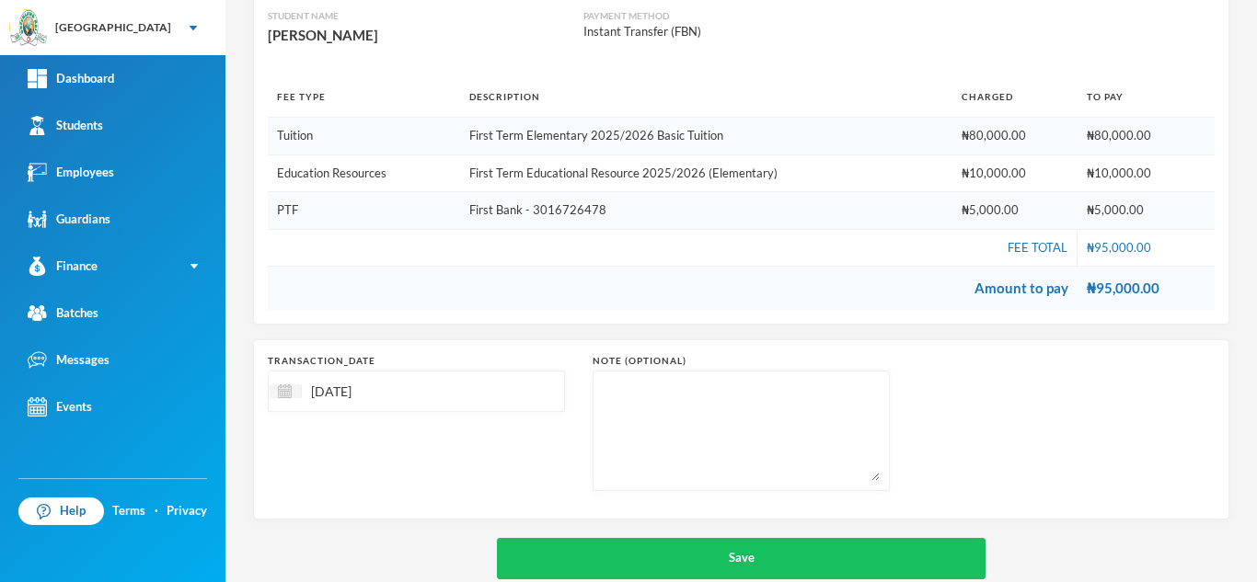
scroll to position [230, 0]
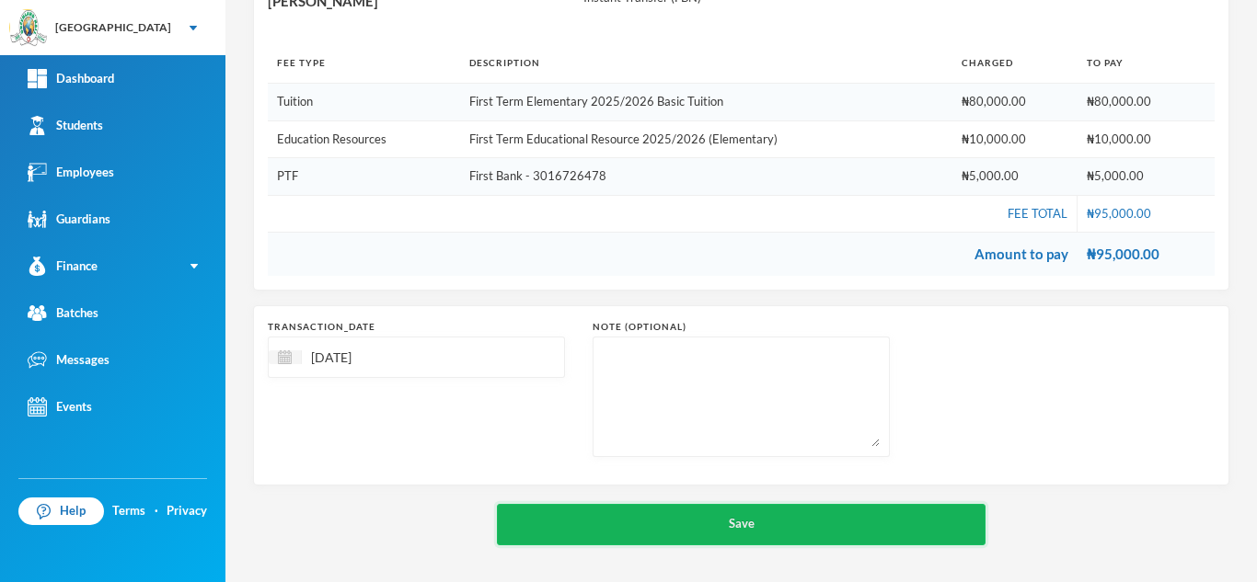
click at [794, 511] on button "Save" at bounding box center [741, 524] width 488 height 41
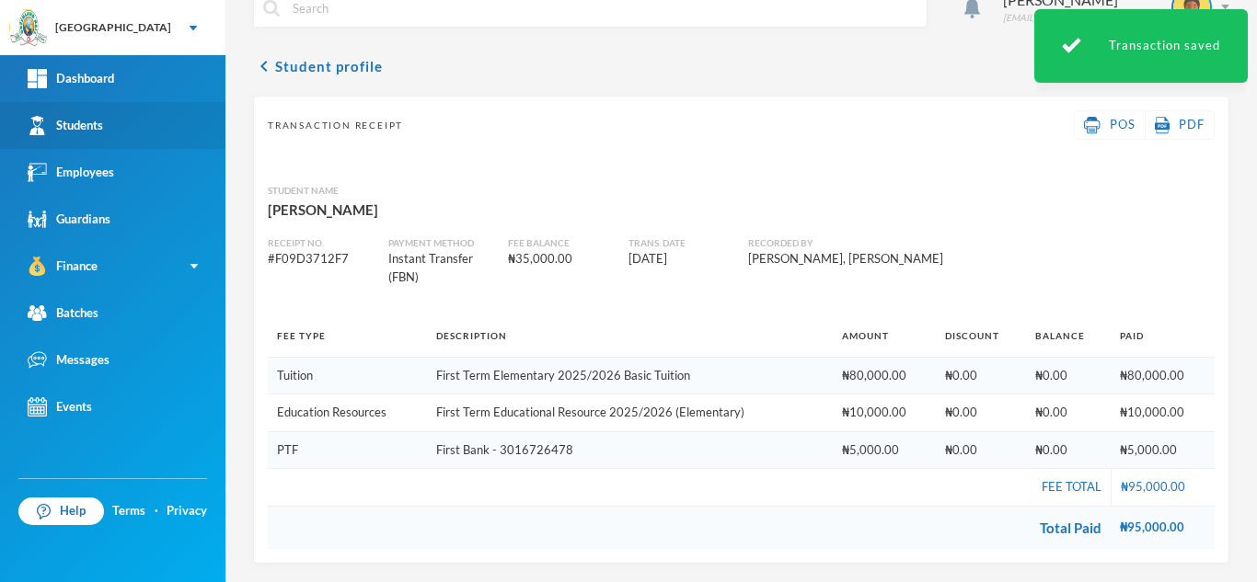
scroll to position [32, 0]
click at [138, 116] on link "Students" at bounding box center [112, 125] width 225 height 47
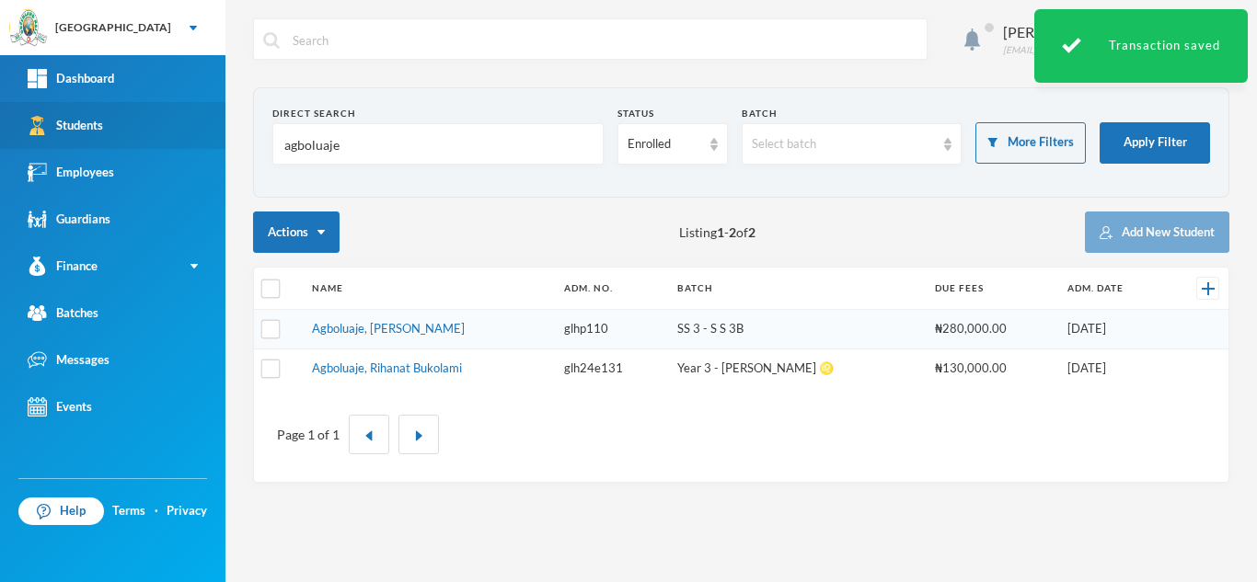
drag, startPoint x: 344, startPoint y: 144, endPoint x: 168, endPoint y: 148, distance: 175.7
click at [168, 148] on div "Greenland Hall Your Bluebic Account Greenland Hall Add a New School Dashboard S…" at bounding box center [628, 291] width 1257 height 582
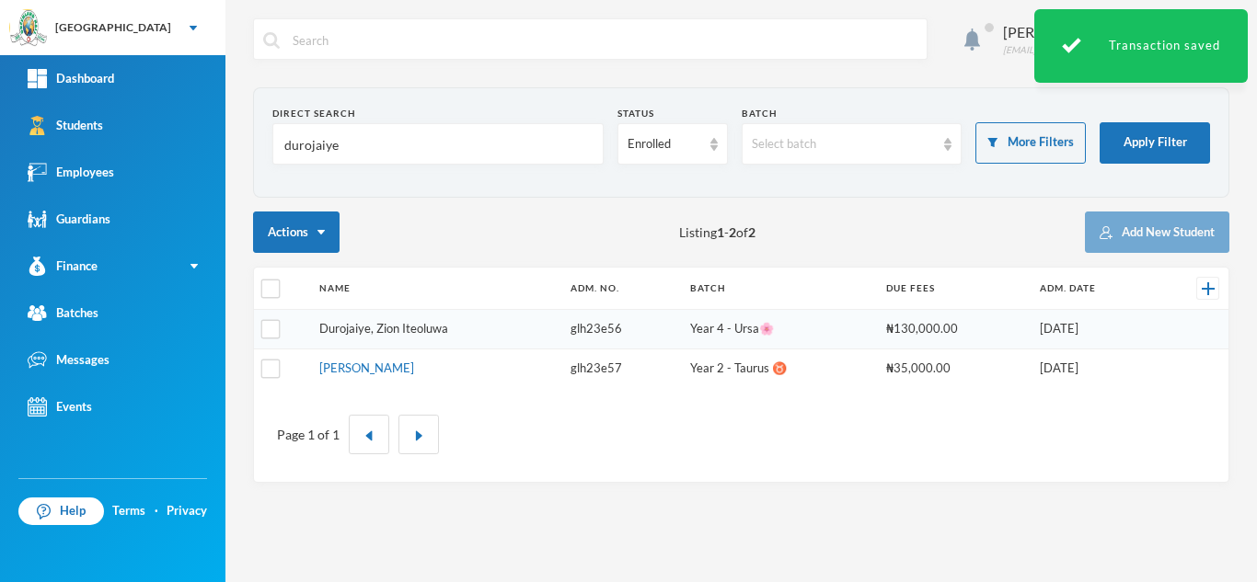
type input "durojaiye"
click at [365, 326] on link "Durojaiye, Zion Iteoluwa" at bounding box center [383, 328] width 129 height 15
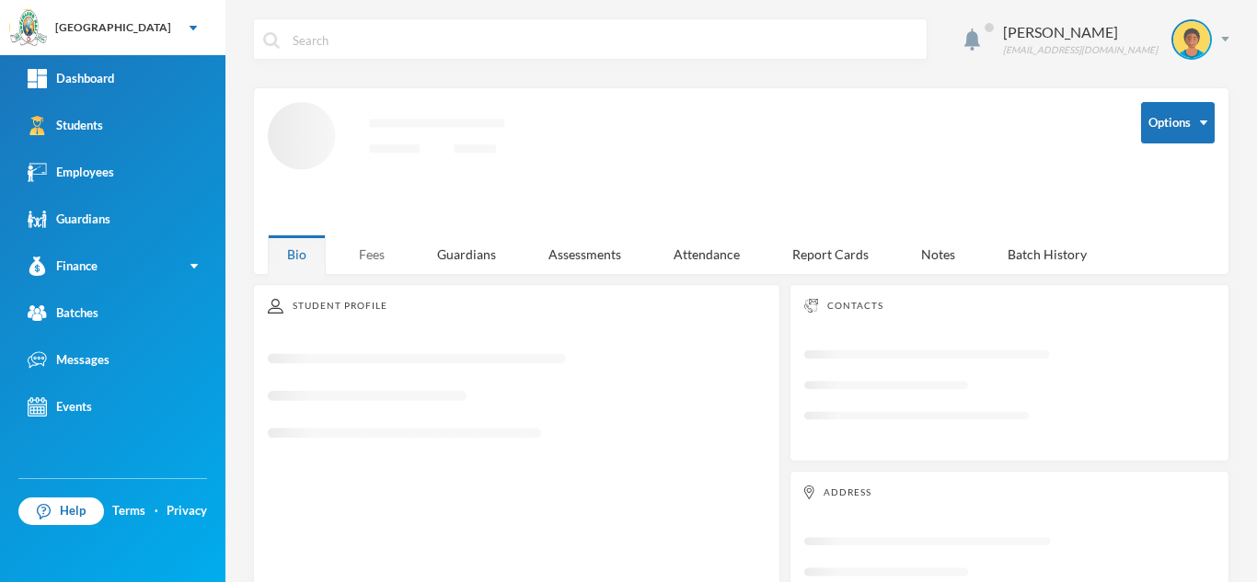
click at [365, 263] on div "Fees" at bounding box center [371, 255] width 64 height 40
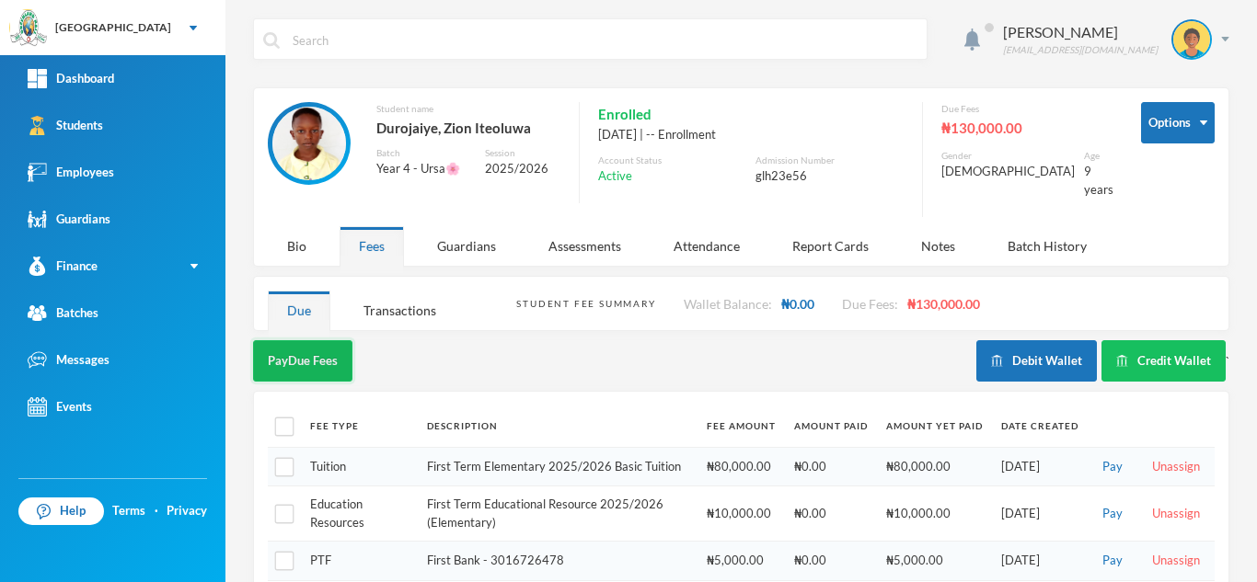
click at [306, 351] on button "Pay Due Fees" at bounding box center [302, 360] width 99 height 41
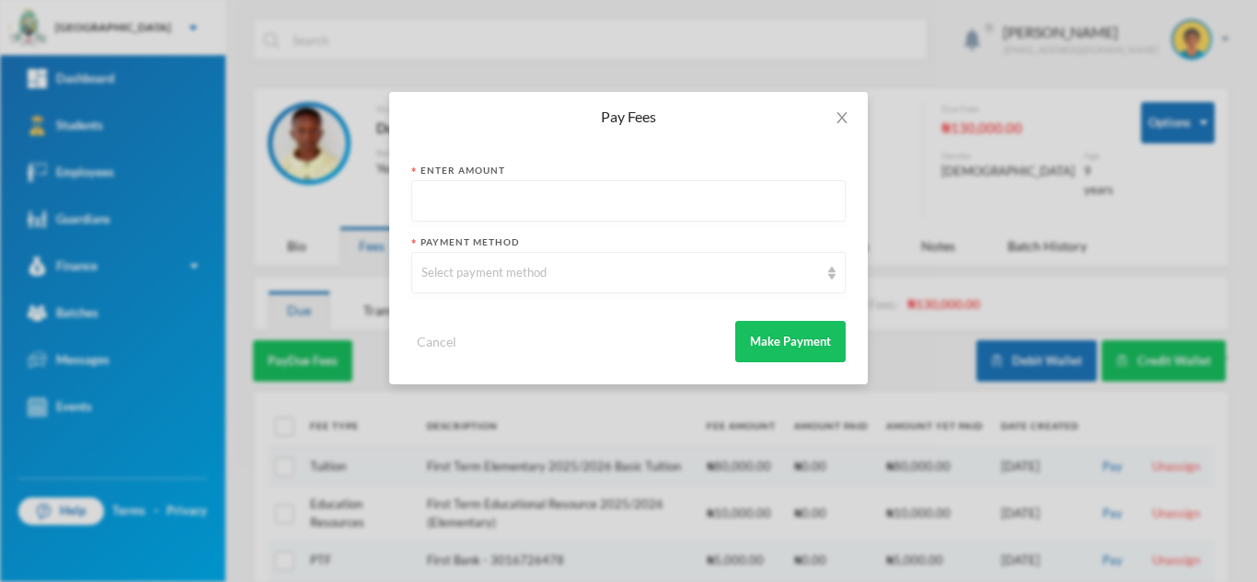
click at [553, 211] on input "text" at bounding box center [628, 201] width 414 height 41
type input "95000"
click at [554, 272] on div "Select payment method" at bounding box center [619, 273] width 397 height 18
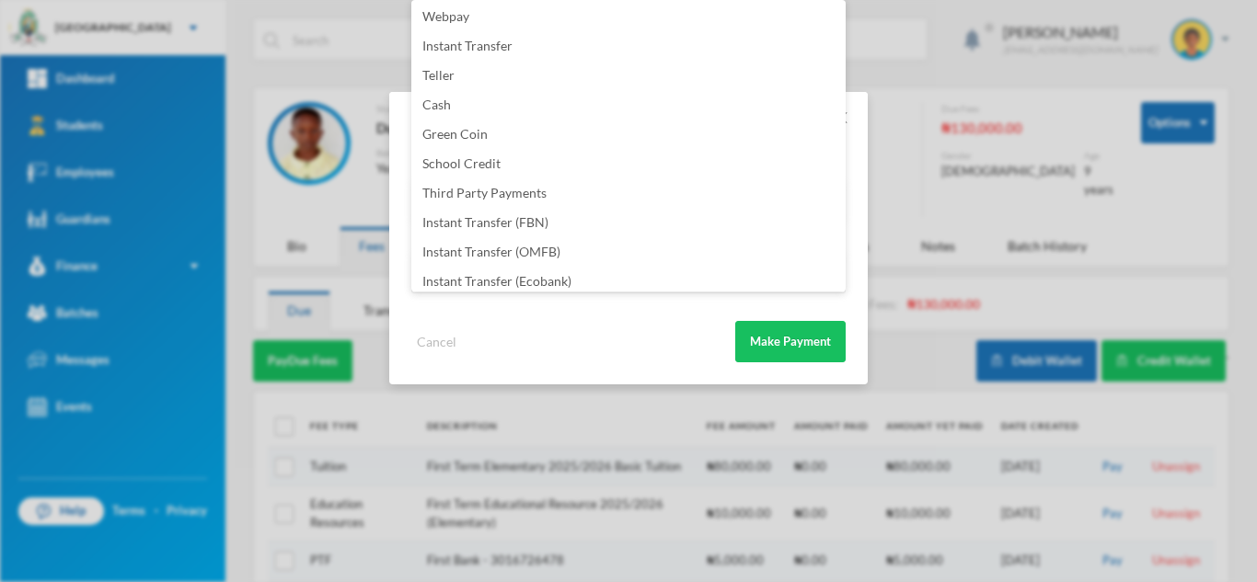
scroll to position [216, 0]
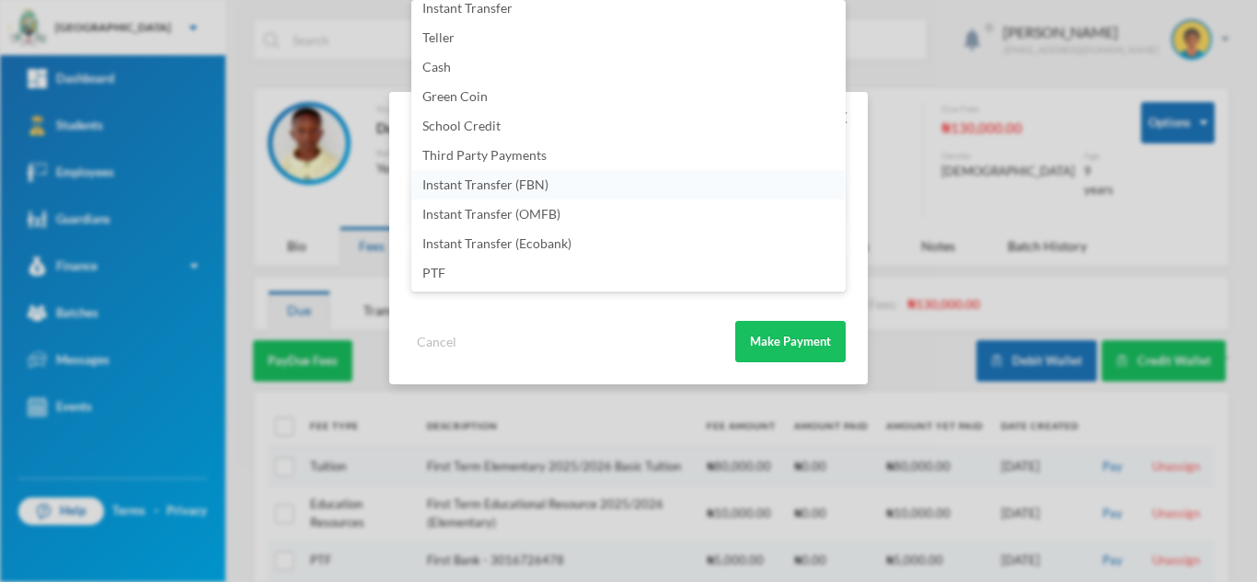
click at [594, 195] on li "Instant Transfer (FBN)" at bounding box center [628, 184] width 434 height 29
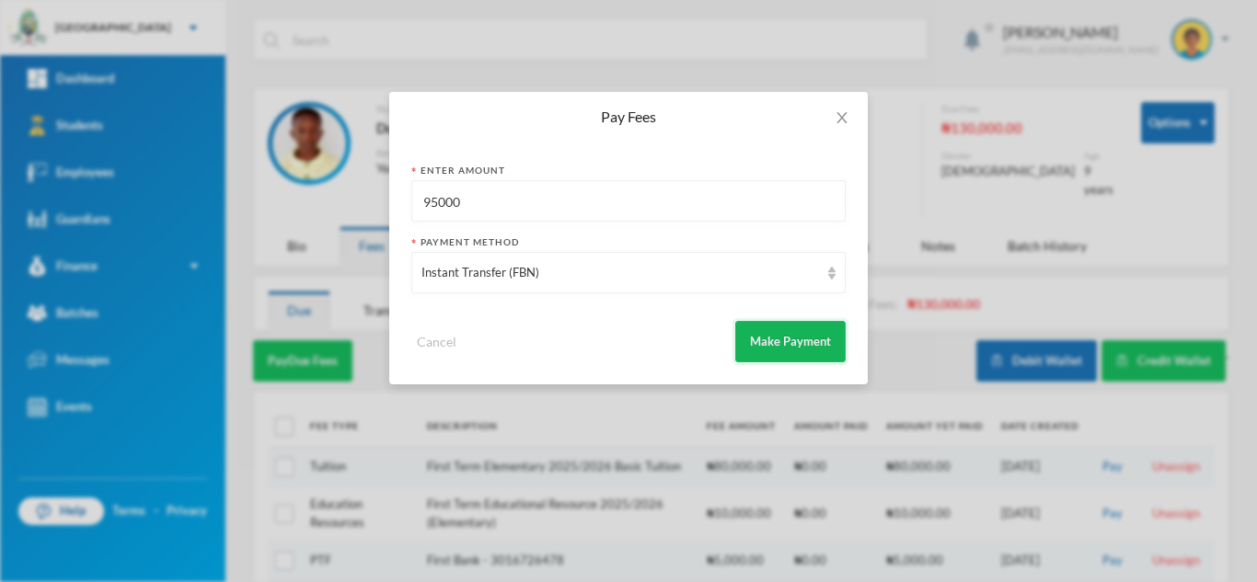
click at [771, 332] on button "Make Payment" at bounding box center [790, 341] width 110 height 41
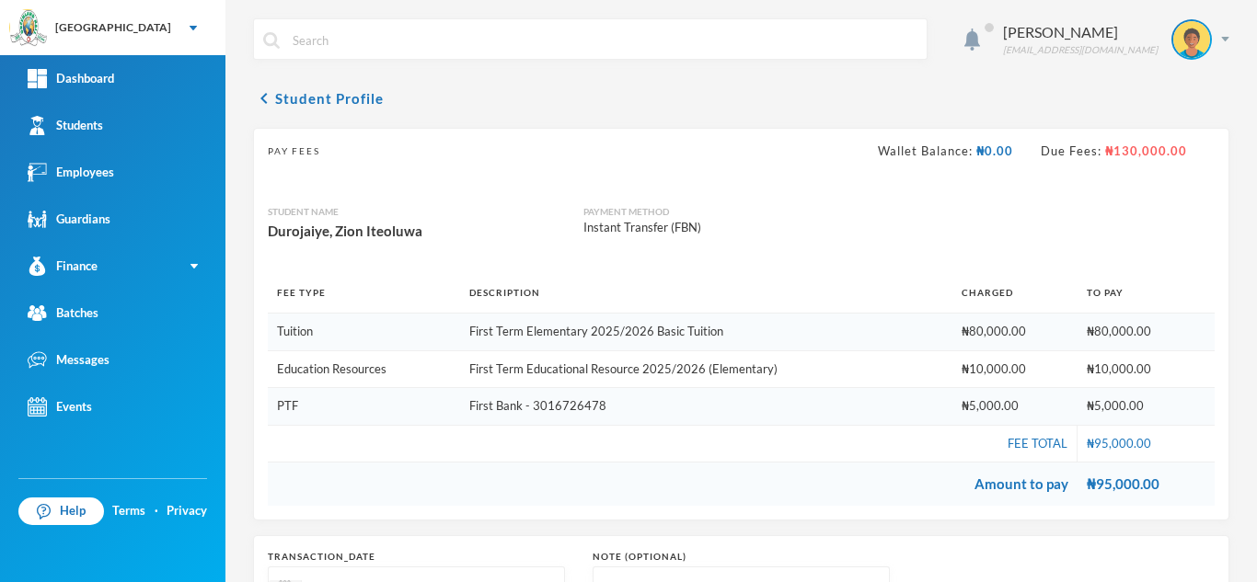
scroll to position [230, 0]
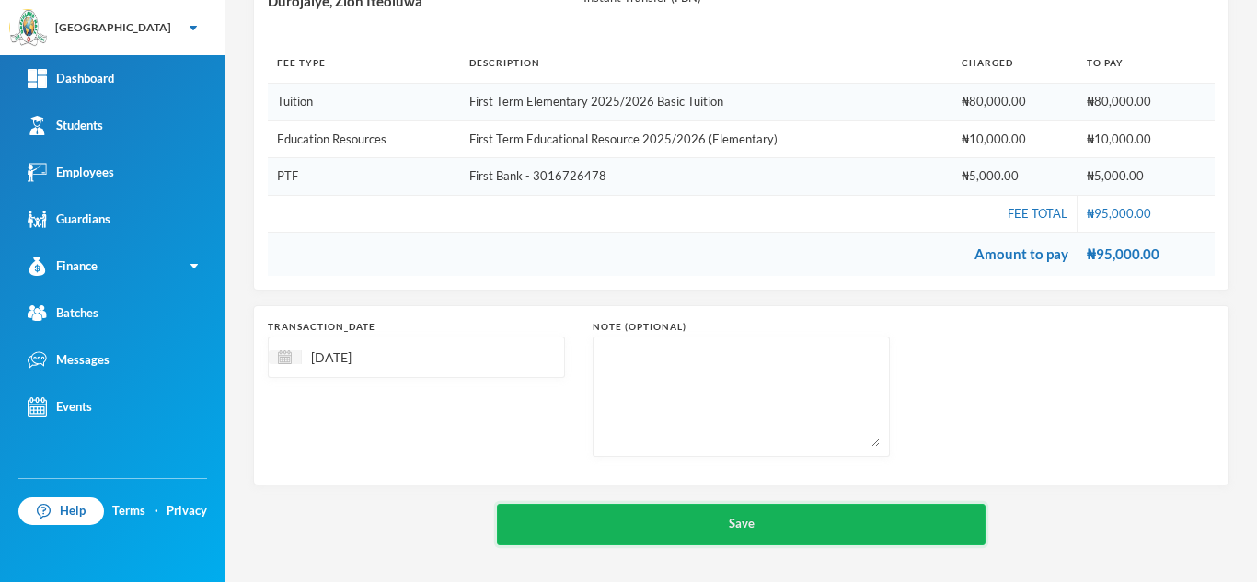
click at [639, 531] on button "Save" at bounding box center [741, 524] width 488 height 41
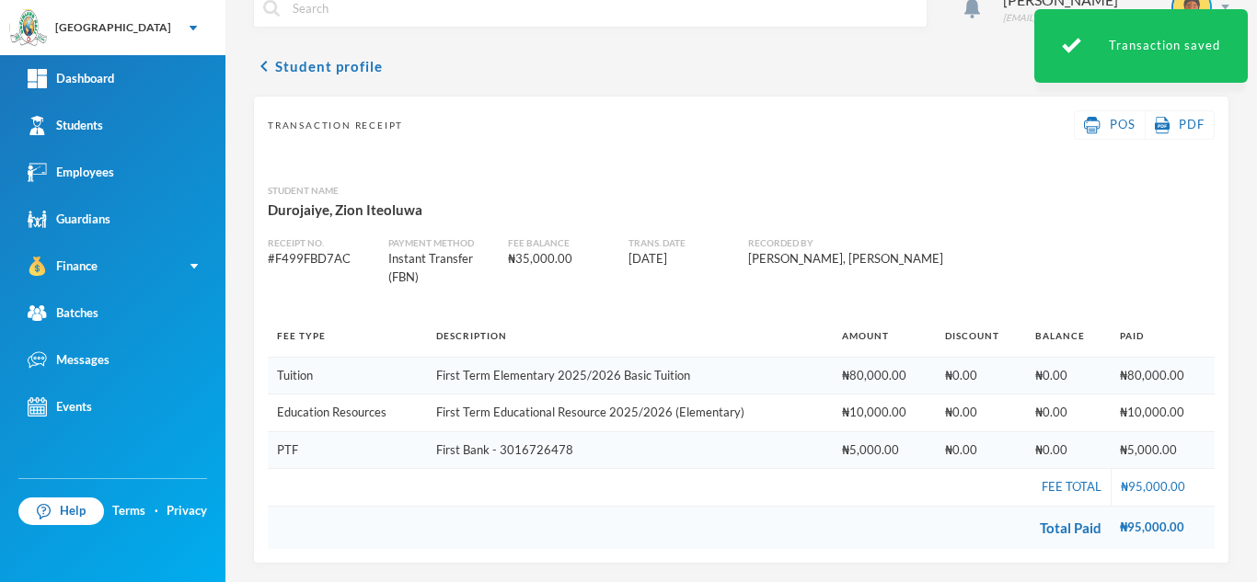
scroll to position [32, 0]
click at [176, 121] on link "Students" at bounding box center [112, 125] width 225 height 47
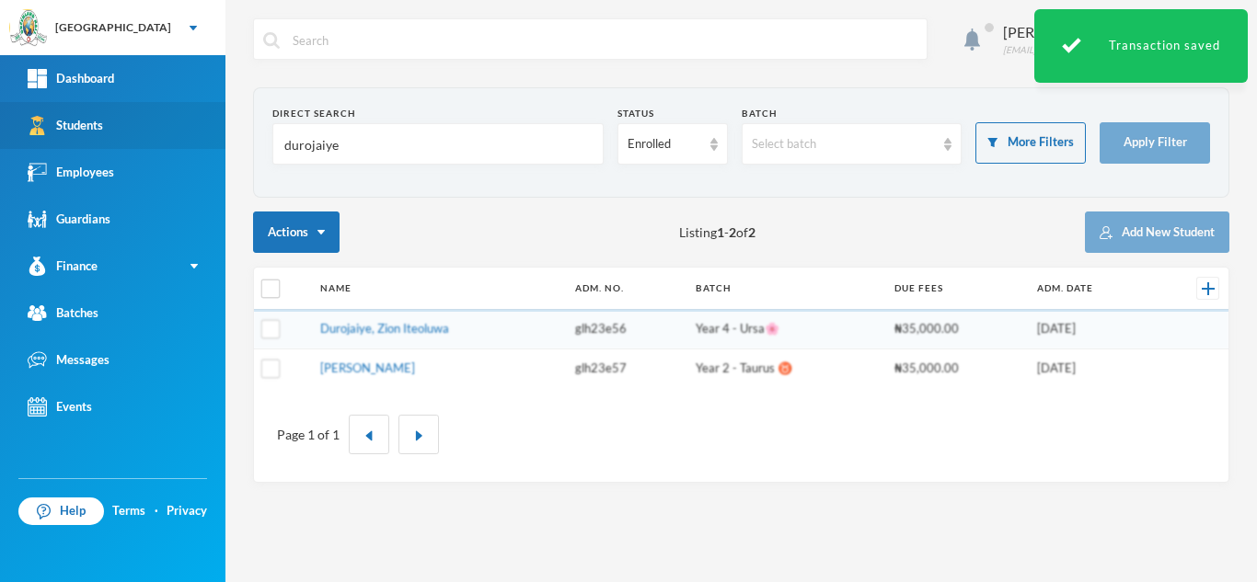
drag, startPoint x: 349, startPoint y: 141, endPoint x: 176, endPoint y: 141, distance: 172.9
click at [176, 141] on div "Greenland Hall Your Bluebic Account Greenland Hall Add a New School Dashboard S…" at bounding box center [628, 291] width 1257 height 582
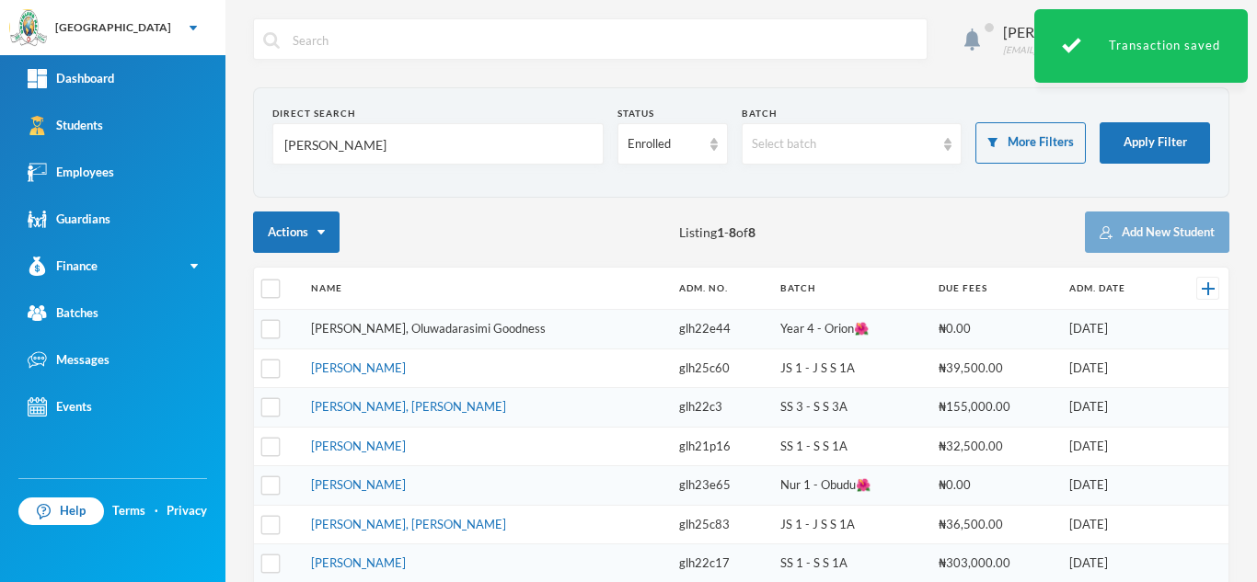
type input "victor"
click at [368, 327] on link "Victor-idowu, Oluwadarasimi Goodness" at bounding box center [428, 328] width 235 height 15
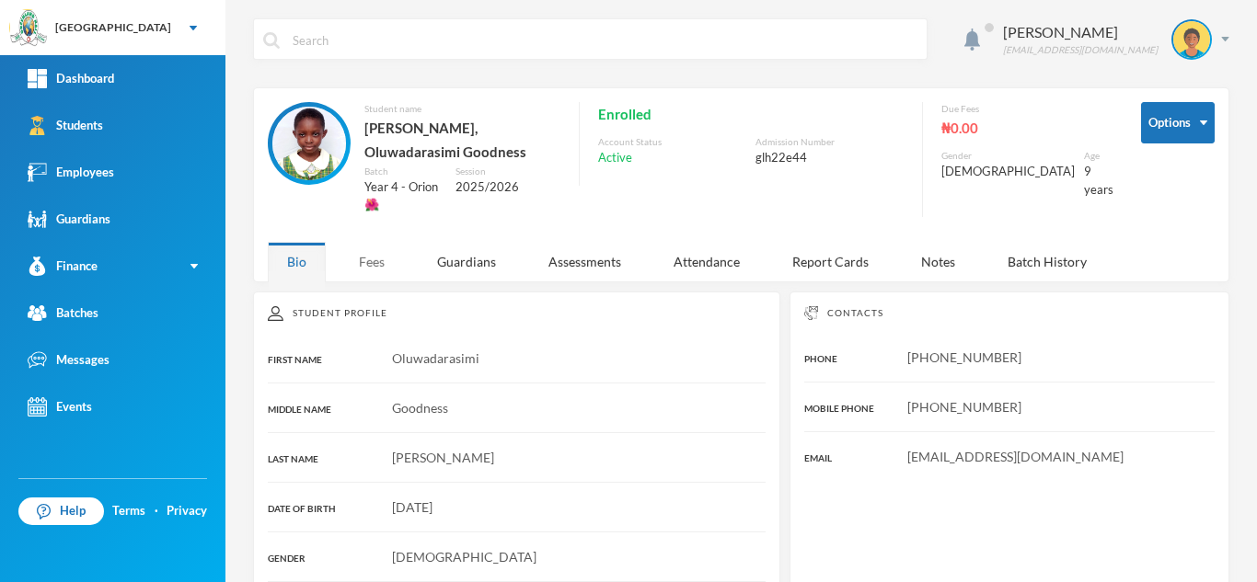
click at [370, 263] on div "Fees" at bounding box center [371, 262] width 64 height 40
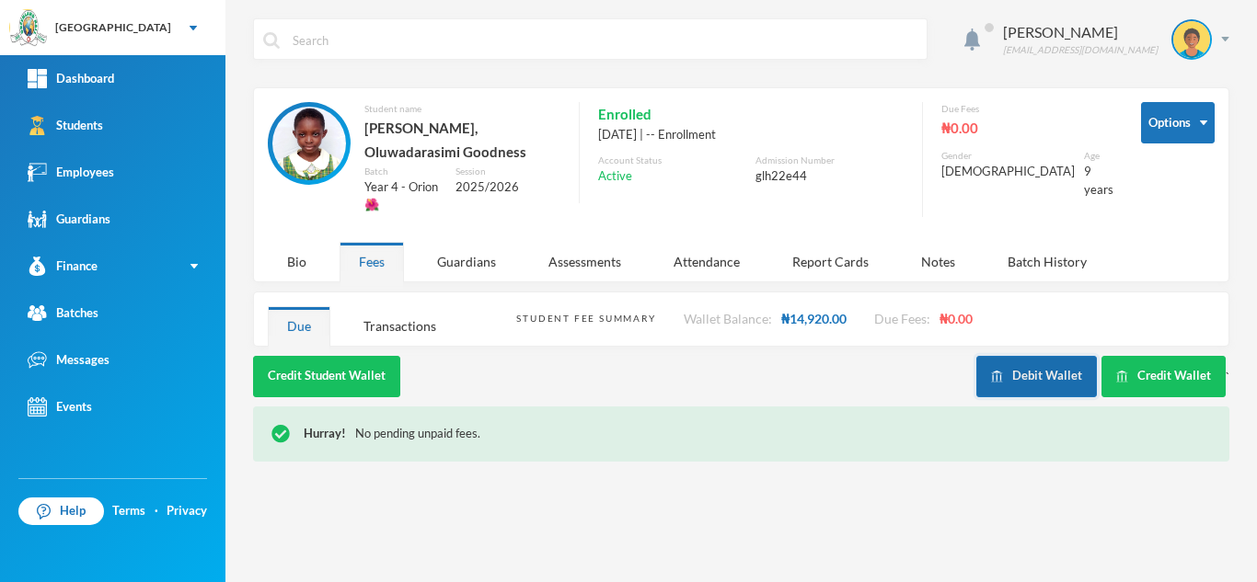
click at [1027, 356] on button "Debit Wallet" at bounding box center [1036, 376] width 121 height 41
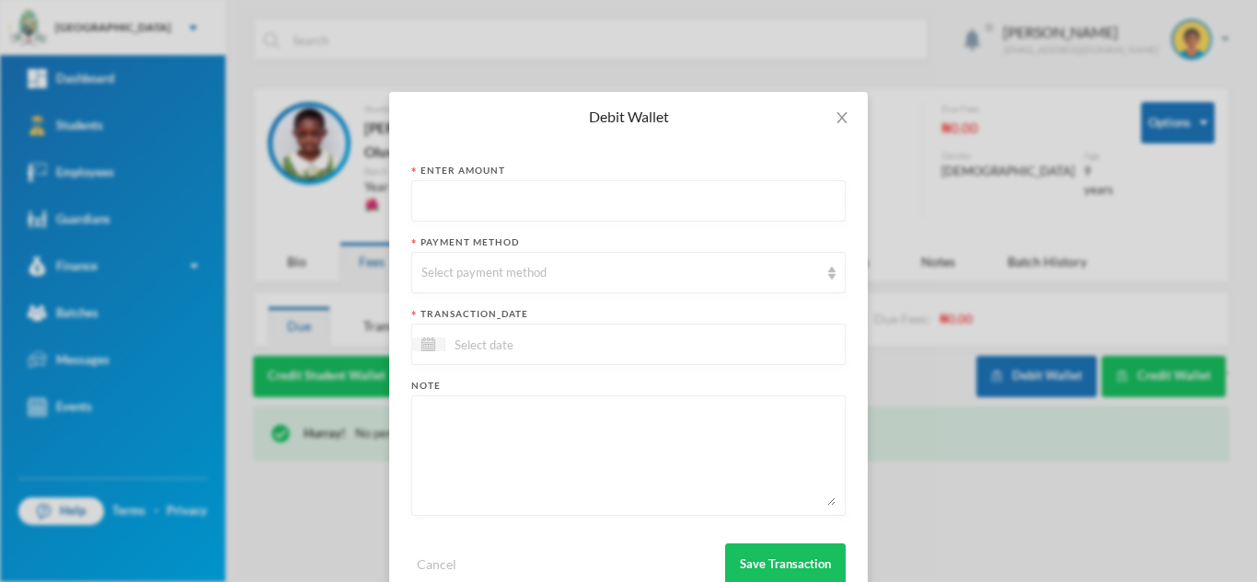
click at [449, 209] on input "text" at bounding box center [628, 201] width 414 height 41
type input "5500"
click at [459, 267] on div "Select payment method" at bounding box center [619, 273] width 397 height 18
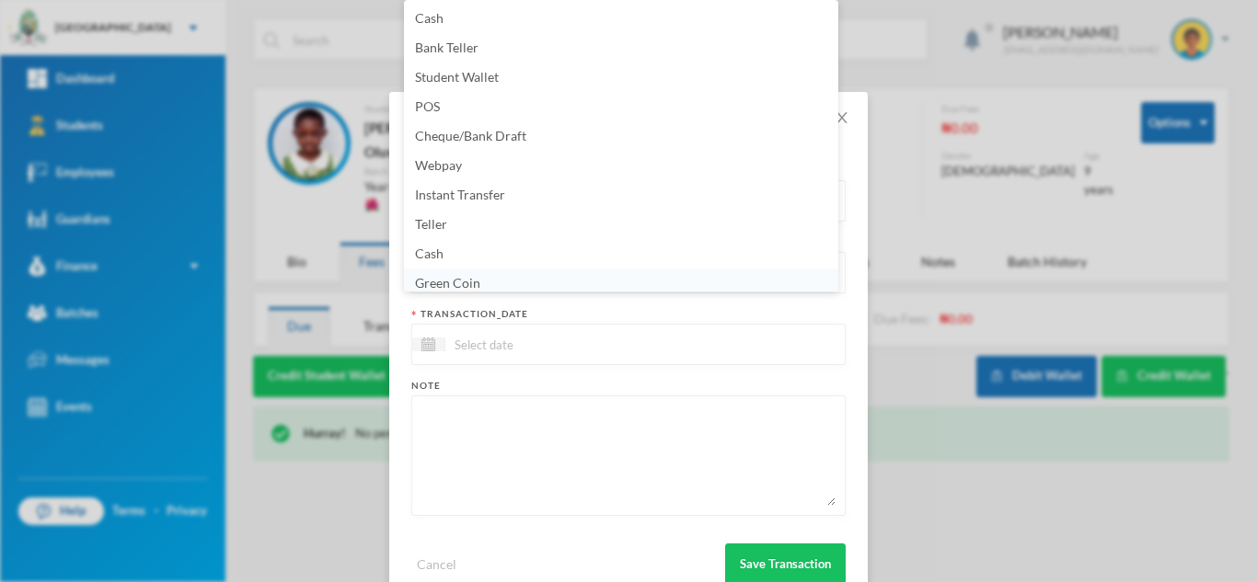
scroll to position [6, 0]
click at [459, 274] on span "Green Coin" at bounding box center [447, 277] width 65 height 16
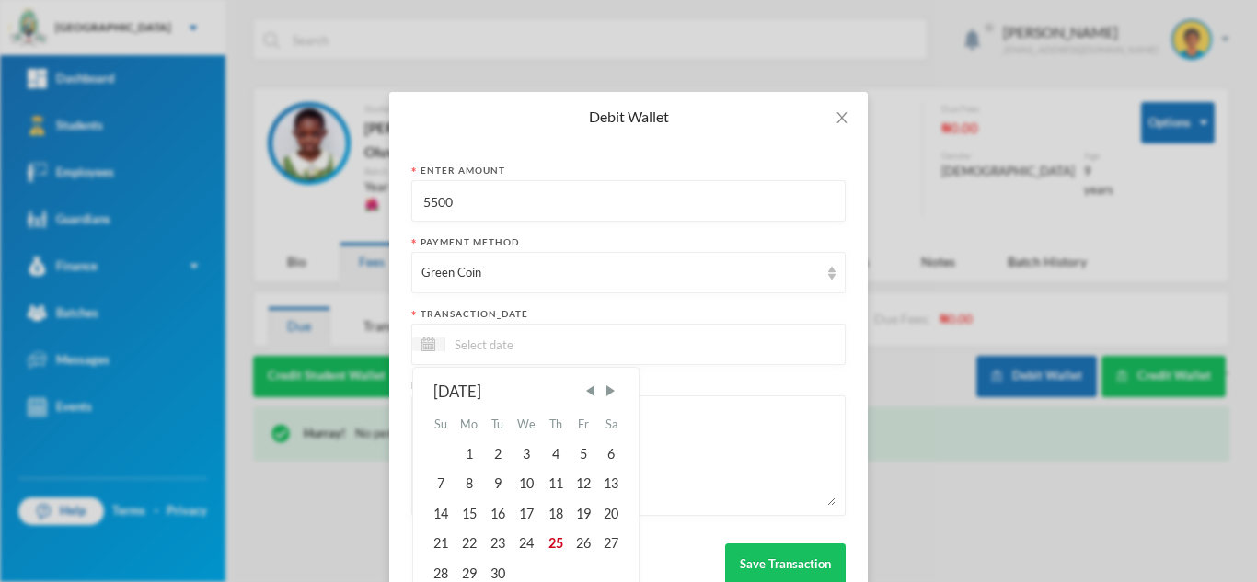
click at [476, 343] on input at bounding box center [522, 344] width 155 height 21
click at [550, 538] on div "25" at bounding box center [555, 543] width 28 height 29
type input "[DATE]"
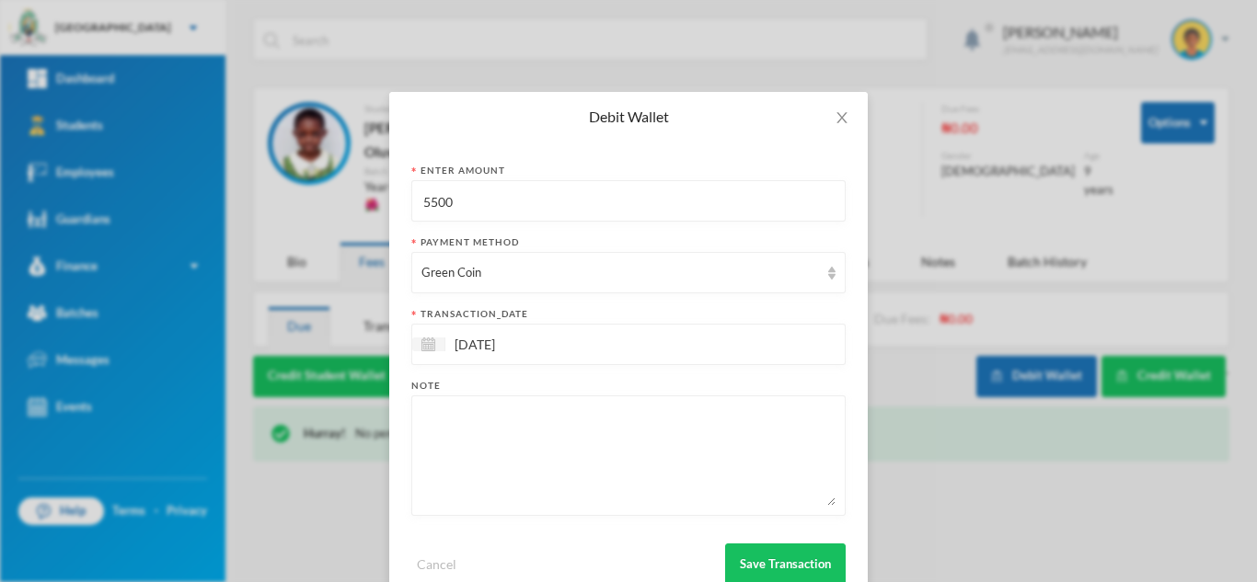
click at [496, 438] on textarea at bounding box center [628, 456] width 414 height 100
type textarea "reddot science"
click at [768, 557] on button "Save Transaction" at bounding box center [785, 564] width 121 height 41
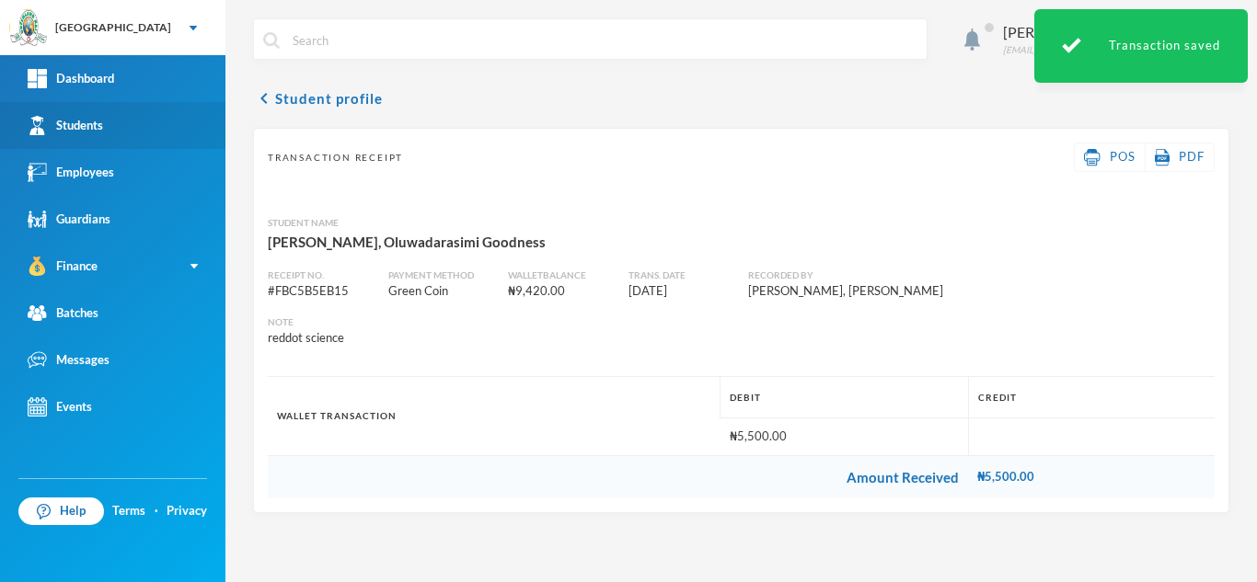
click at [155, 111] on link "Students" at bounding box center [112, 125] width 225 height 47
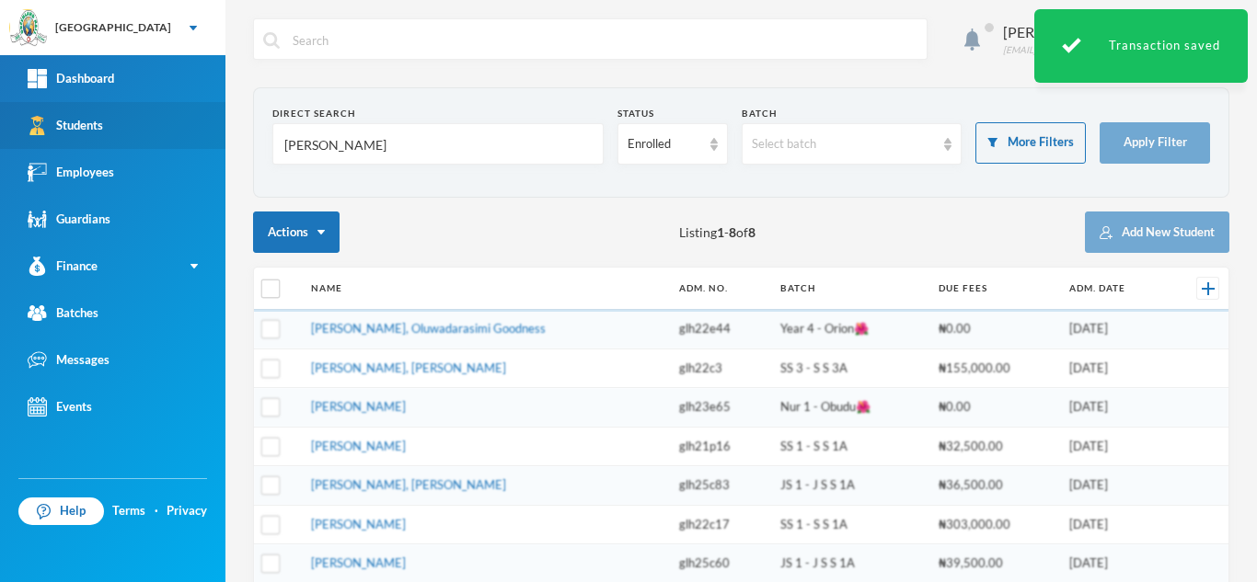
drag, startPoint x: 369, startPoint y: 153, endPoint x: 130, endPoint y: 130, distance: 240.3
click at [130, 130] on div "Greenland Hall Your Bluebic Account Greenland Hall Add a New School Dashboard S…" at bounding box center [628, 291] width 1257 height 582
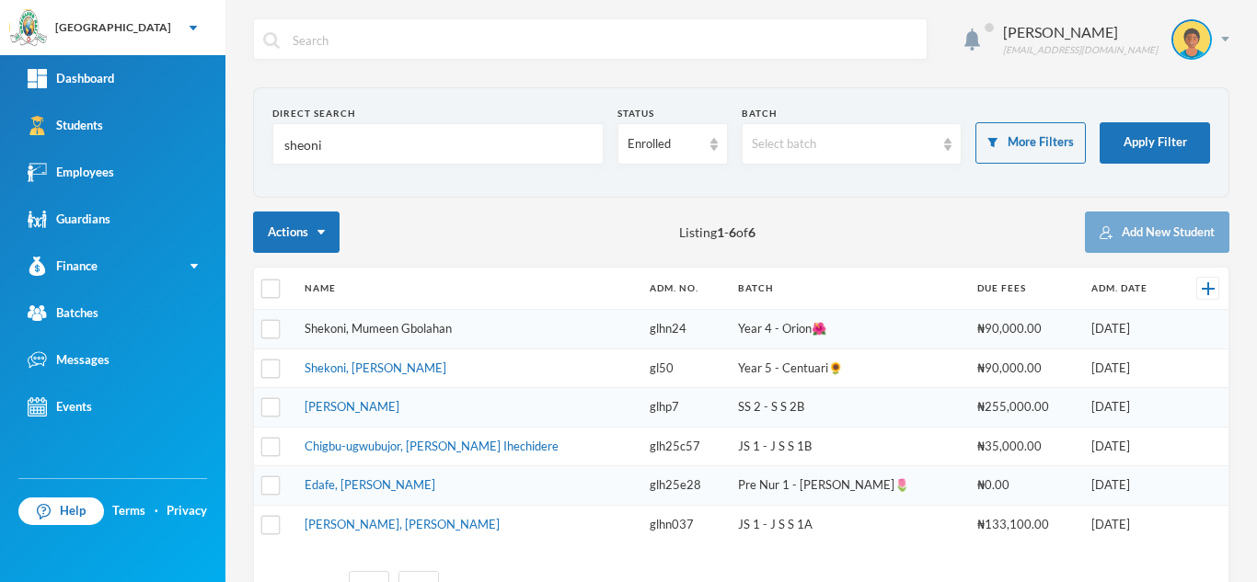
type input "sheoni"
click at [385, 329] on link "Shekoni, Mumeen Gbolahan" at bounding box center [377, 328] width 147 height 15
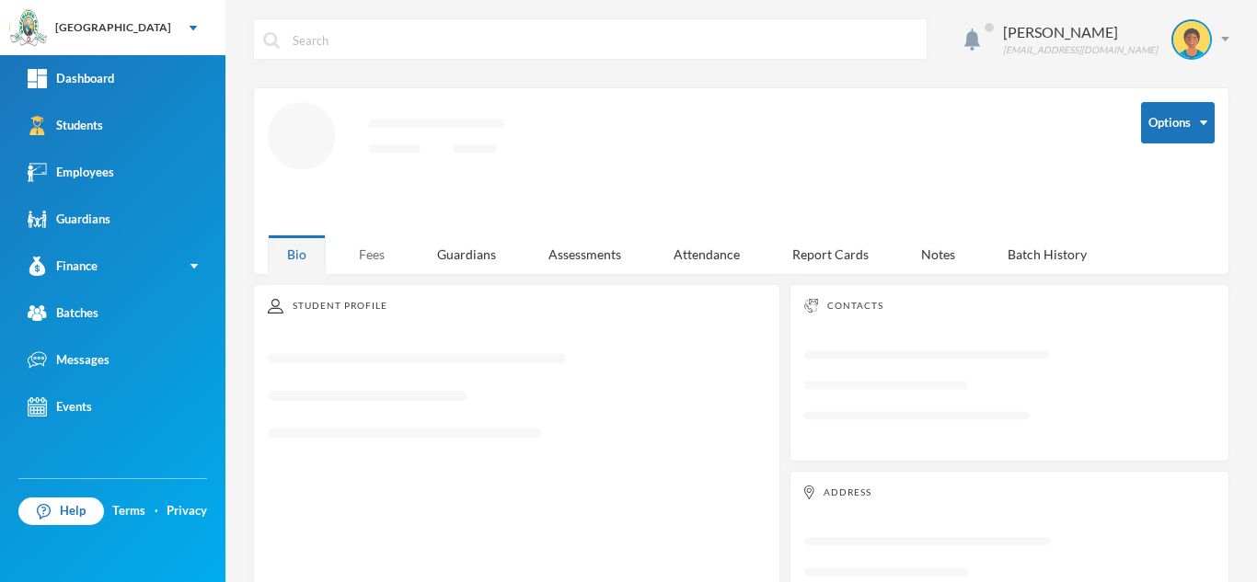
click at [370, 235] on div "Fees" at bounding box center [371, 255] width 64 height 40
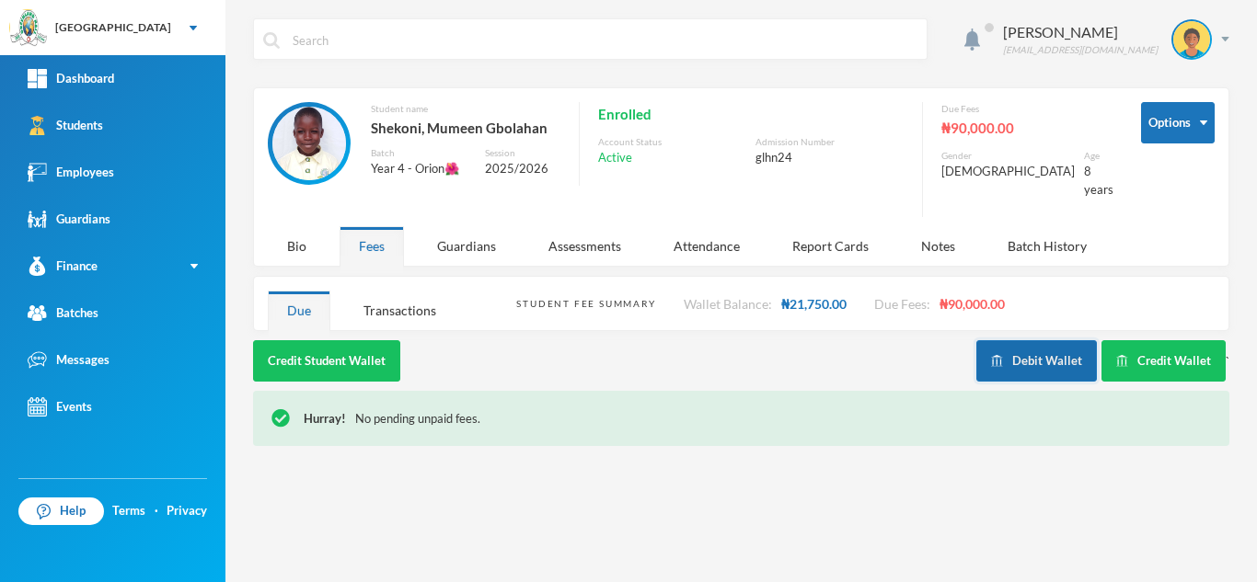
click at [1033, 347] on button "Debit Wallet" at bounding box center [1036, 360] width 121 height 41
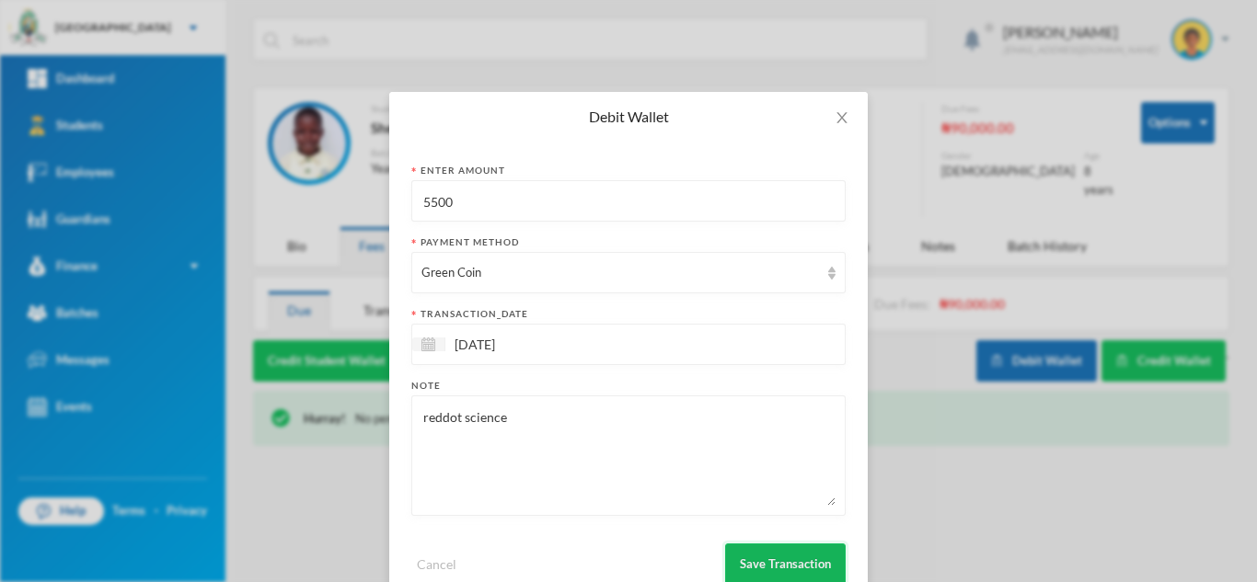
click at [759, 566] on button "Save Transaction" at bounding box center [785, 564] width 121 height 41
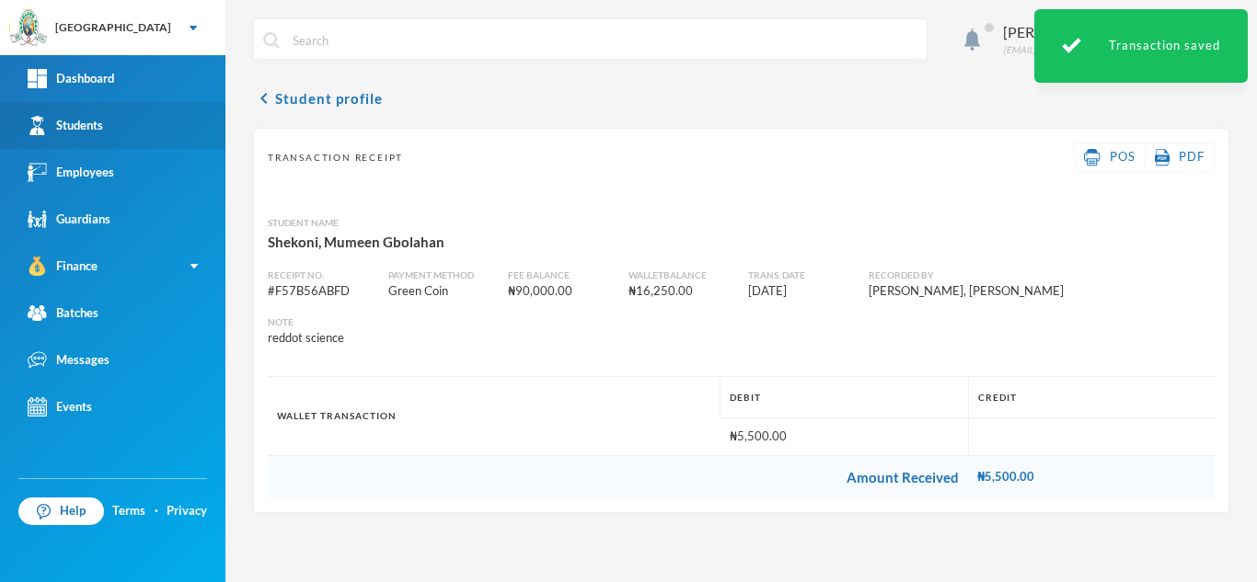
click at [155, 139] on link "Students" at bounding box center [112, 125] width 225 height 47
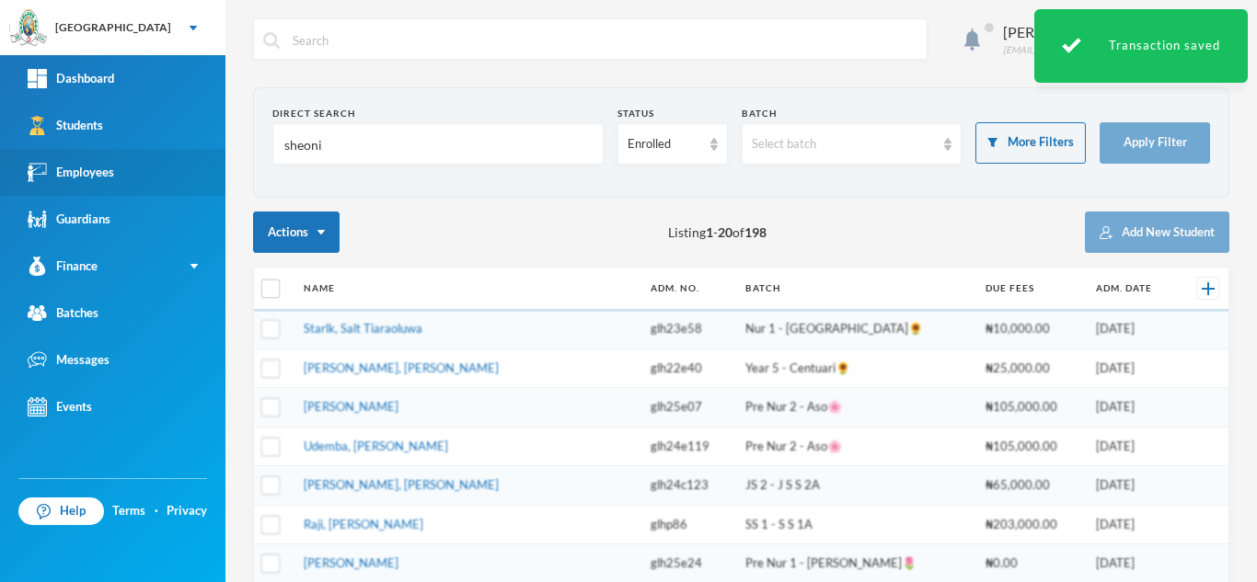
drag, startPoint x: 350, startPoint y: 142, endPoint x: 86, endPoint y: 153, distance: 265.2
click at [86, 153] on div "Greenland Hall Your Bluebic Account Greenland Hall Add a New School Dashboard S…" at bounding box center [628, 291] width 1257 height 582
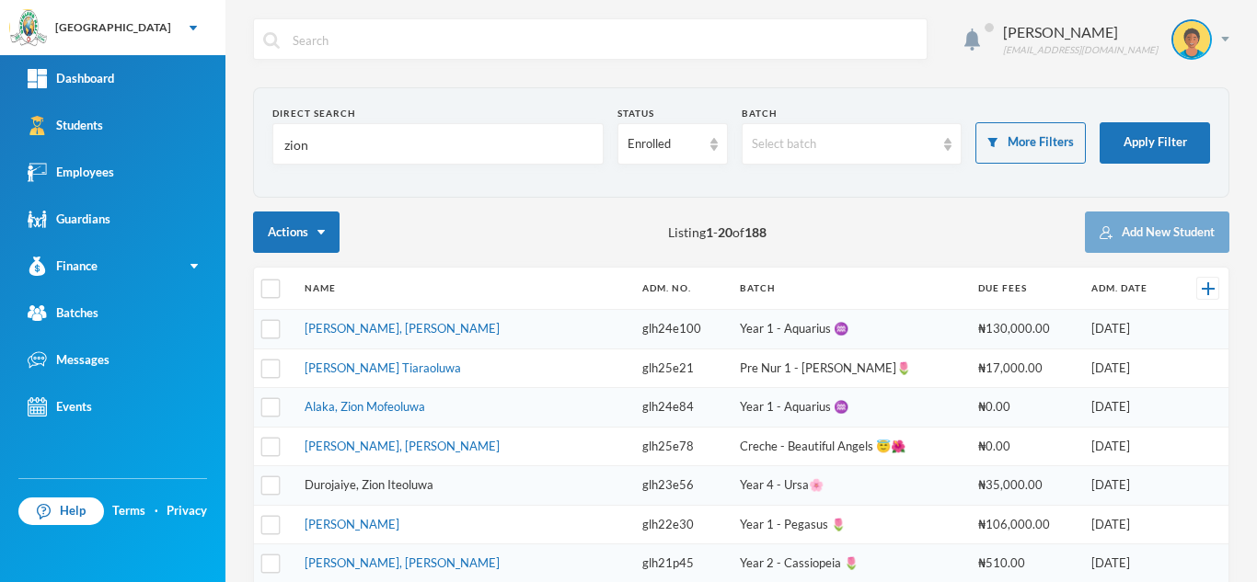
type input "zion"
click at [373, 486] on link "Durojaiye, Zion Iteoluwa" at bounding box center [368, 484] width 129 height 15
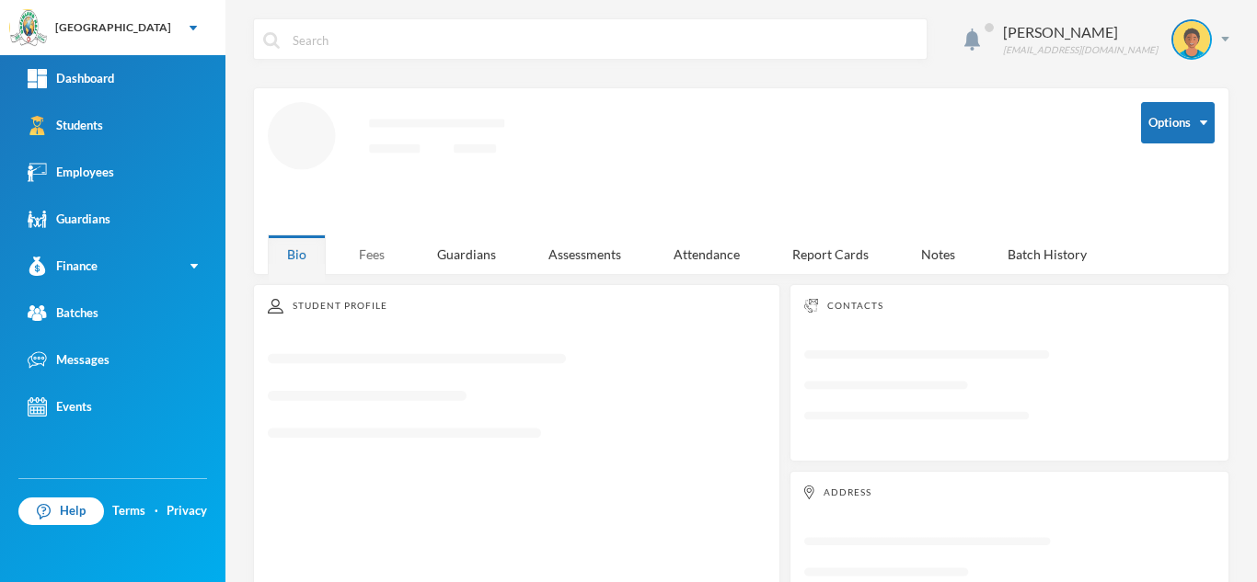
click at [362, 252] on div "Fees" at bounding box center [371, 255] width 64 height 40
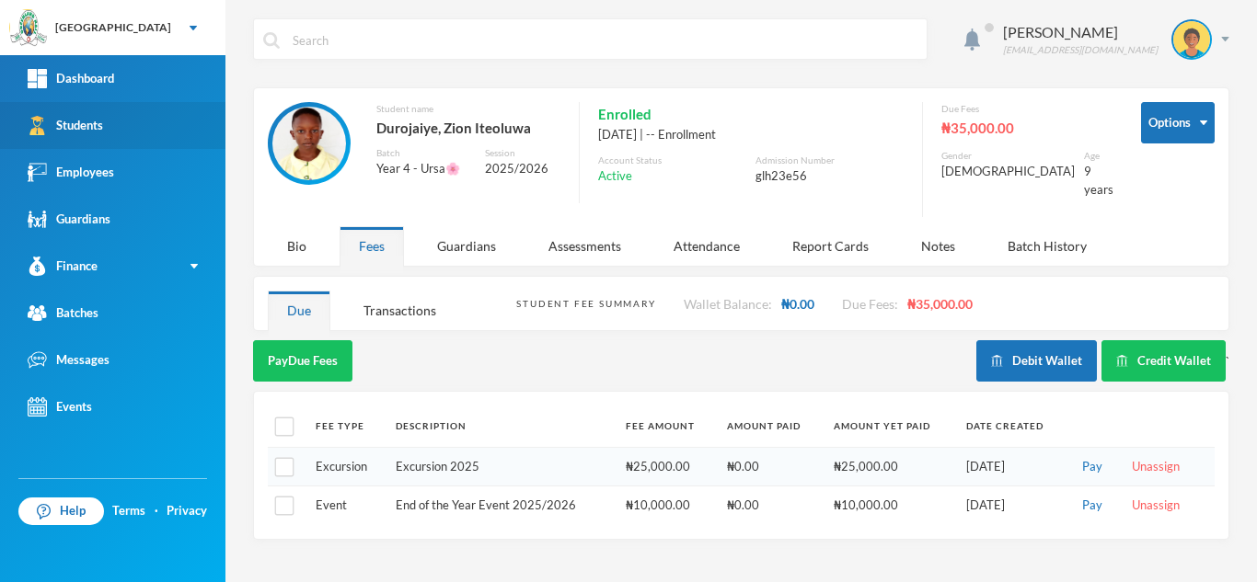
click at [138, 139] on link "Students" at bounding box center [112, 125] width 225 height 47
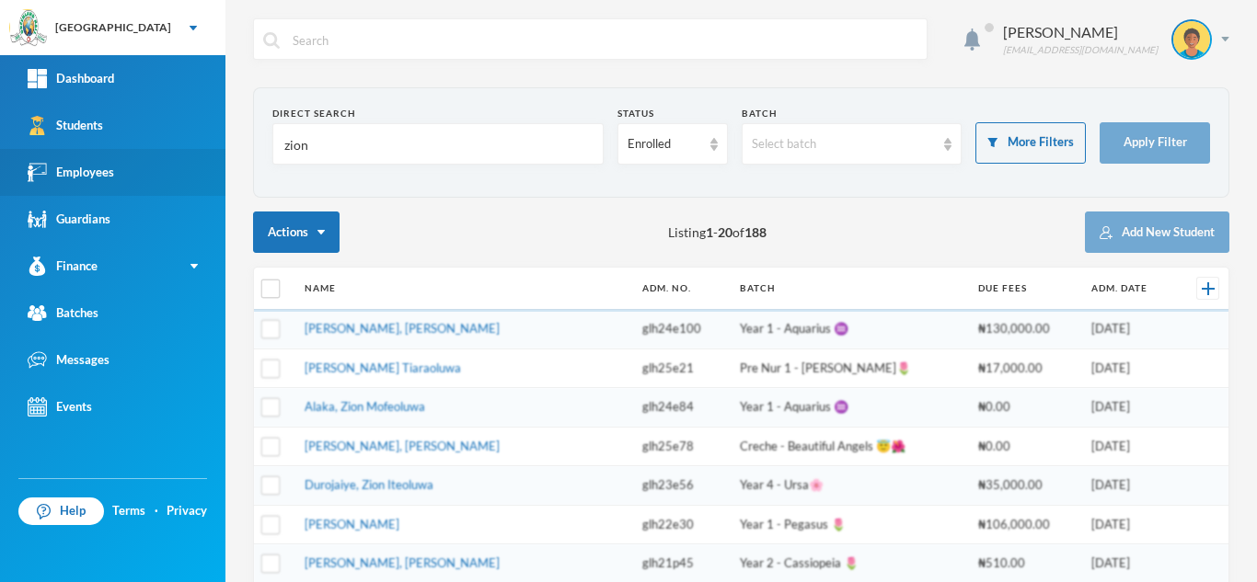
drag, startPoint x: 120, startPoint y: 162, endPoint x: 3, endPoint y: 160, distance: 116.8
click at [3, 160] on div "Greenland Hall Your Bluebic Account Greenland Hall Add a New School Dashboard S…" at bounding box center [628, 291] width 1257 height 582
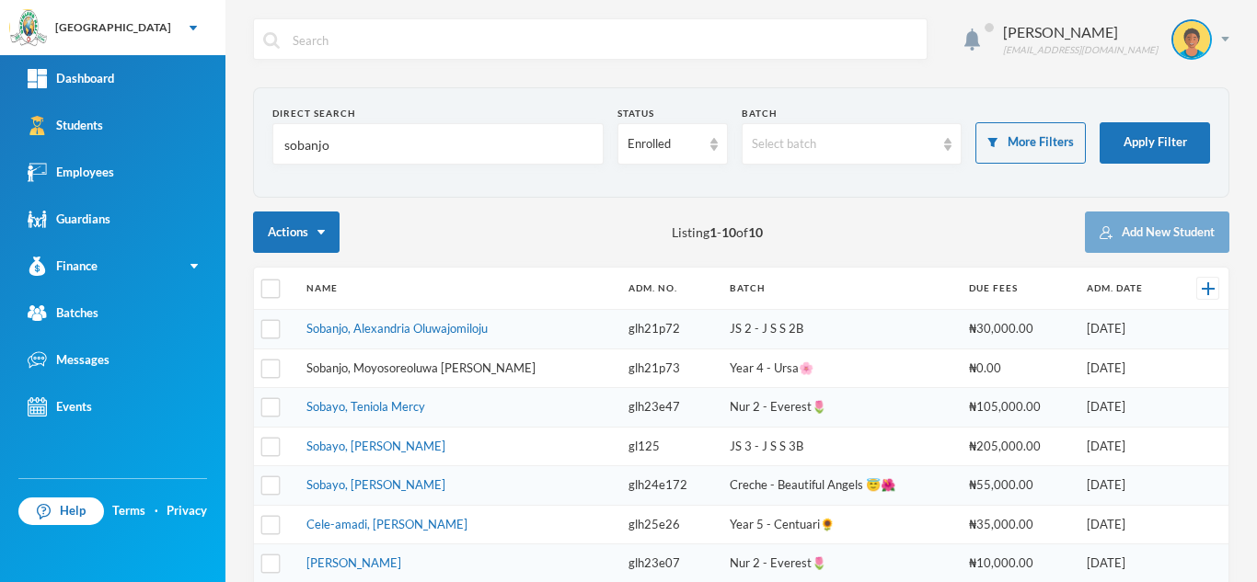
type input "sobanjo"
click at [424, 362] on link "Sobanjo, Moyosoreoluwa Josephine" at bounding box center [420, 368] width 229 height 15
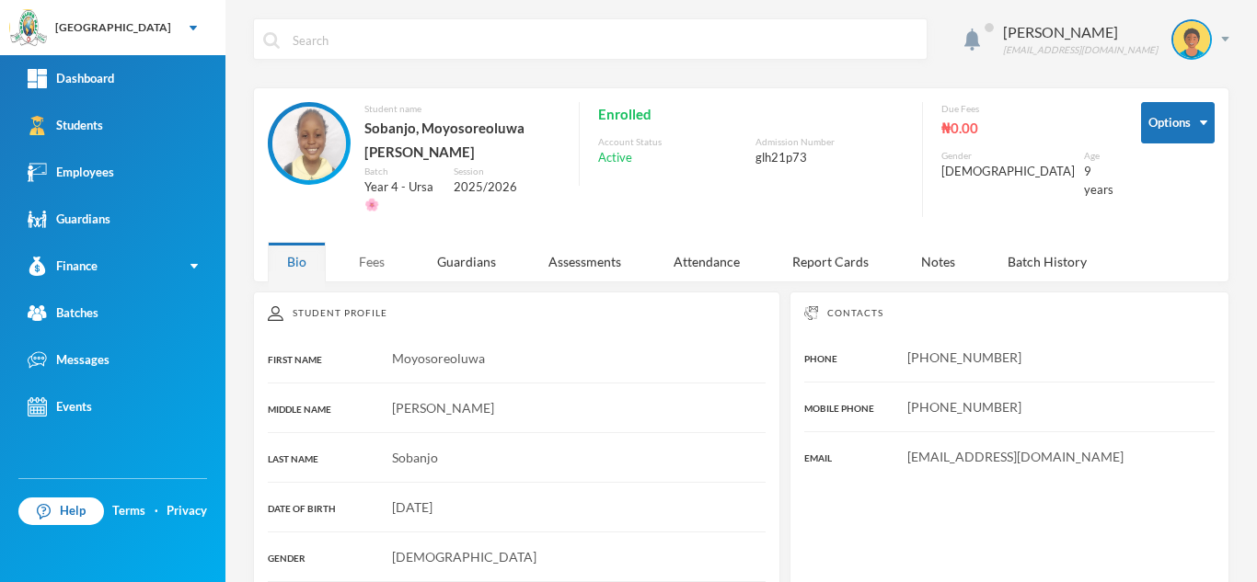
click at [375, 247] on div "Fees" at bounding box center [371, 262] width 64 height 40
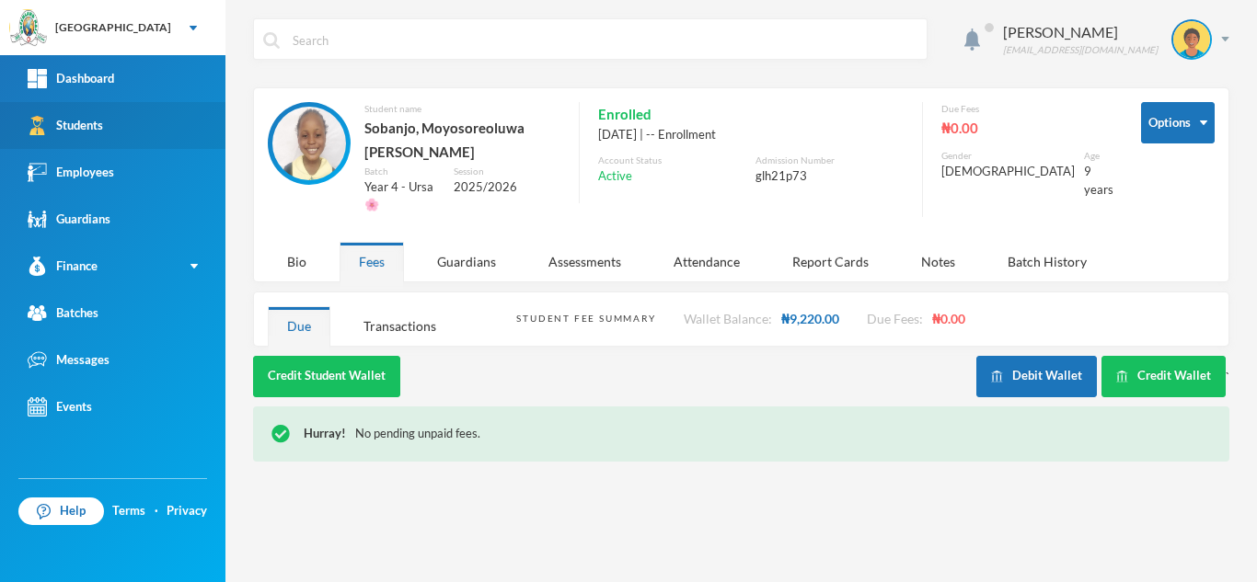
click at [162, 141] on link "Students" at bounding box center [112, 125] width 225 height 47
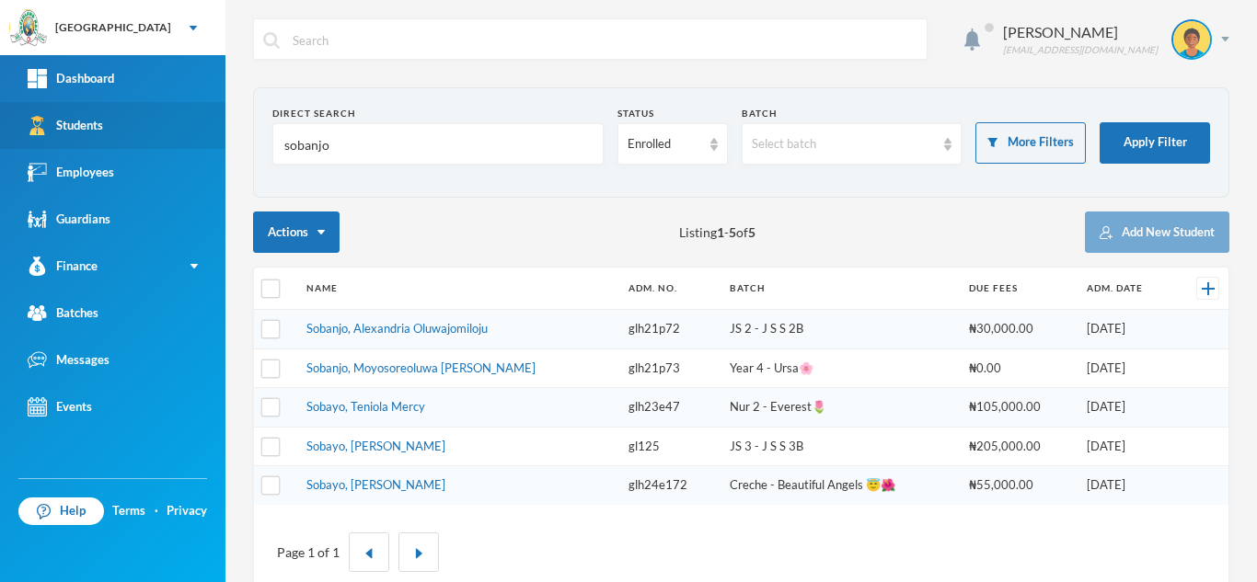
drag, startPoint x: 377, startPoint y: 151, endPoint x: 202, endPoint y: 121, distance: 177.2
click at [202, 121] on div "Greenland Hall Your Bluebic Account Greenland Hall Add a New School Dashboard S…" at bounding box center [628, 291] width 1257 height 582
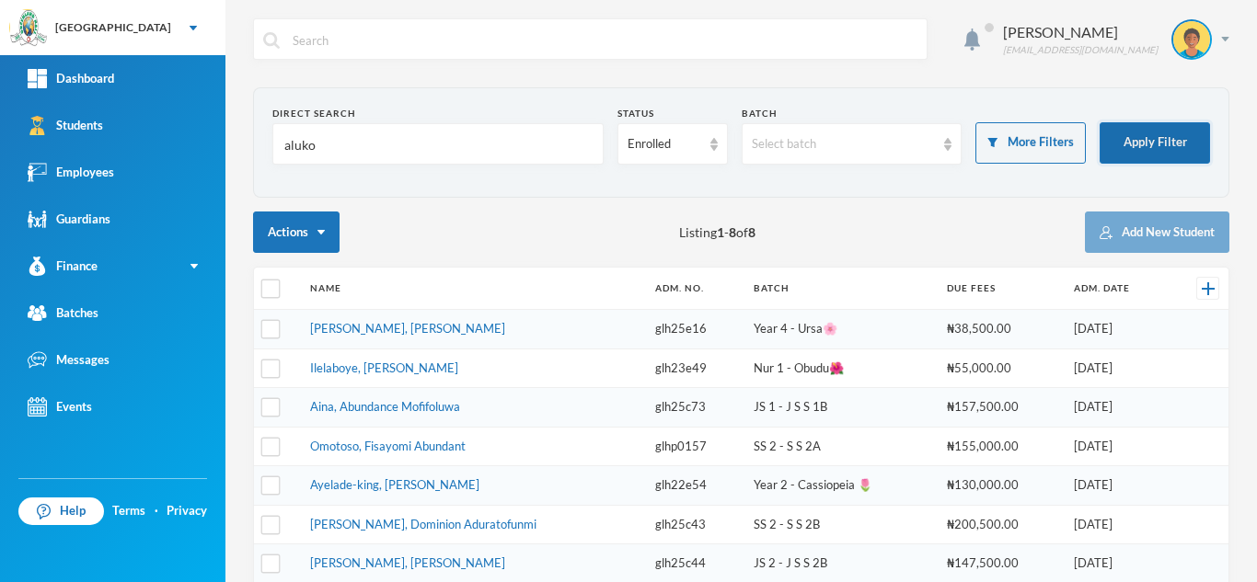
type input "aluko"
click at [1145, 136] on button "Apply Filter" at bounding box center [1154, 142] width 110 height 41
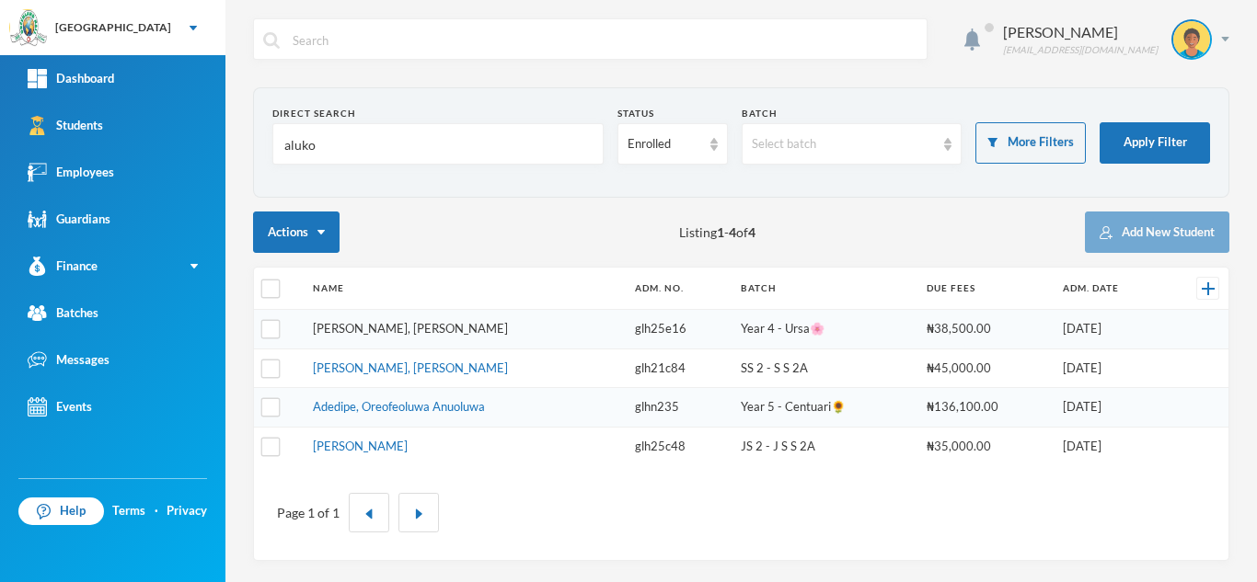
click at [385, 334] on link "Aluko, Okikiola Janet" at bounding box center [410, 328] width 195 height 15
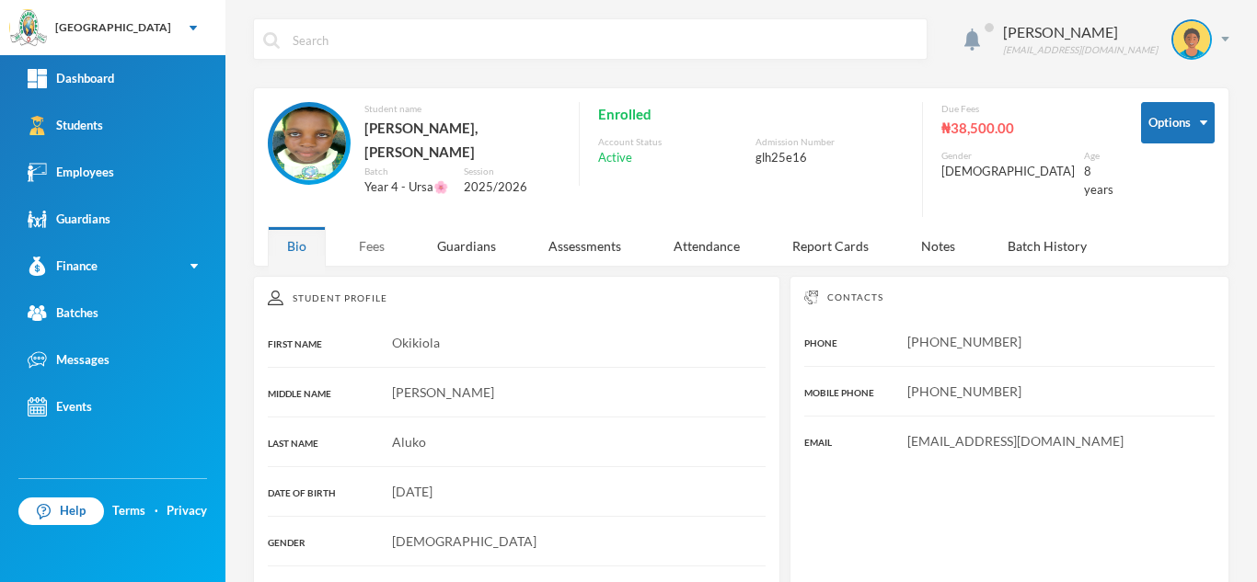
click at [370, 240] on div "Fees" at bounding box center [371, 246] width 64 height 40
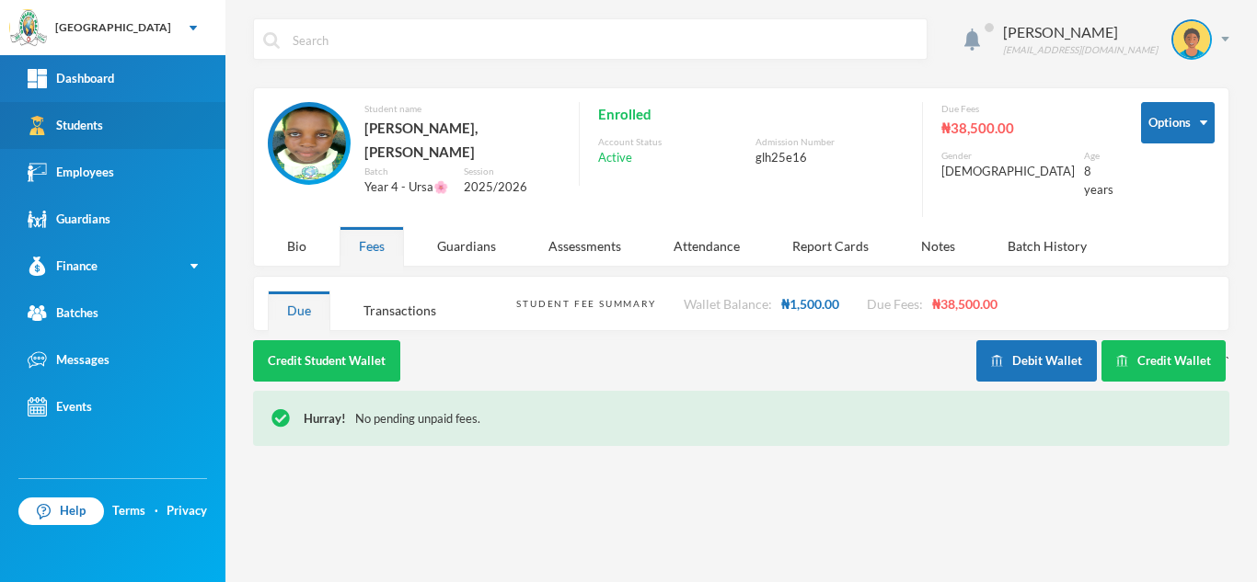
click at [183, 133] on link "Students" at bounding box center [112, 125] width 225 height 47
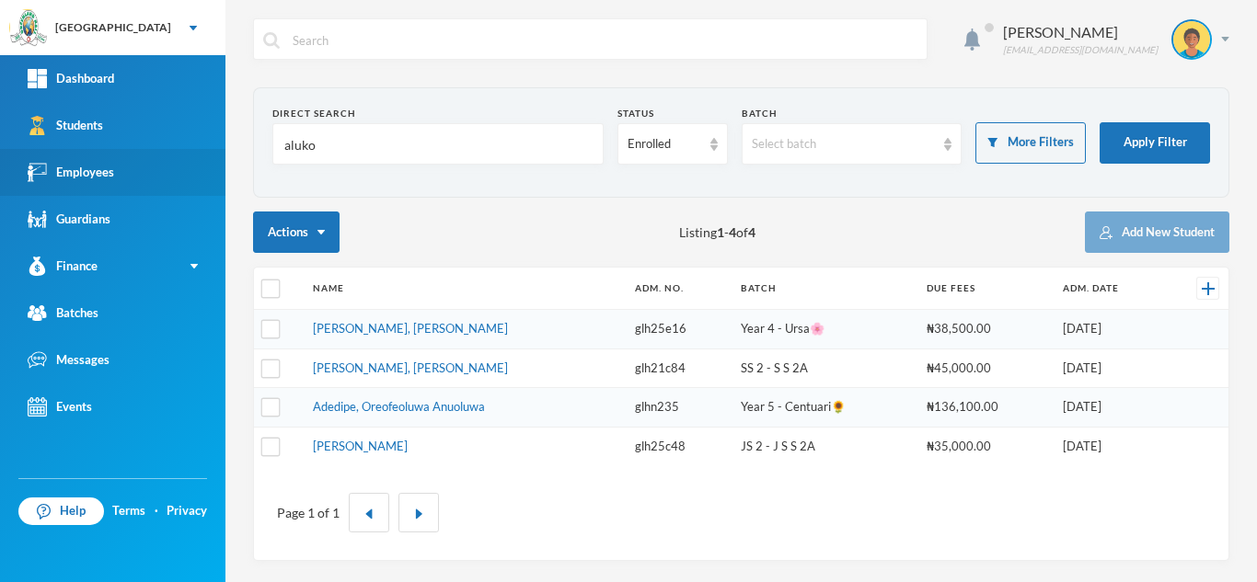
drag, startPoint x: 335, startPoint y: 151, endPoint x: 125, endPoint y: 165, distance: 210.2
click at [125, 165] on div "Greenland Hall Your Bluebic Account Greenland Hall Add a New School Dashboard S…" at bounding box center [628, 291] width 1257 height 582
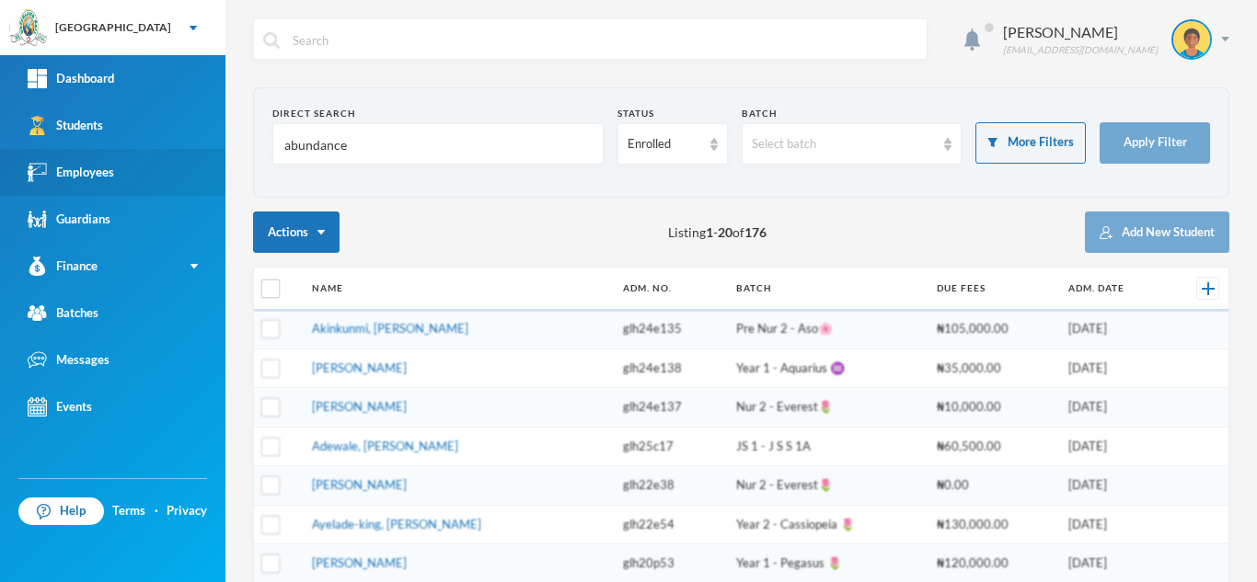
type input "abundance"
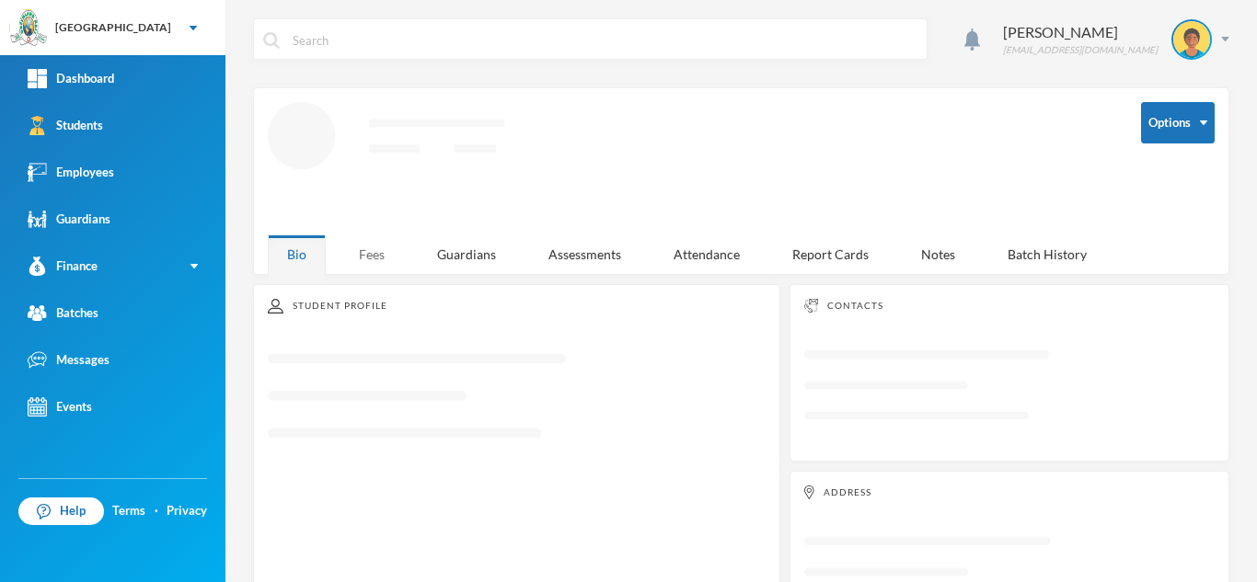
click at [368, 248] on div "Fees" at bounding box center [371, 255] width 64 height 40
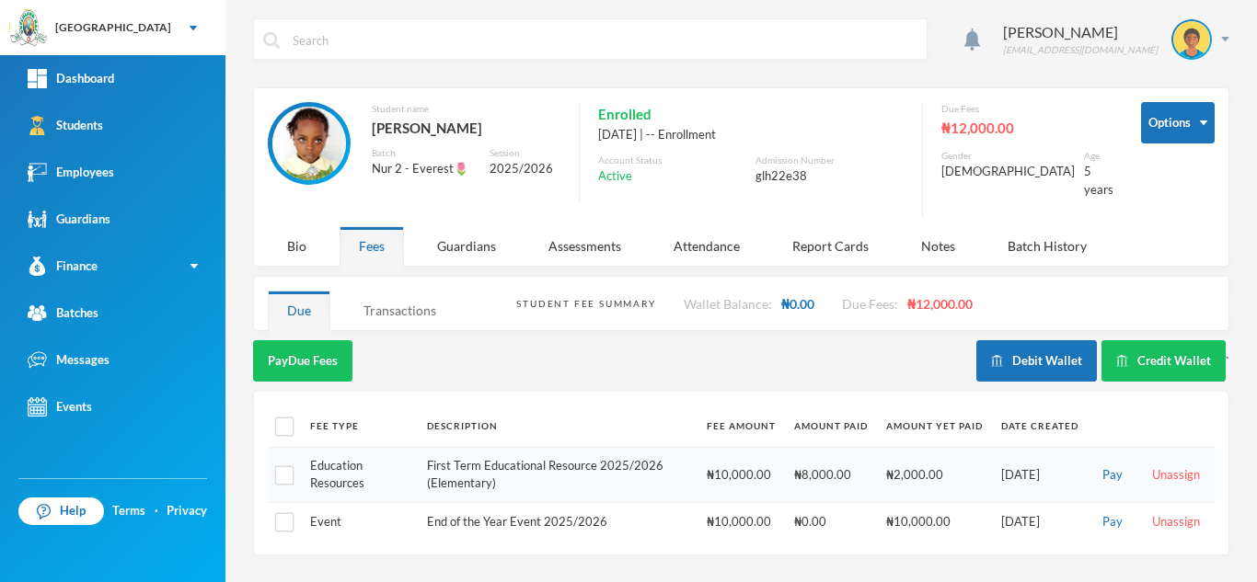
click at [397, 292] on div "Transactions" at bounding box center [399, 311] width 111 height 40
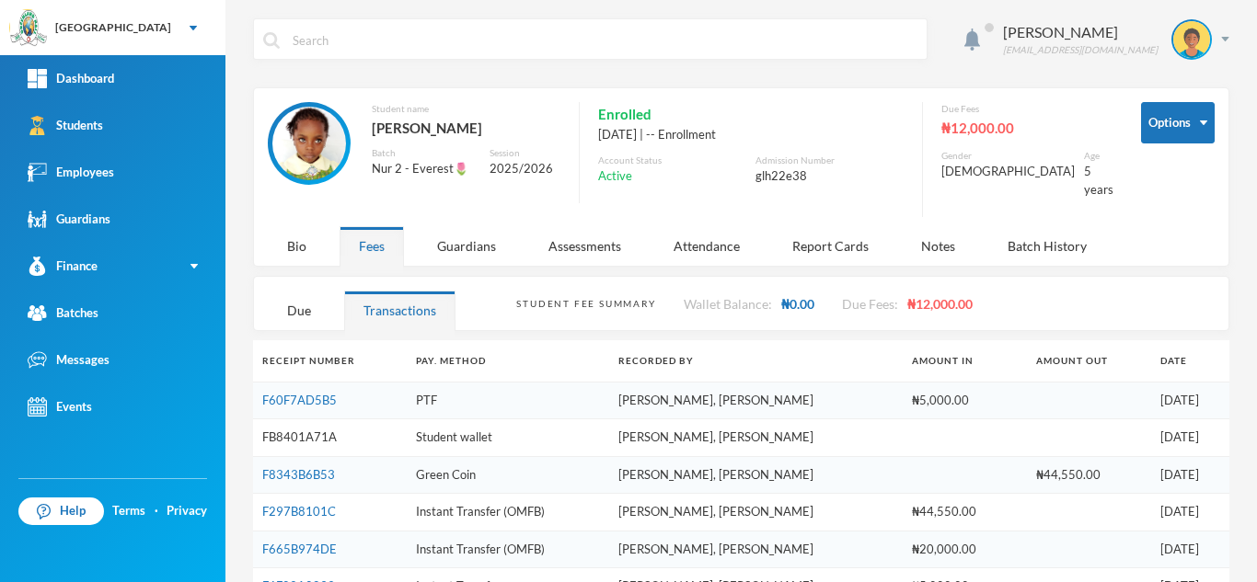
click at [297, 430] on link "FB8401A71A" at bounding box center [299, 437] width 75 height 15
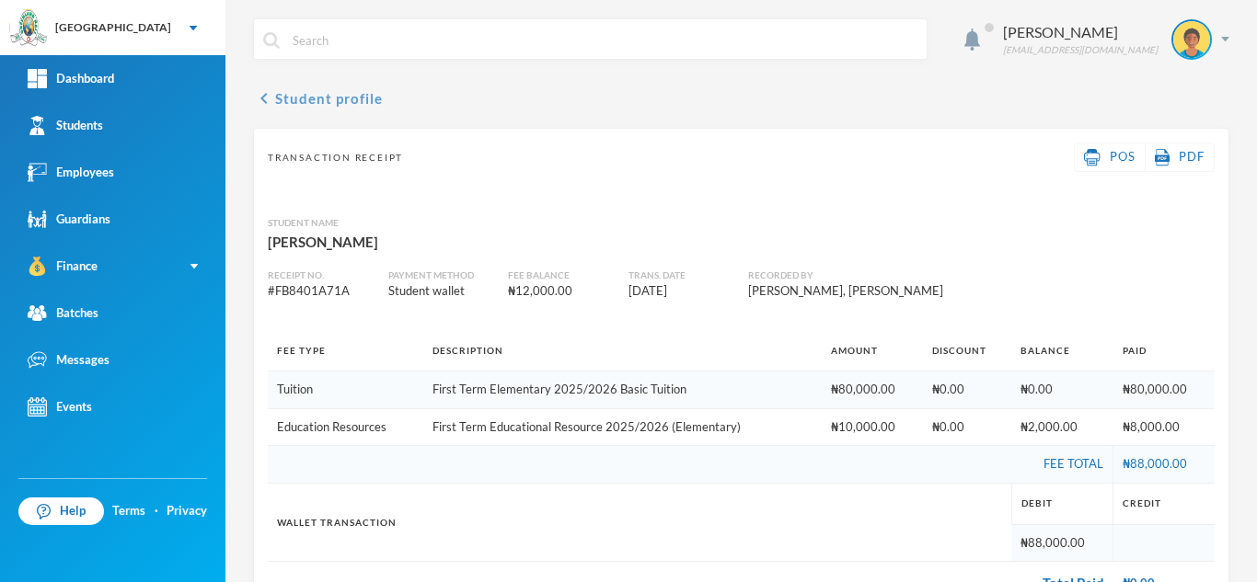
click at [315, 100] on button "chevron_left Student profile" at bounding box center [318, 98] width 130 height 22
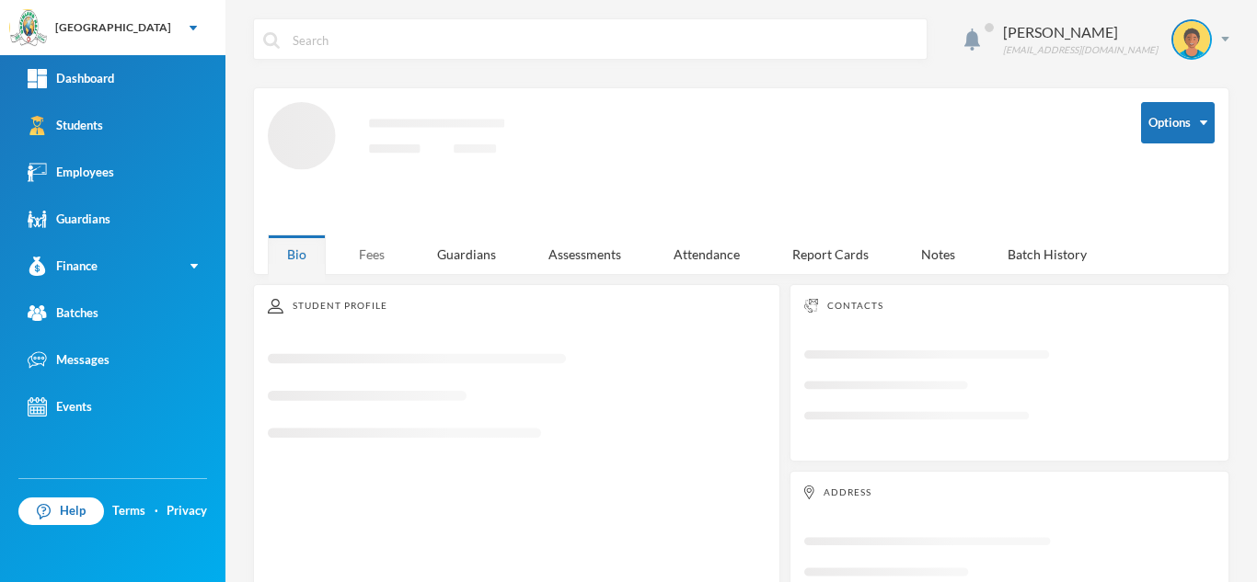
click at [358, 237] on div "Fees" at bounding box center [371, 255] width 64 height 40
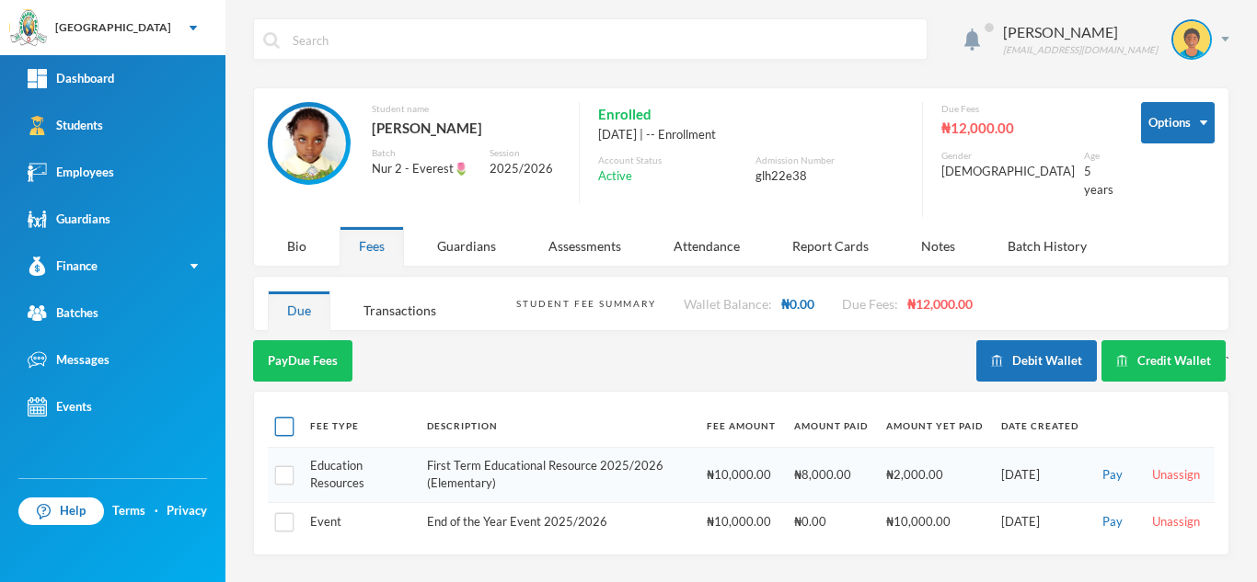
click at [280, 418] on input "checkbox" at bounding box center [284, 427] width 19 height 19
checkbox input "true"
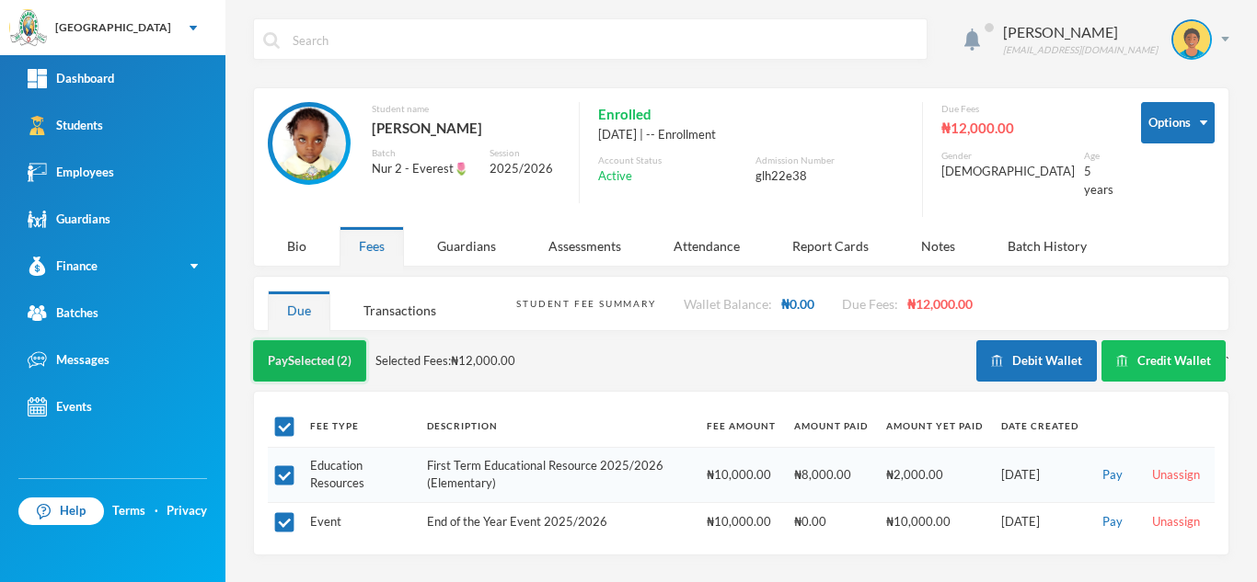
click at [290, 343] on button "Pay Selected (2)" at bounding box center [309, 360] width 113 height 41
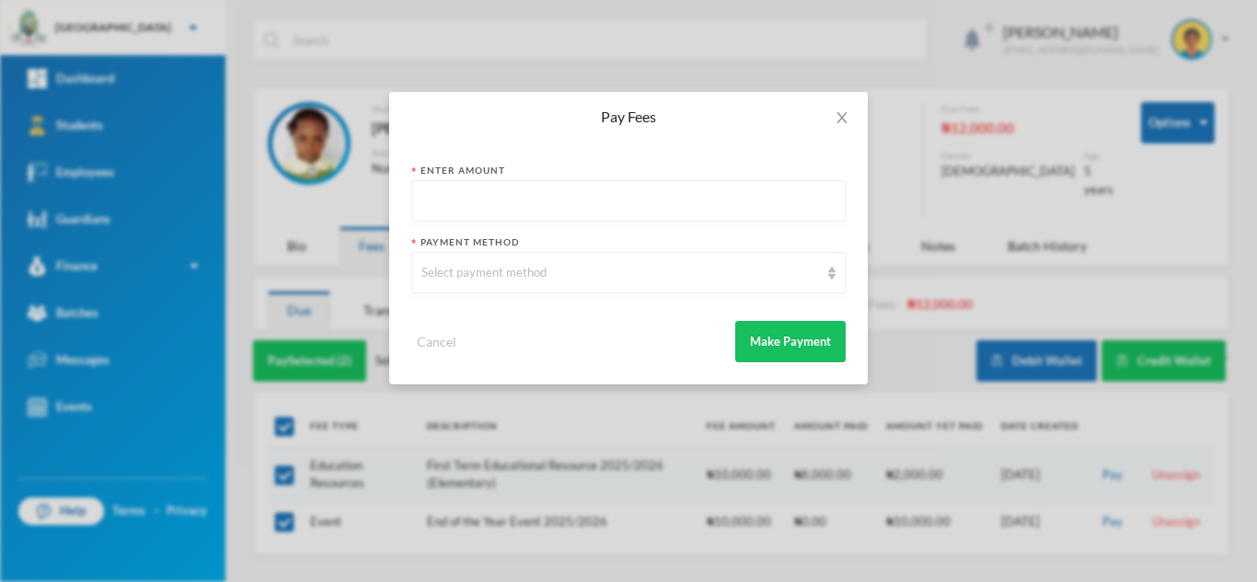
click at [442, 208] on input "text" at bounding box center [628, 201] width 414 height 41
click at [834, 120] on icon "icon: close" at bounding box center [841, 117] width 15 height 15
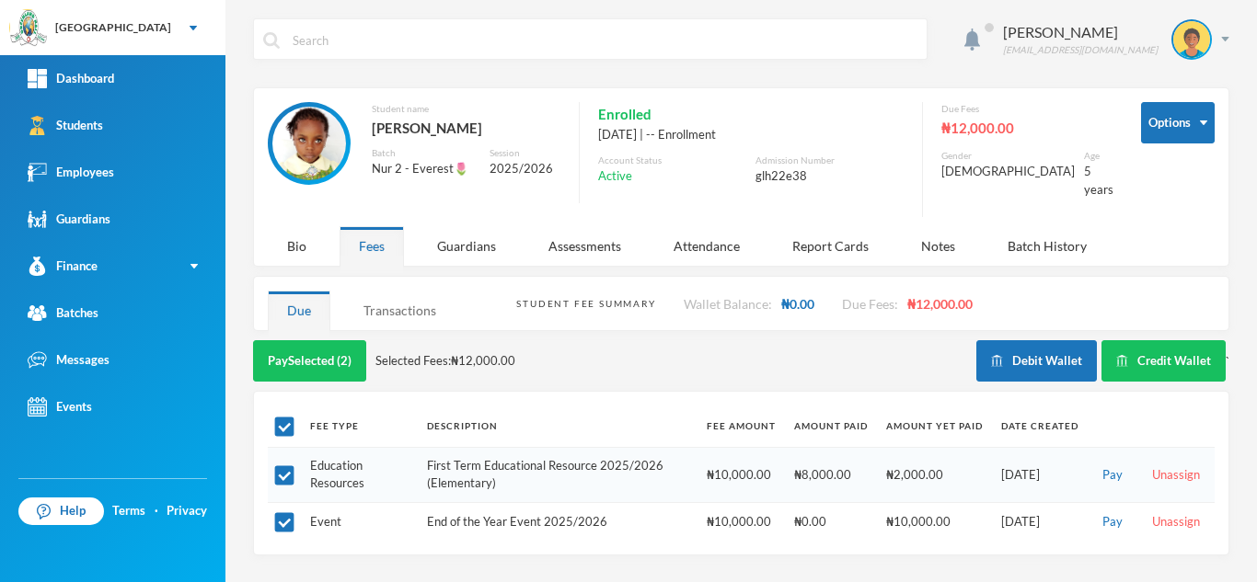
click at [385, 295] on div "Transactions" at bounding box center [399, 311] width 111 height 40
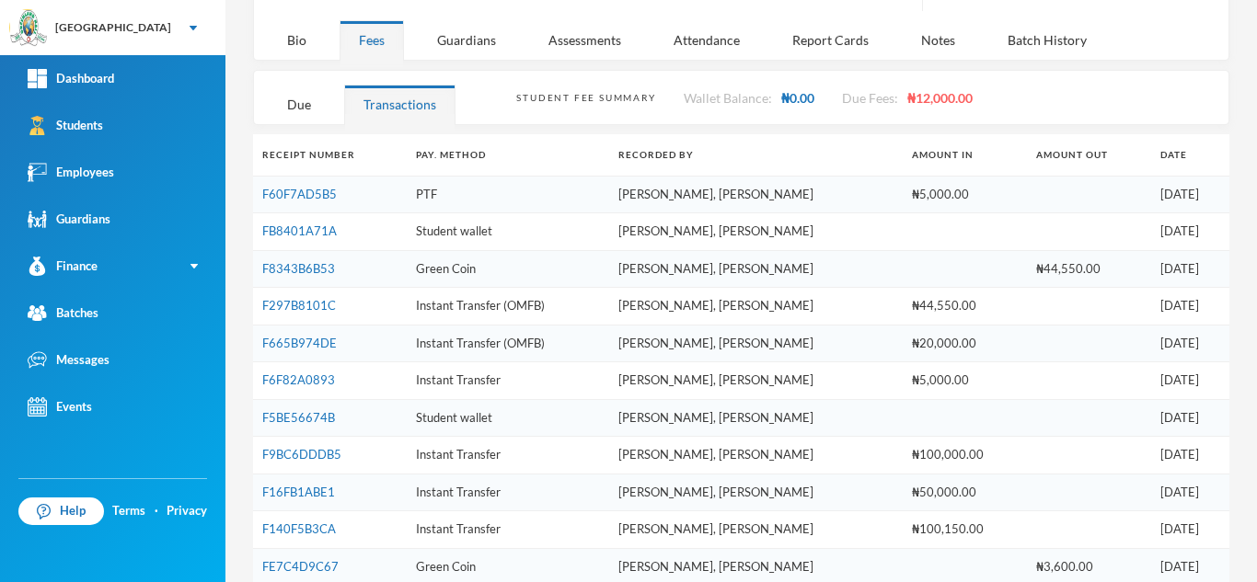
scroll to position [203, 0]
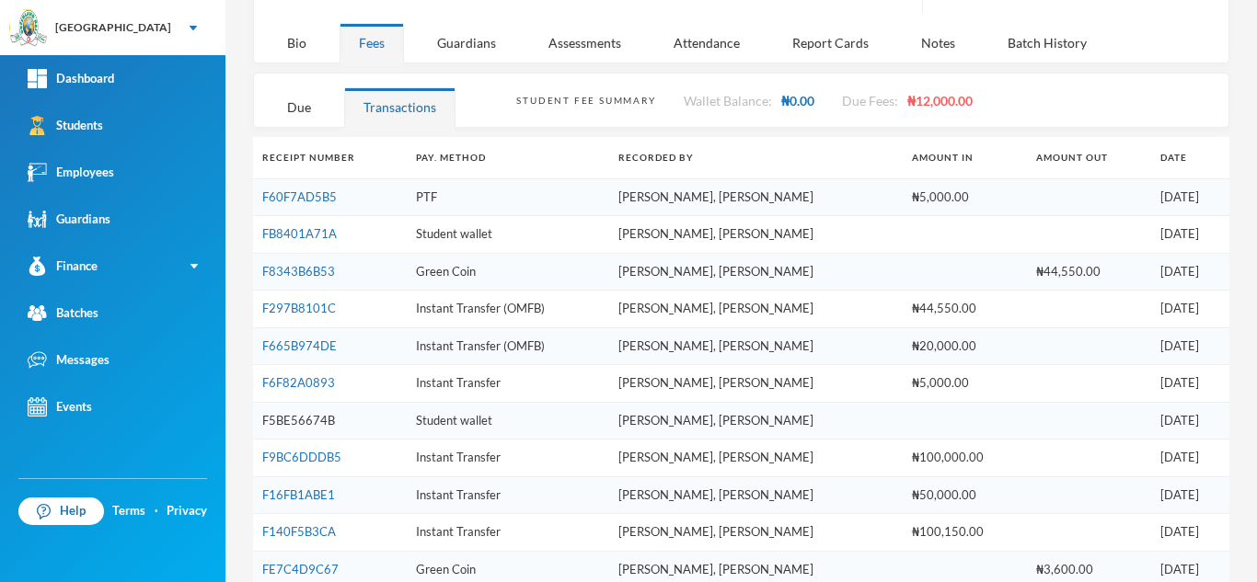
click at [313, 413] on link "F5BE56674B" at bounding box center [298, 420] width 73 height 15
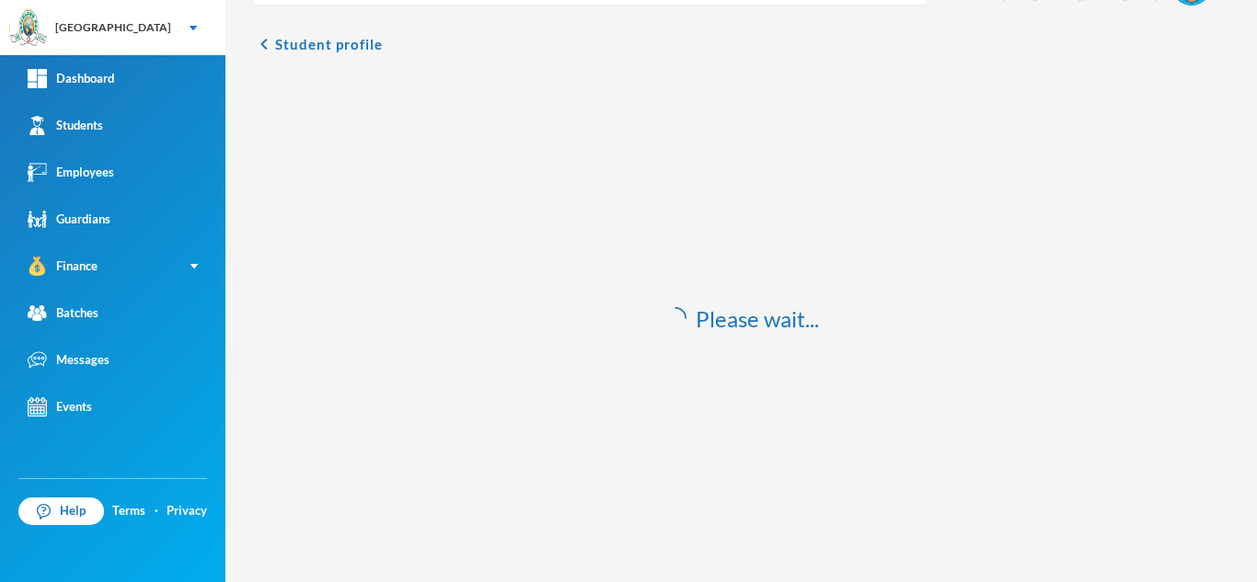
scroll to position [54, 0]
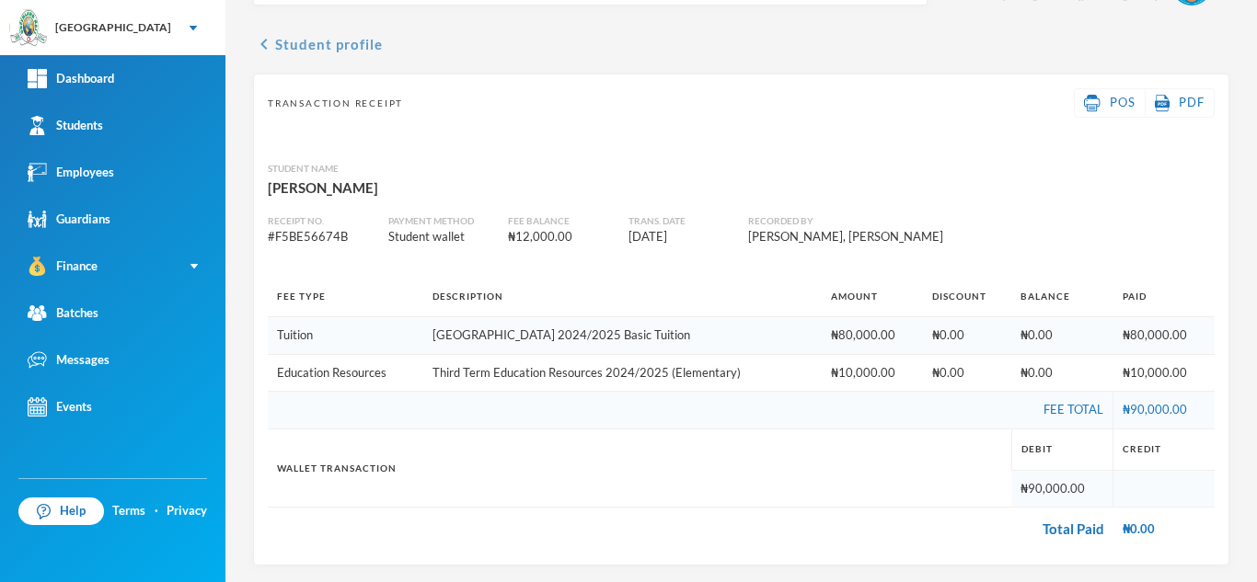
click at [304, 48] on button "chevron_left Student profile" at bounding box center [318, 44] width 130 height 22
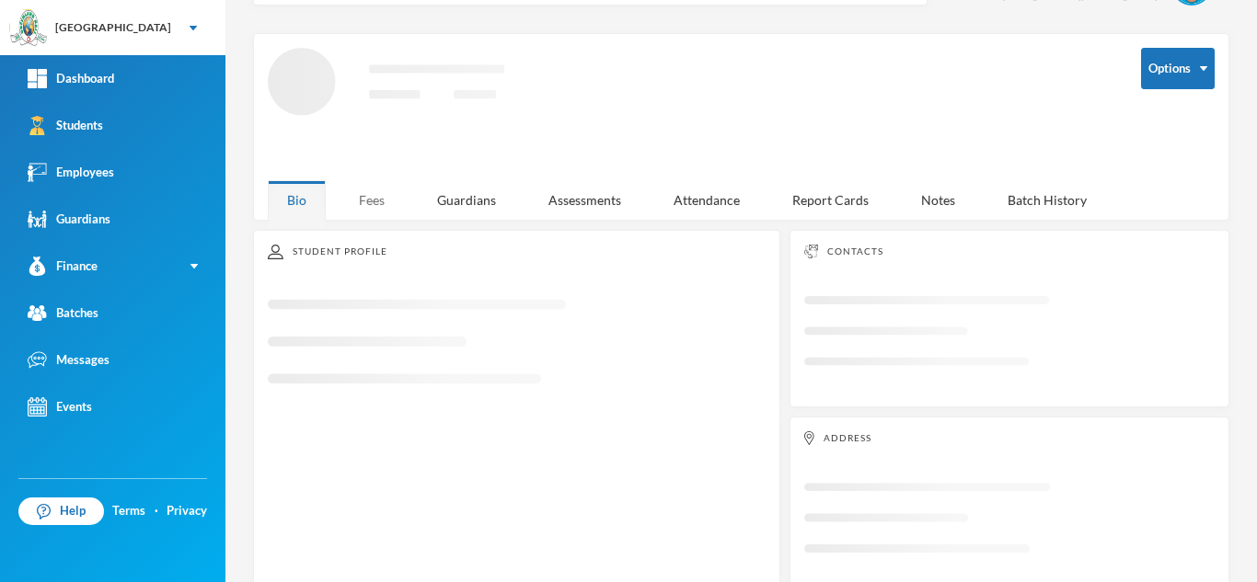
click at [361, 190] on div "Fees" at bounding box center [371, 200] width 64 height 40
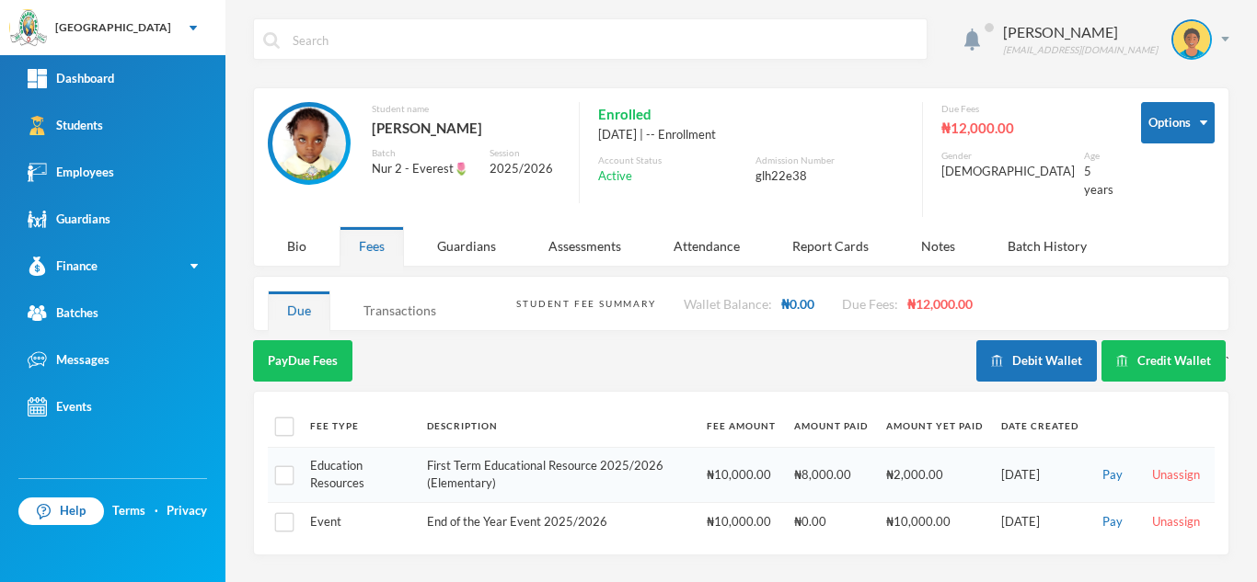
click at [399, 315] on div "Transactions" at bounding box center [399, 311] width 111 height 40
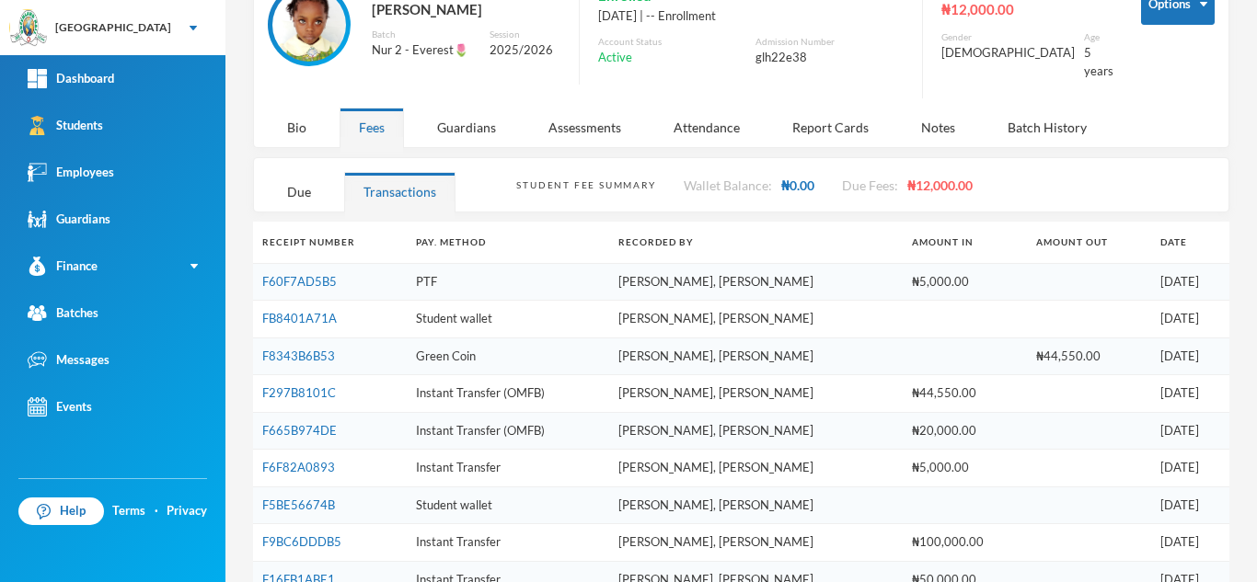
scroll to position [121, 0]
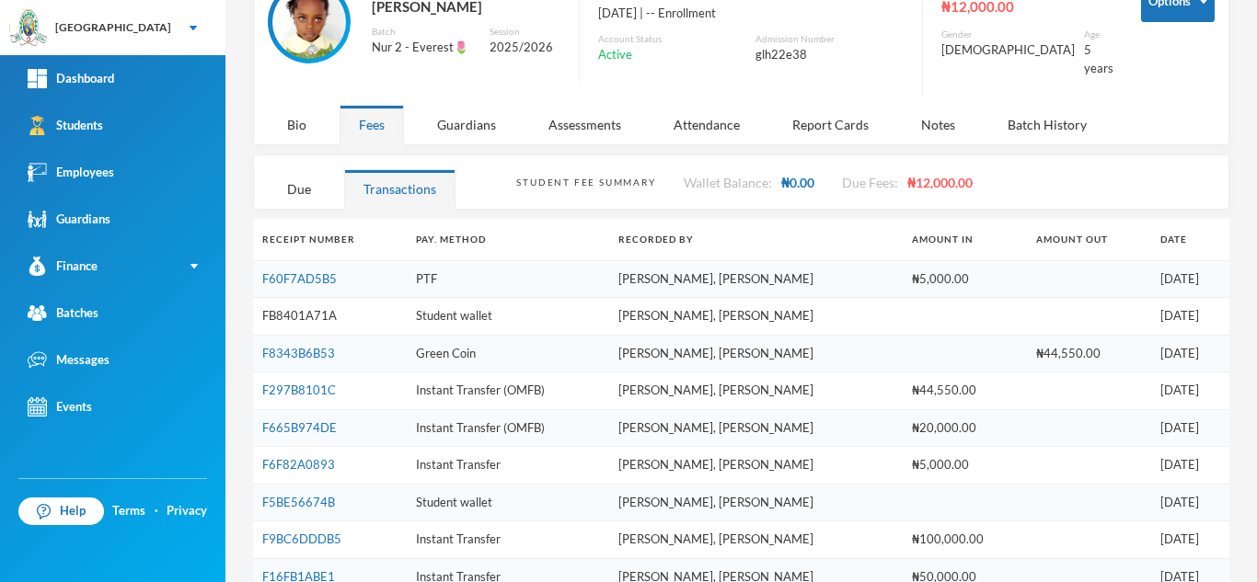
click at [311, 308] on link "FB8401A71A" at bounding box center [299, 315] width 75 height 15
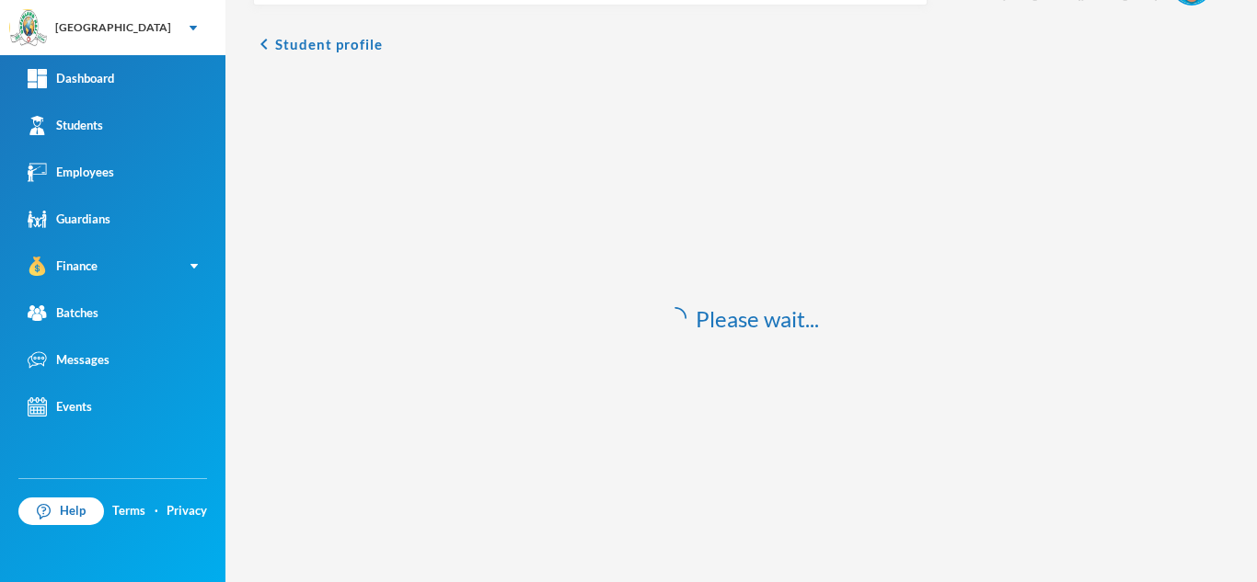
scroll to position [54, 0]
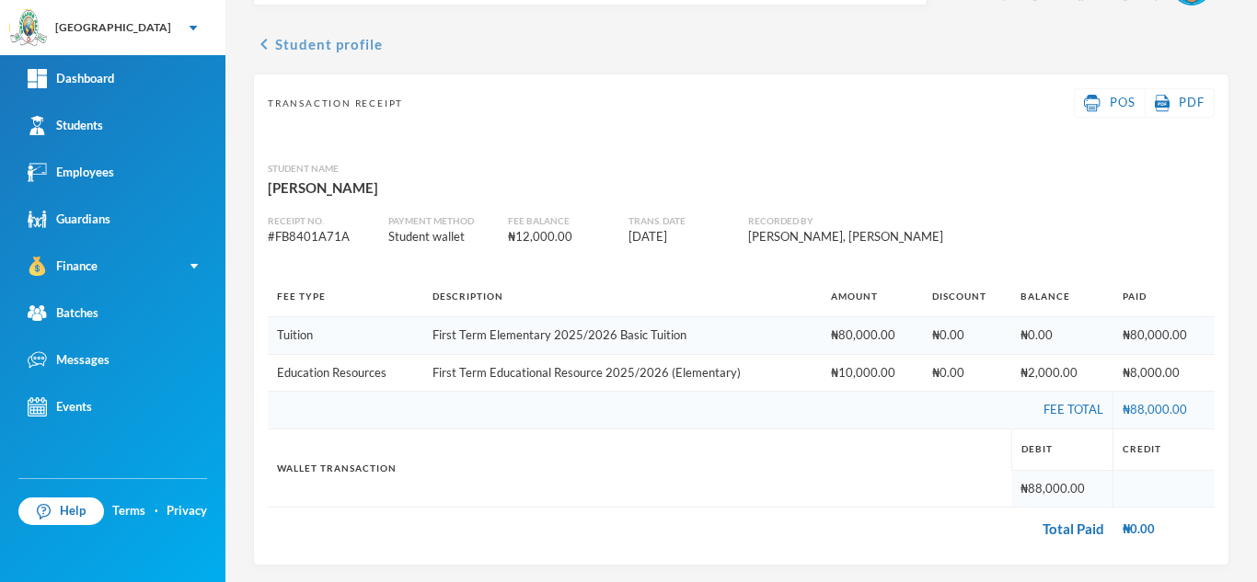
click at [300, 50] on button "chevron_left Student profile" at bounding box center [318, 44] width 130 height 22
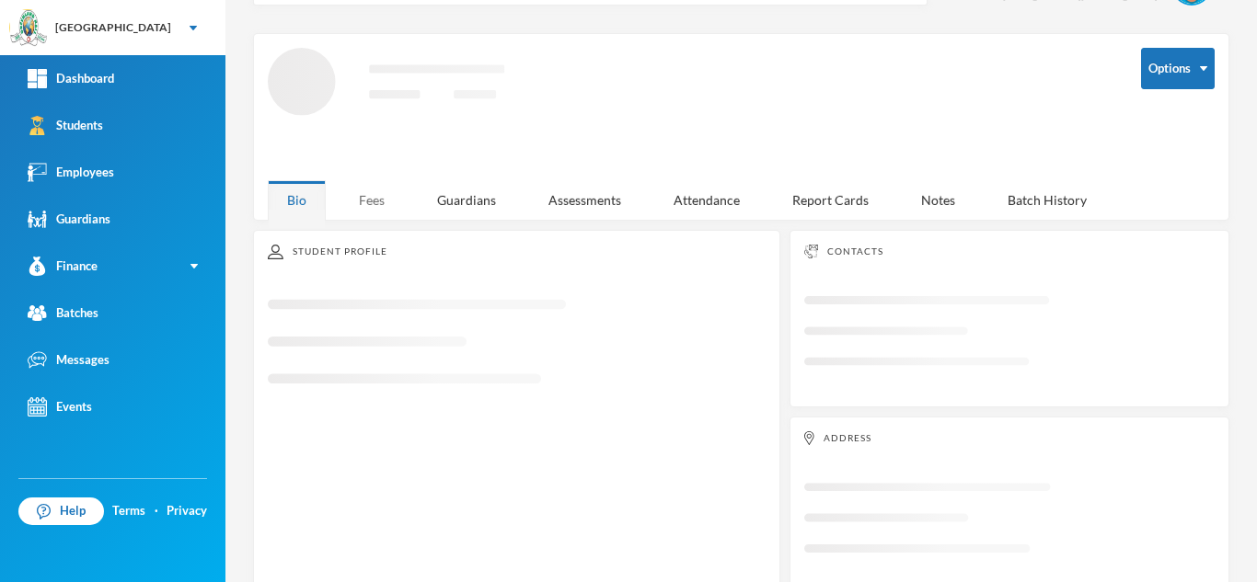
click at [364, 201] on div "Aderogba Olumide [EMAIL_ADDRESS][DOMAIN_NAME] Options Loading interface... Bio …" at bounding box center [740, 291] width 1031 height 582
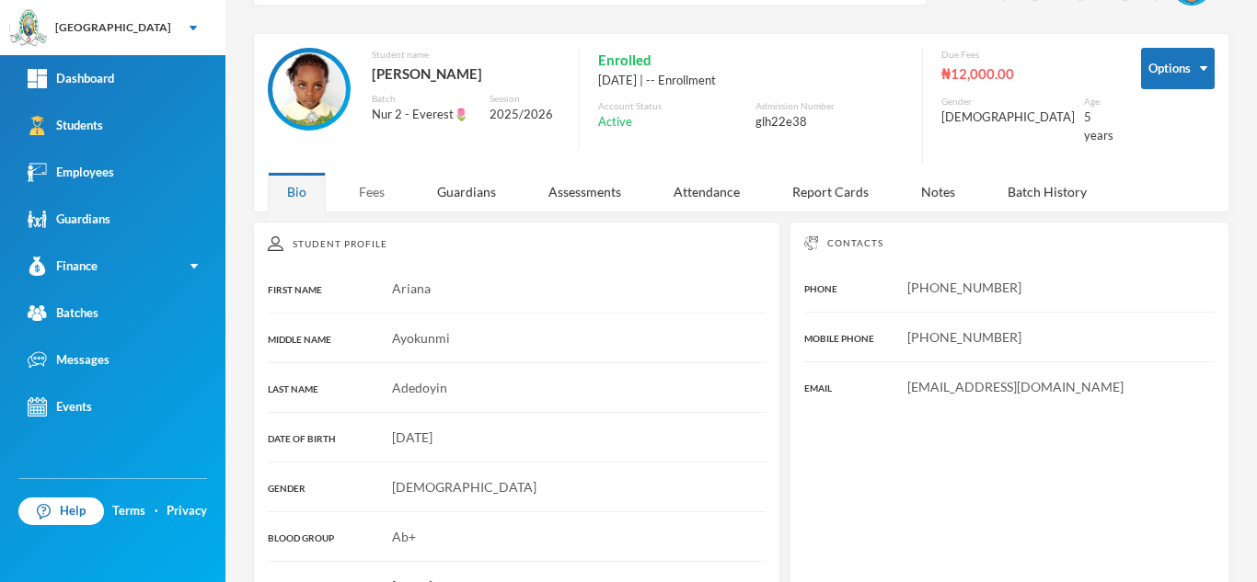
click at [362, 185] on div "Fees" at bounding box center [371, 192] width 64 height 40
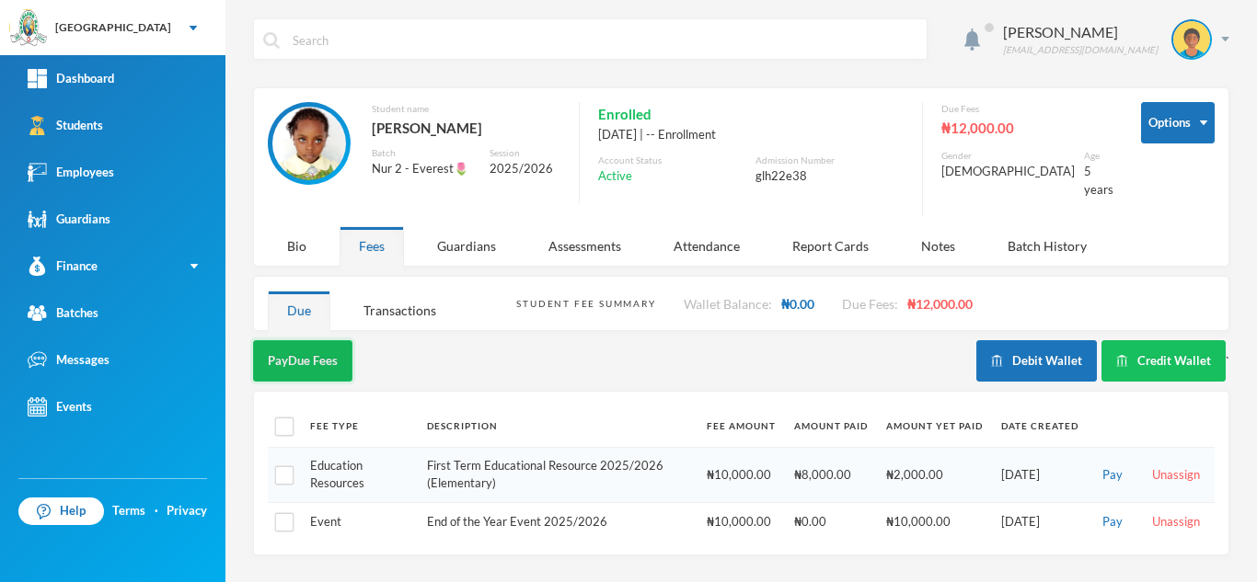
click at [306, 340] on button "Pay Due Fees" at bounding box center [302, 360] width 99 height 41
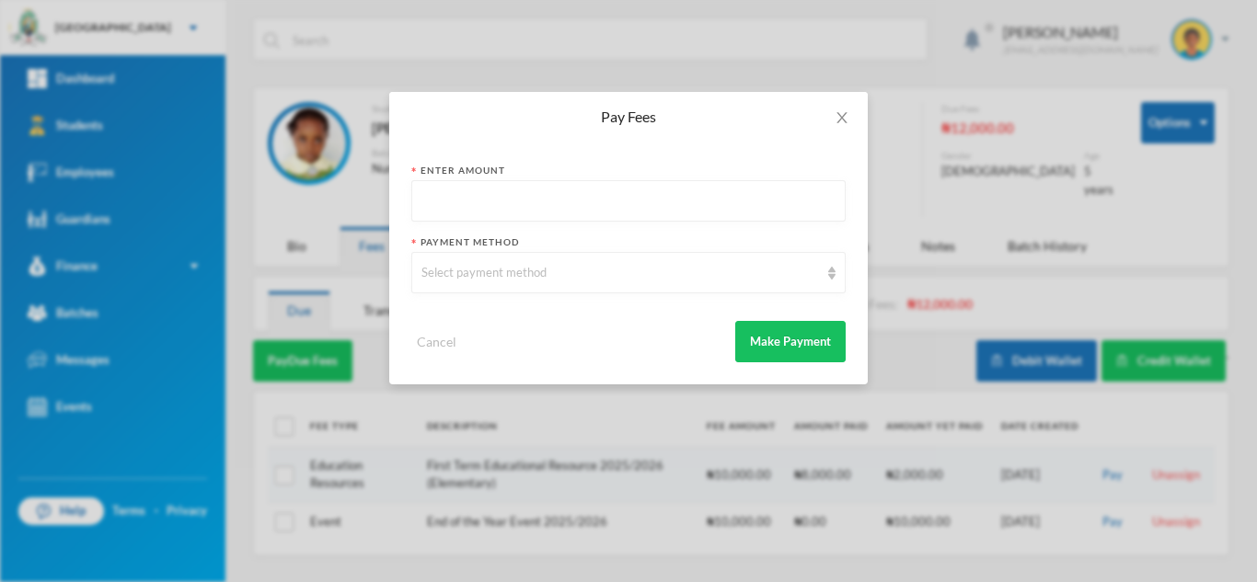
click at [463, 212] on input "text" at bounding box center [628, 201] width 414 height 41
type input "150000"
click at [475, 277] on div "Select payment method" at bounding box center [619, 273] width 397 height 18
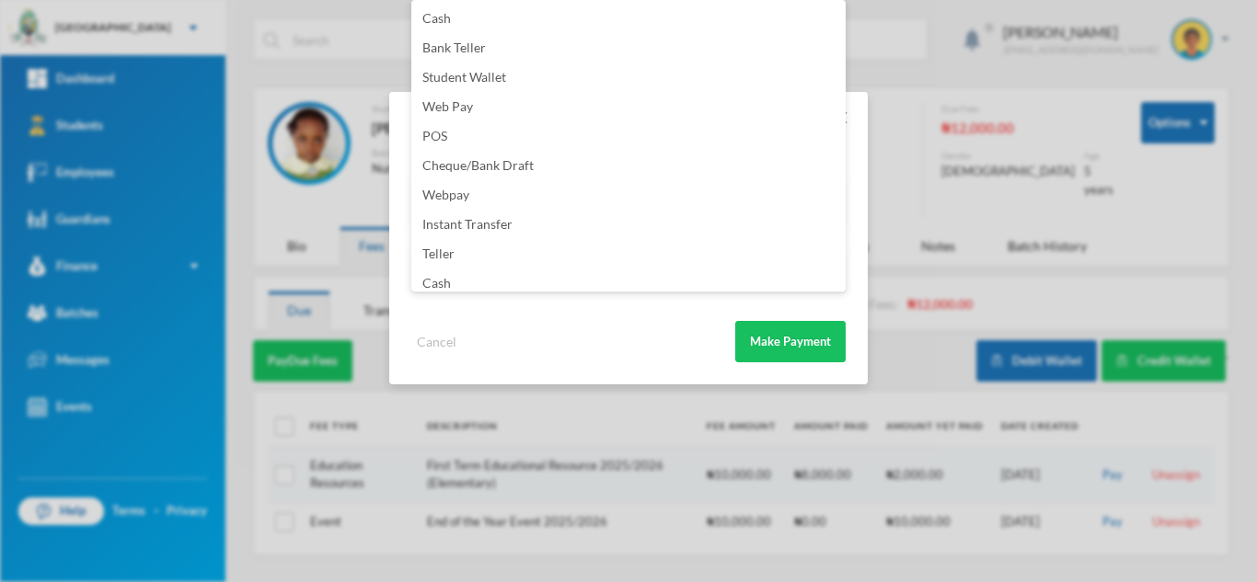
scroll to position [216, 0]
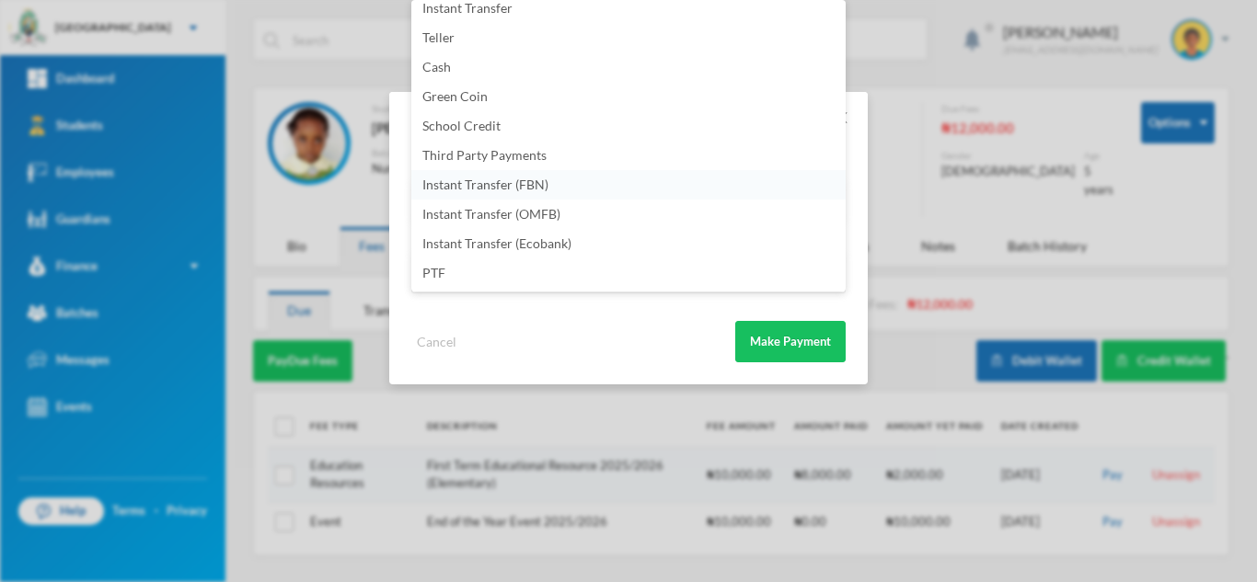
click at [633, 185] on li "Instant Transfer (FBN)" at bounding box center [628, 184] width 434 height 29
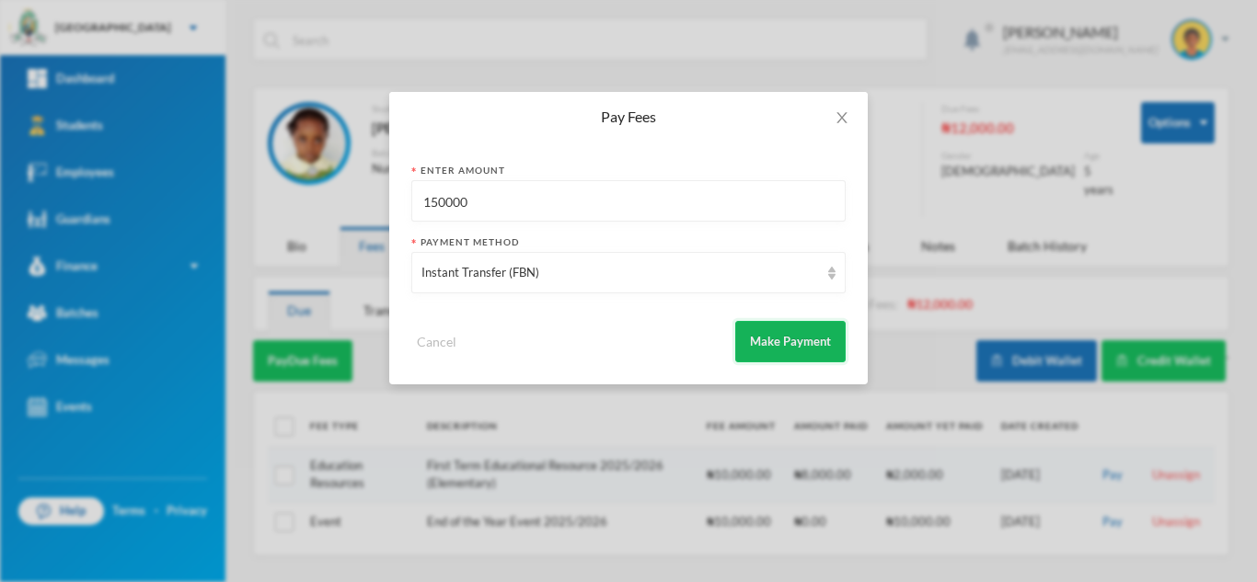
click at [771, 337] on button "Make Payment" at bounding box center [790, 341] width 110 height 41
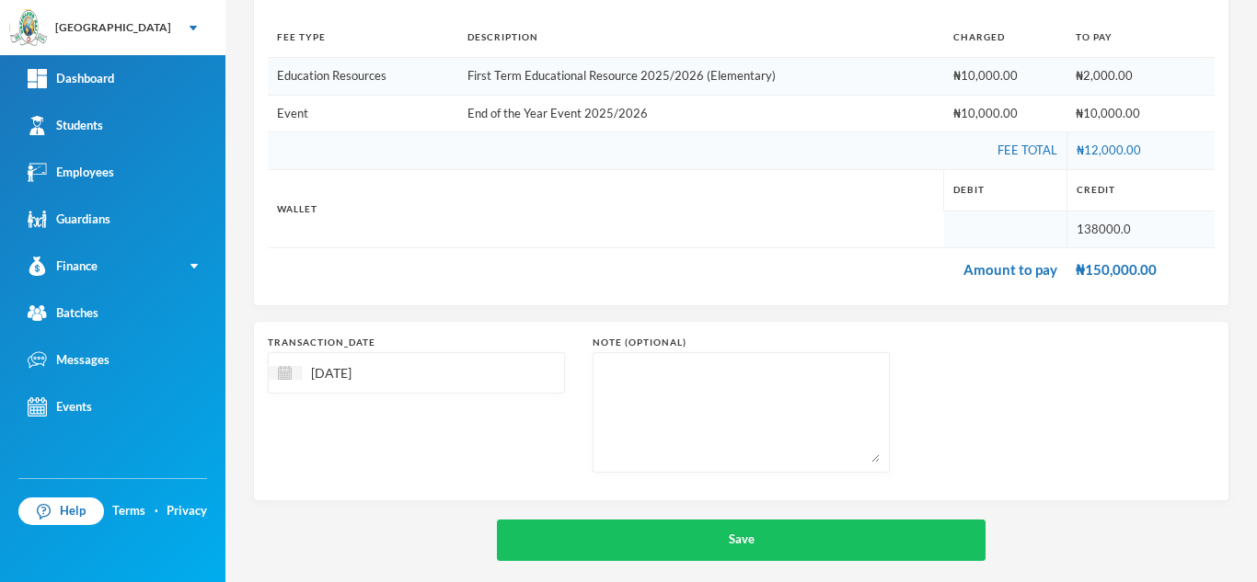
scroll to position [271, 0]
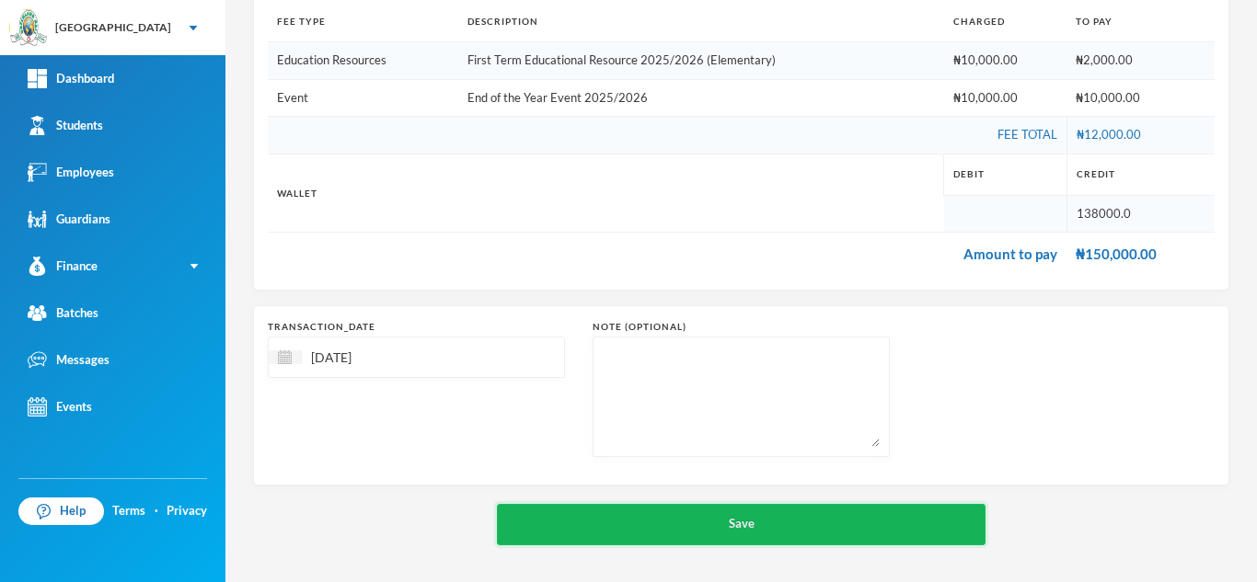
click at [640, 523] on button "Save" at bounding box center [741, 524] width 488 height 41
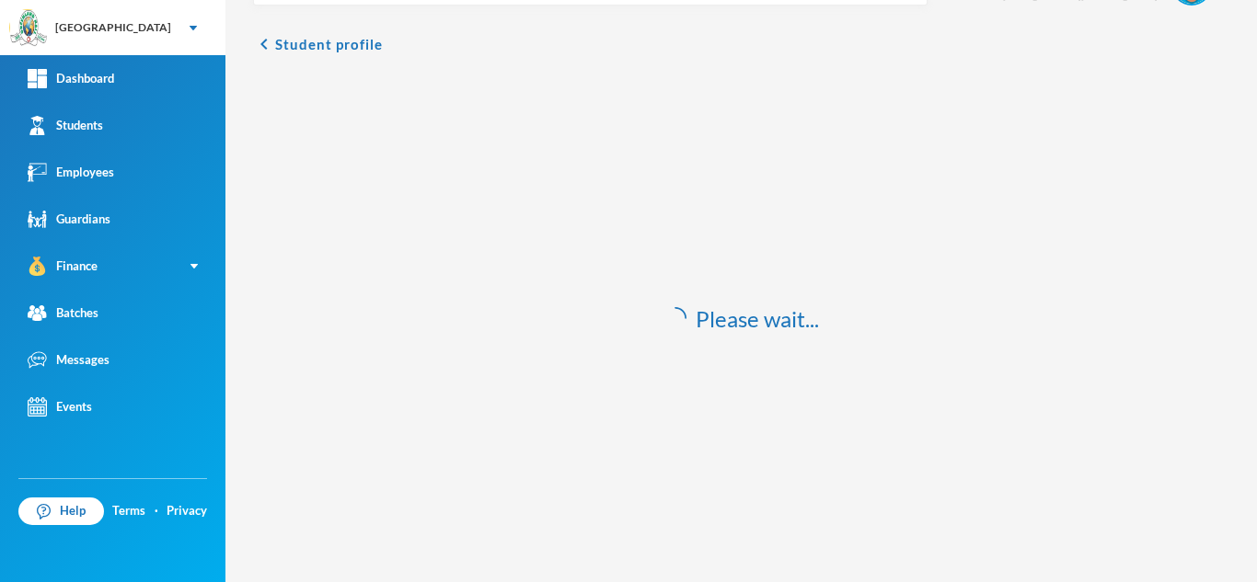
scroll to position [54, 0]
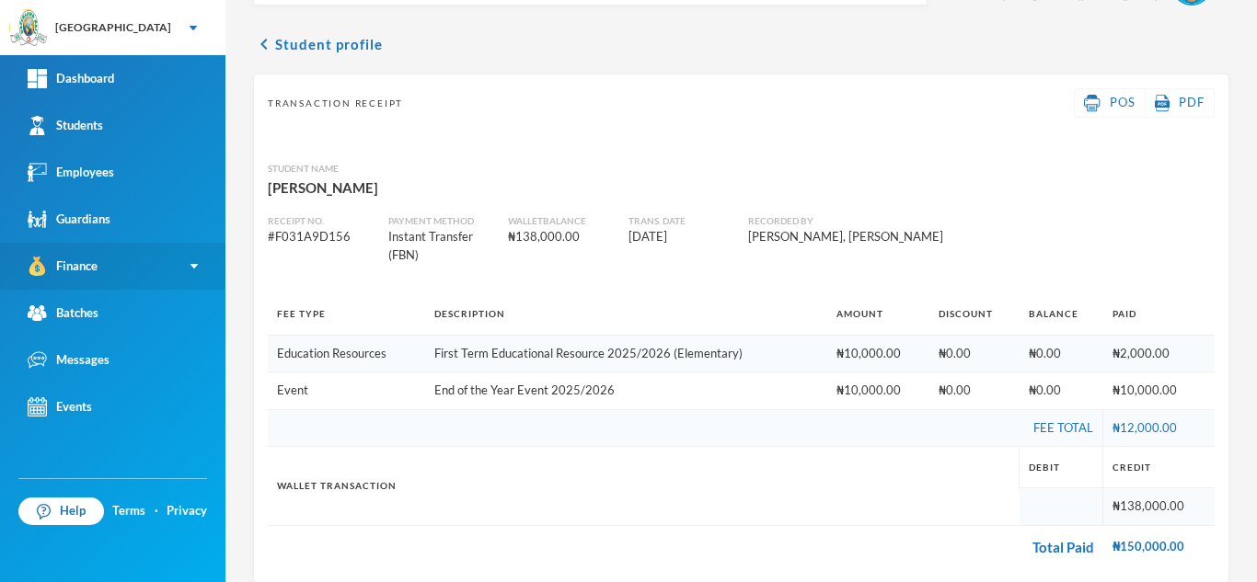
click at [189, 267] on link "Finance" at bounding box center [112, 266] width 225 height 47
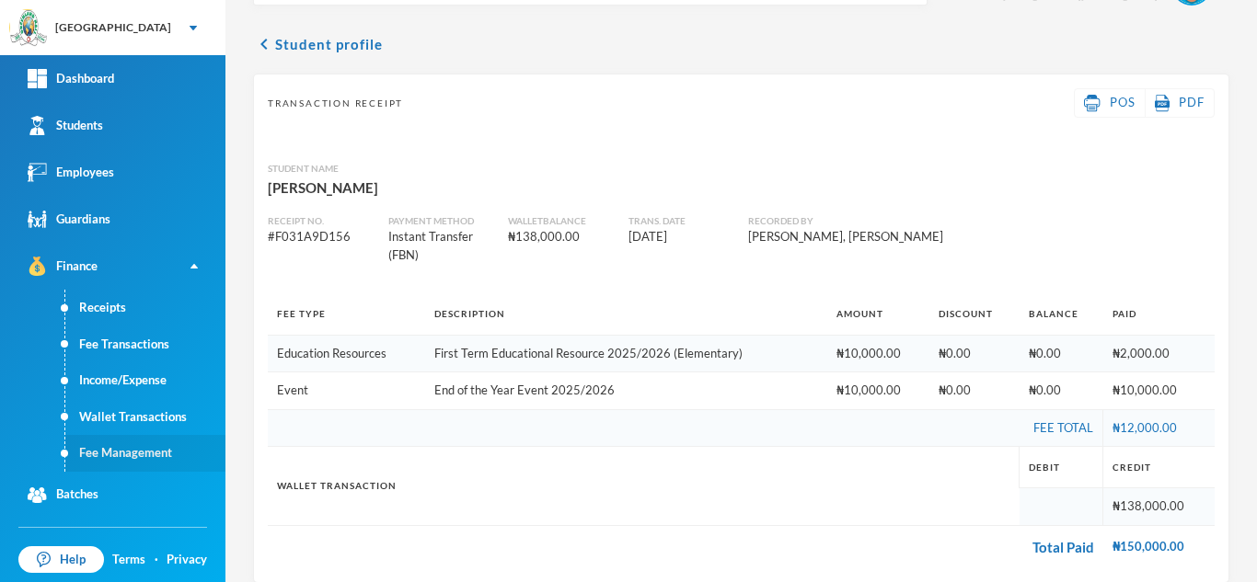
click at [125, 440] on link "Fee Management" at bounding box center [145, 453] width 160 height 37
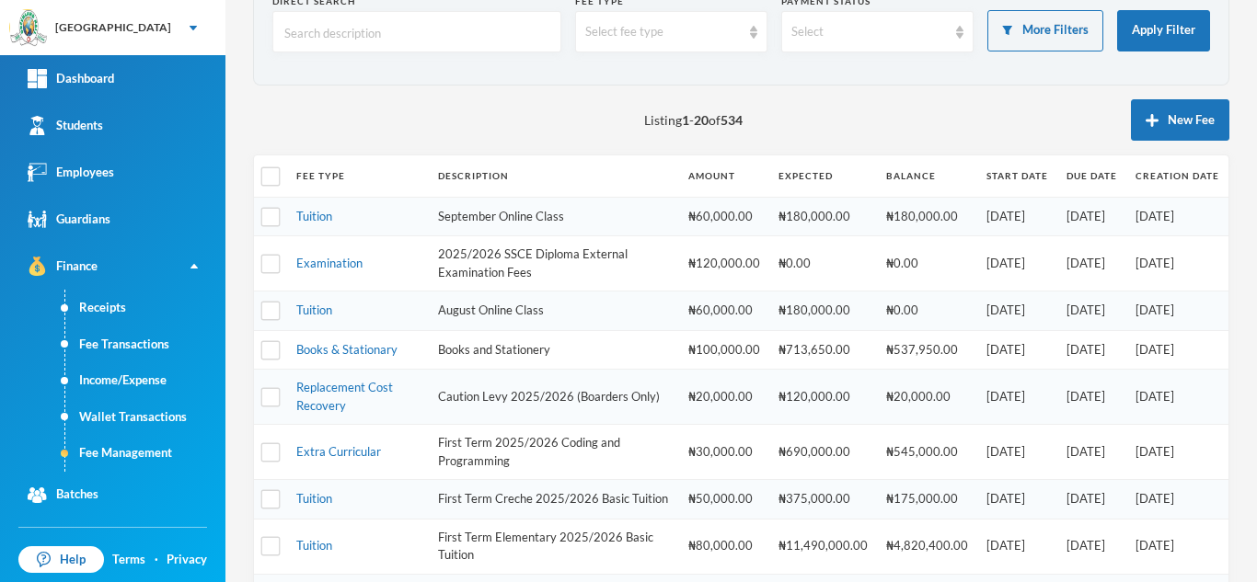
scroll to position [103, 0]
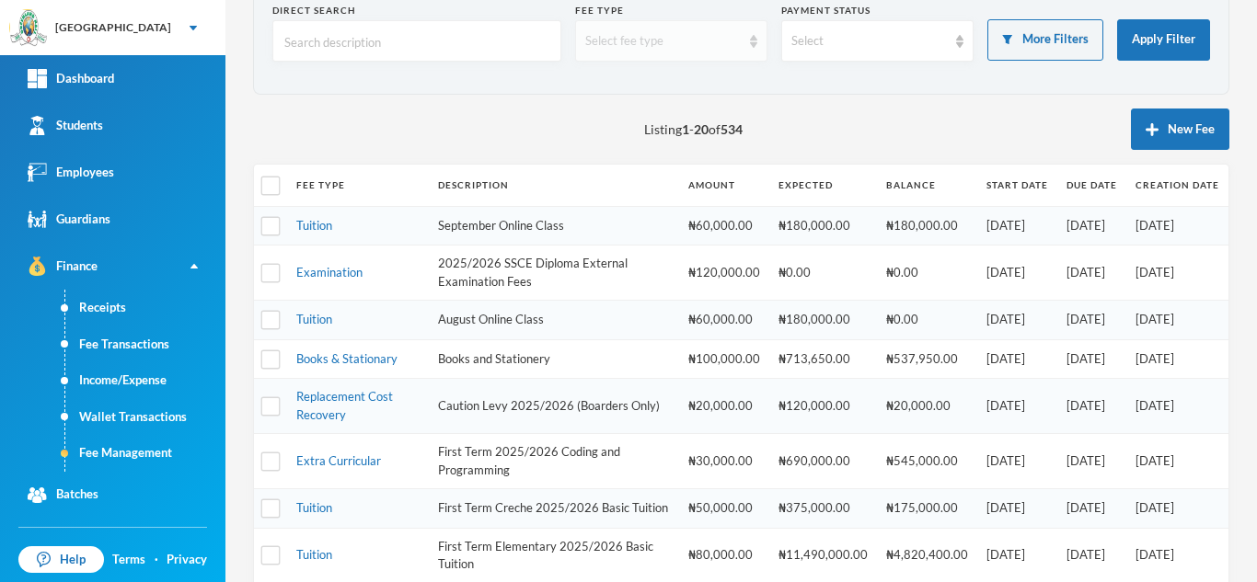
click at [653, 39] on div "Select fee type" at bounding box center [662, 41] width 155 height 18
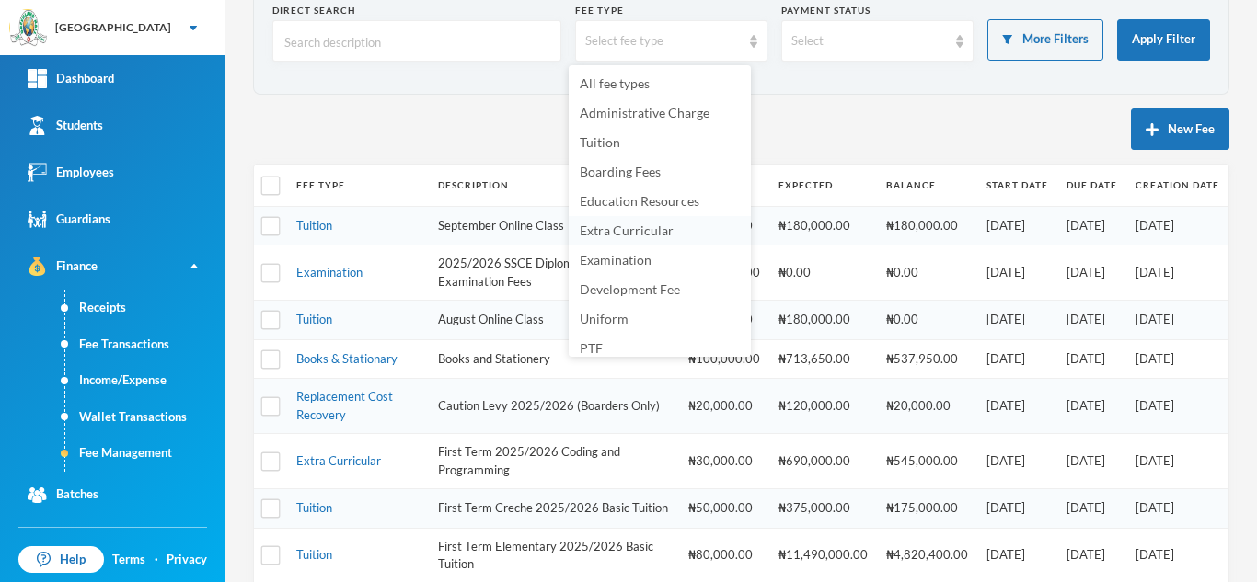
click at [605, 227] on span "Extra Curricular" at bounding box center [627, 231] width 94 height 16
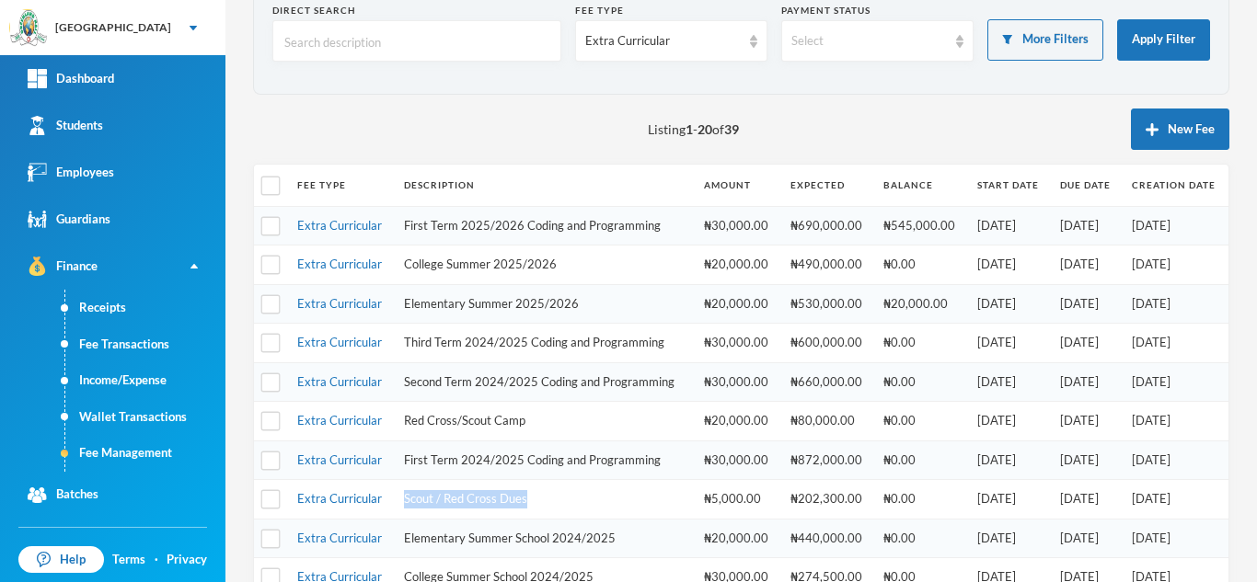
drag, startPoint x: 535, startPoint y: 492, endPoint x: 398, endPoint y: 487, distance: 137.2
click at [398, 487] on td "Scout / Red Cross Dues" at bounding box center [545, 500] width 300 height 40
copy td "Scout / Red Cross Dues"
click at [365, 496] on link "Extra Curricular" at bounding box center [339, 498] width 85 height 15
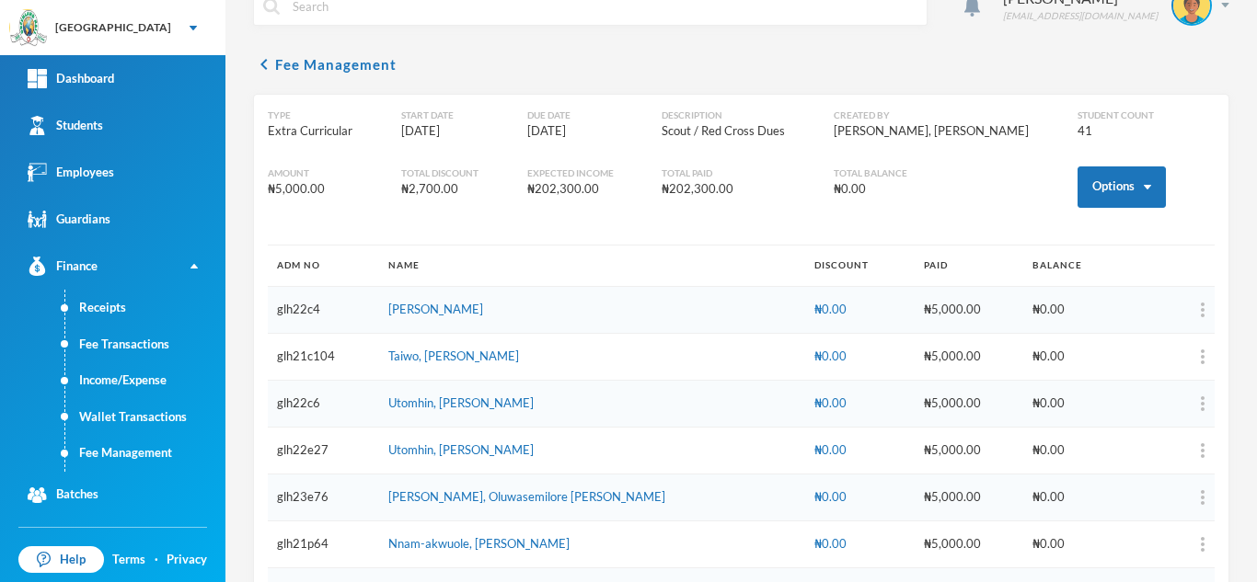
scroll to position [103, 0]
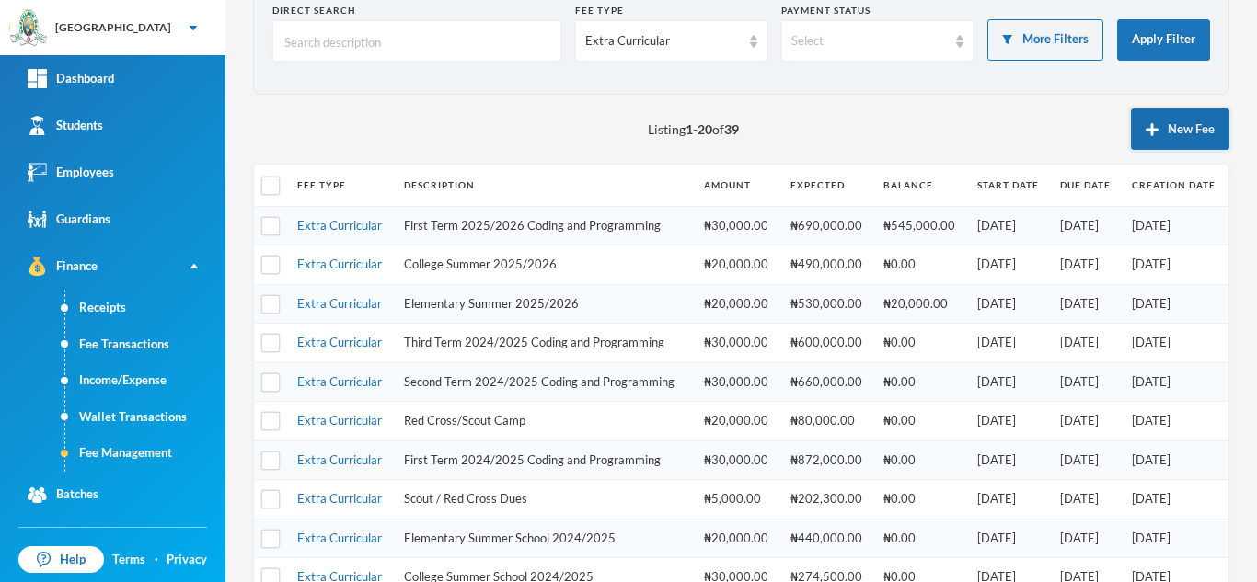
click at [1162, 132] on button "New Fee" at bounding box center [1180, 129] width 98 height 41
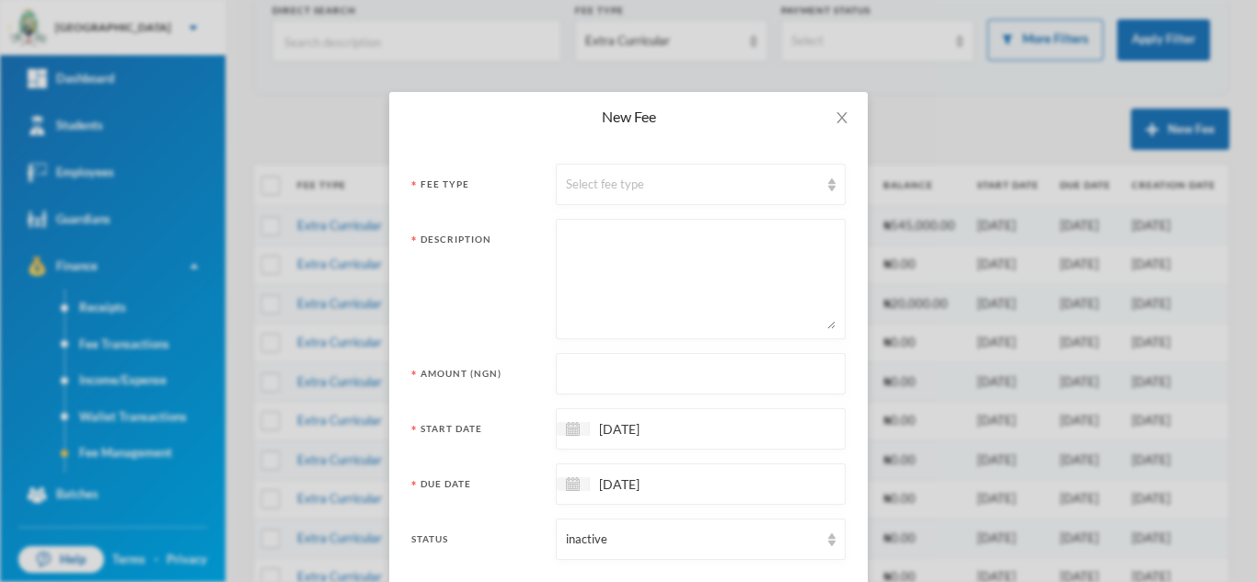
click at [616, 290] on textarea at bounding box center [701, 279] width 270 height 100
paste textarea "Scout / Red Cross Dues"
type textarea "Scout / Red Cross Dues"
click at [578, 188] on div "Select fee type" at bounding box center [692, 185] width 253 height 18
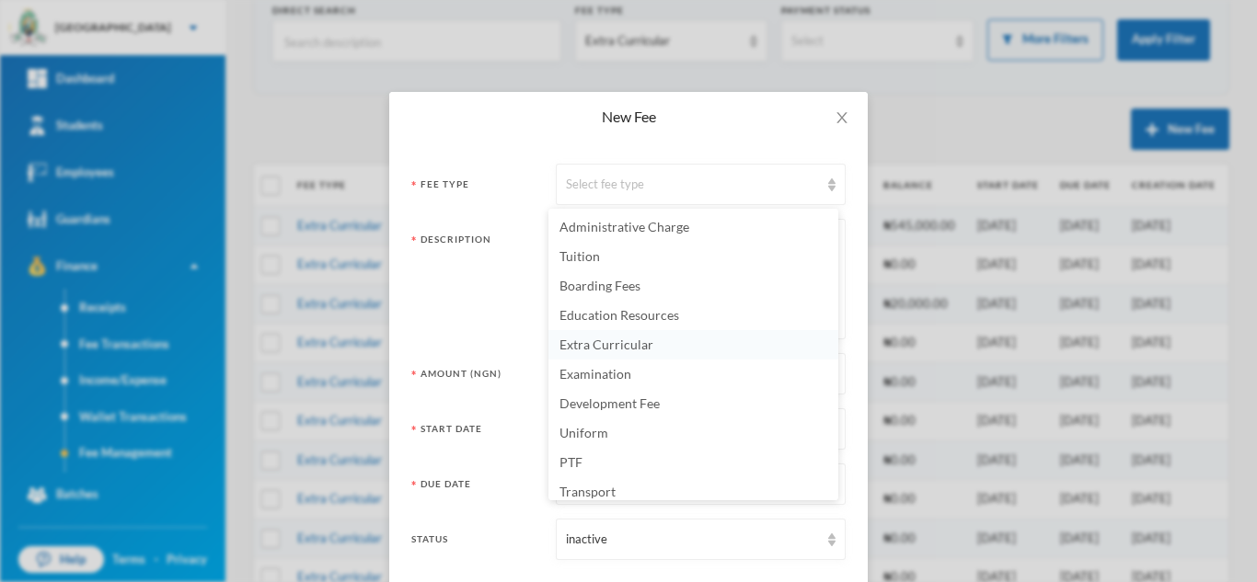
click at [592, 339] on span "Extra Curricular" at bounding box center [606, 345] width 94 height 16
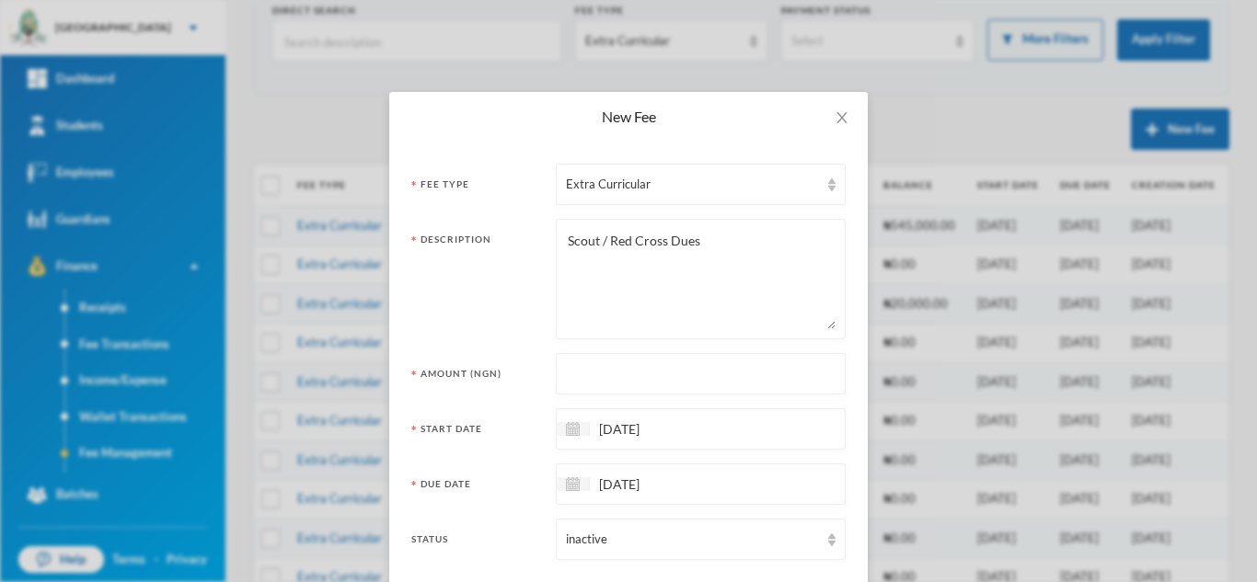
click at [717, 246] on textarea "Scout / Red Cross Dues" at bounding box center [701, 279] width 270 height 100
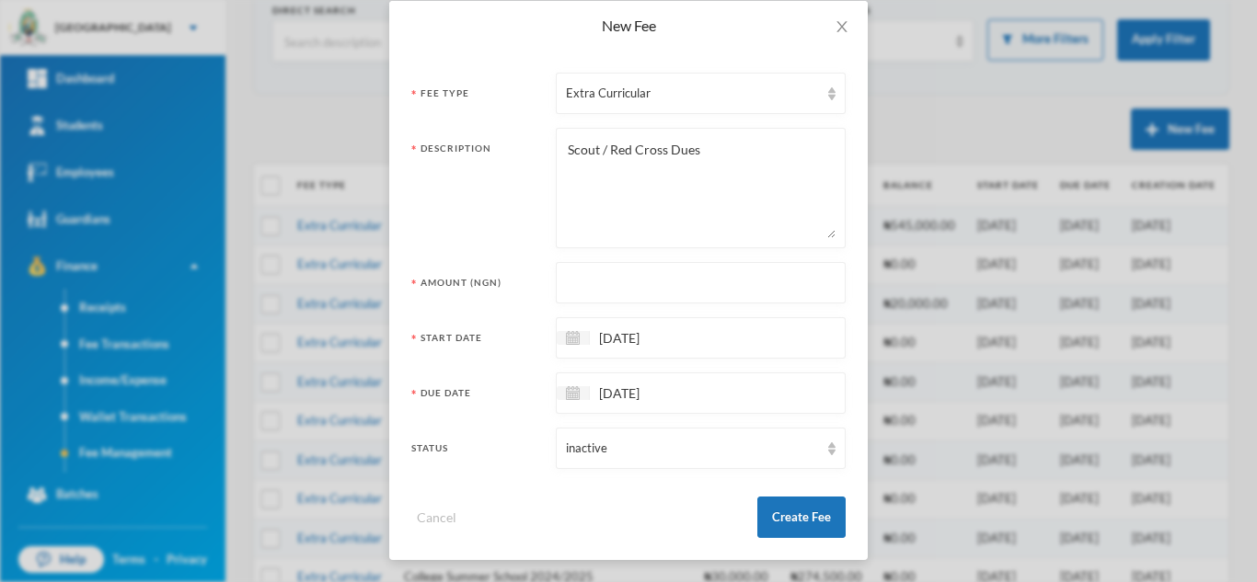
click at [689, 283] on input "text" at bounding box center [701, 283] width 270 height 41
type input "5000"
click at [772, 519] on button "Create Fee" at bounding box center [801, 517] width 88 height 41
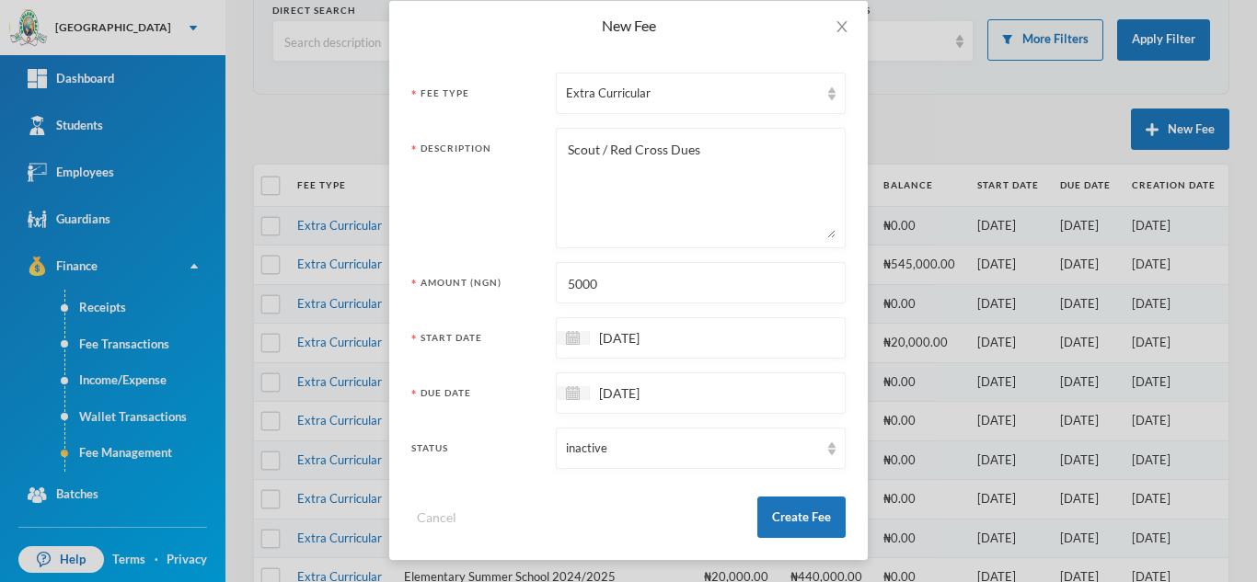
scroll to position [0, 0]
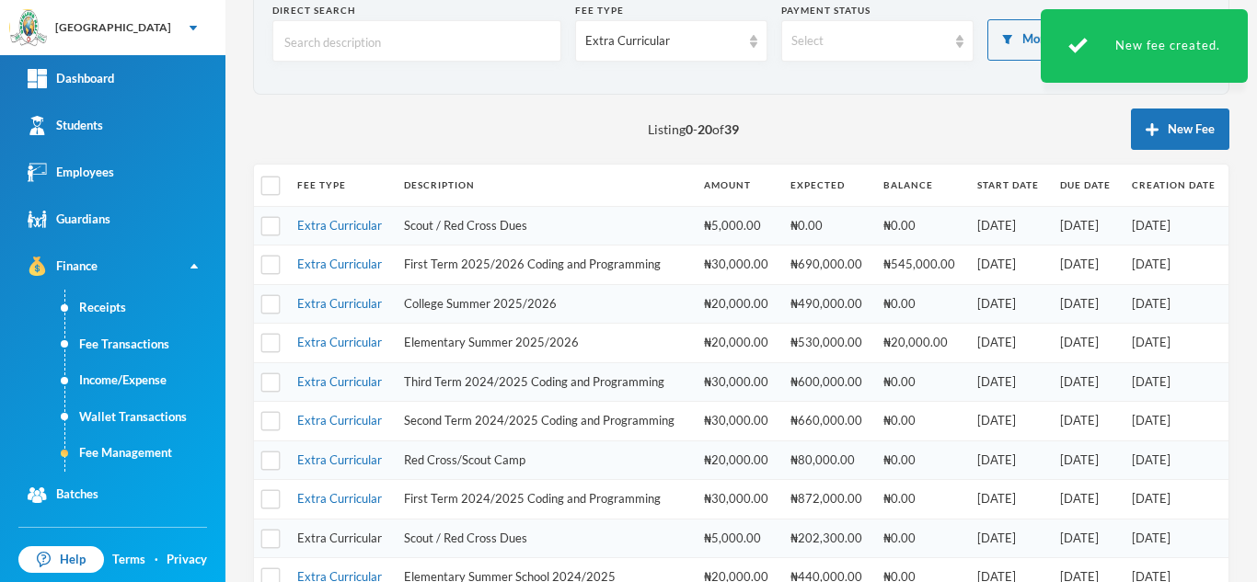
click at [337, 539] on link "Extra Curricular" at bounding box center [339, 538] width 85 height 15
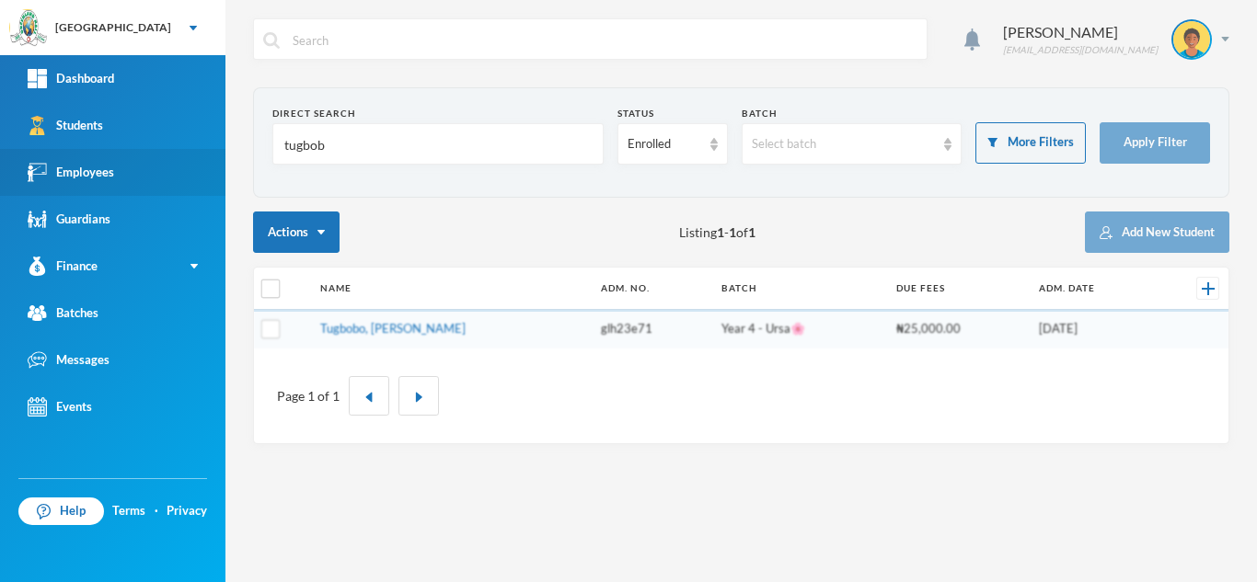
drag, startPoint x: 362, startPoint y: 145, endPoint x: 191, endPoint y: 166, distance: 171.4
click at [191, 166] on div "Greenland Hall Your Bluebic Account Greenland Hall Add a New School Dashboard S…" at bounding box center [628, 291] width 1257 height 582
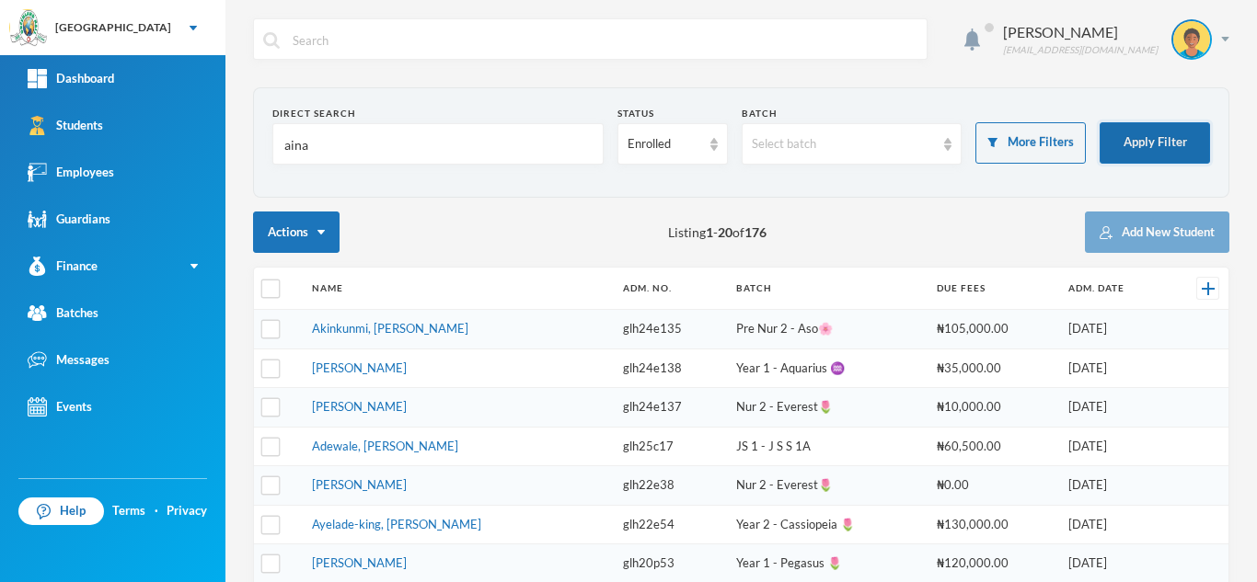
type input "aina"
click at [1103, 138] on button "Apply Filter" at bounding box center [1154, 142] width 110 height 41
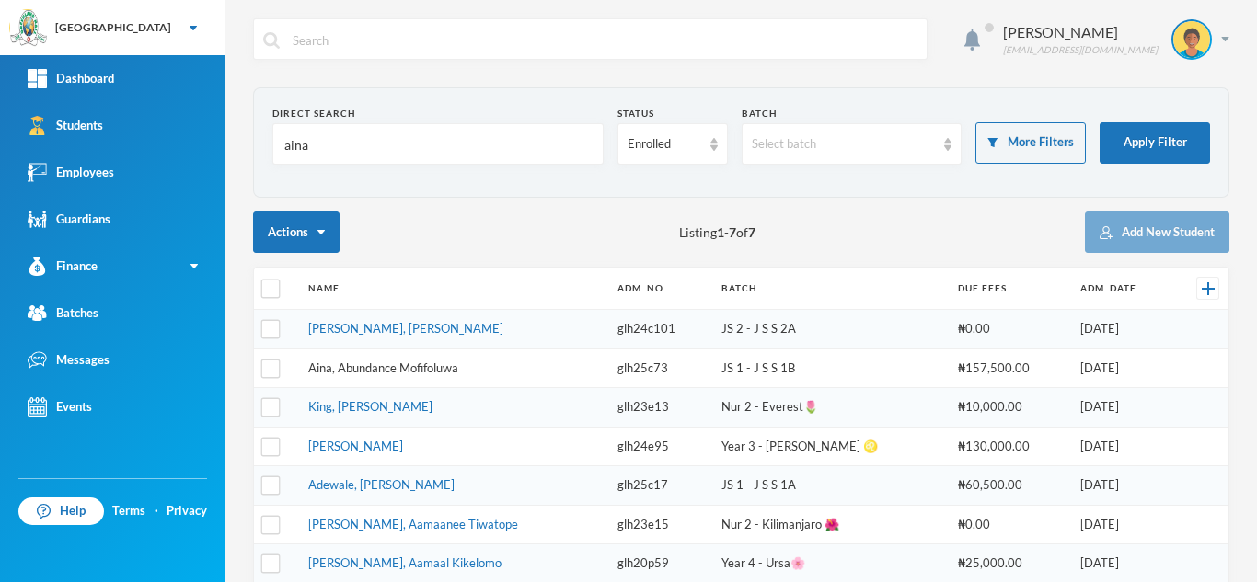
click at [368, 370] on link "Aina, Abundance Mofifoluwa" at bounding box center [383, 368] width 150 height 15
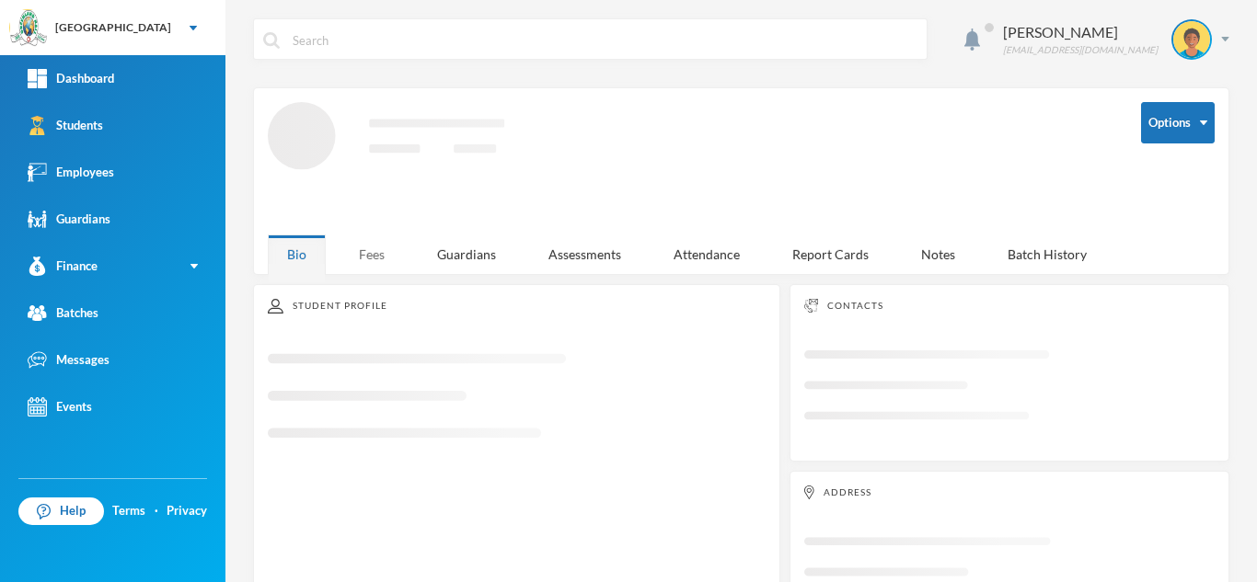
click at [363, 250] on div "Fees" at bounding box center [371, 255] width 64 height 40
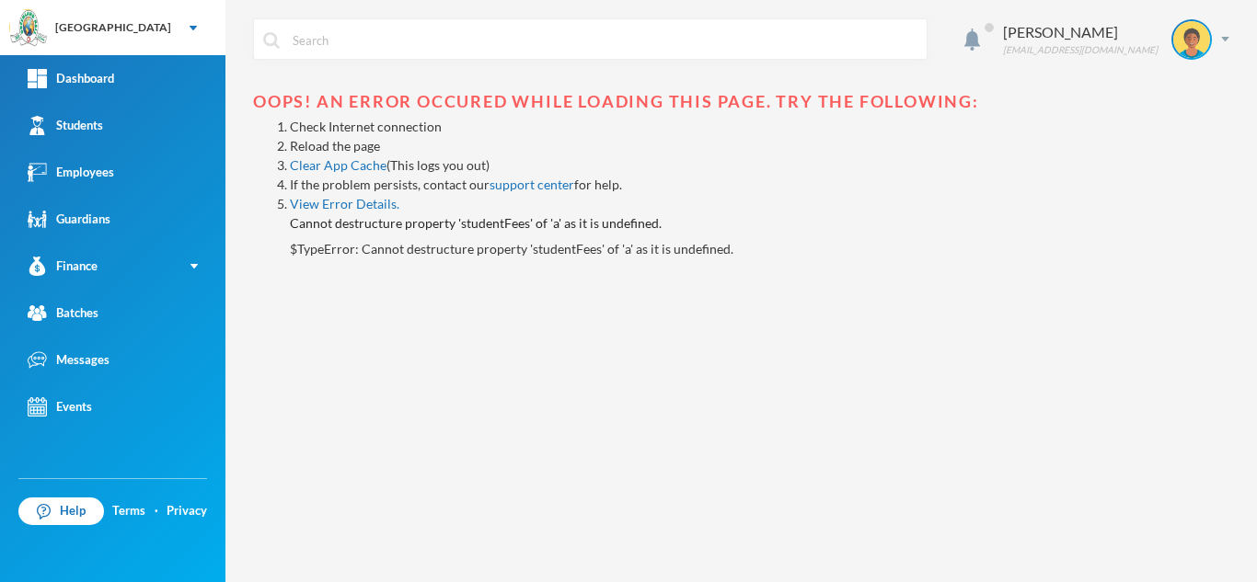
click at [339, 145] on link "Reload the page" at bounding box center [335, 146] width 90 height 16
